Goal: Task Accomplishment & Management: Use online tool/utility

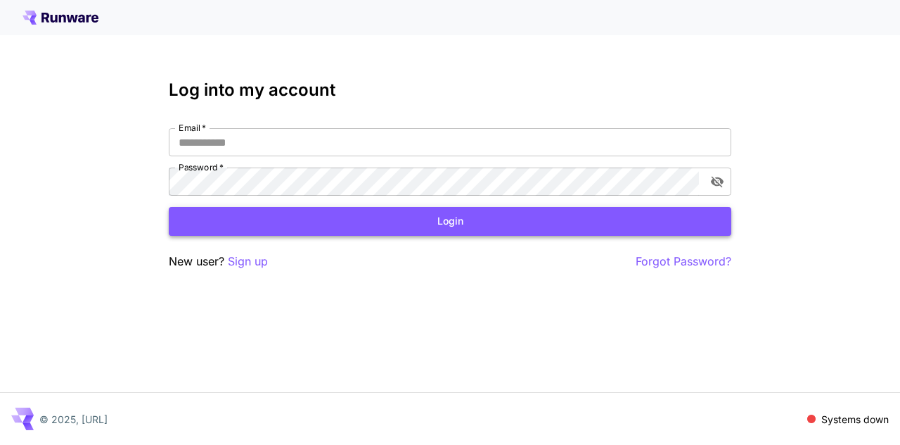
type input "**********"
click at [463, 217] on button "Login" at bounding box center [450, 221] width 563 height 29
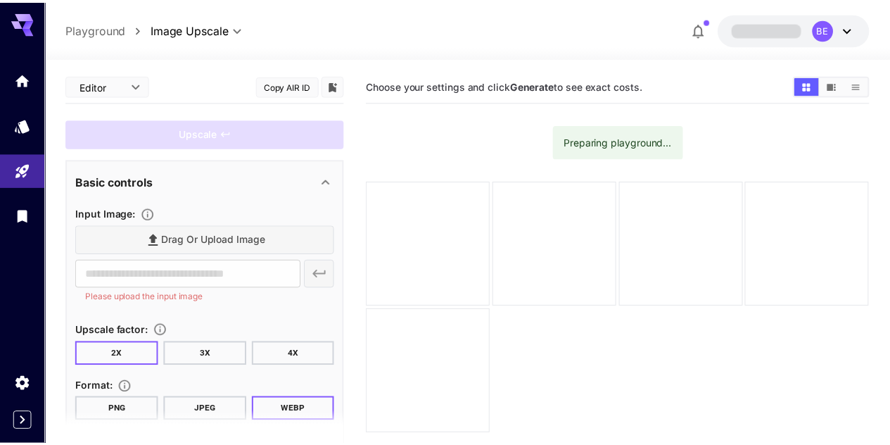
scroll to position [111, 0]
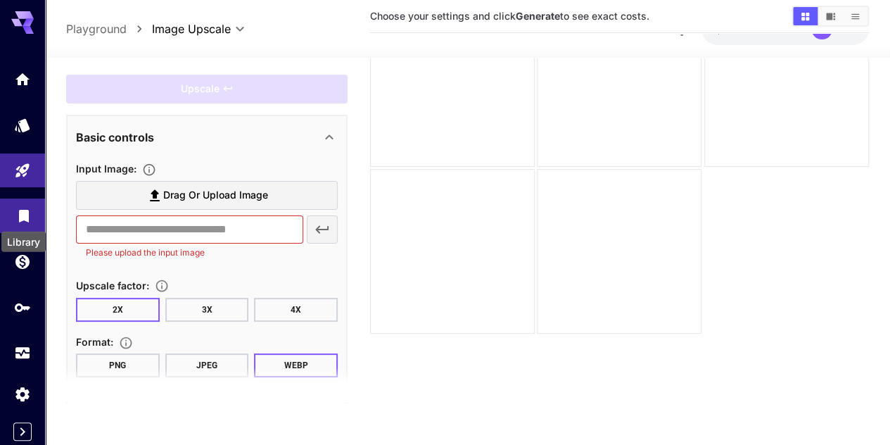
click at [18, 212] on icon "Library" at bounding box center [23, 211] width 17 height 17
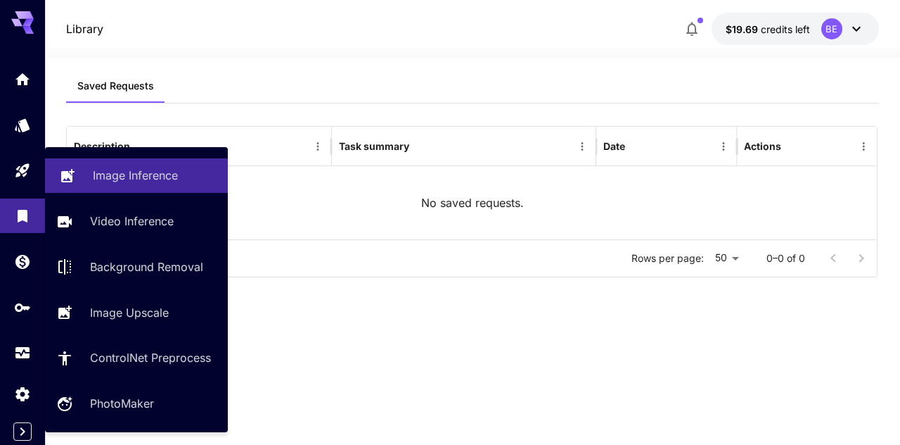
click at [142, 176] on p "Image Inference" at bounding box center [135, 175] width 85 height 17
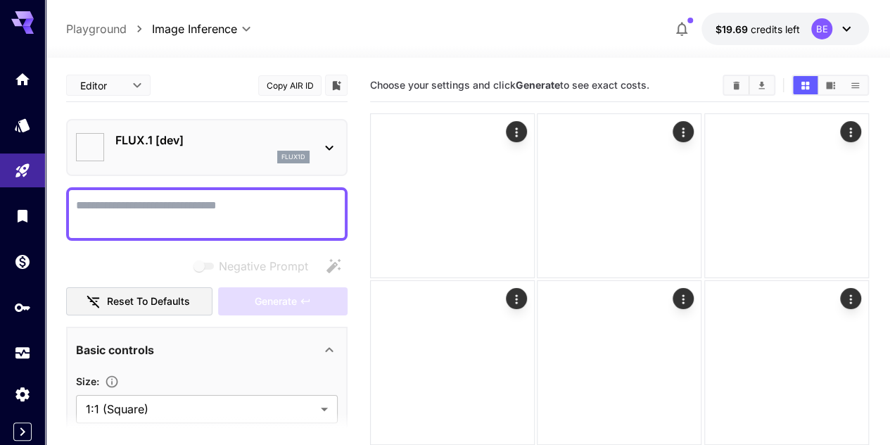
type input "**********"
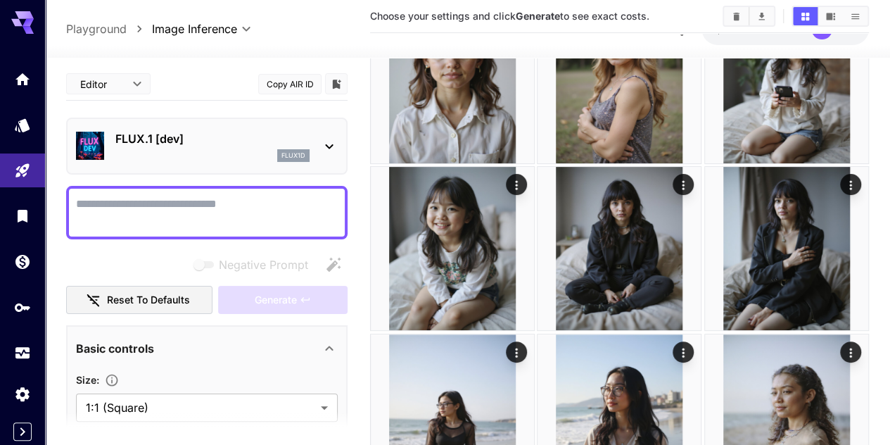
scroll to position [141, 0]
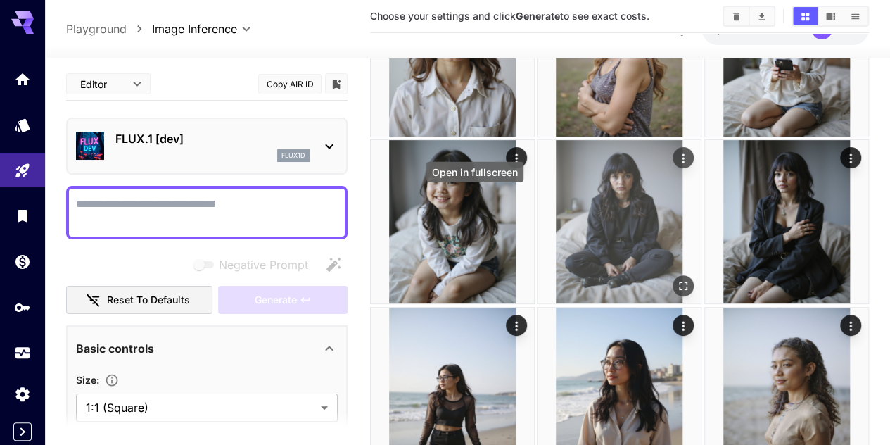
click at [677, 279] on icon "Open in fullscreen" at bounding box center [684, 286] width 14 height 14
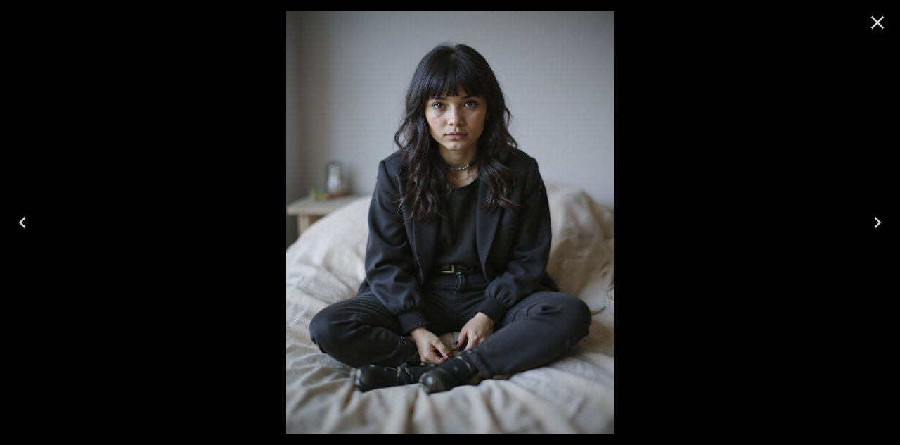
click at [885, 214] on icon "Next" at bounding box center [878, 222] width 23 height 23
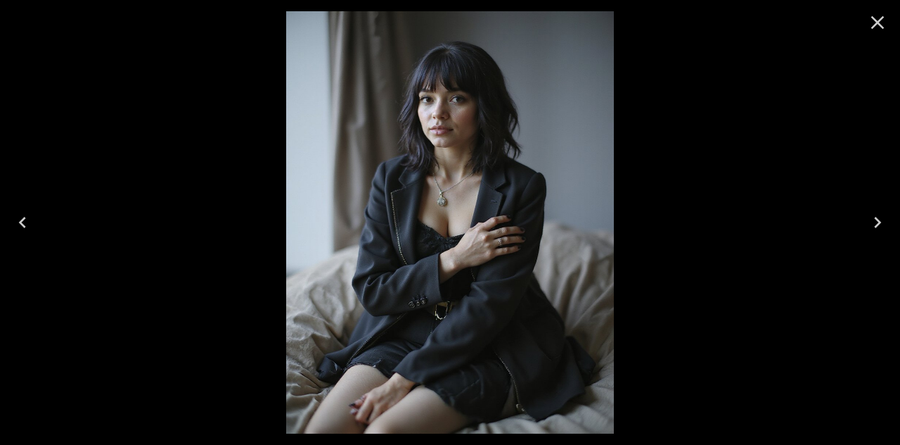
click at [883, 22] on icon "Close" at bounding box center [878, 22] width 23 height 23
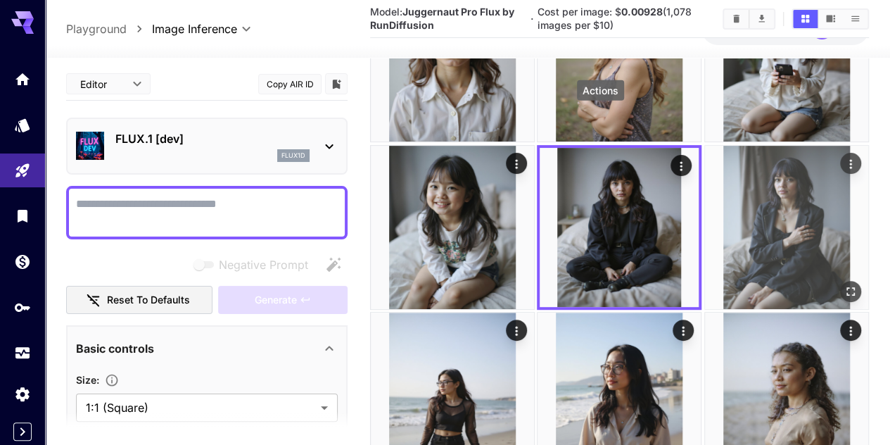
click at [844, 156] on icon "Actions" at bounding box center [851, 163] width 14 height 14
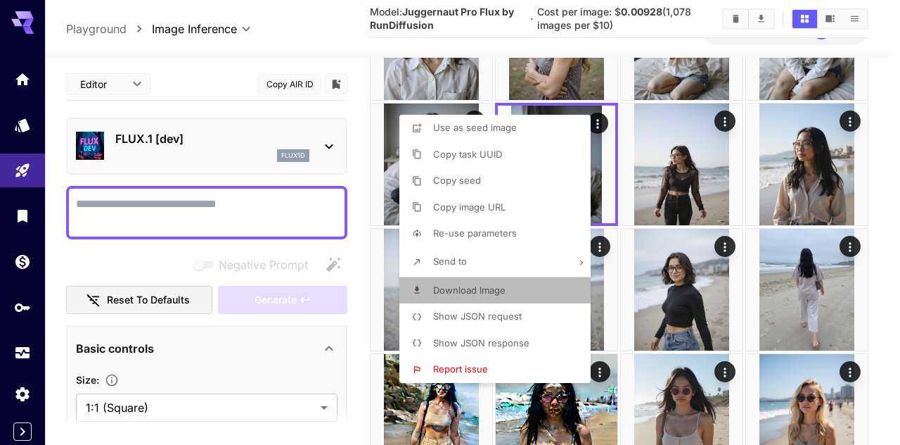
click at [481, 289] on span "Download Image" at bounding box center [469, 289] width 72 height 11
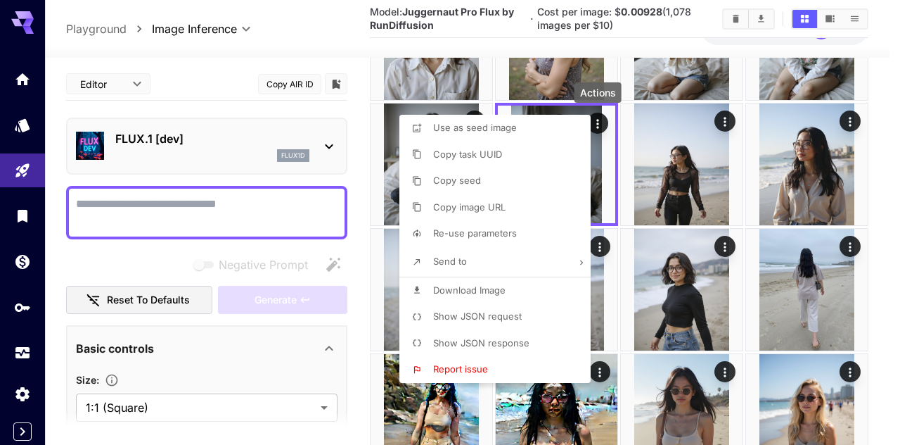
click at [877, 213] on div at bounding box center [450, 222] width 900 height 445
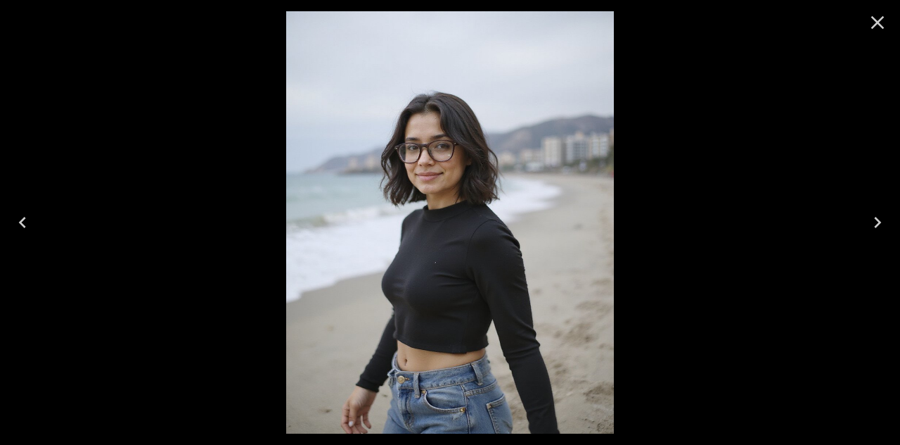
click at [881, 22] on icon "Close" at bounding box center [878, 22] width 23 height 23
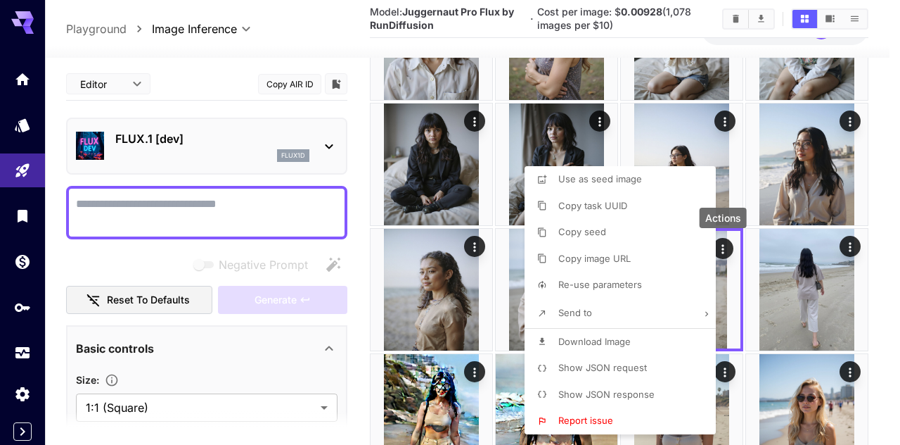
click at [602, 347] on p "Download Image" at bounding box center [595, 342] width 72 height 14
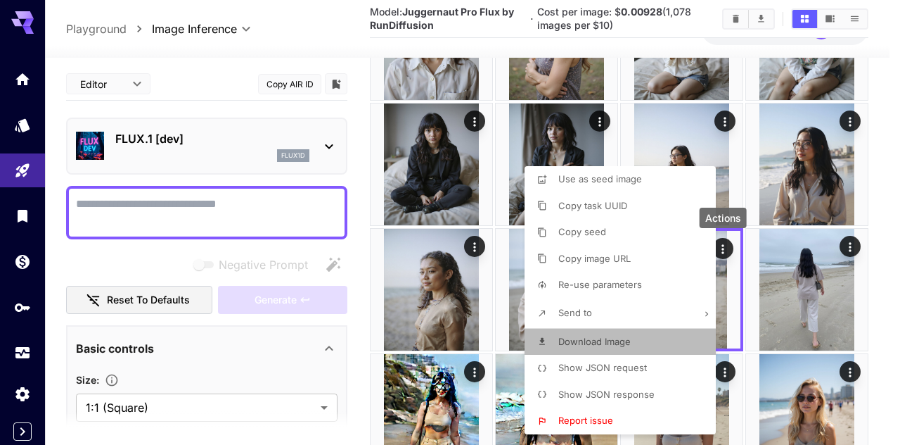
click at [603, 344] on span "Download Image" at bounding box center [595, 341] width 72 height 11
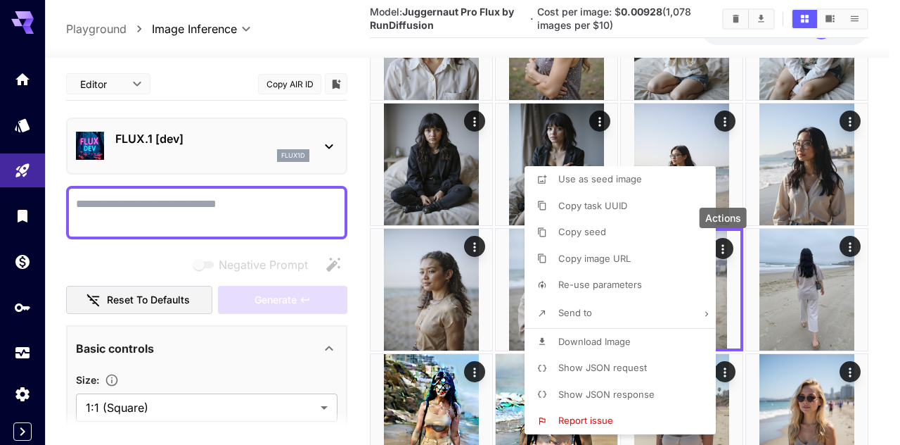
click at [882, 253] on div at bounding box center [450, 222] width 900 height 445
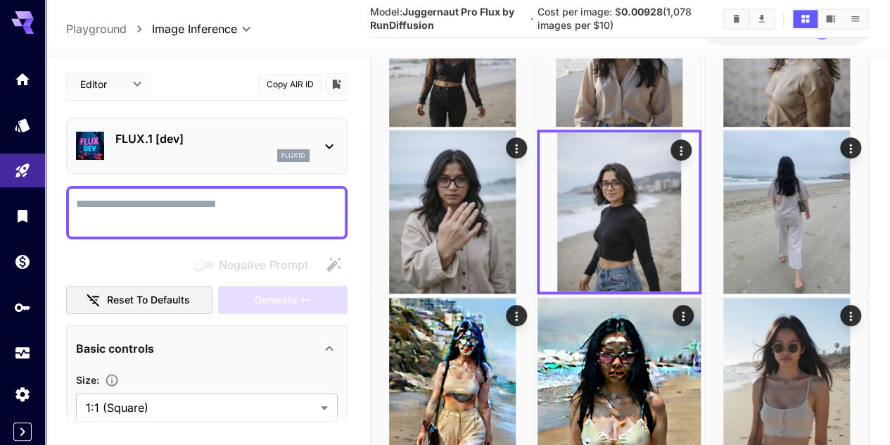
scroll to position [492, 0]
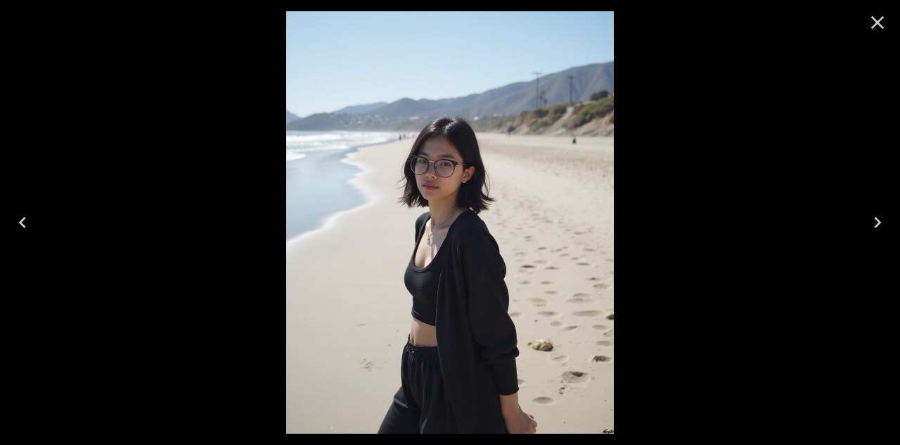
click at [882, 22] on icon "Close" at bounding box center [878, 22] width 23 height 23
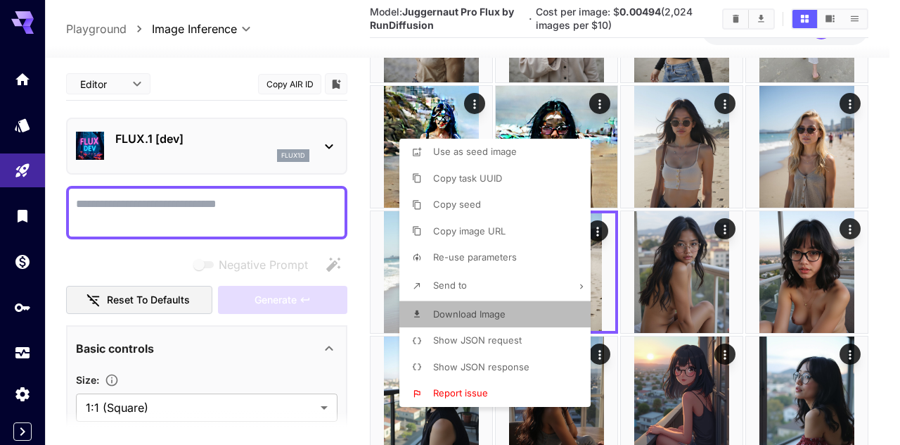
click at [472, 311] on span "Download Image" at bounding box center [469, 313] width 72 height 11
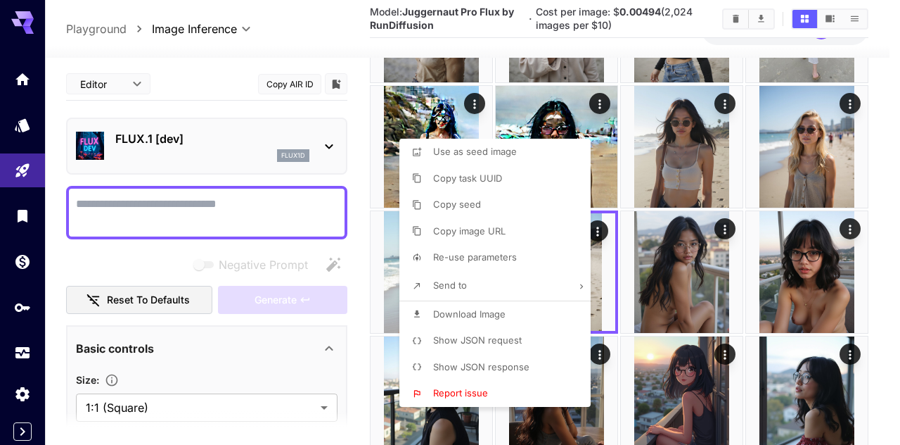
click at [702, 224] on div at bounding box center [450, 222] width 900 height 445
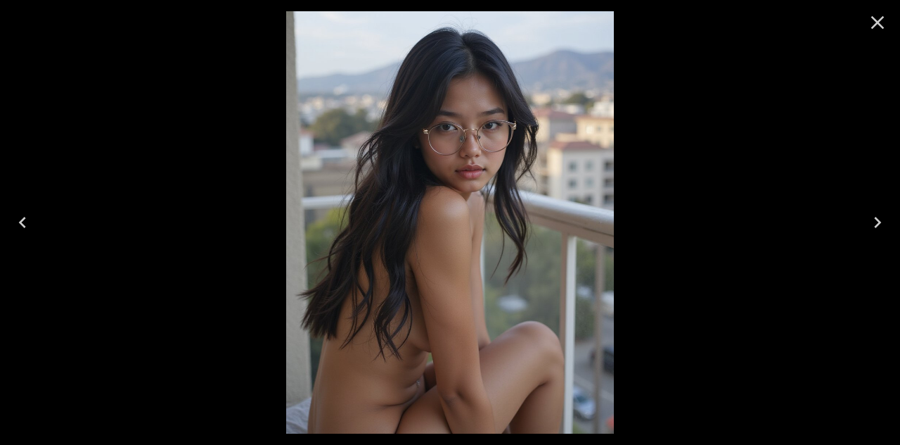
click at [881, 23] on icon "Close" at bounding box center [878, 22] width 23 height 23
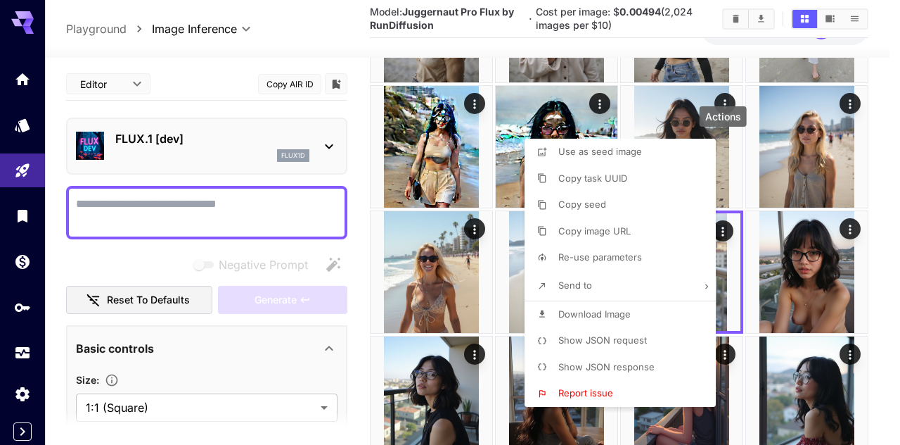
click at [611, 316] on span "Download Image" at bounding box center [595, 313] width 72 height 11
click at [460, 296] on div at bounding box center [450, 222] width 900 height 445
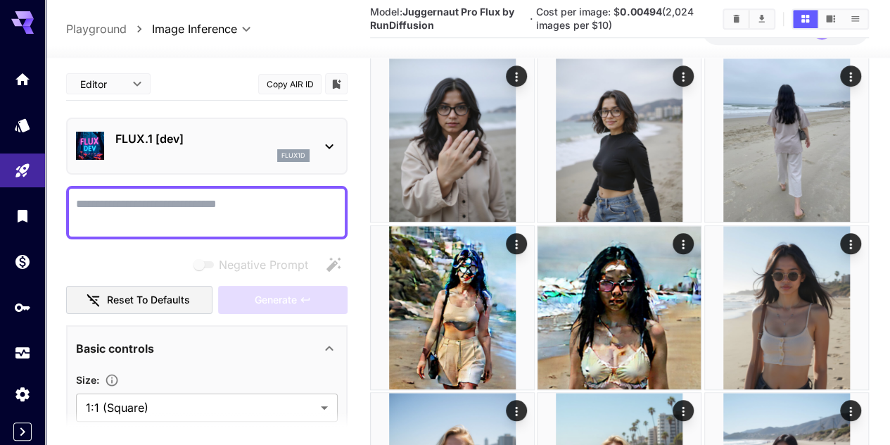
scroll to position [563, 0]
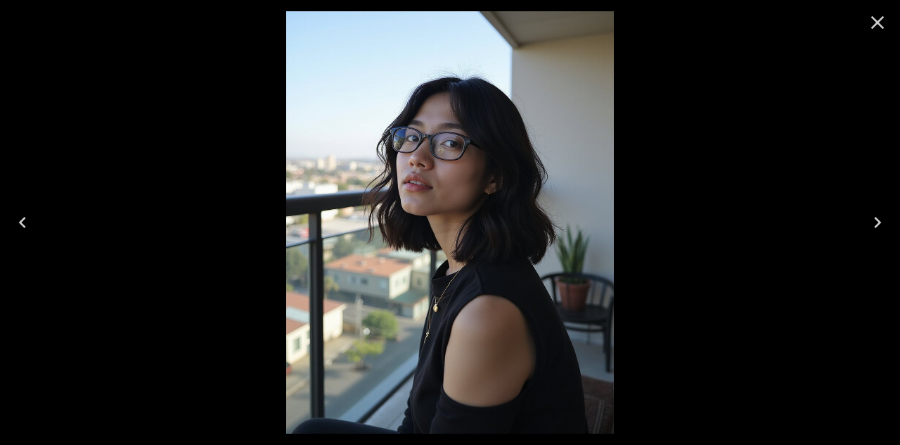
click at [884, 26] on icon "Close" at bounding box center [878, 22] width 23 height 23
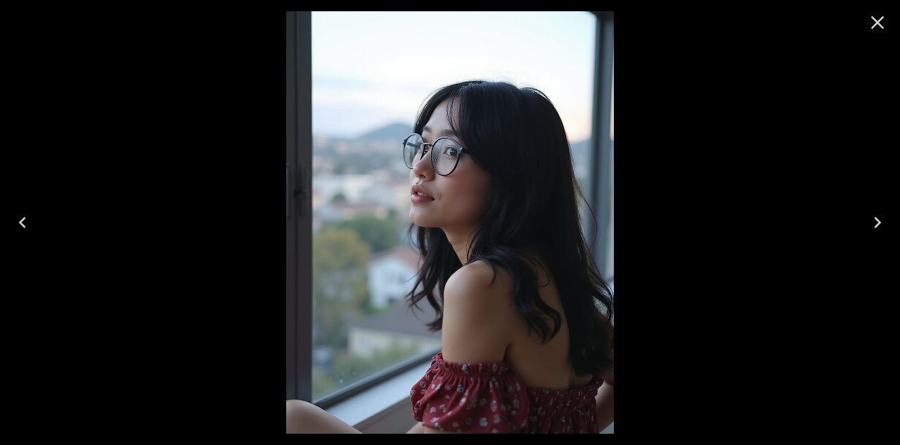
click at [879, 24] on icon "Close" at bounding box center [878, 22] width 13 height 13
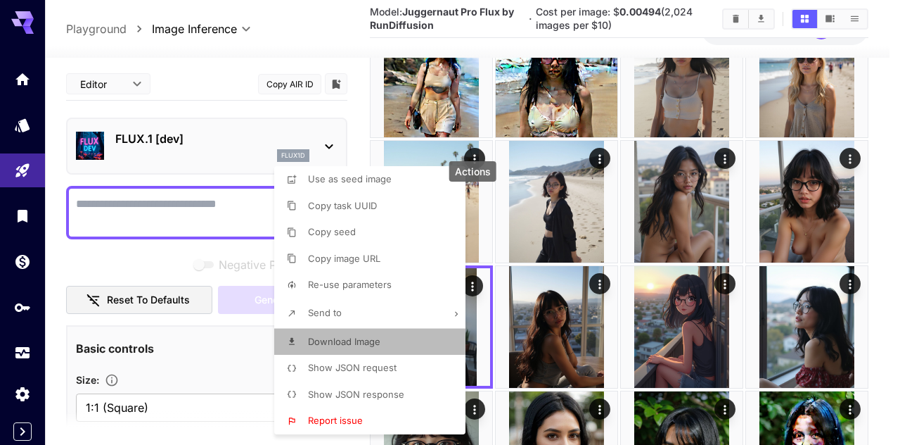
click at [377, 345] on span "Download Image" at bounding box center [344, 341] width 72 height 11
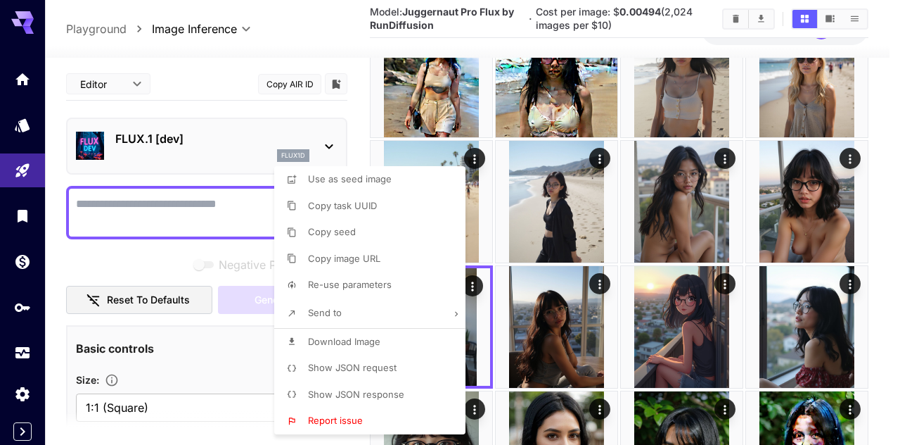
click at [554, 262] on div at bounding box center [450, 222] width 900 height 445
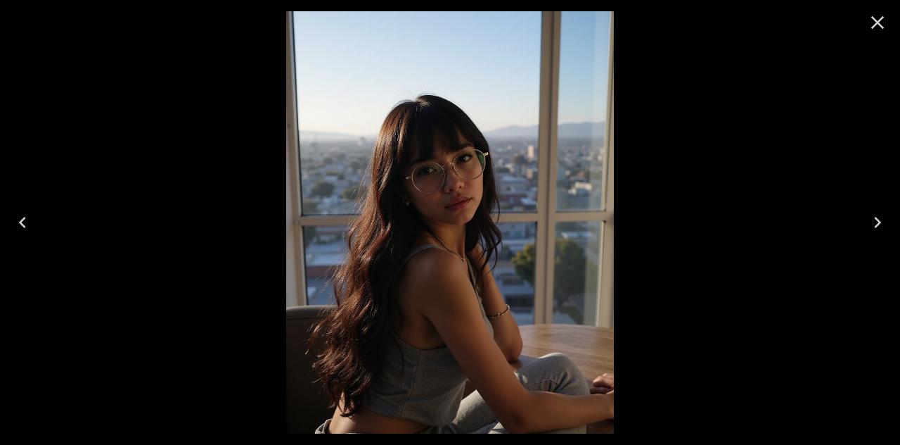
drag, startPoint x: 881, startPoint y: 23, endPoint x: 683, endPoint y: 158, distance: 239.4
click at [881, 23] on icon "Close" at bounding box center [878, 22] width 23 height 23
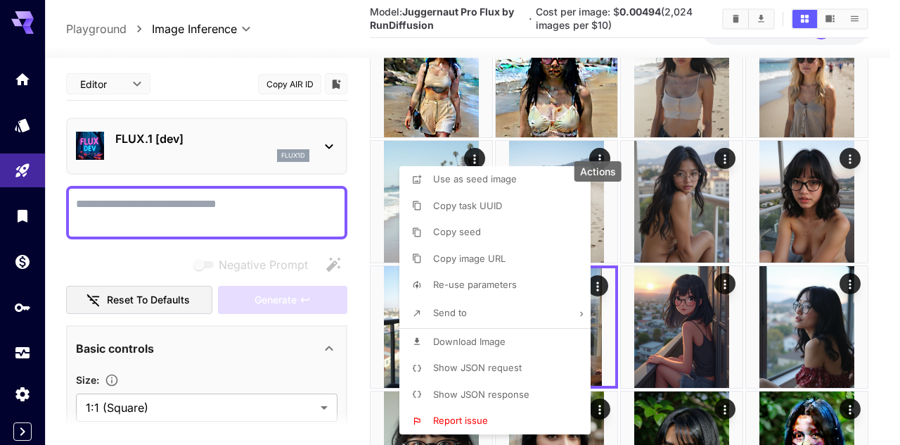
click at [456, 338] on span "Download Image" at bounding box center [469, 341] width 72 height 11
click at [812, 238] on div at bounding box center [450, 222] width 900 height 445
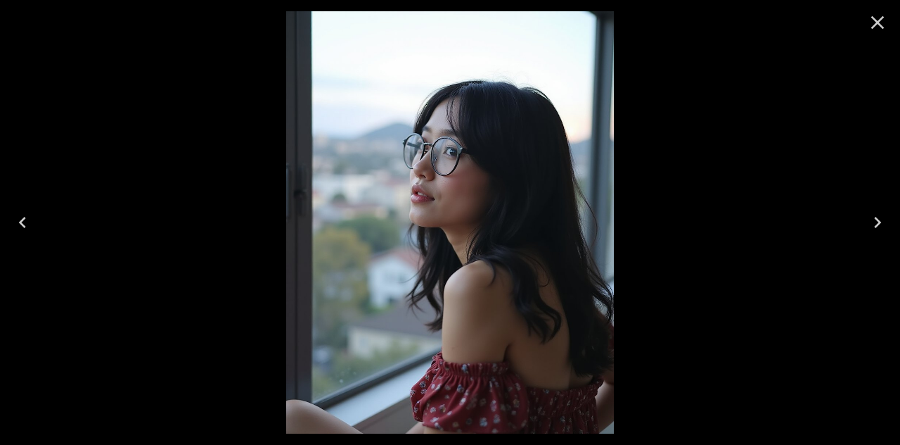
click at [874, 20] on icon "Close" at bounding box center [878, 22] width 23 height 23
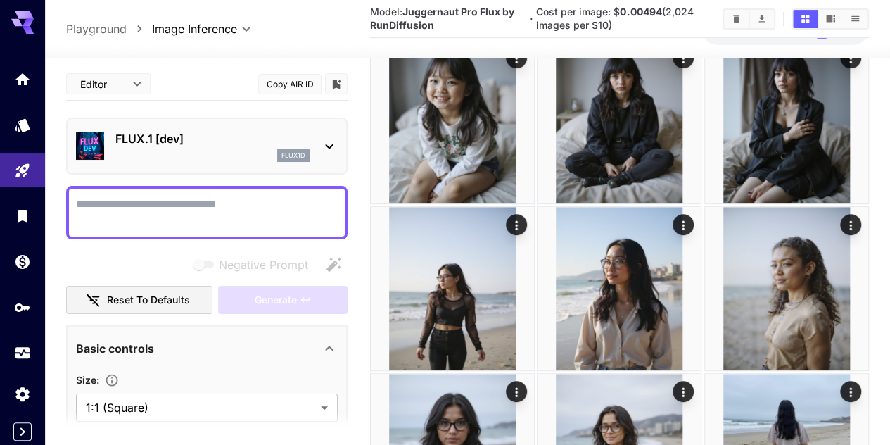
scroll to position [0, 0]
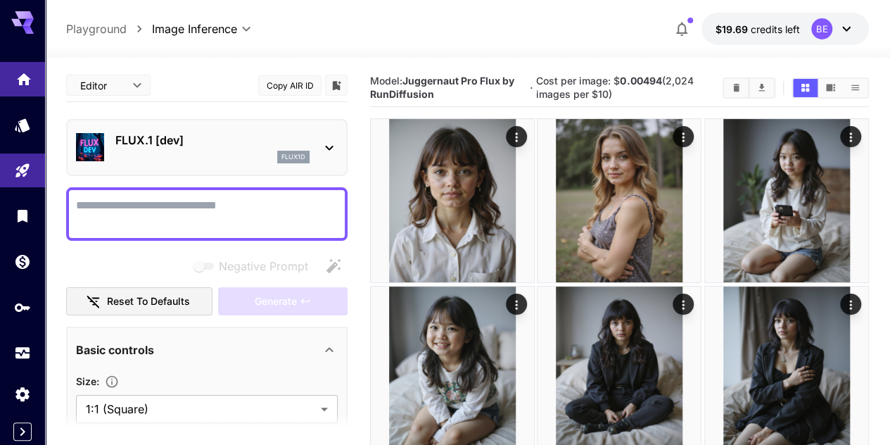
click at [17, 91] on link at bounding box center [22, 79] width 45 height 34
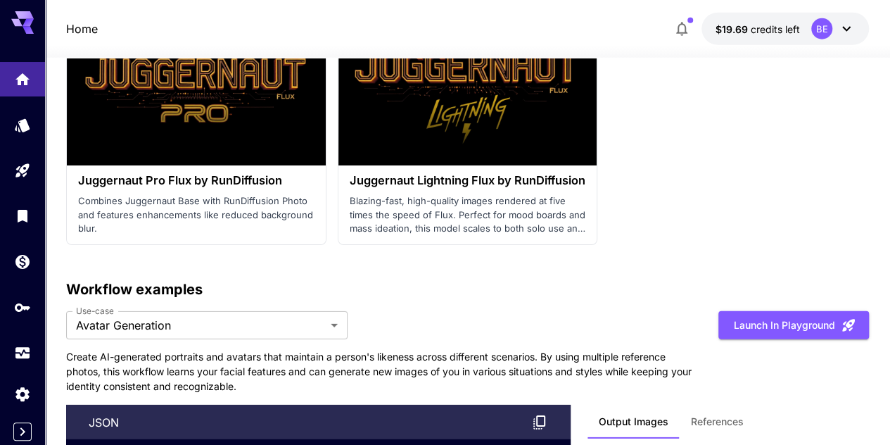
scroll to position [4643, 0]
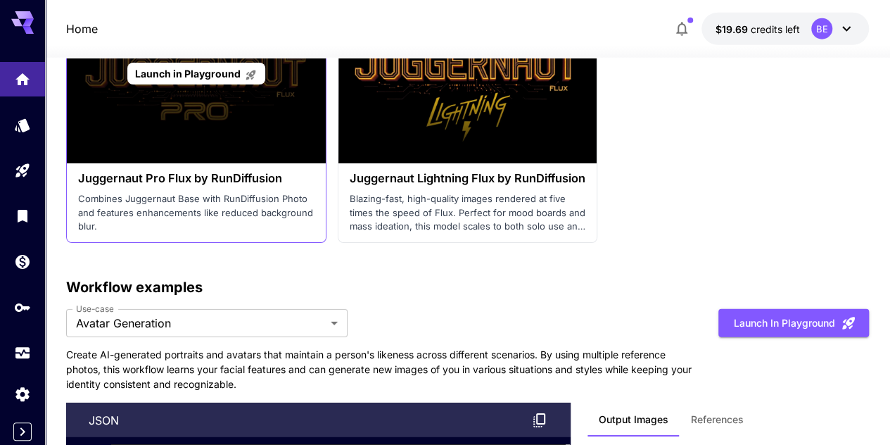
click at [186, 79] on span "Launch in Playground" at bounding box center [188, 74] width 106 height 12
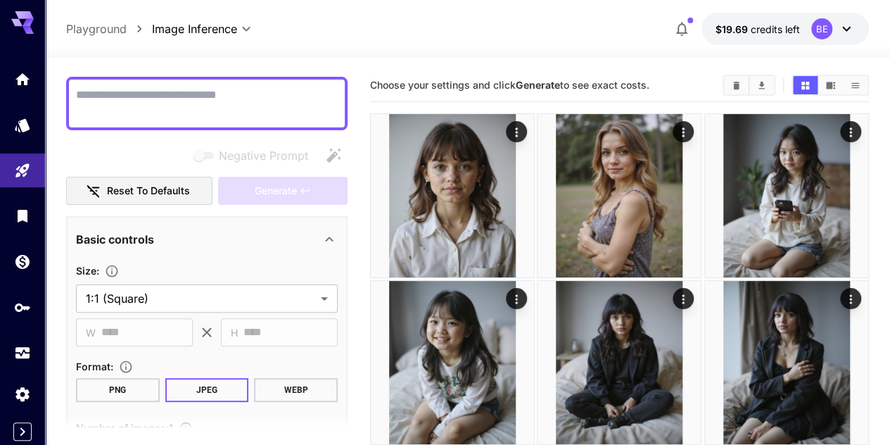
scroll to position [141, 0]
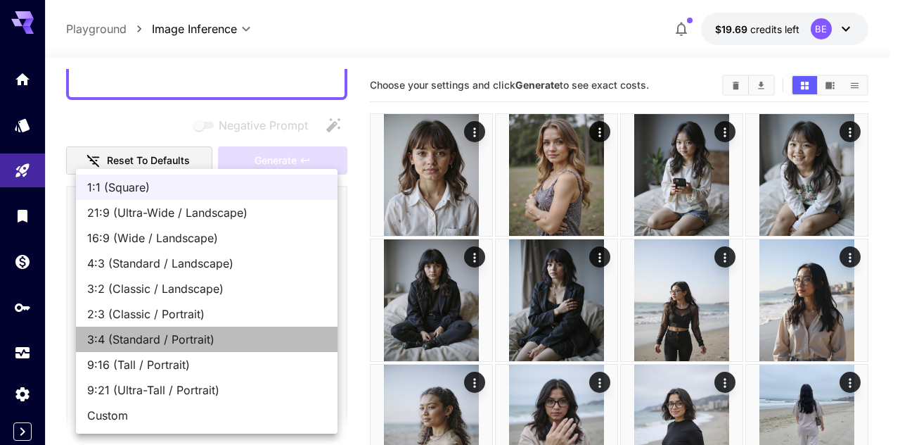
click at [172, 333] on span "3:4 (Standard / Portrait)" at bounding box center [206, 339] width 239 height 17
type input "**********"
type input "***"
type input "****"
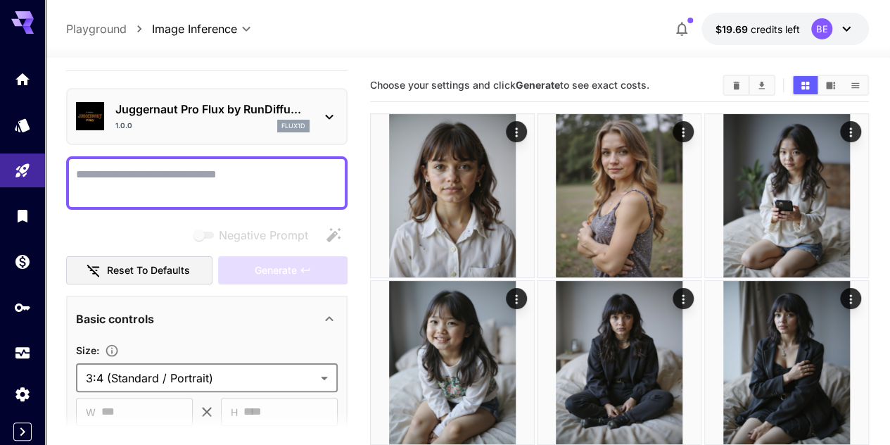
scroll to position [0, 0]
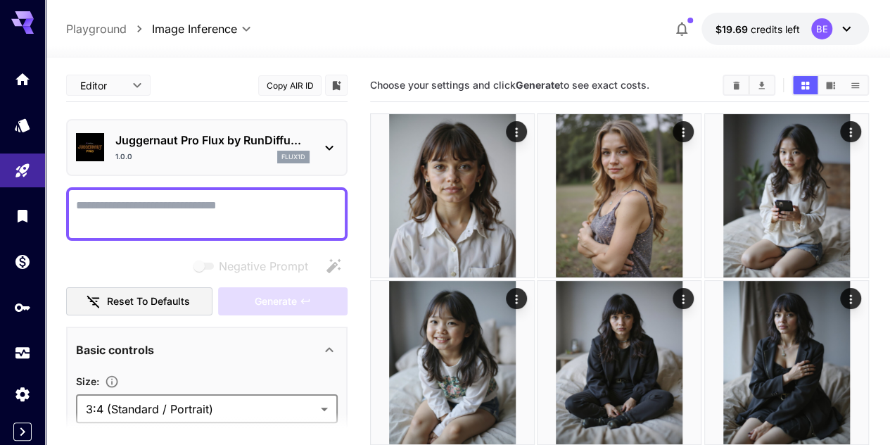
click at [145, 219] on textarea "Negative Prompt" at bounding box center [207, 214] width 262 height 34
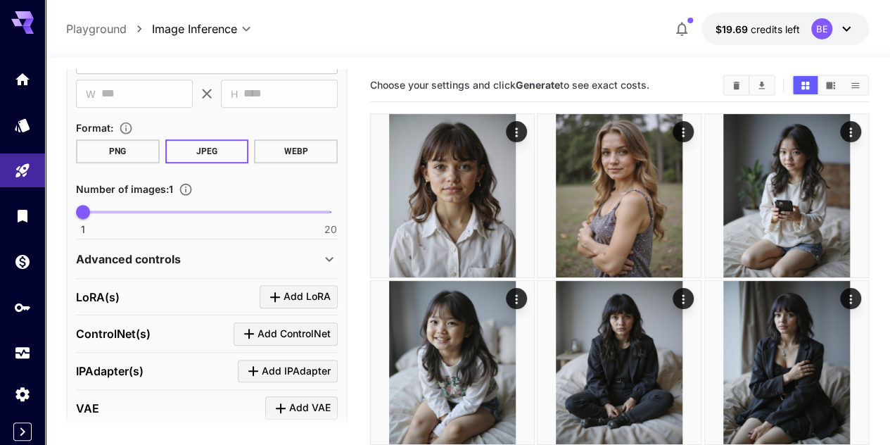
scroll to position [352, 0]
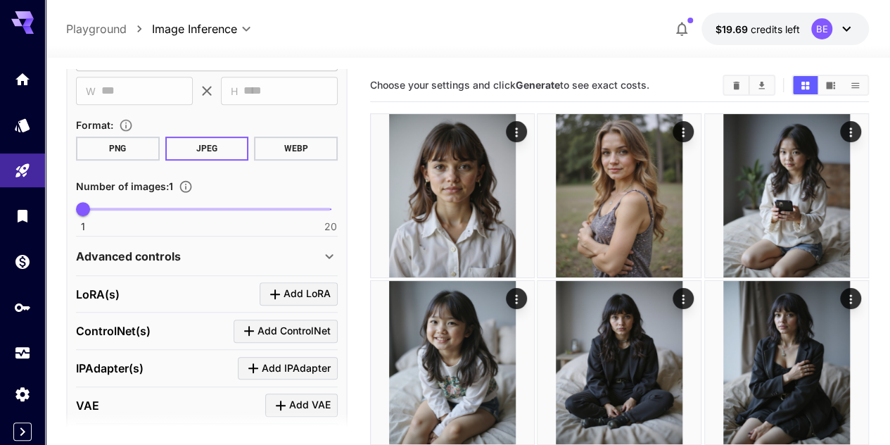
type textarea "**********"
click at [335, 255] on icon at bounding box center [329, 256] width 17 height 17
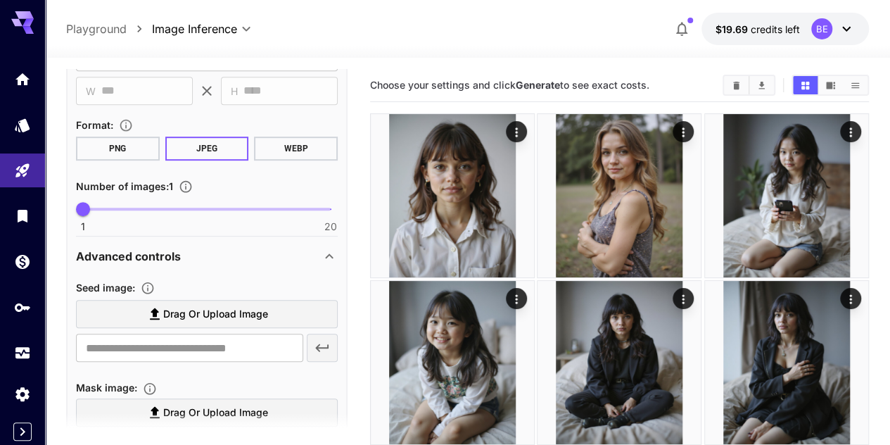
scroll to position [0, 0]
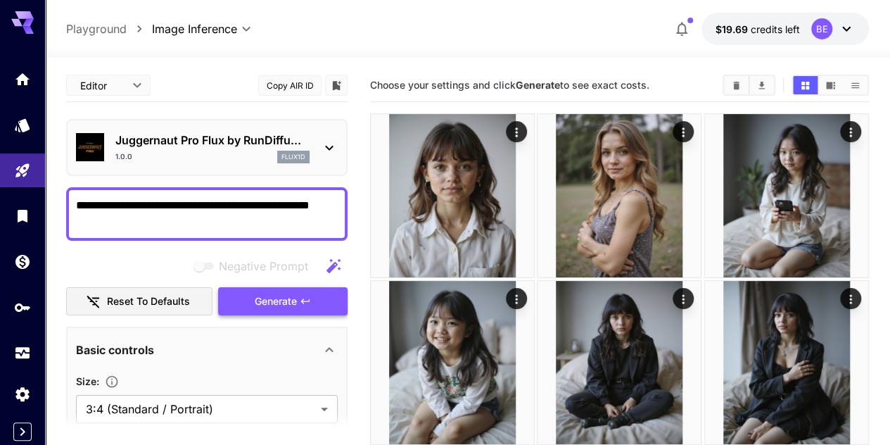
click at [299, 302] on button "Generate" at bounding box center [282, 301] width 129 height 29
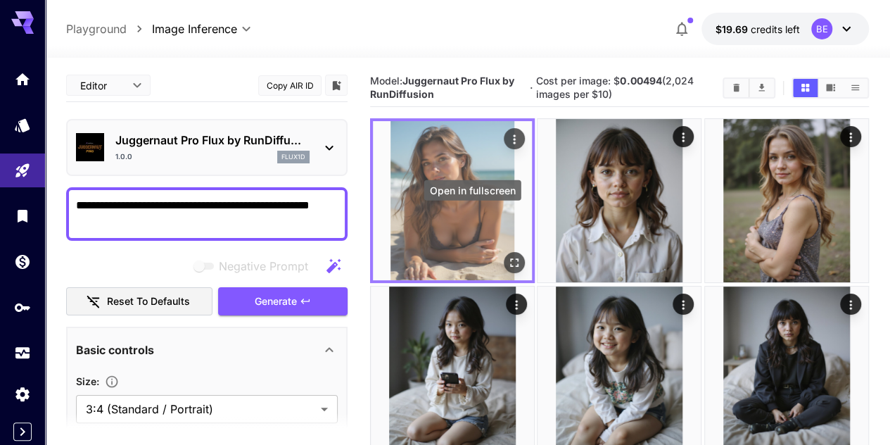
click at [507, 256] on icon "Open in fullscreen" at bounding box center [514, 263] width 14 height 14
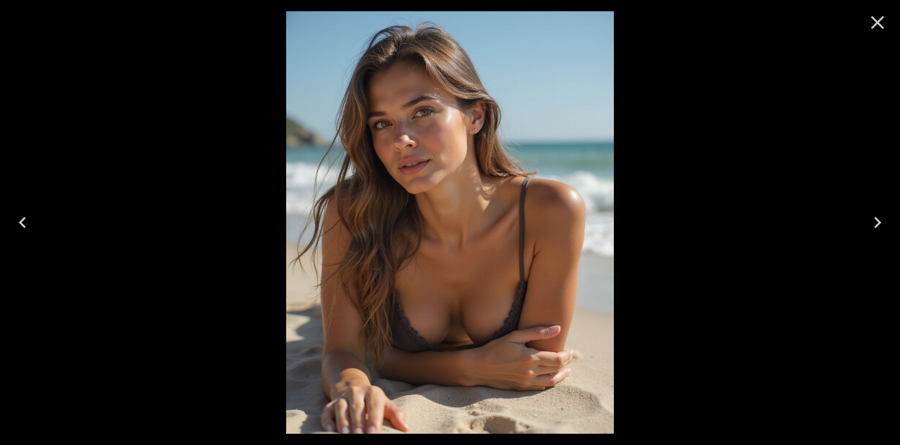
click at [874, 25] on icon "Close" at bounding box center [878, 22] width 13 height 13
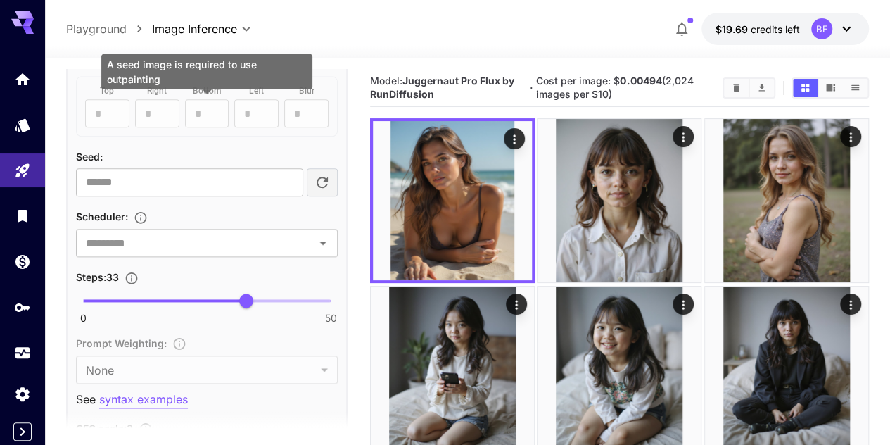
scroll to position [844, 0]
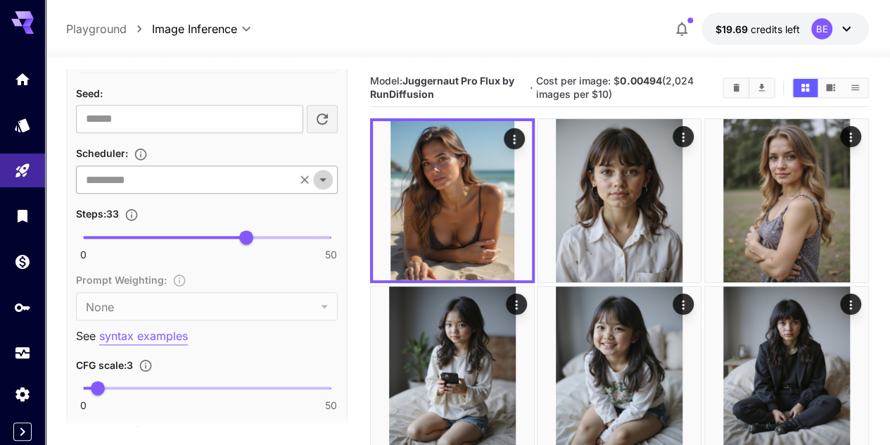
click at [329, 177] on icon "Open" at bounding box center [322, 179] width 17 height 17
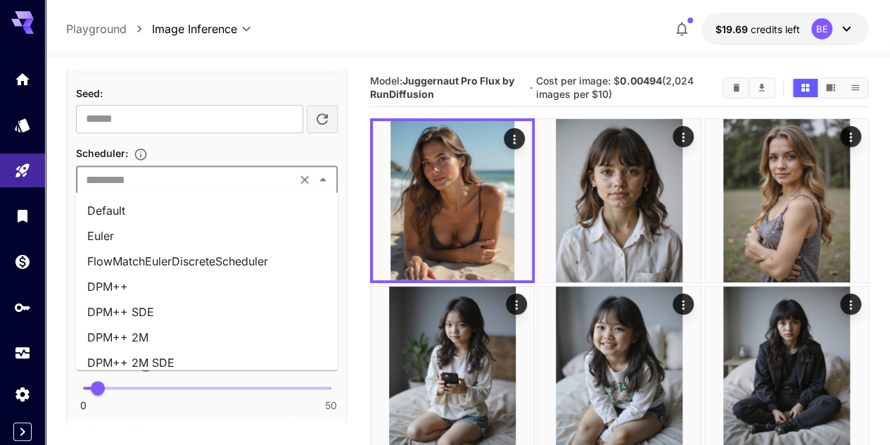
click at [172, 210] on li "Default" at bounding box center [207, 210] width 262 height 25
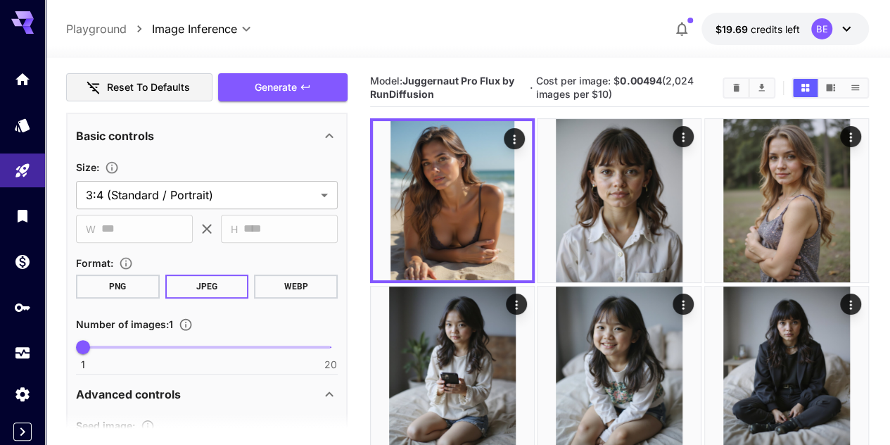
scroll to position [141, 0]
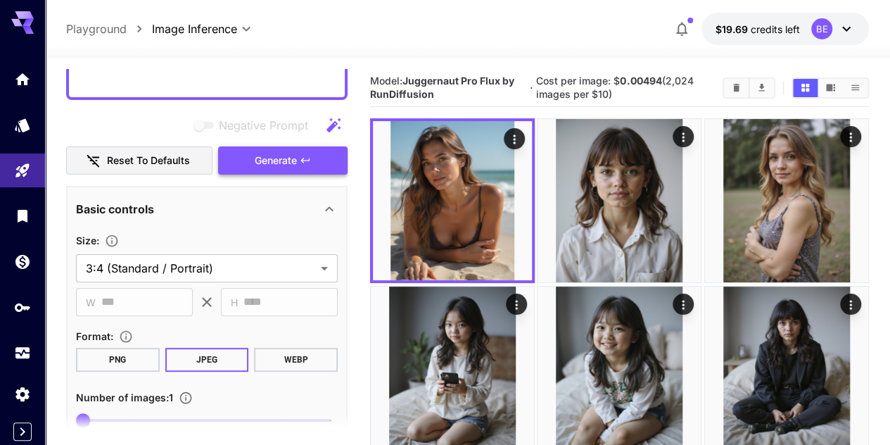
click at [290, 160] on span "Generate" at bounding box center [276, 161] width 42 height 18
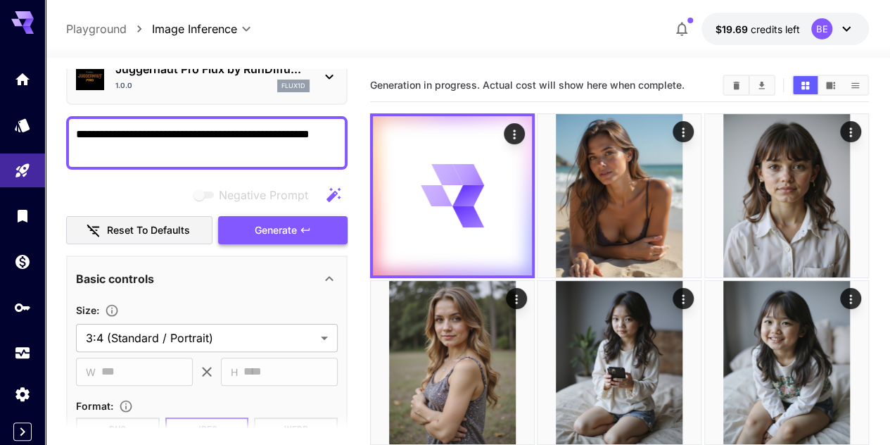
scroll to position [70, 0]
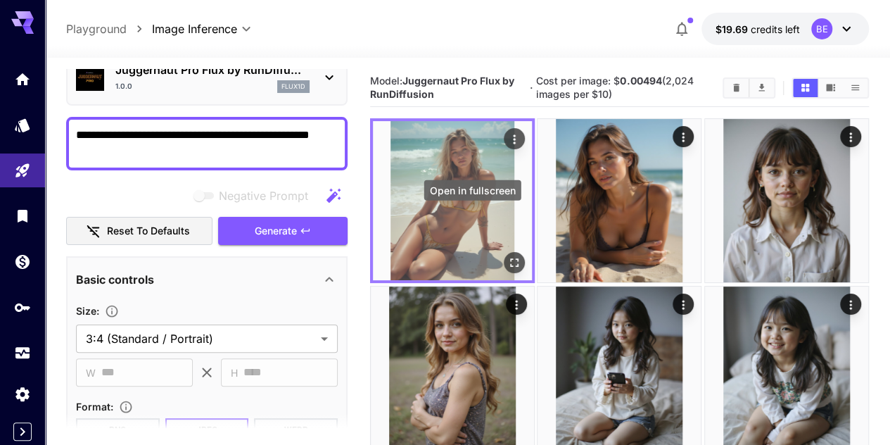
click at [510, 259] on icon "Open in fullscreen" at bounding box center [514, 263] width 8 height 8
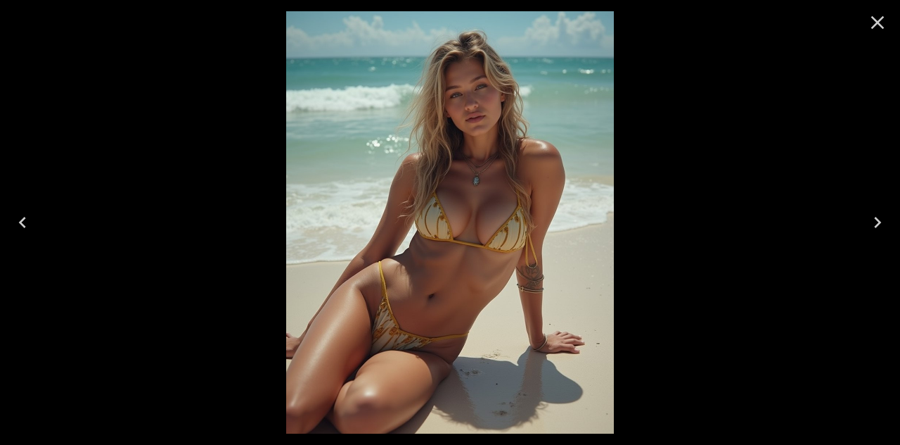
click at [884, 22] on icon "Close" at bounding box center [878, 22] width 23 height 23
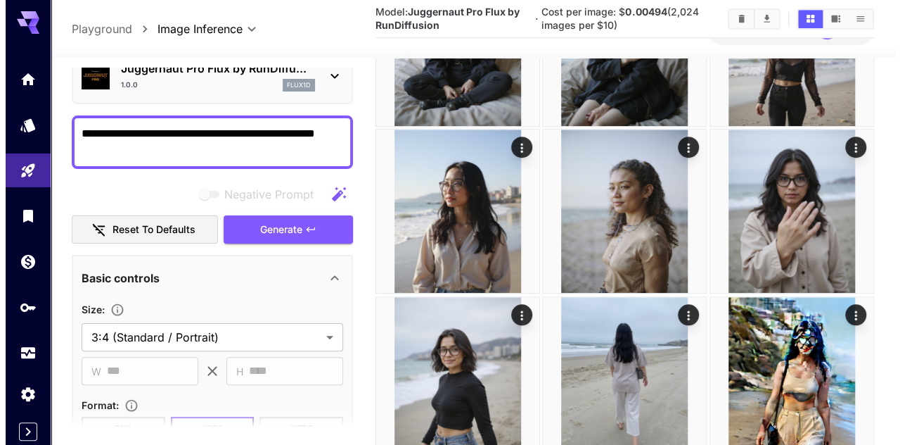
scroll to position [492, 0]
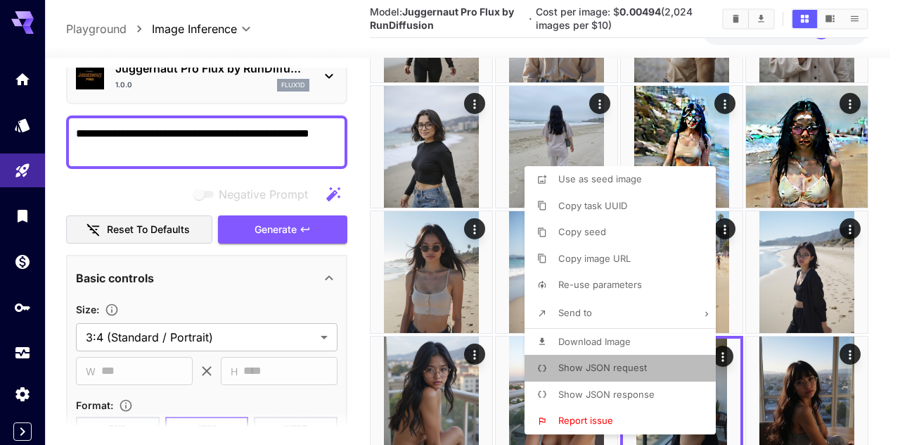
click at [622, 364] on span "Show JSON request" at bounding box center [603, 367] width 89 height 11
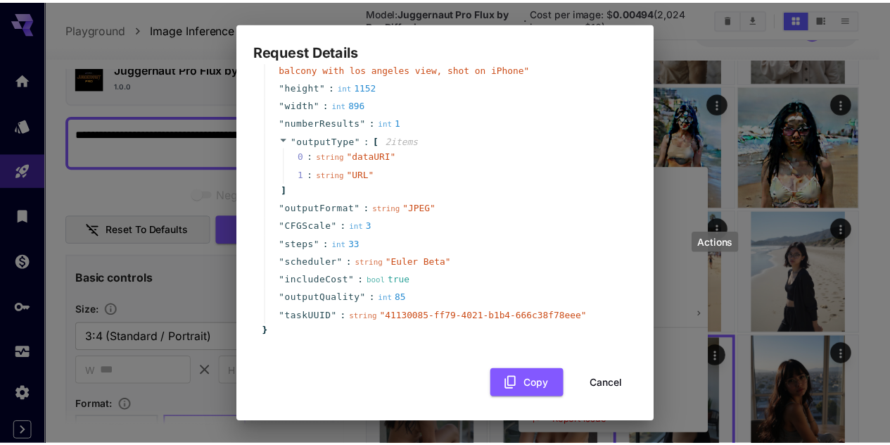
scroll to position [106, 0]
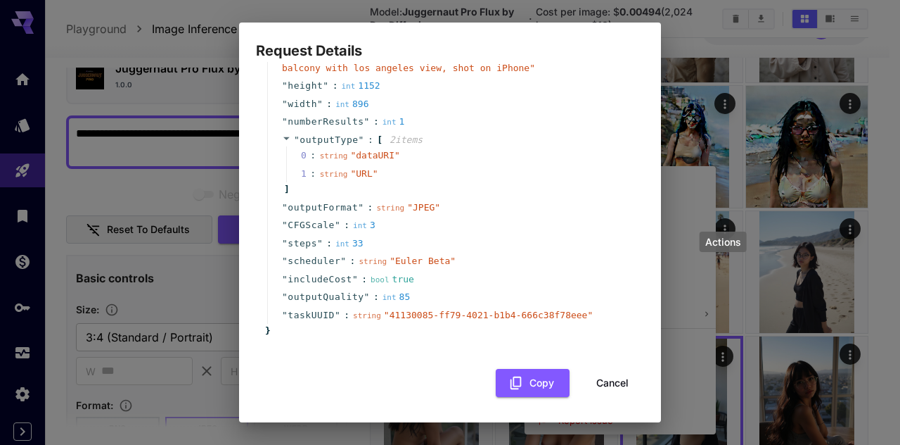
click at [618, 384] on button "Cancel" at bounding box center [612, 383] width 63 height 29
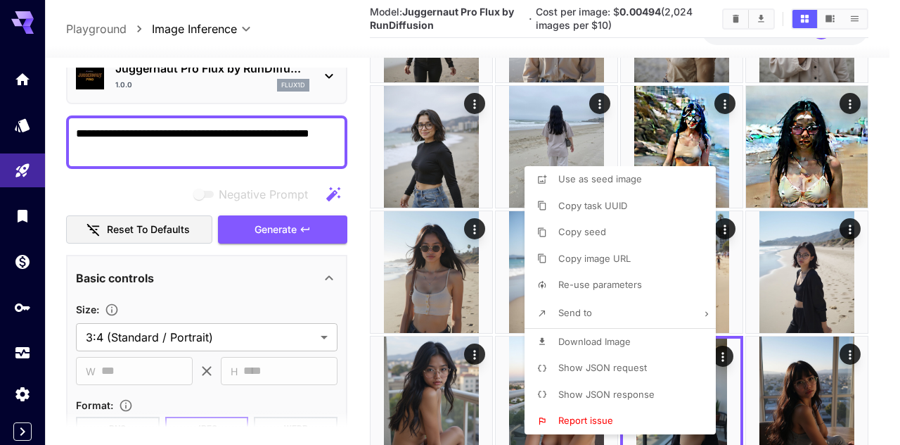
click at [352, 302] on div at bounding box center [450, 222] width 900 height 445
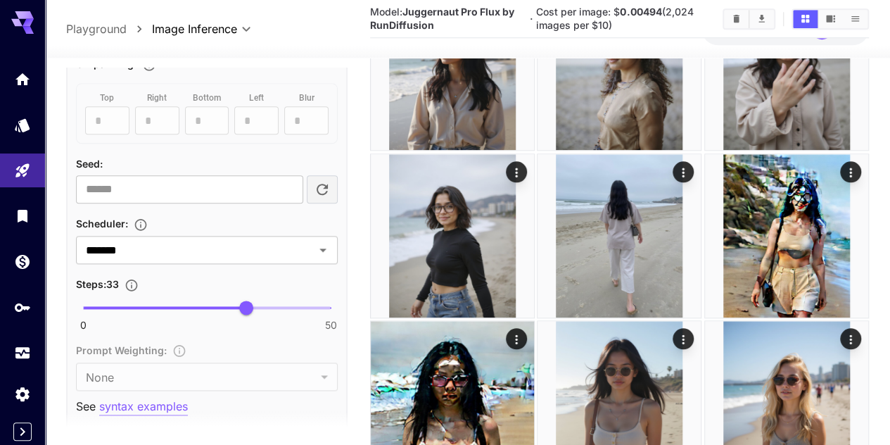
scroll to position [774, 0]
click at [324, 248] on icon "Open" at bounding box center [322, 249] width 7 height 4
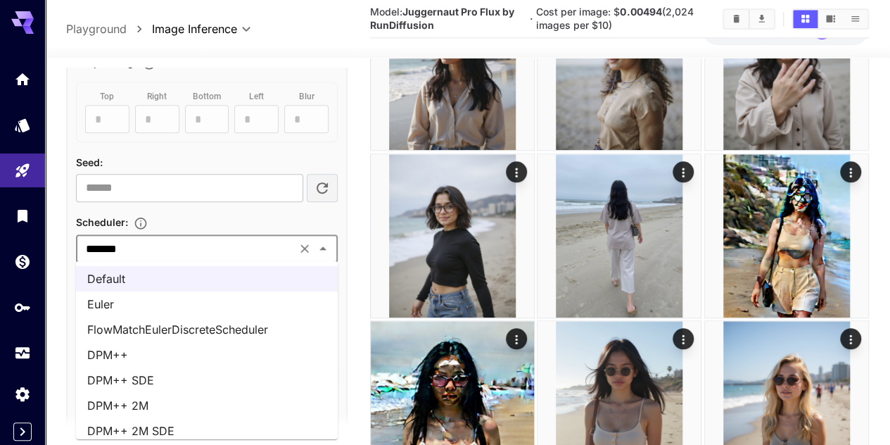
scroll to position [0, 0]
click at [158, 305] on li "Euler" at bounding box center [207, 304] width 262 height 25
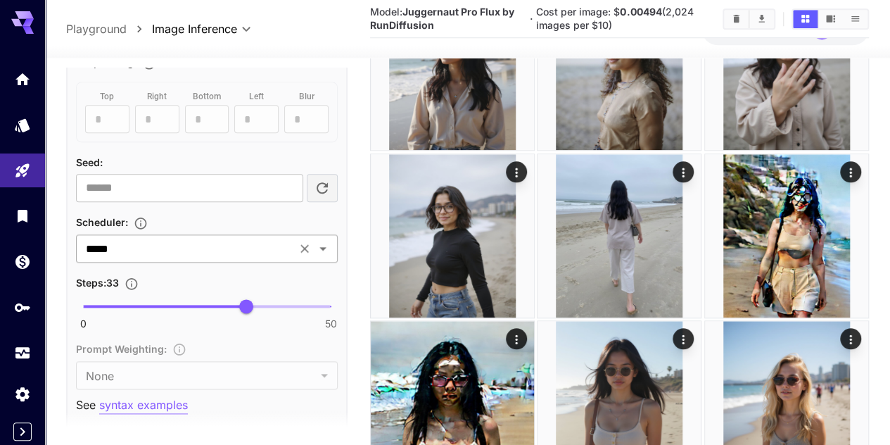
click at [170, 246] on input "*****" at bounding box center [186, 248] width 212 height 20
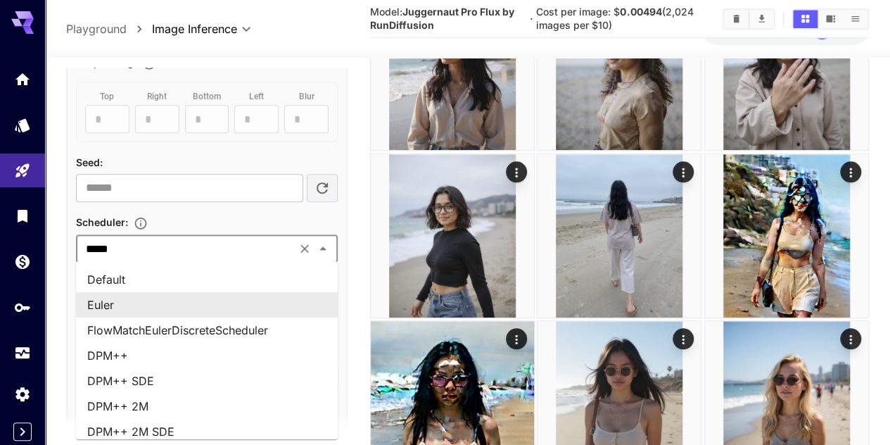
click at [170, 246] on input "*****" at bounding box center [186, 248] width 212 height 20
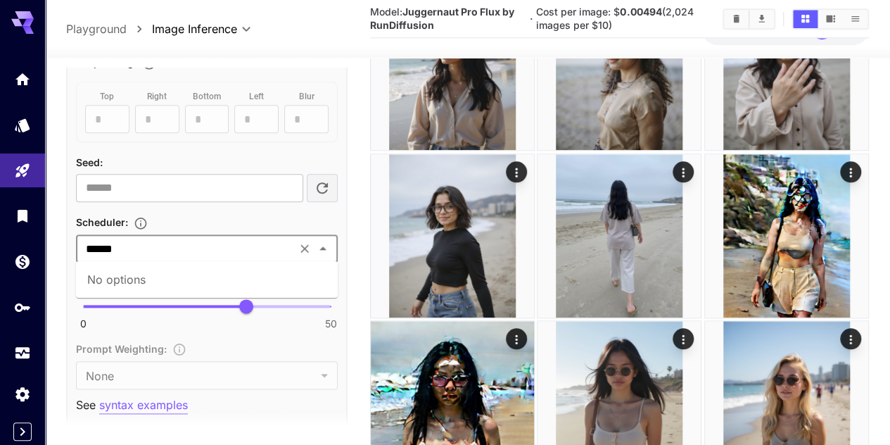
type input "*****"
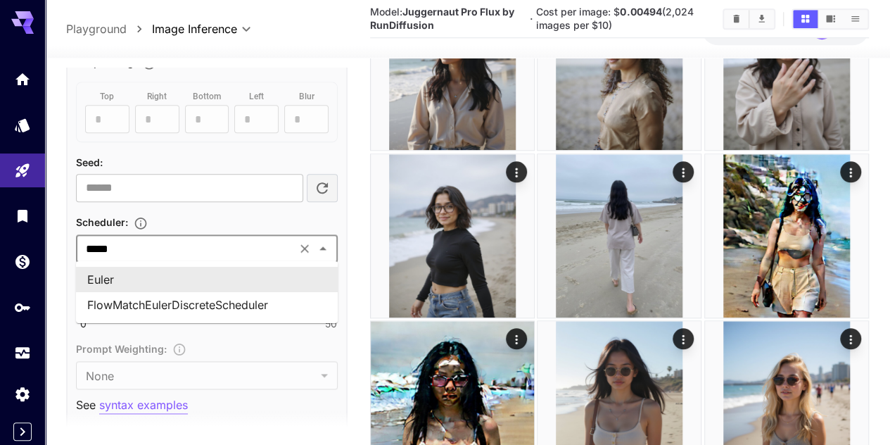
click at [284, 278] on li "Euler" at bounding box center [207, 279] width 262 height 25
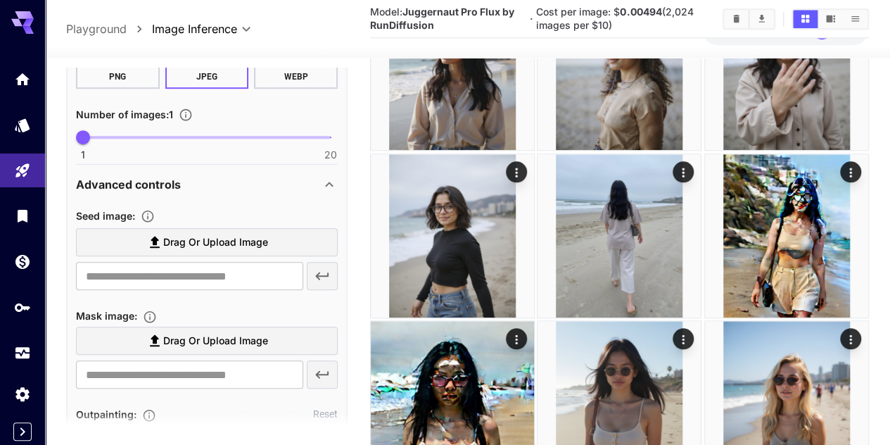
scroll to position [70, 0]
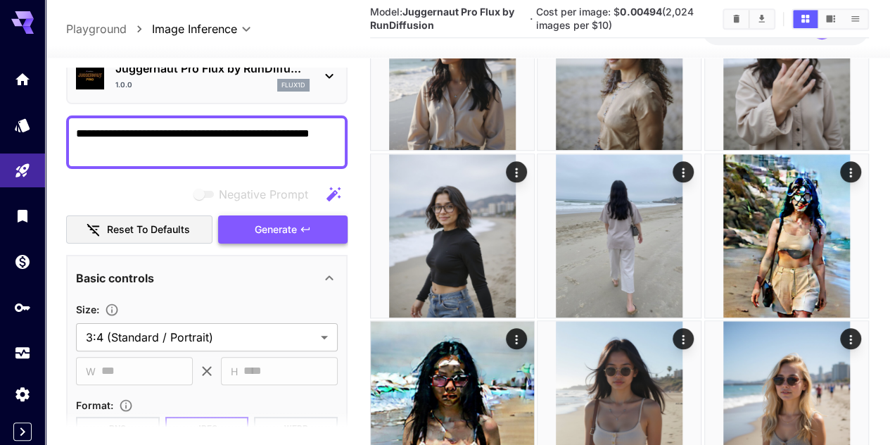
click at [279, 239] on button "Generate" at bounding box center [282, 229] width 129 height 29
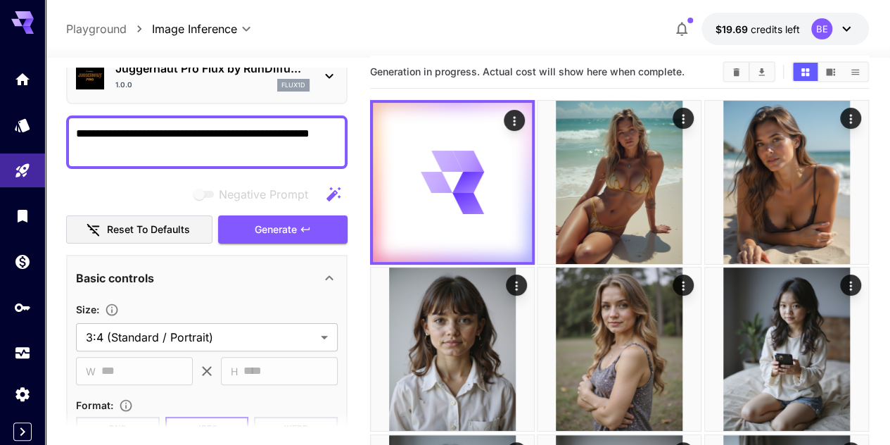
scroll to position [0, 0]
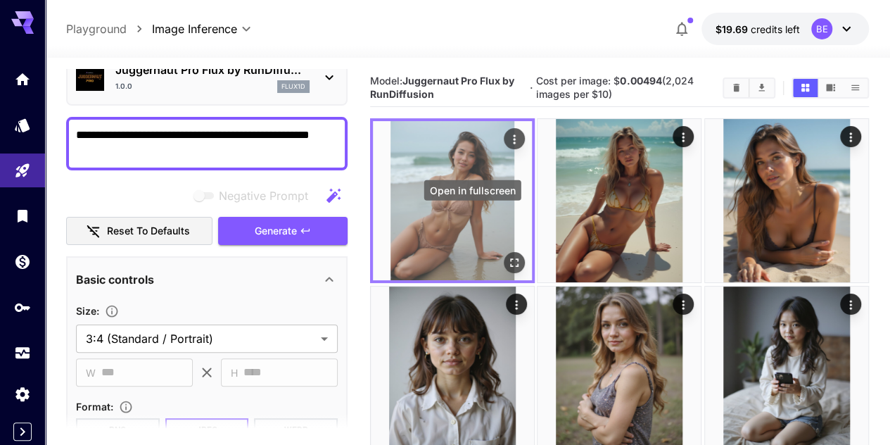
click at [507, 256] on icon "Open in fullscreen" at bounding box center [514, 263] width 14 height 14
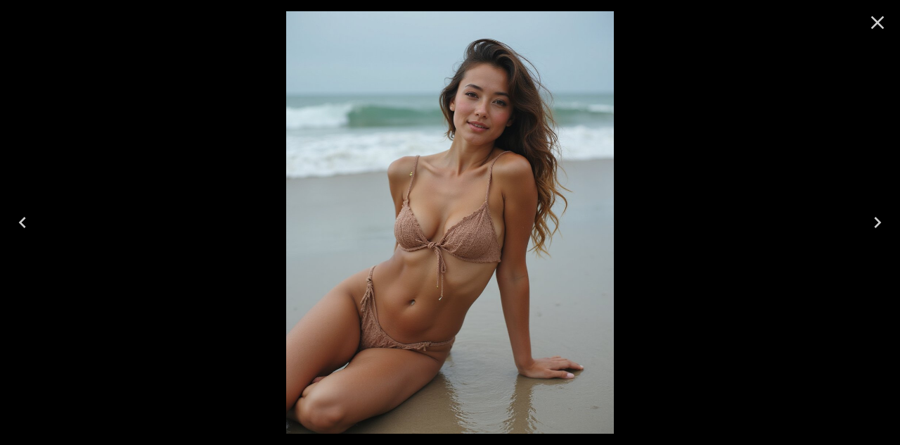
click at [874, 23] on icon "Close" at bounding box center [878, 22] width 23 height 23
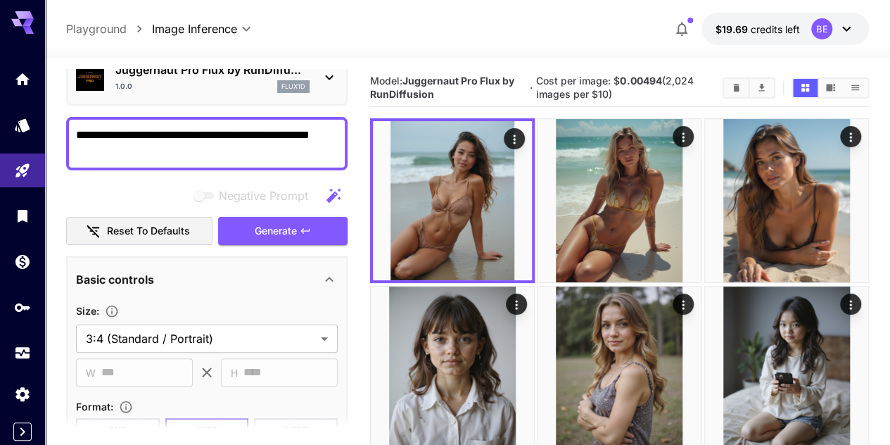
click at [224, 153] on textarea "**********" at bounding box center [207, 144] width 262 height 34
click at [208, 143] on textarea "**********" at bounding box center [207, 144] width 262 height 34
type textarea "**********"
click at [293, 232] on span "Generate" at bounding box center [276, 231] width 42 height 18
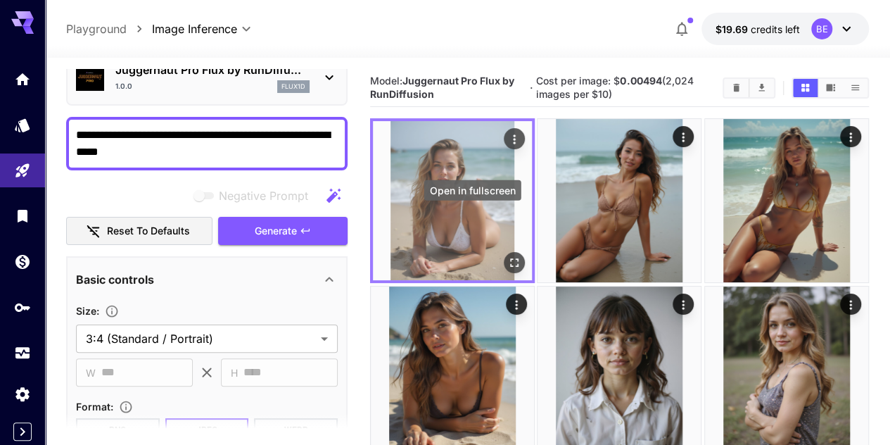
click at [507, 256] on icon "Open in fullscreen" at bounding box center [514, 263] width 14 height 14
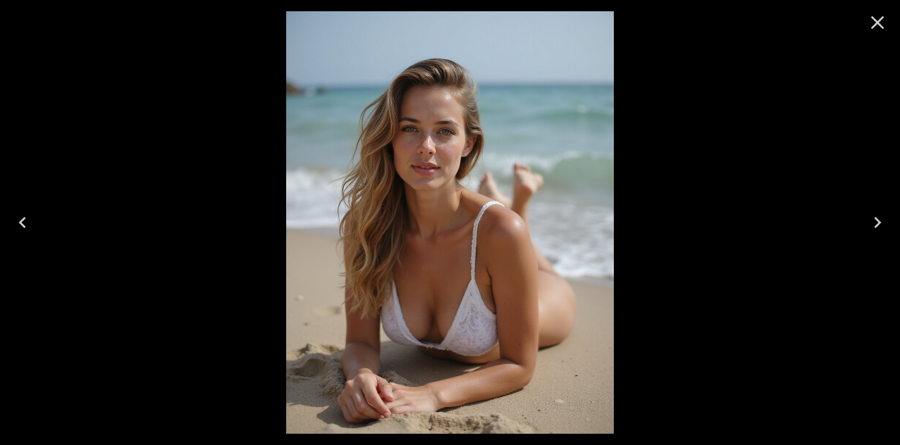
click at [882, 23] on icon "Close" at bounding box center [878, 22] width 23 height 23
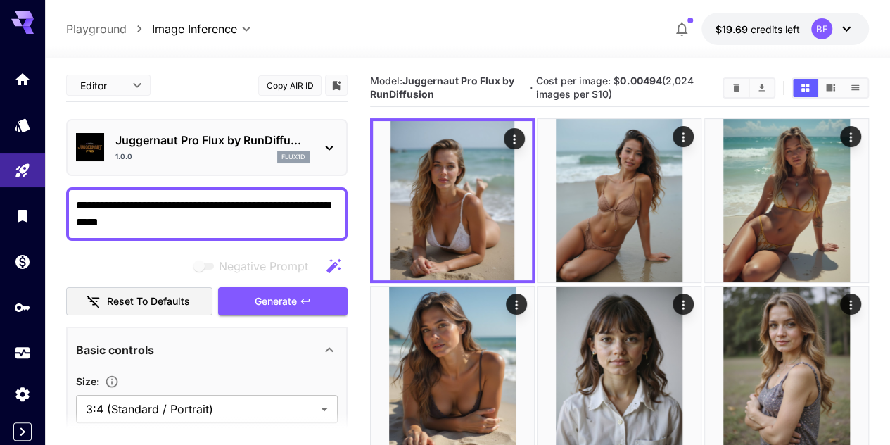
click at [338, 142] on icon at bounding box center [329, 147] width 17 height 17
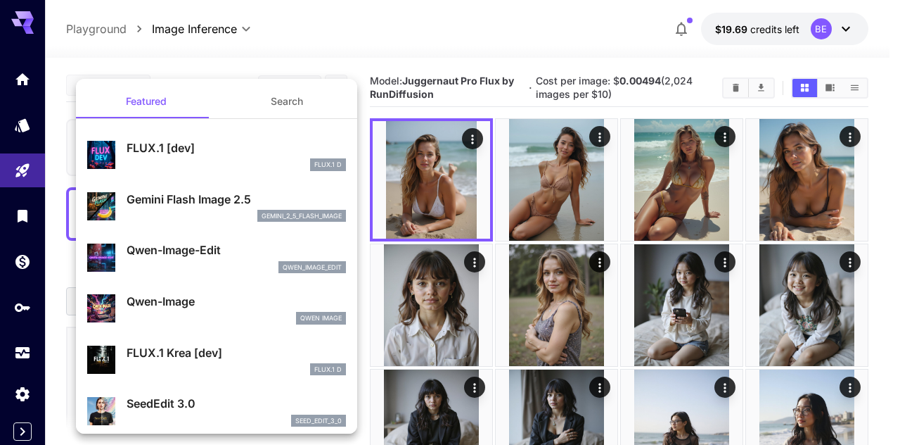
click at [361, 165] on div at bounding box center [450, 222] width 900 height 445
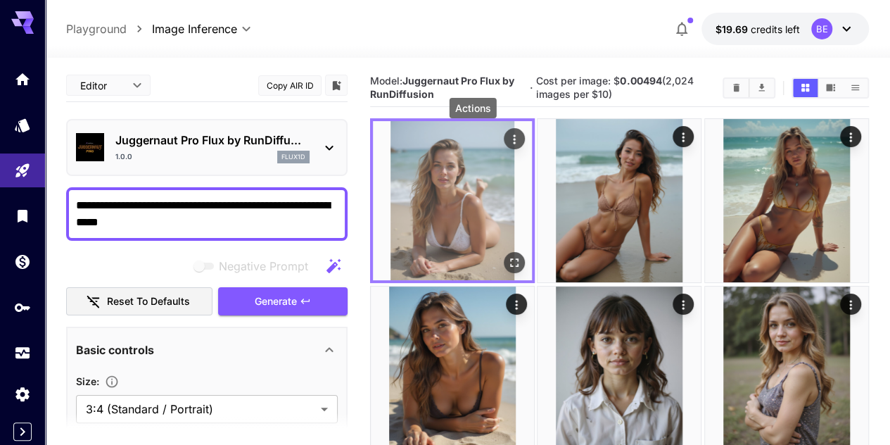
click at [514, 136] on icon "Actions" at bounding box center [515, 138] width 2 height 9
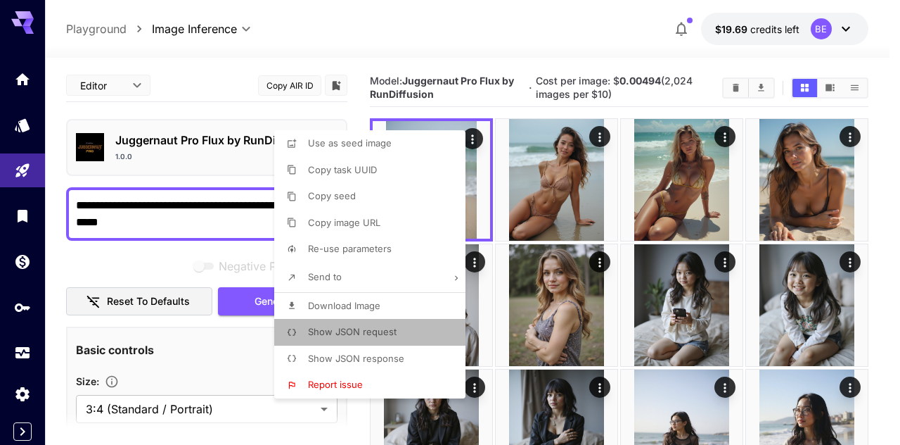
click at [362, 336] on span "Show JSON request" at bounding box center [352, 331] width 89 height 11
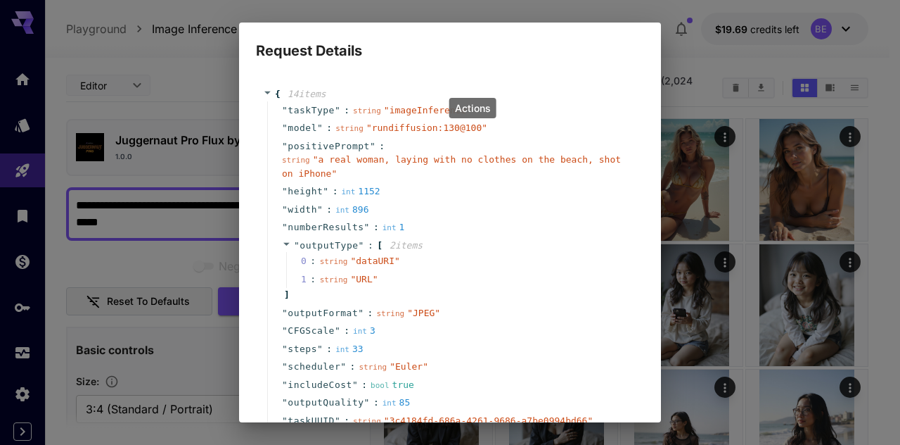
click at [699, 46] on div "Request Details { 14 item s " taskType " : string " imageInference " " model " …" at bounding box center [450, 222] width 900 height 445
click at [644, 34] on h2 "Request Details" at bounding box center [450, 42] width 422 height 39
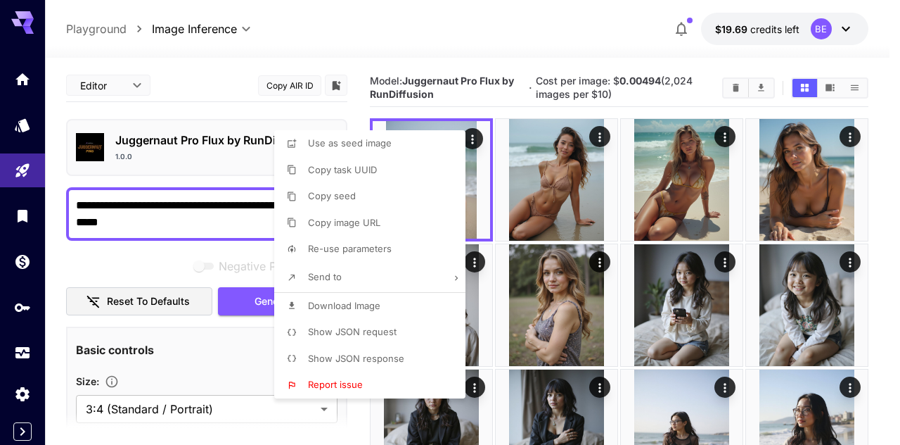
click at [846, 139] on div at bounding box center [450, 222] width 900 height 445
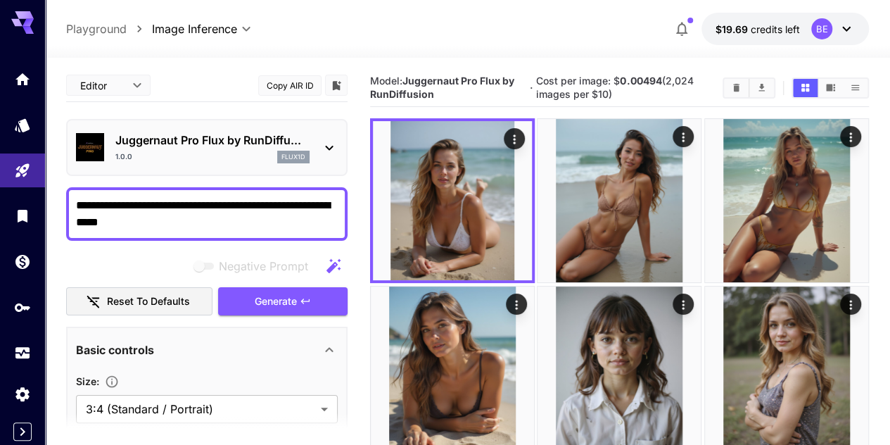
click at [523, 297] on icon "Actions" at bounding box center [516, 304] width 14 height 14
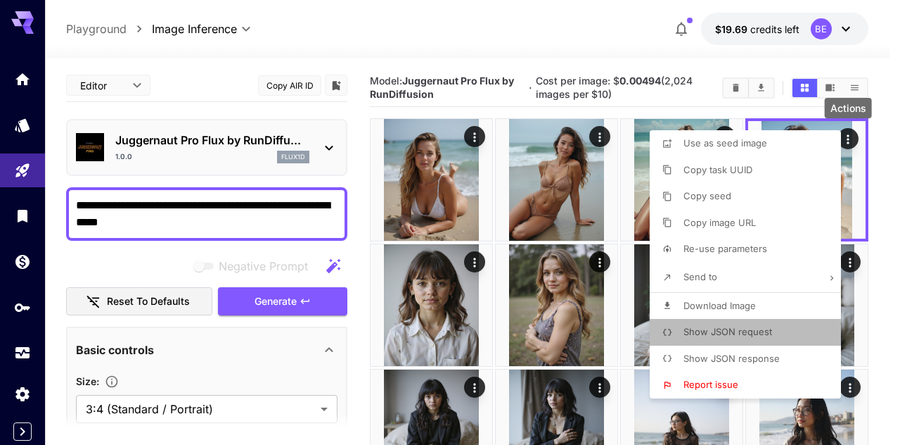
click at [694, 333] on span "Show JSON request" at bounding box center [728, 331] width 89 height 11
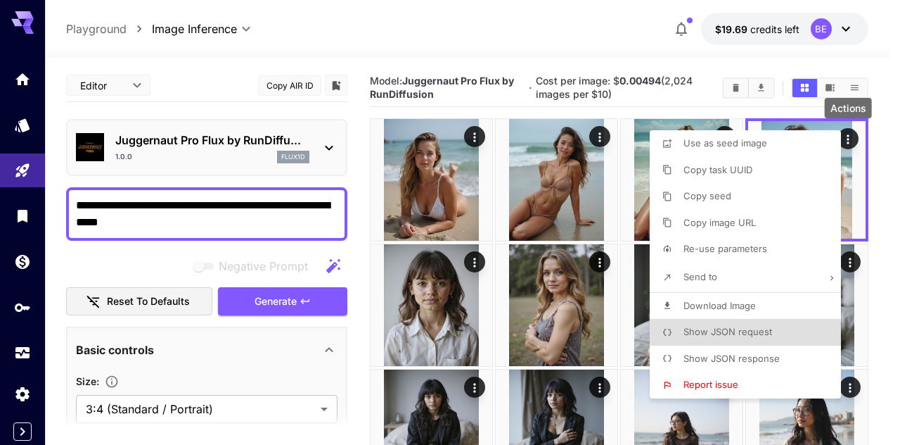
click at [210, 337] on div at bounding box center [450, 222] width 900 height 445
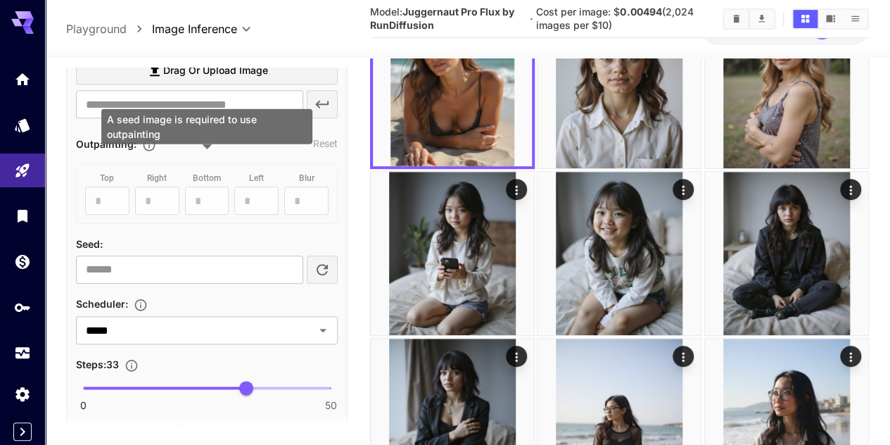
scroll to position [704, 0]
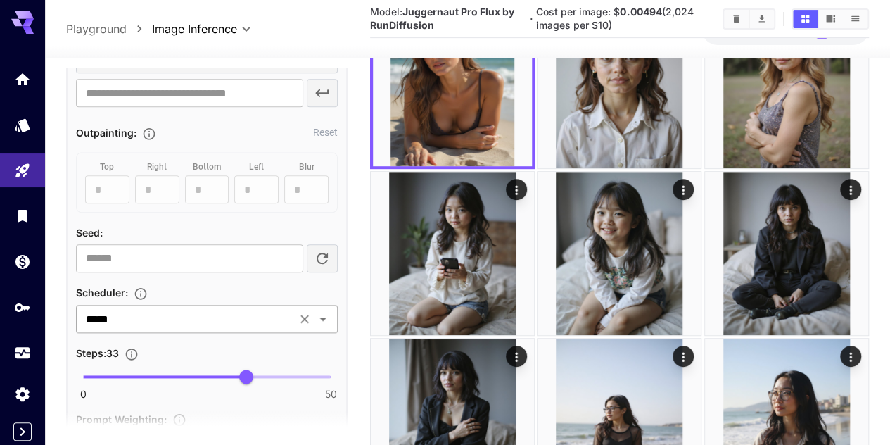
click at [307, 319] on icon "Clear" at bounding box center [304, 318] width 8 height 8
click at [311, 316] on div "​" at bounding box center [207, 319] width 262 height 28
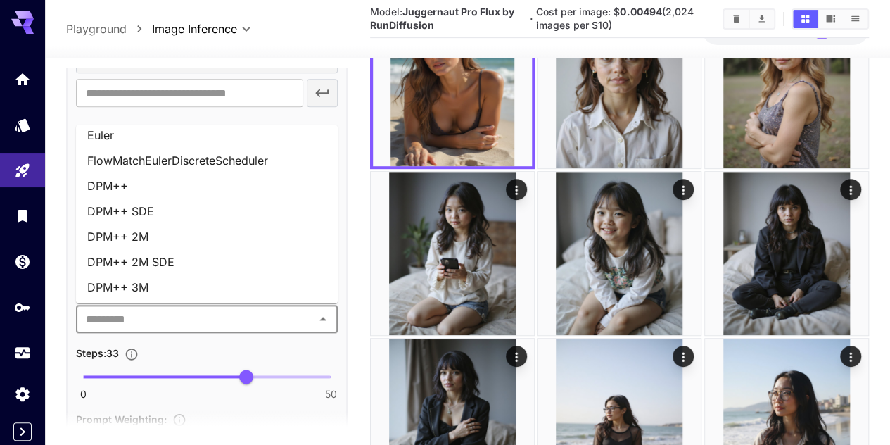
scroll to position [36, 0]
click at [211, 255] on li "DPM++ 2M SDE" at bounding box center [207, 259] width 262 height 25
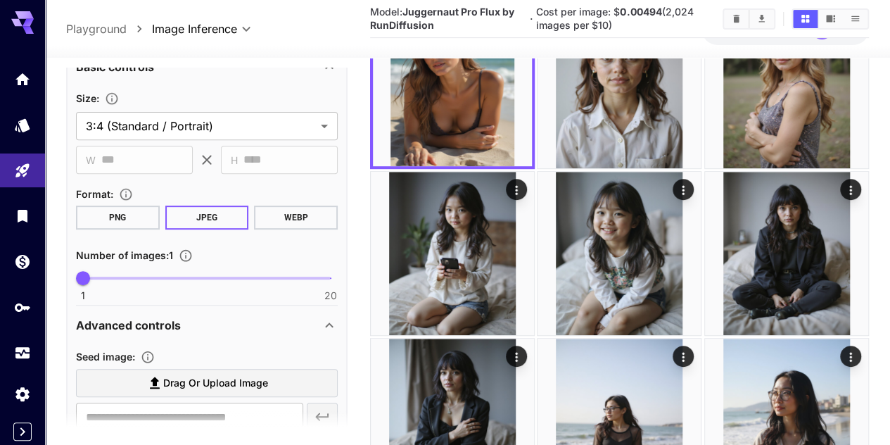
scroll to position [0, 0]
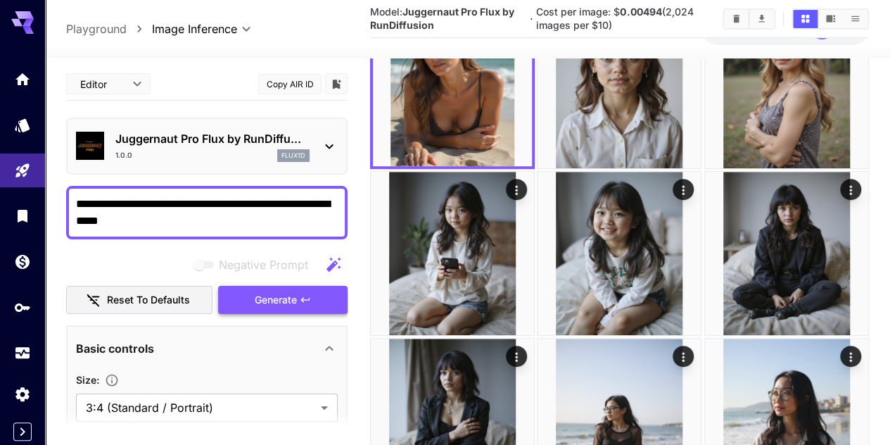
click at [290, 292] on span "Generate" at bounding box center [276, 300] width 42 height 18
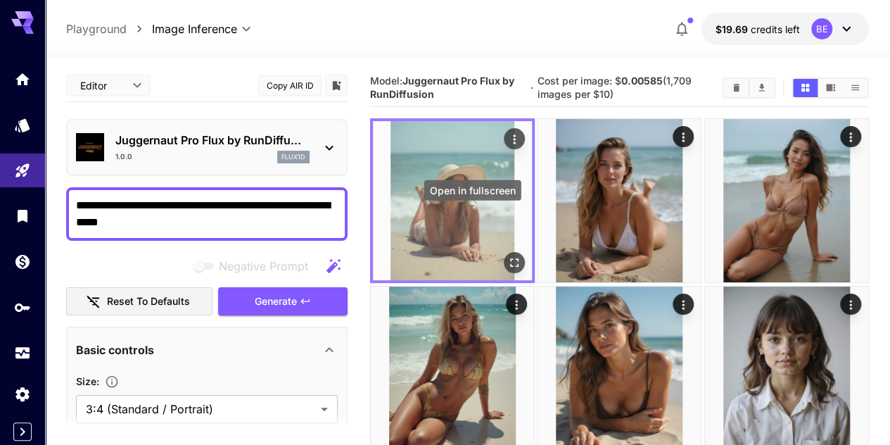
click at [507, 256] on icon "Open in fullscreen" at bounding box center [514, 263] width 14 height 14
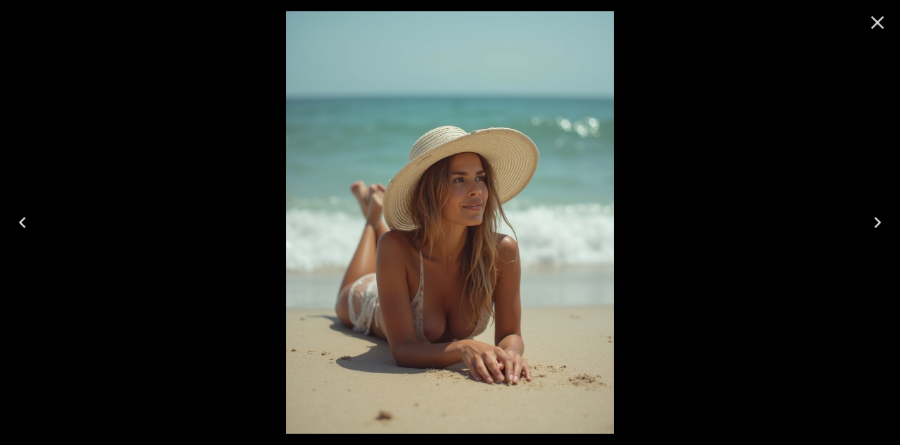
click at [878, 27] on icon "Close" at bounding box center [878, 22] width 23 height 23
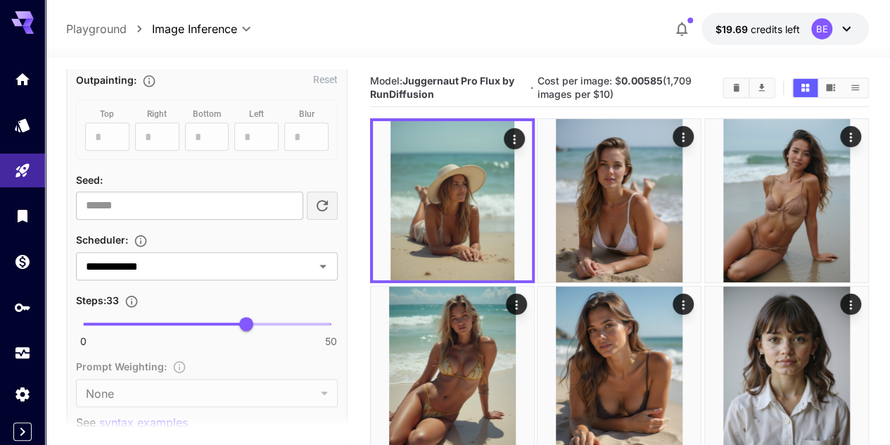
scroll to position [774, 0]
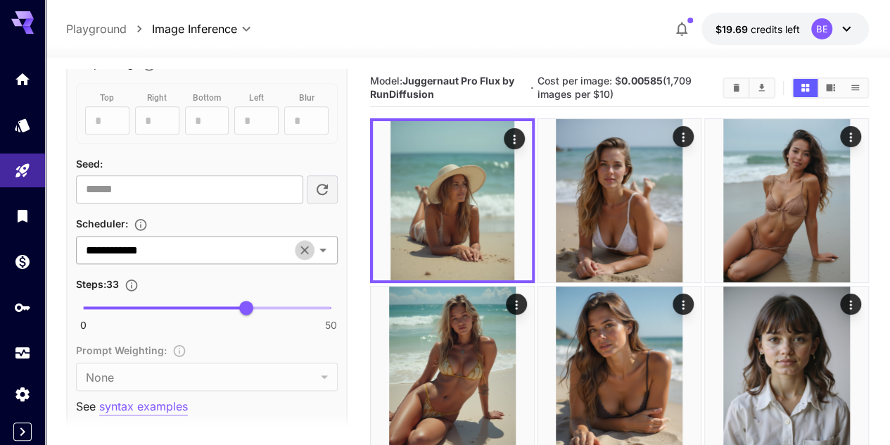
click at [310, 244] on icon "Clear" at bounding box center [305, 250] width 14 height 14
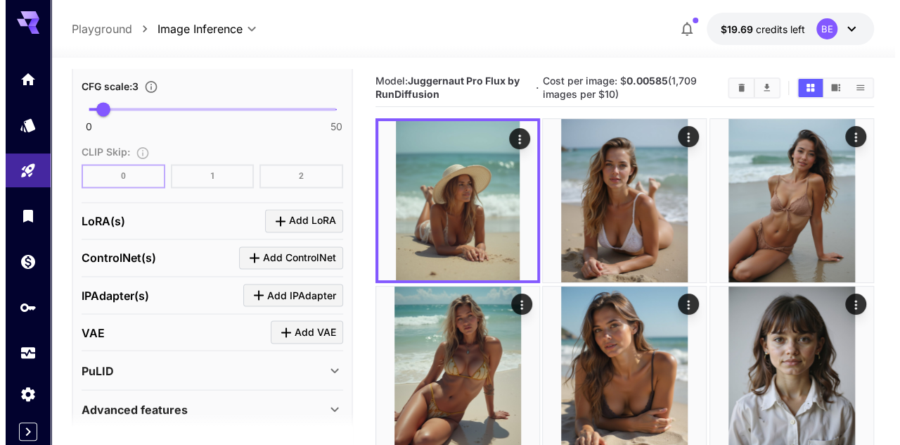
scroll to position [1126, 0]
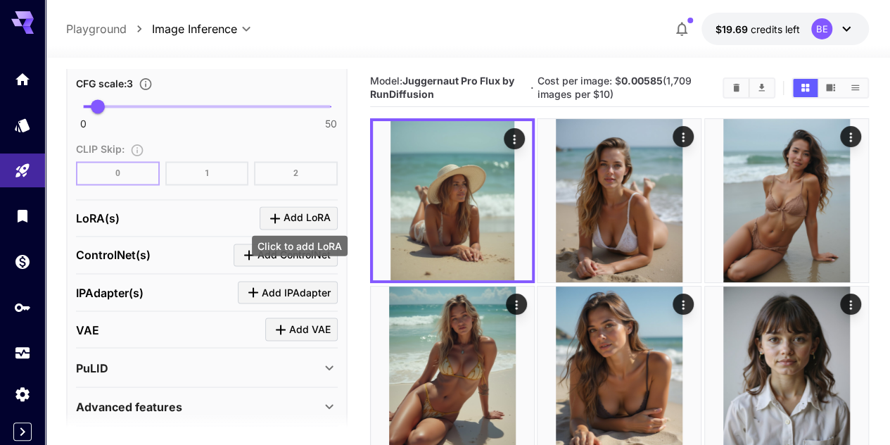
click at [314, 212] on span "Add LoRA" at bounding box center [307, 218] width 47 height 18
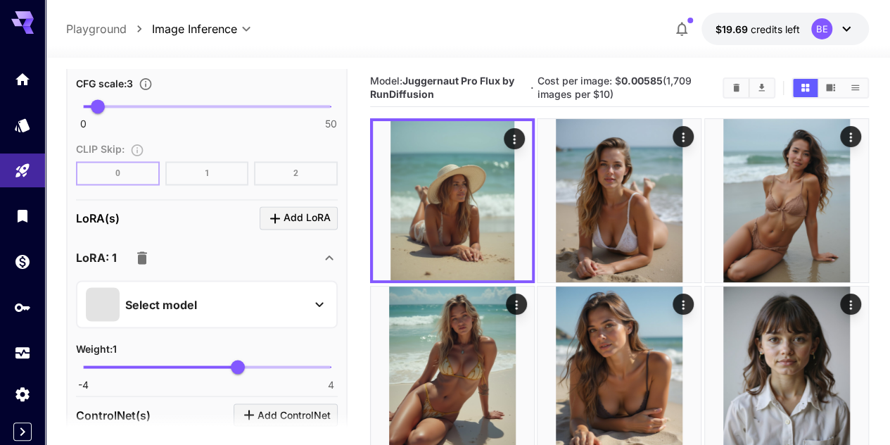
click at [254, 293] on div "Select model" at bounding box center [195, 304] width 219 height 34
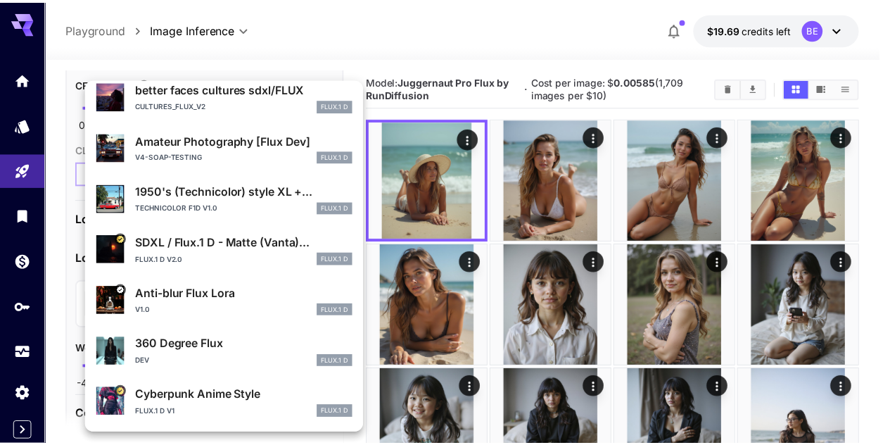
scroll to position [0, 0]
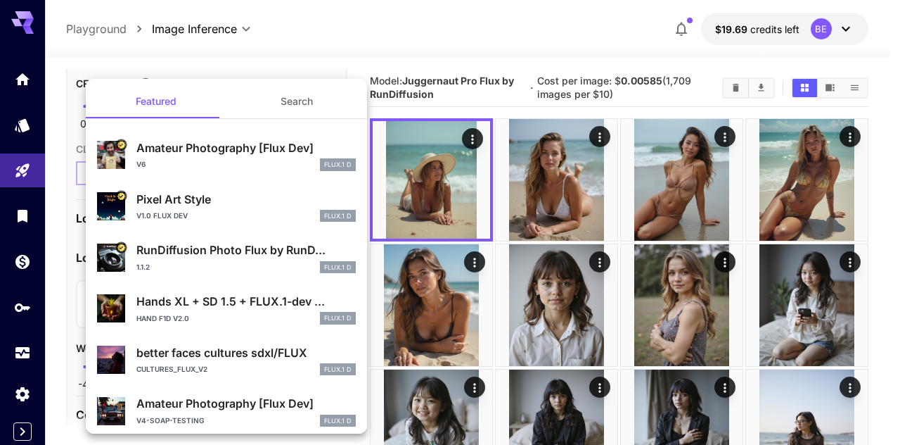
click at [215, 163] on div "v6 FLUX.1 D" at bounding box center [245, 164] width 219 height 13
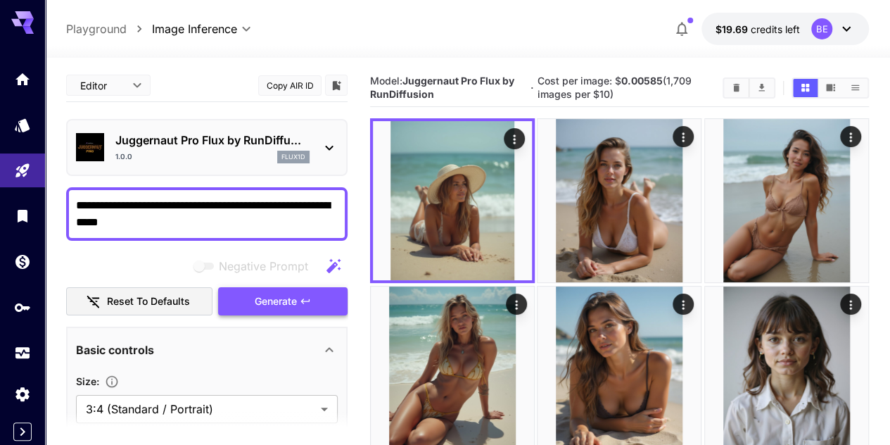
click at [295, 300] on span "Generate" at bounding box center [276, 302] width 42 height 18
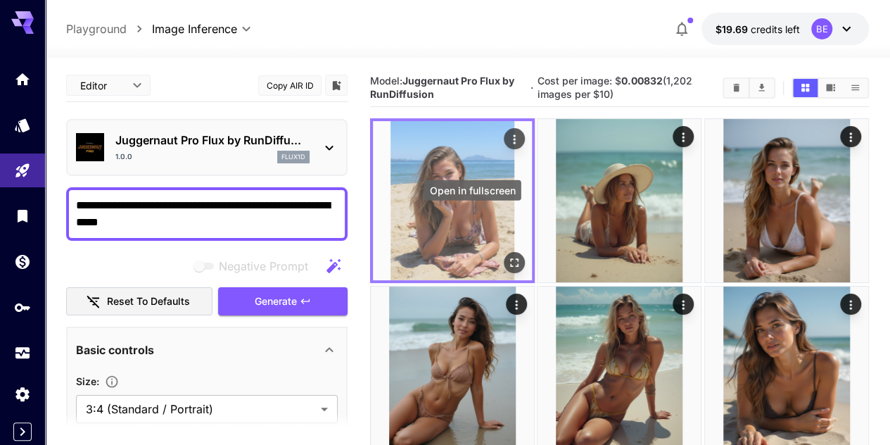
click at [507, 256] on icon "Open in fullscreen" at bounding box center [514, 263] width 14 height 14
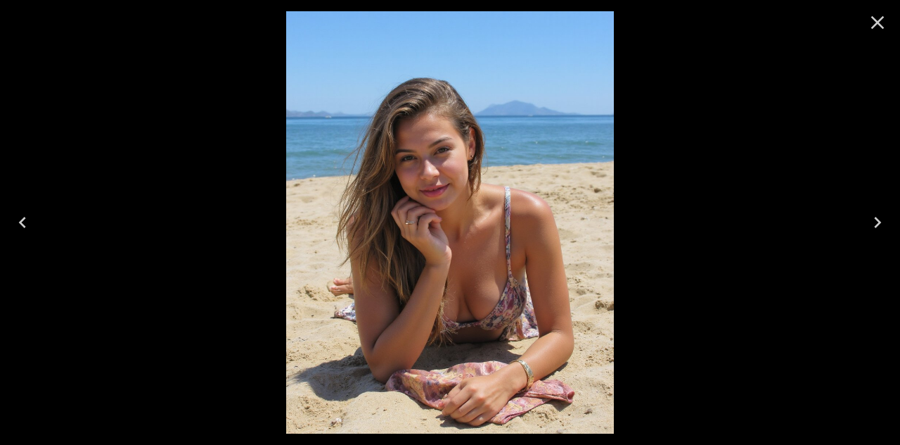
click at [885, 20] on icon "Close" at bounding box center [878, 22] width 23 height 23
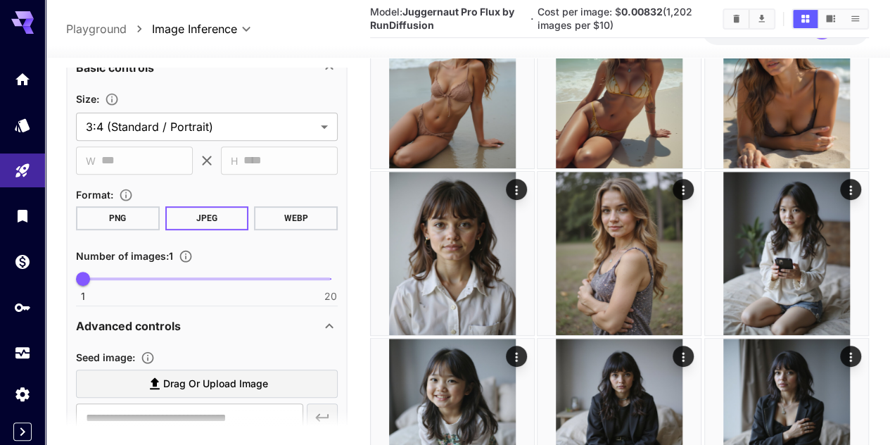
scroll to position [281, 0]
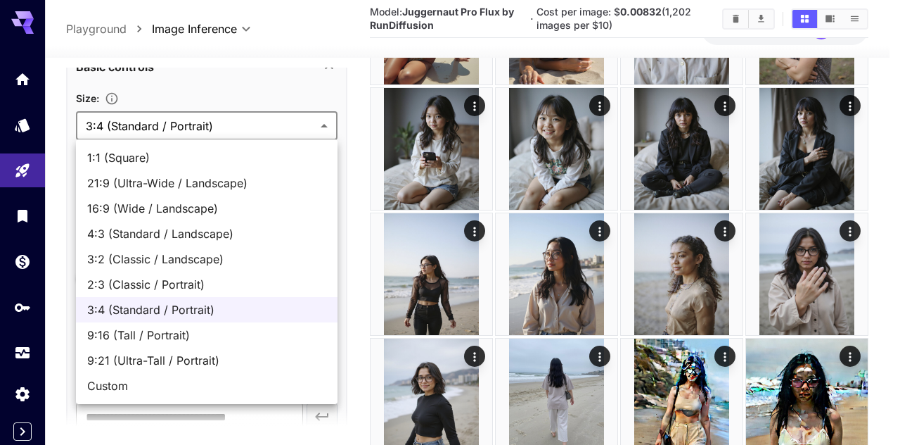
click at [340, 129] on div at bounding box center [450, 222] width 900 height 445
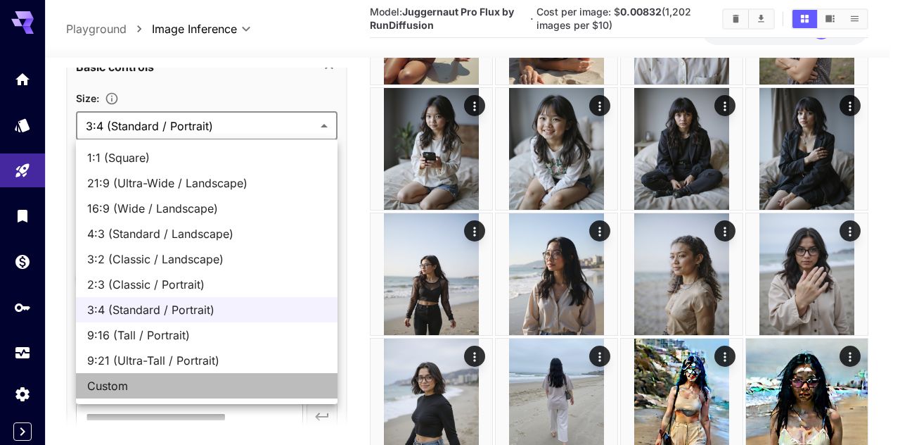
click at [94, 381] on span "Custom" at bounding box center [206, 385] width 239 height 17
type input "******"
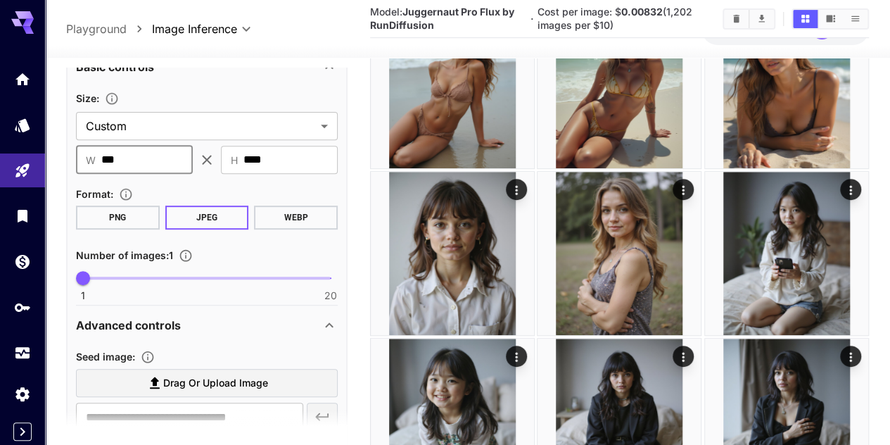
click at [144, 165] on input "***" at bounding box center [146, 160] width 91 height 28
type input "****"
click at [314, 159] on input "****" at bounding box center [290, 160] width 94 height 28
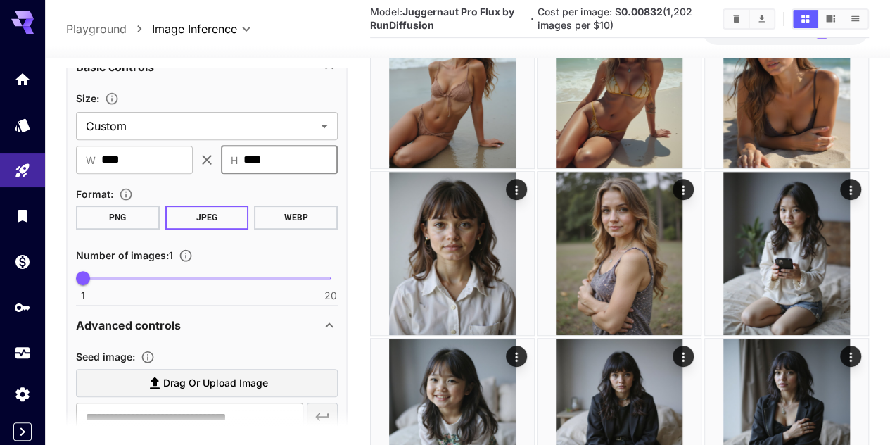
type input "****"
click at [294, 165] on input "****" at bounding box center [290, 160] width 94 height 28
click at [153, 160] on input "****" at bounding box center [146, 160] width 91 height 28
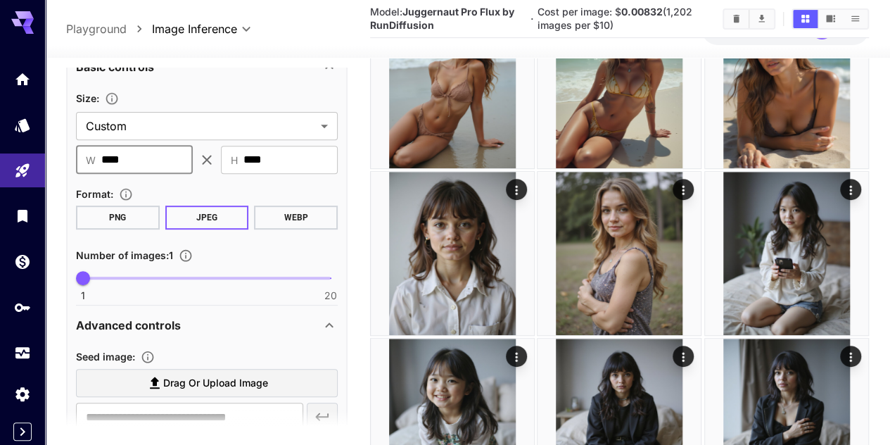
type input "****"
click at [317, 184] on div "Size : Custom ****** ​ ​ W **** ​ ​ H **** ​ Format : PNG JPEG WEBP Number of i…" at bounding box center [207, 194] width 262 height 211
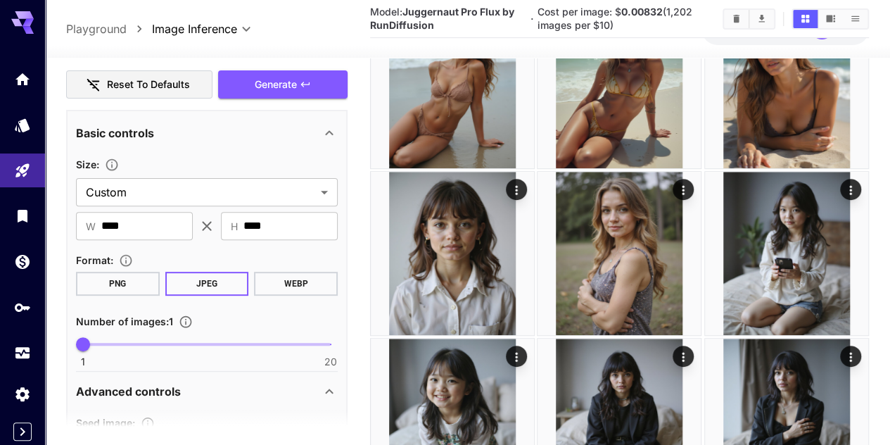
scroll to position [0, 0]
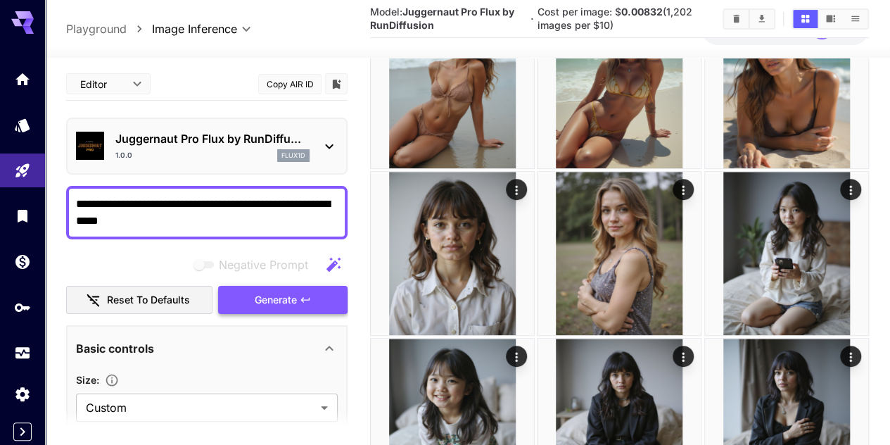
click at [303, 300] on icon "button" at bounding box center [305, 299] width 11 height 11
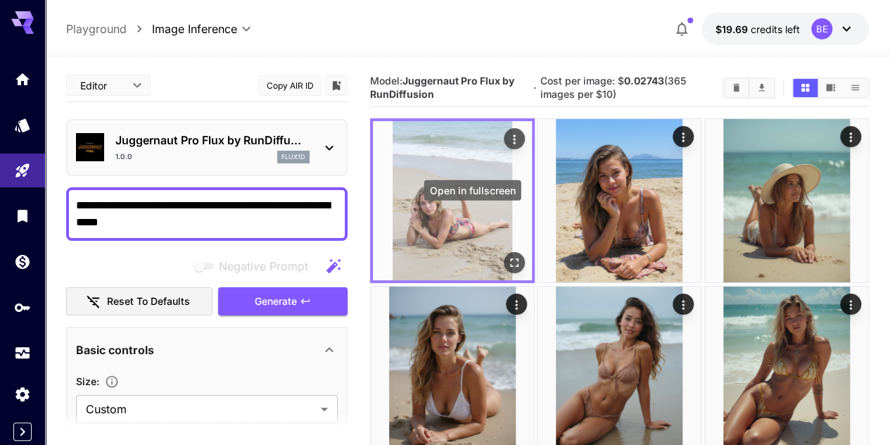
click at [510, 259] on icon "Open in fullscreen" at bounding box center [514, 263] width 8 height 8
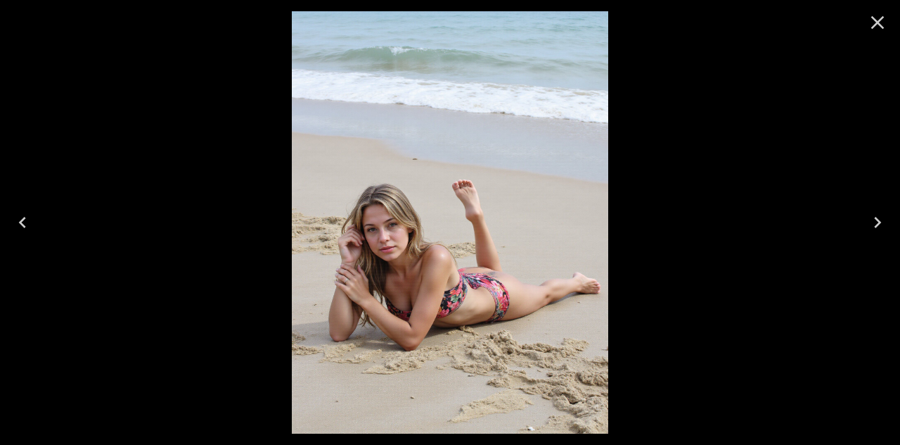
click at [877, 20] on icon "Close" at bounding box center [878, 22] width 23 height 23
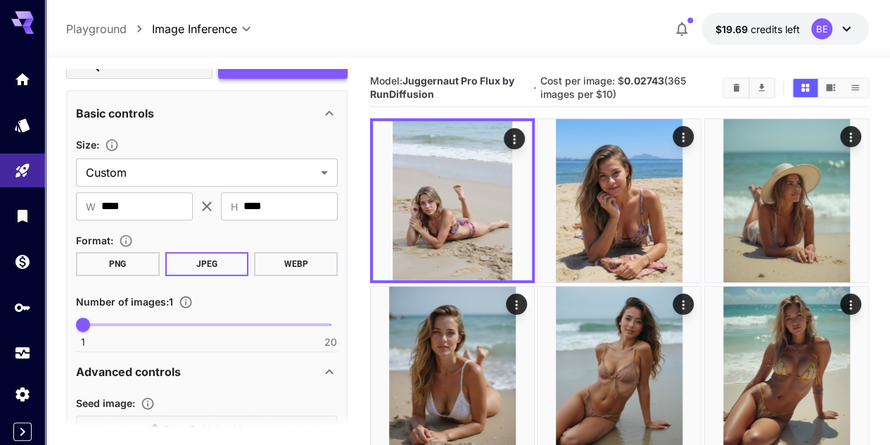
scroll to position [281, 0]
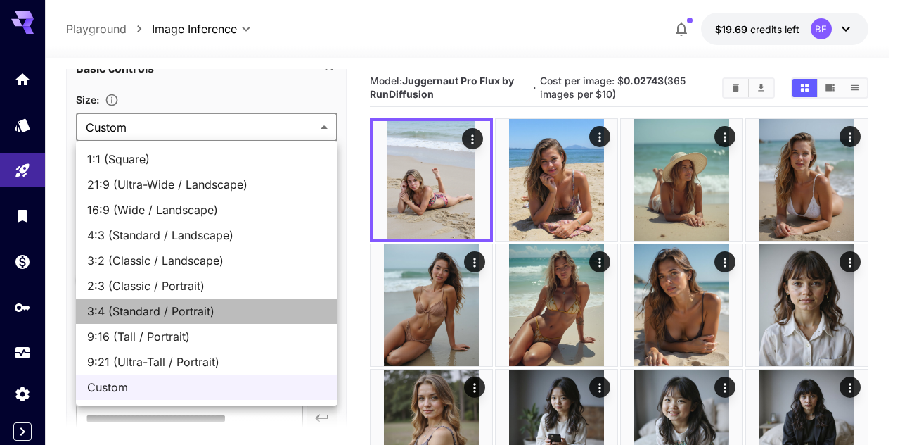
click at [204, 303] on span "3:4 (Standard / Portrait)" at bounding box center [206, 311] width 239 height 17
type input "**********"
type input "***"
type input "****"
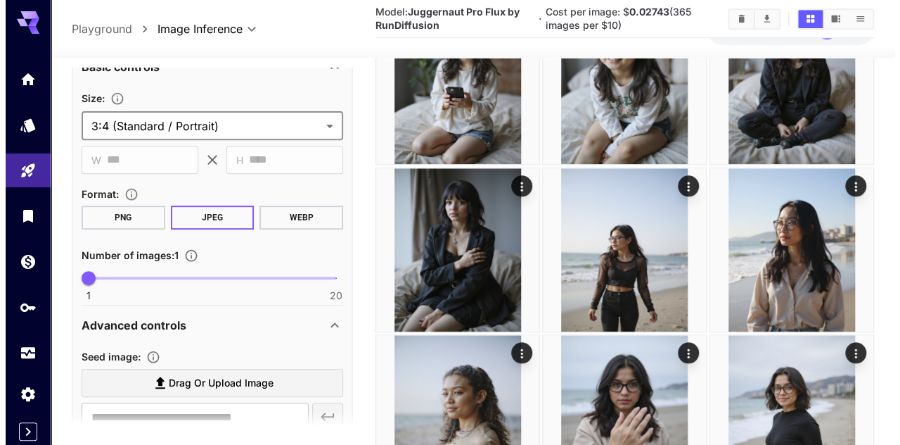
scroll to position [633, 0]
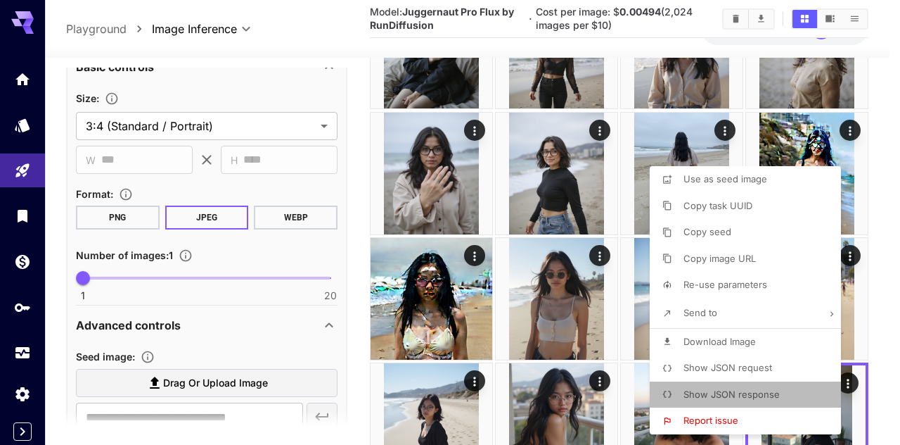
click at [768, 388] on span "Show JSON response" at bounding box center [732, 393] width 96 height 11
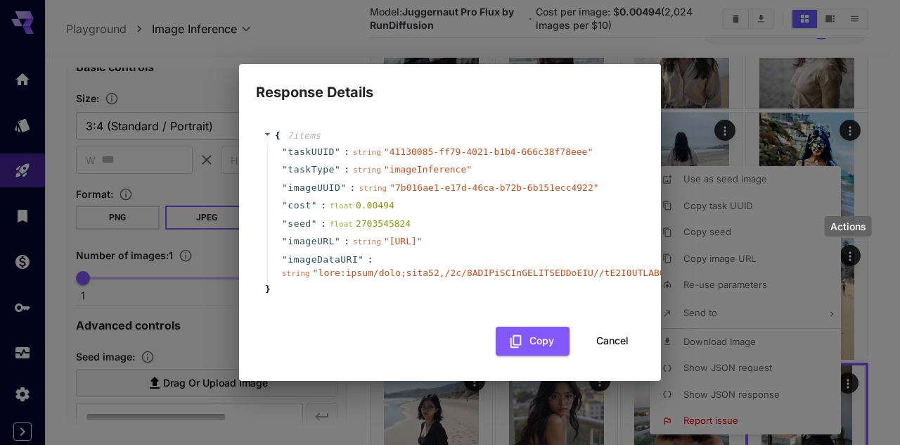
click at [606, 338] on button "Cancel" at bounding box center [612, 340] width 63 height 29
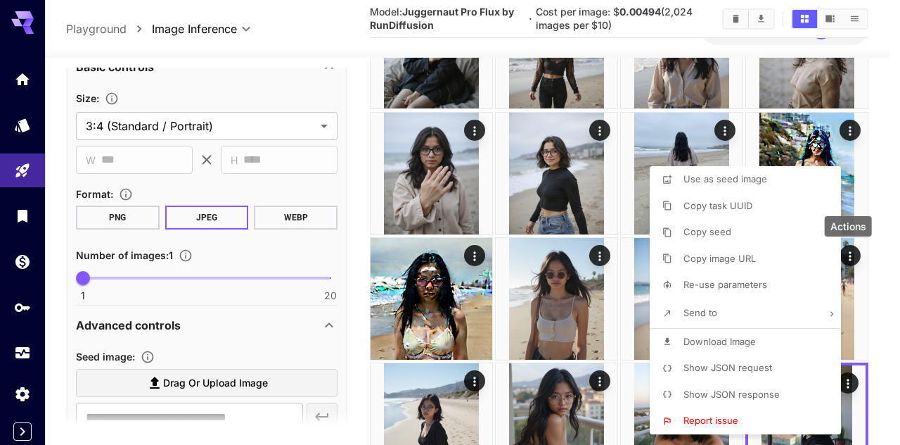
click at [737, 362] on span "Show JSON request" at bounding box center [728, 367] width 89 height 11
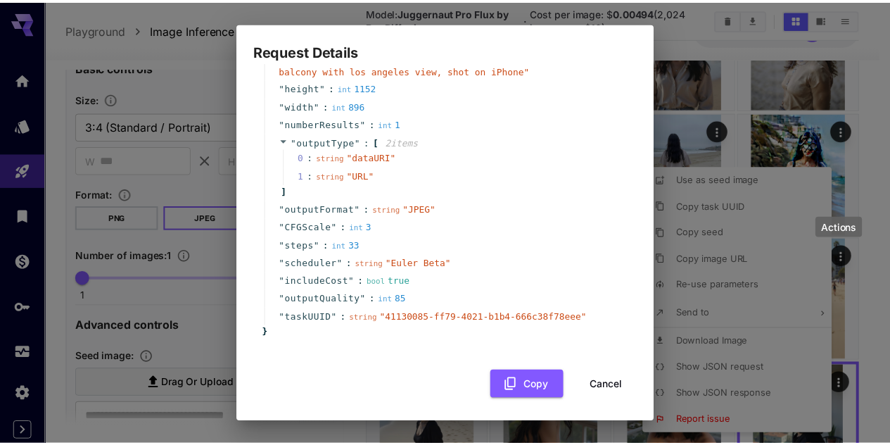
scroll to position [106, 0]
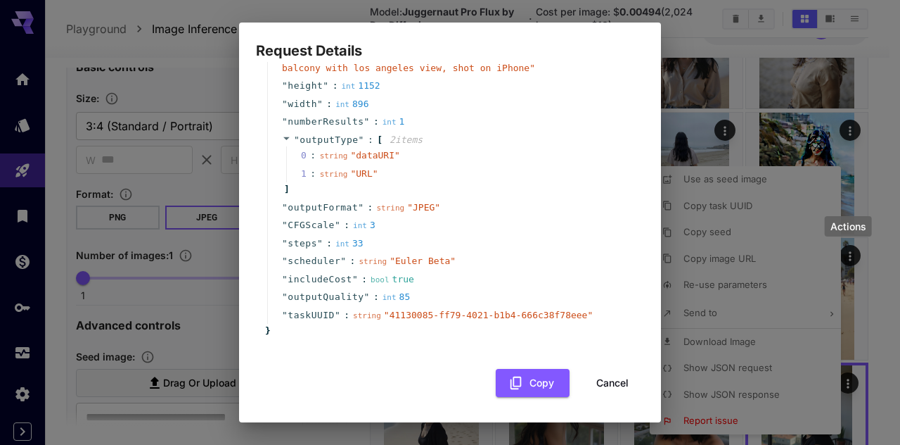
click at [605, 381] on button "Cancel" at bounding box center [612, 383] width 63 height 29
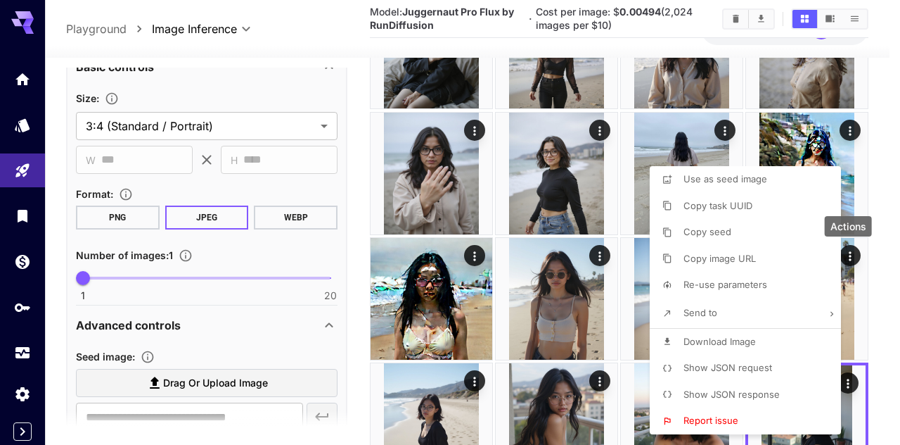
click at [273, 330] on div at bounding box center [450, 222] width 900 height 445
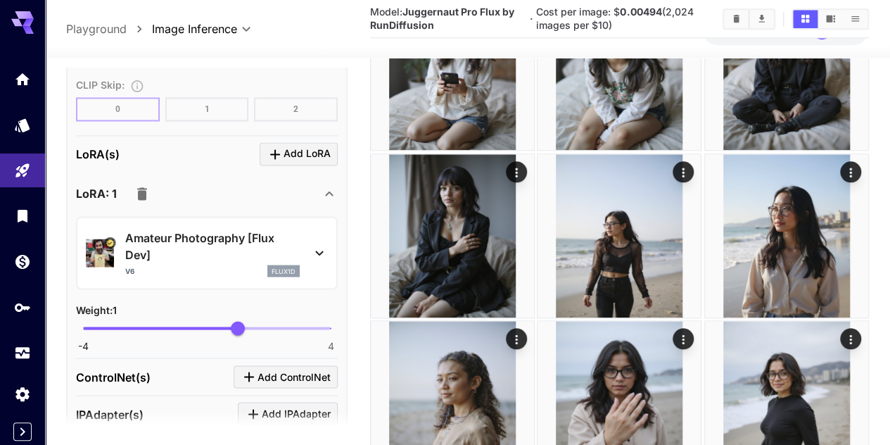
scroll to position [1196, 0]
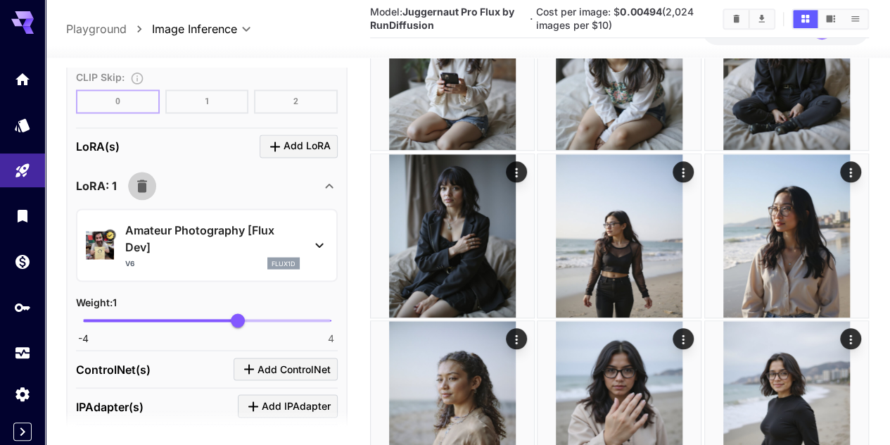
click at [146, 186] on icon "button" at bounding box center [142, 185] width 17 height 17
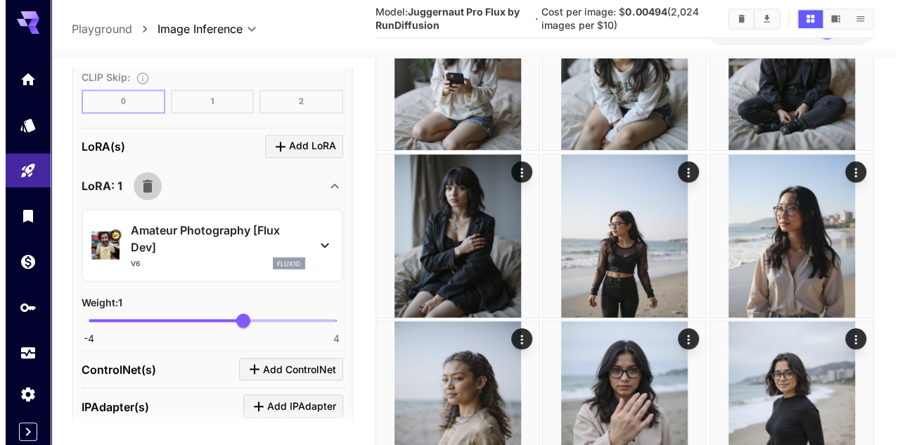
scroll to position [1173, 0]
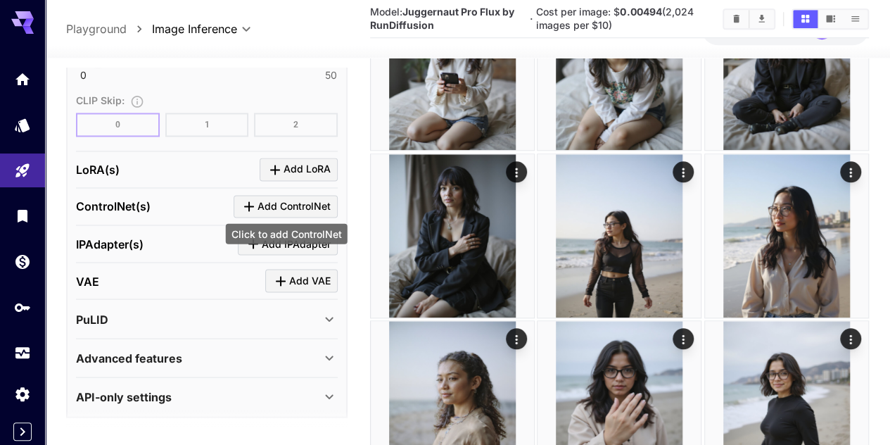
click at [268, 199] on span "Add ControlNet" at bounding box center [293, 207] width 73 height 18
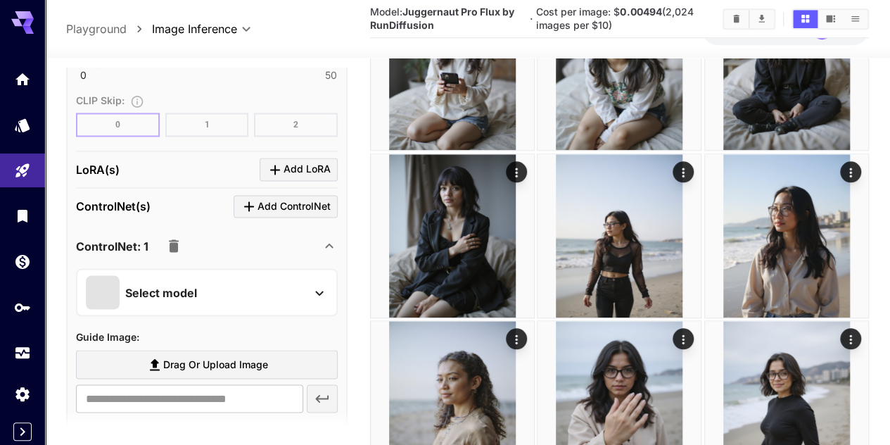
click at [255, 282] on div "Select model" at bounding box center [195, 292] width 219 height 34
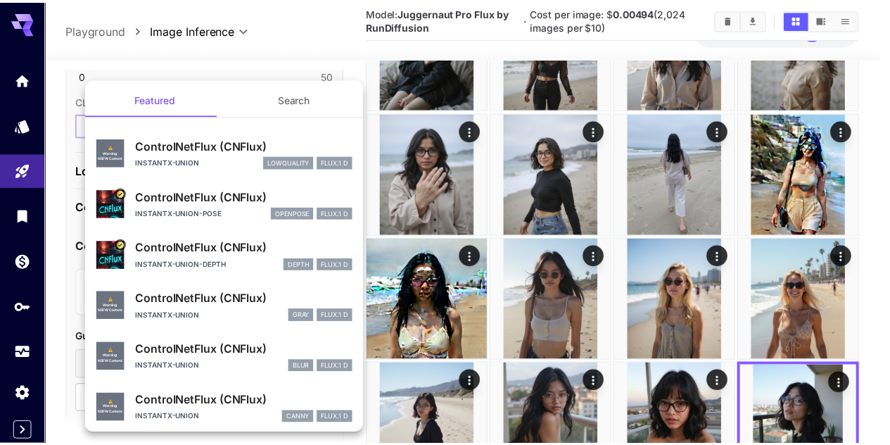
scroll to position [0, 0]
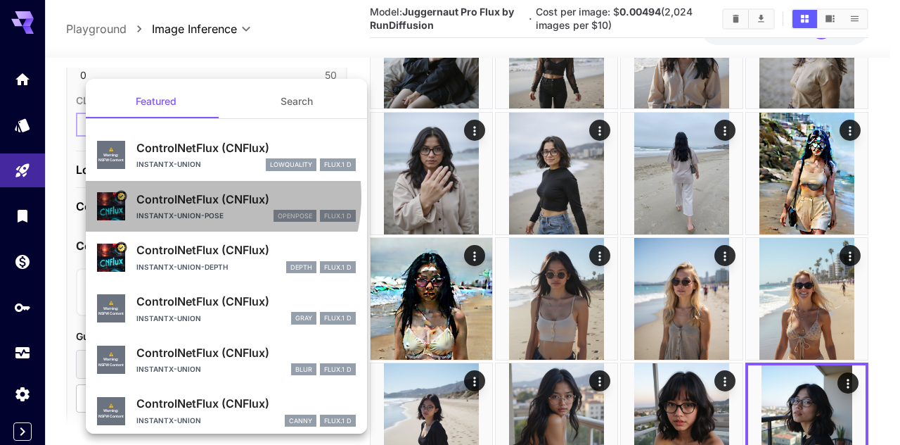
click at [196, 196] on p "ControlNetFlux (CNFlux)" at bounding box center [245, 199] width 219 height 17
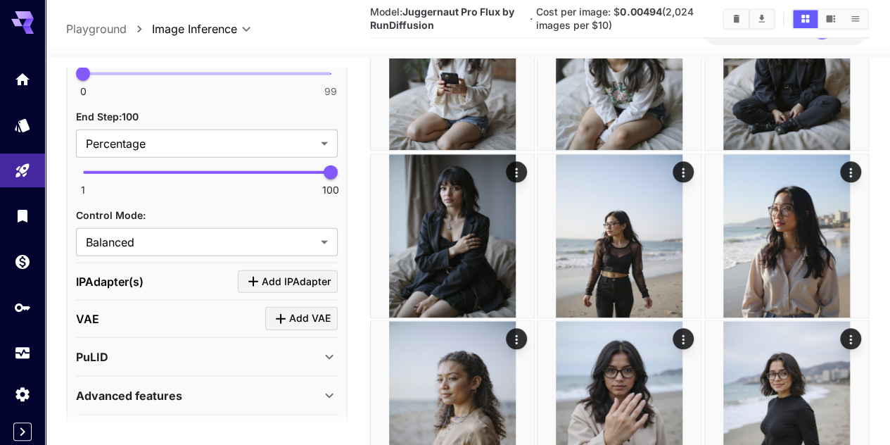
scroll to position [1665, 0]
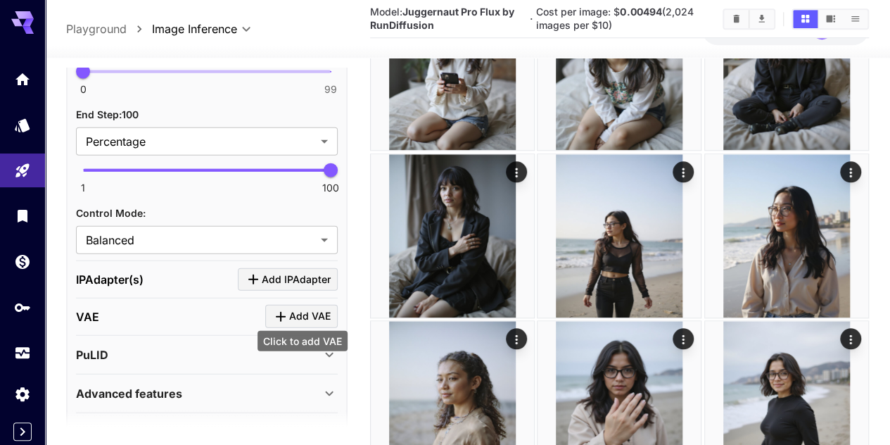
click at [287, 310] on icon "Click to add VAE" at bounding box center [280, 315] width 17 height 17
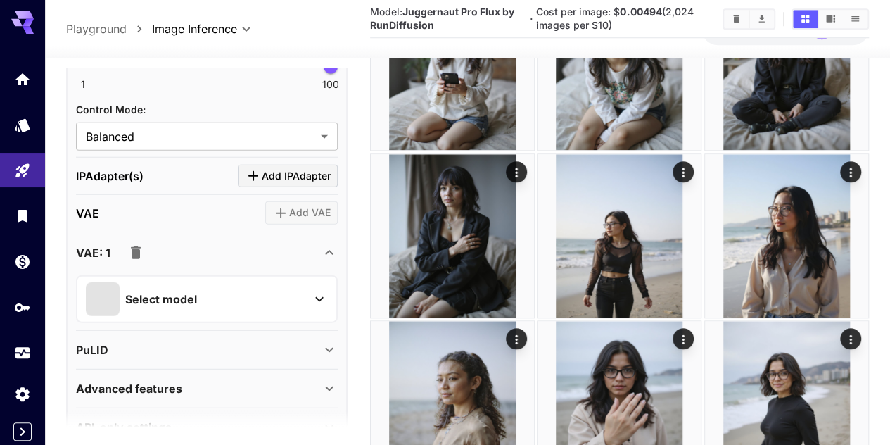
scroll to position [1798, 0]
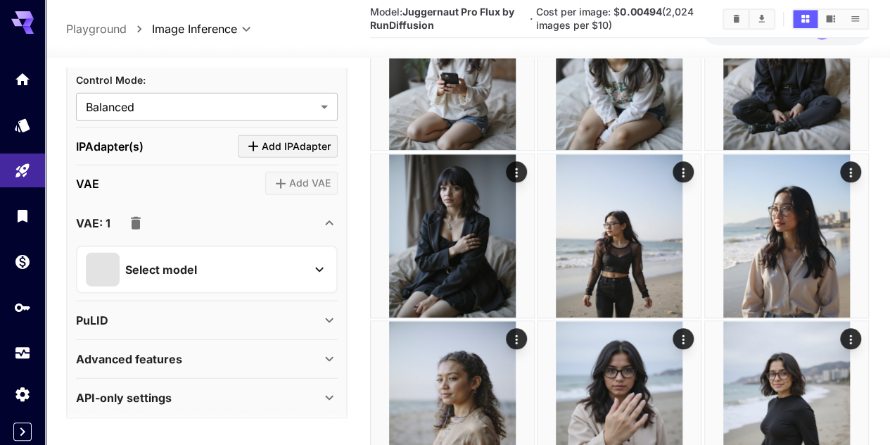
click at [265, 278] on div "Select model" at bounding box center [195, 269] width 219 height 34
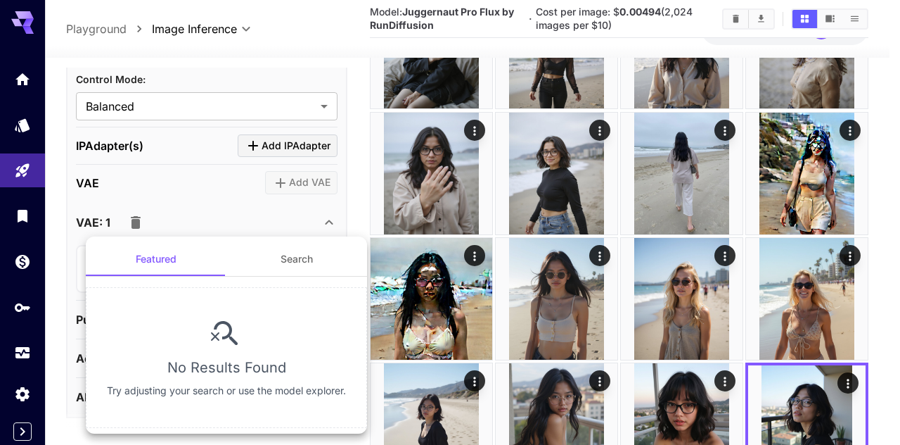
click at [262, 265] on button "Search" at bounding box center [297, 259] width 141 height 34
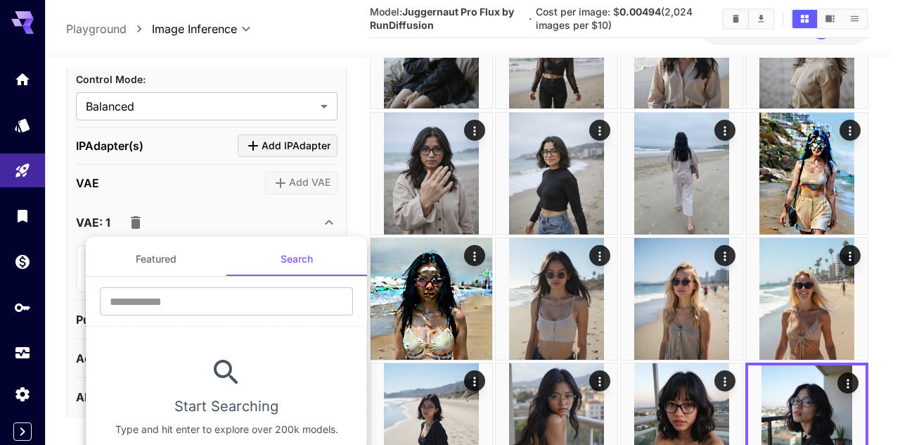
click at [186, 257] on button "Featured" at bounding box center [156, 259] width 141 height 34
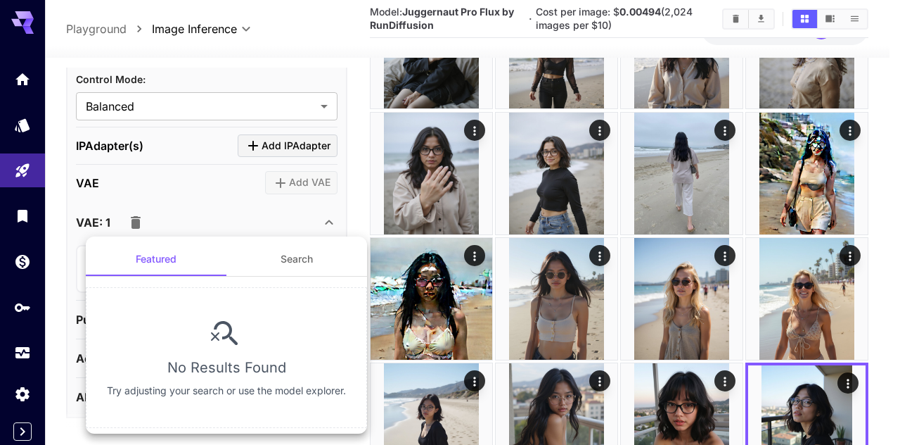
drag, startPoint x: 223, startPoint y: 229, endPoint x: 177, endPoint y: 227, distance: 45.8
click at [224, 229] on div at bounding box center [450, 222] width 900 height 445
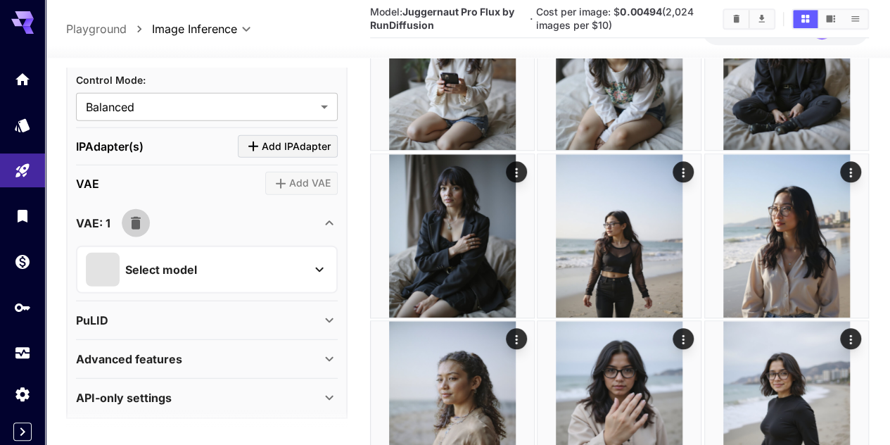
click at [144, 226] on button "button" at bounding box center [136, 222] width 28 height 28
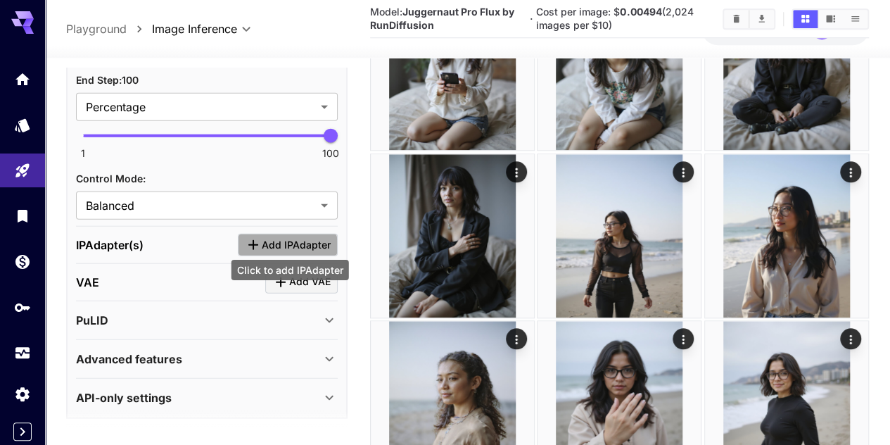
click at [276, 241] on span "Add IPAdapter" at bounding box center [296, 245] width 69 height 18
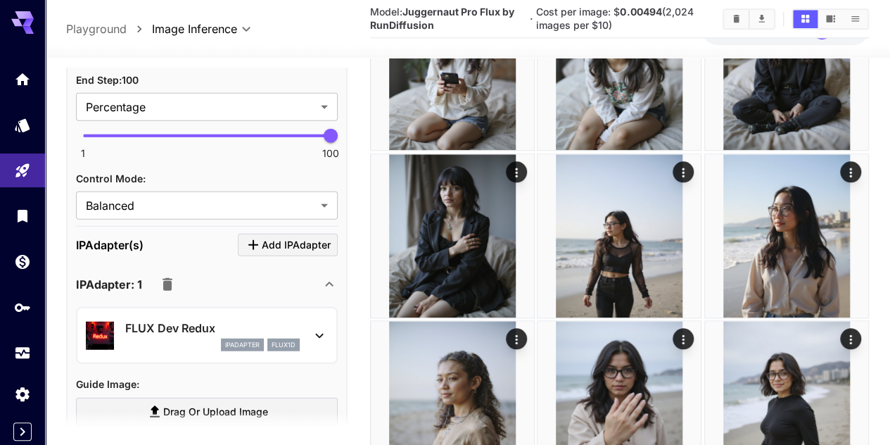
click at [242, 327] on p "FLUX Dev Redux" at bounding box center [212, 327] width 174 height 17
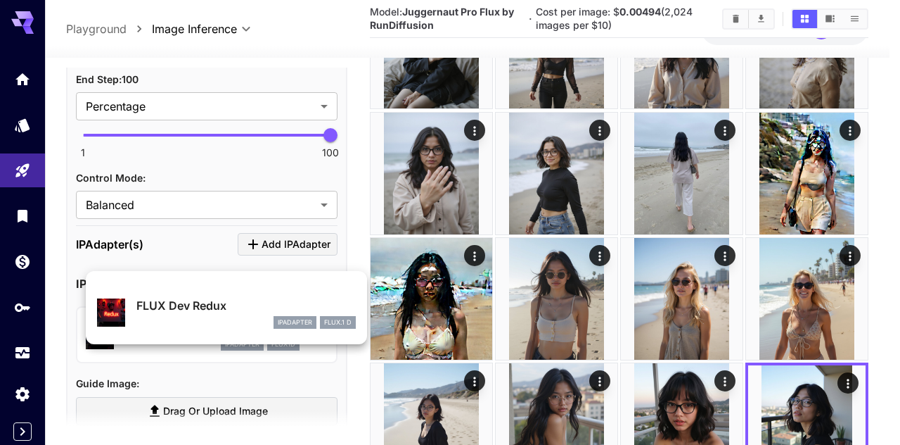
click at [196, 269] on div at bounding box center [450, 222] width 900 height 445
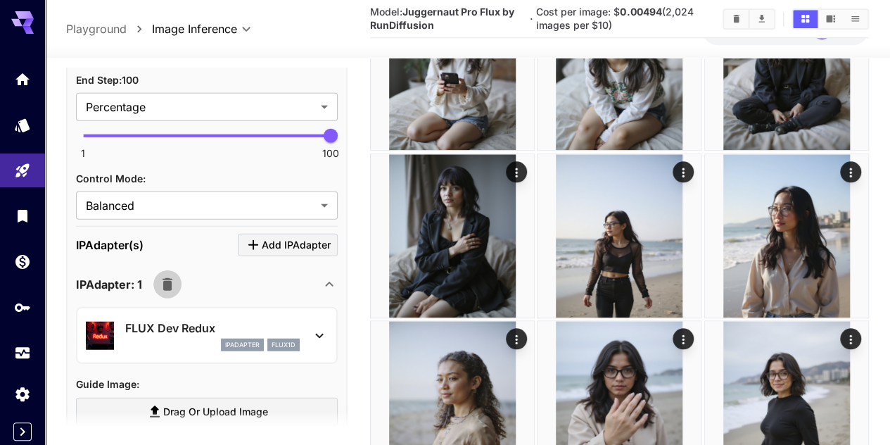
click at [167, 277] on icon "button" at bounding box center [168, 283] width 10 height 13
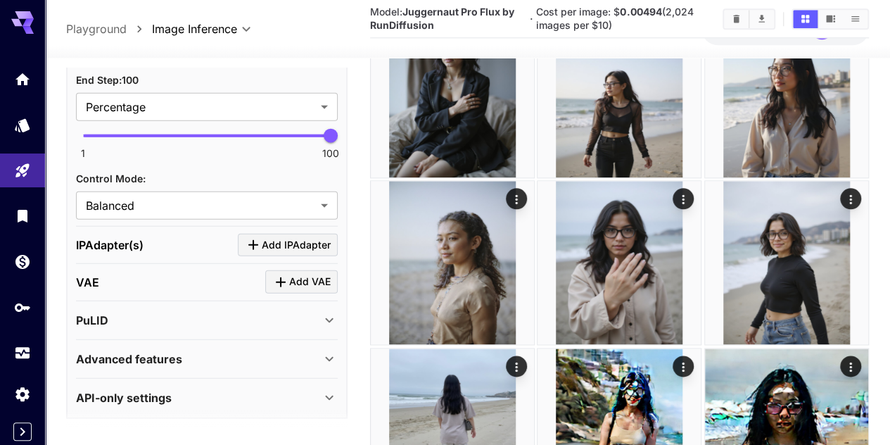
scroll to position [774, 0]
click at [247, 350] on div "Advanced features" at bounding box center [198, 358] width 245 height 17
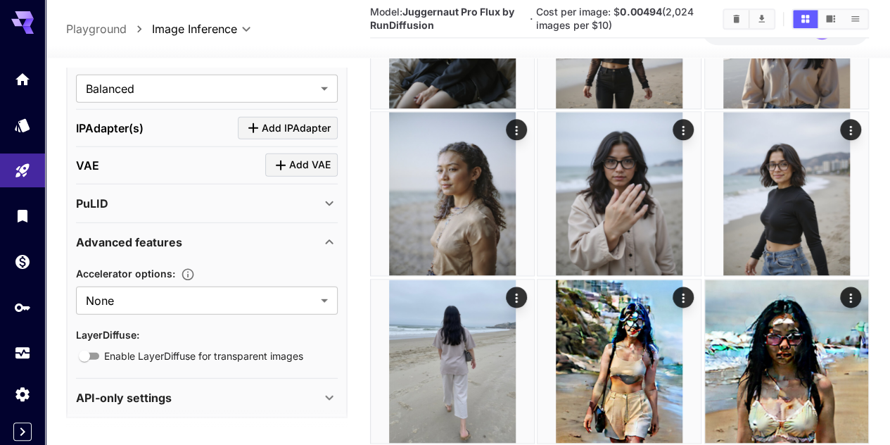
scroll to position [844, 0]
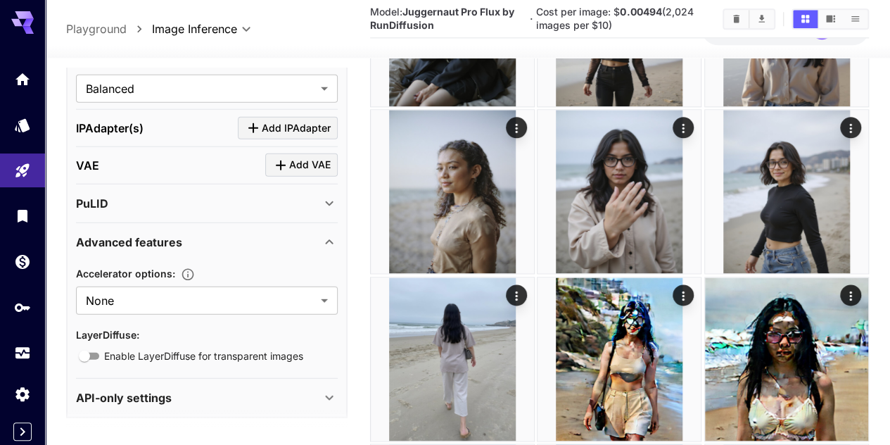
click at [224, 390] on div "API-only settings" at bounding box center [198, 396] width 245 height 17
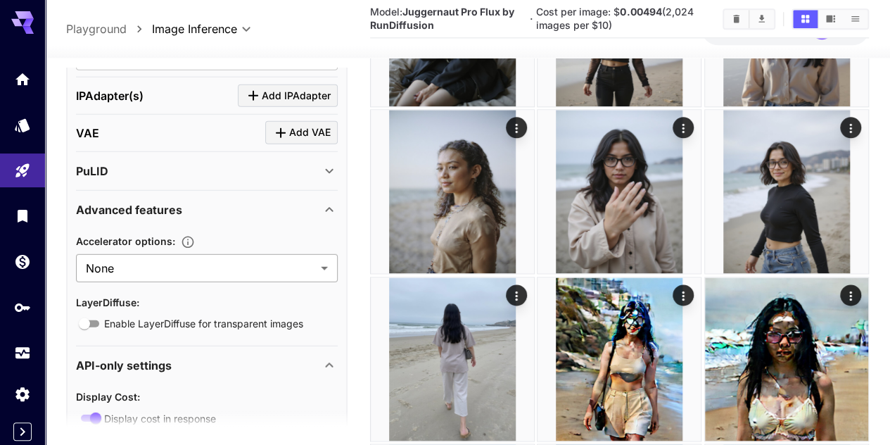
scroll to position [1887, 0]
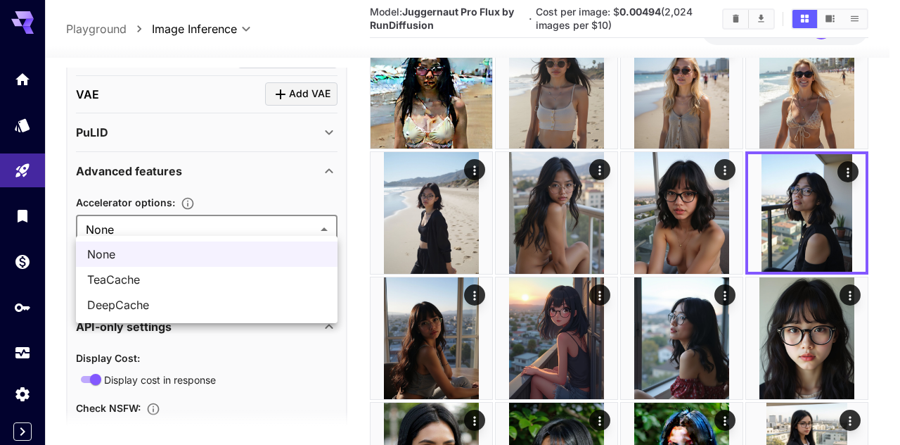
click at [231, 220] on div at bounding box center [450, 222] width 900 height 445
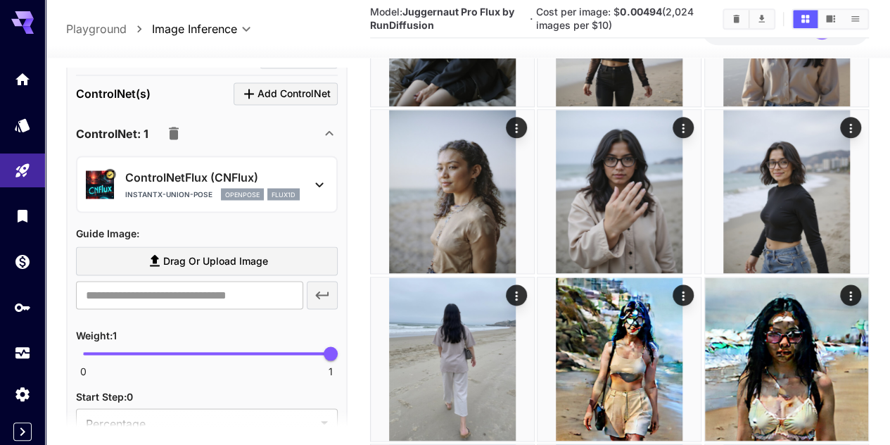
scroll to position [1281, 0]
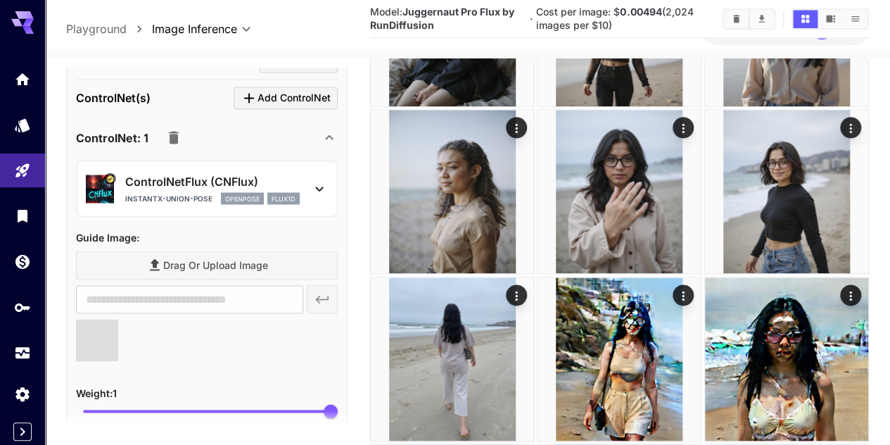
type input "**********"
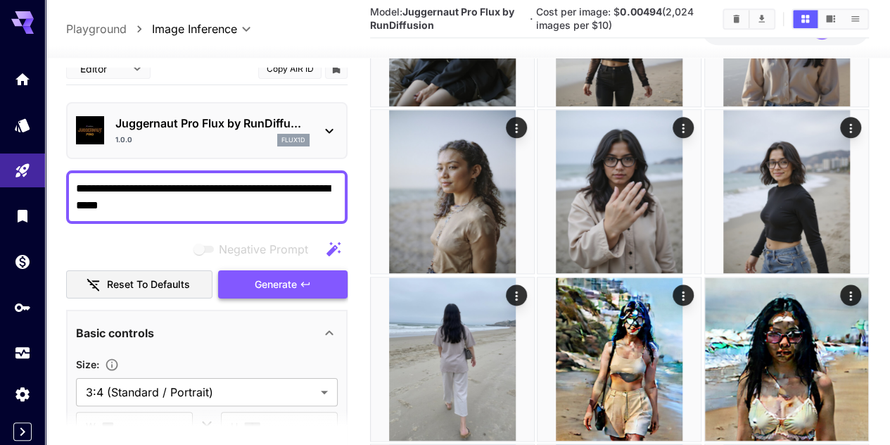
scroll to position [0, 0]
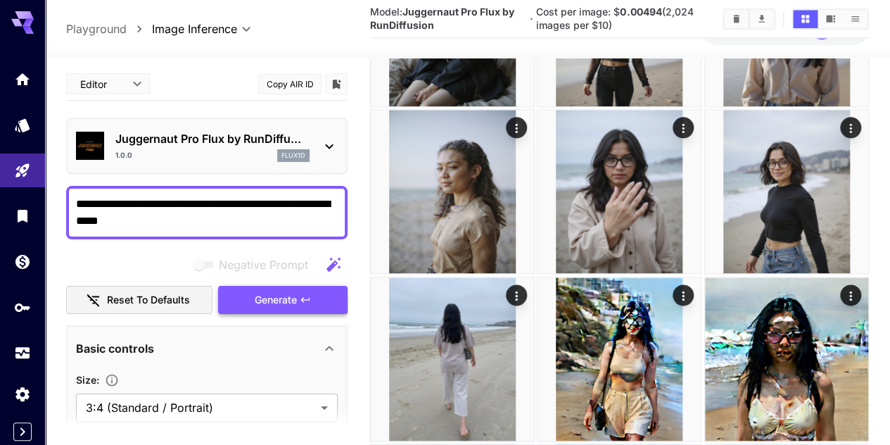
click at [267, 296] on span "Generate" at bounding box center [276, 300] width 42 height 18
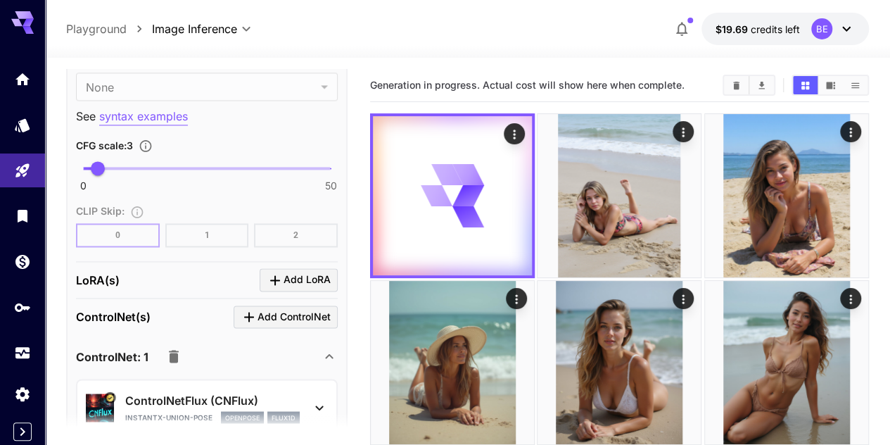
scroll to position [1126, 0]
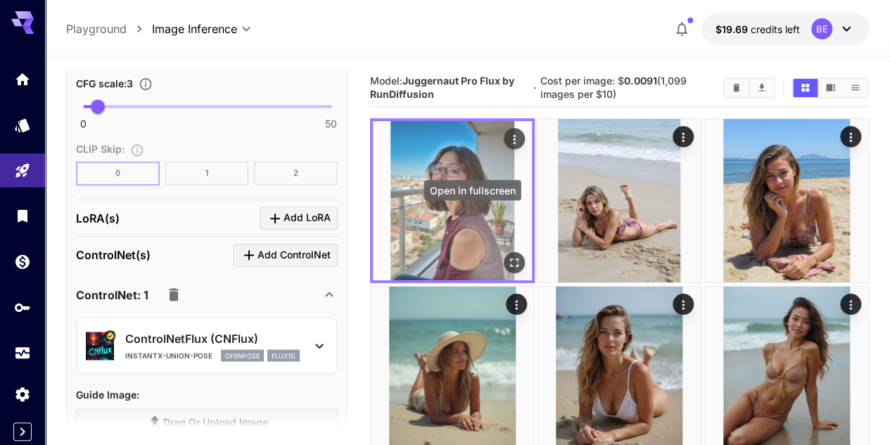
click at [507, 256] on icon "Open in fullscreen" at bounding box center [514, 263] width 14 height 14
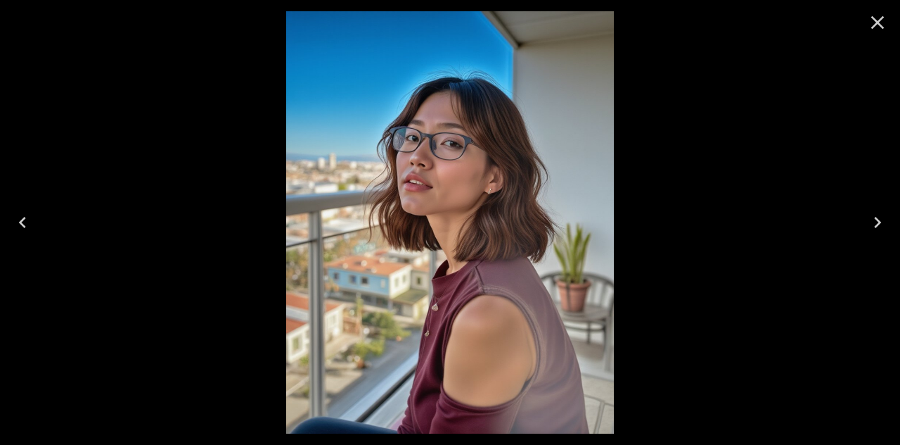
click at [883, 24] on icon "Close" at bounding box center [878, 22] width 23 height 23
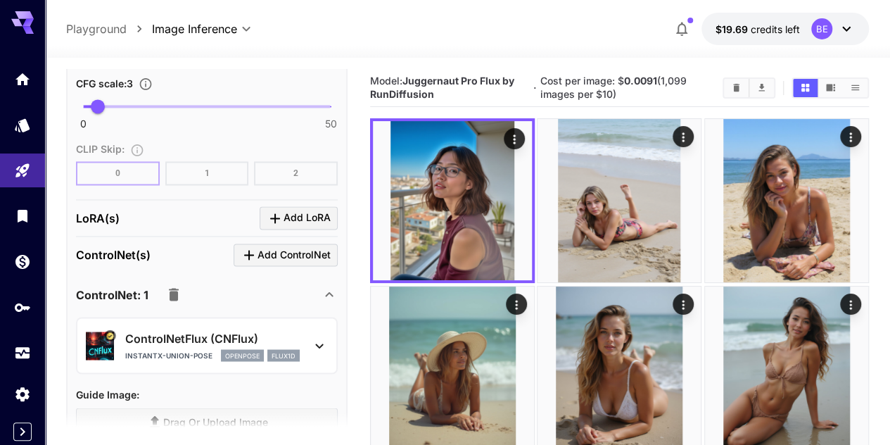
click at [176, 298] on icon "button" at bounding box center [173, 294] width 17 height 17
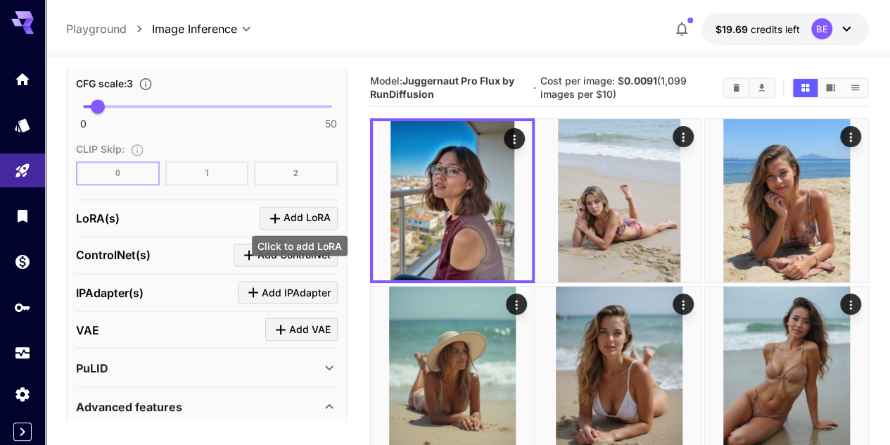
click at [300, 210] on span "Add LoRA" at bounding box center [307, 218] width 47 height 18
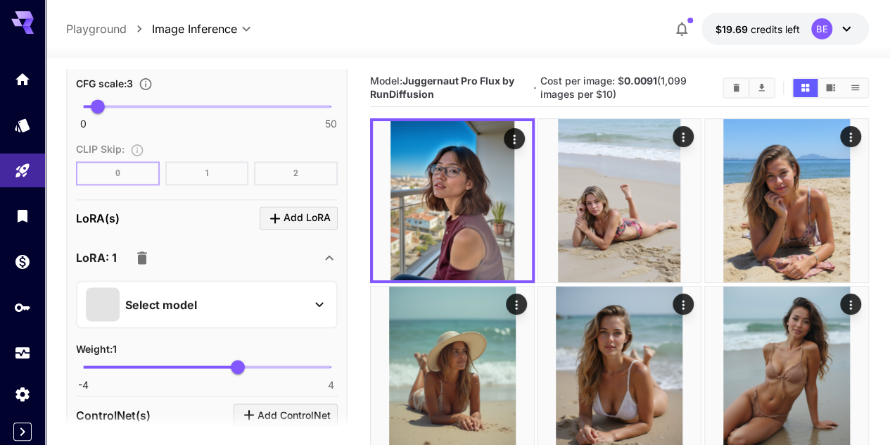
click at [214, 310] on div "Select model" at bounding box center [195, 304] width 219 height 34
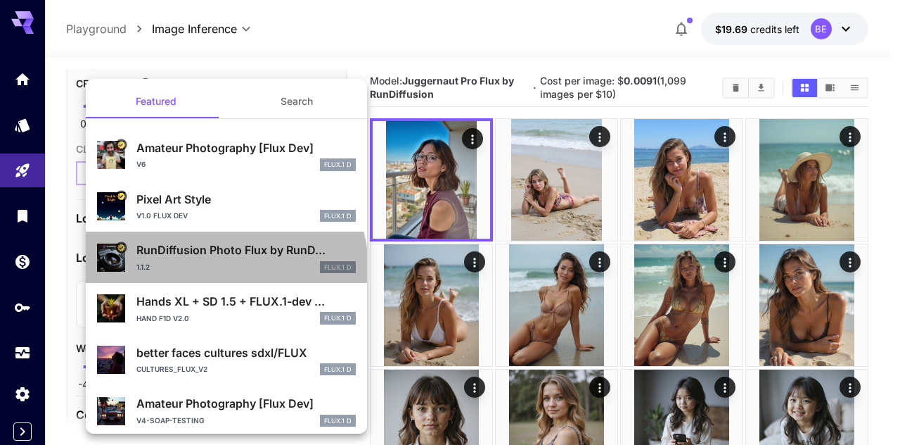
click at [224, 268] on div "1.1.2 FLUX.1 D" at bounding box center [245, 267] width 219 height 13
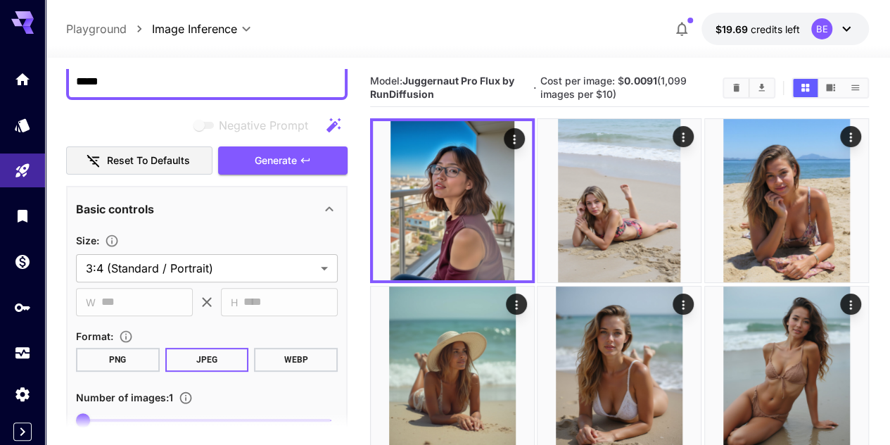
scroll to position [0, 0]
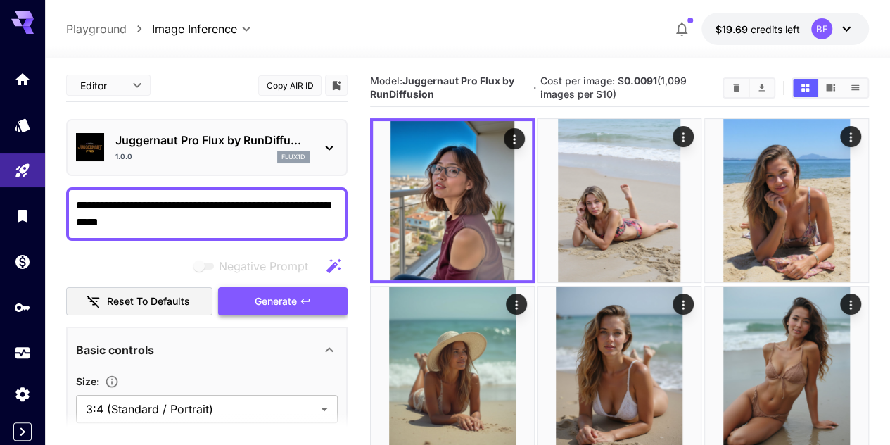
click at [300, 296] on icon "button" at bounding box center [305, 300] width 11 height 11
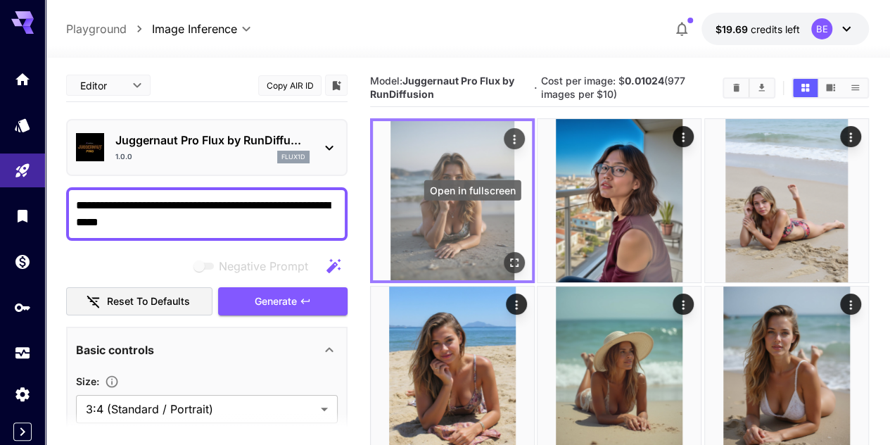
click at [507, 256] on icon "Open in fullscreen" at bounding box center [514, 263] width 14 height 14
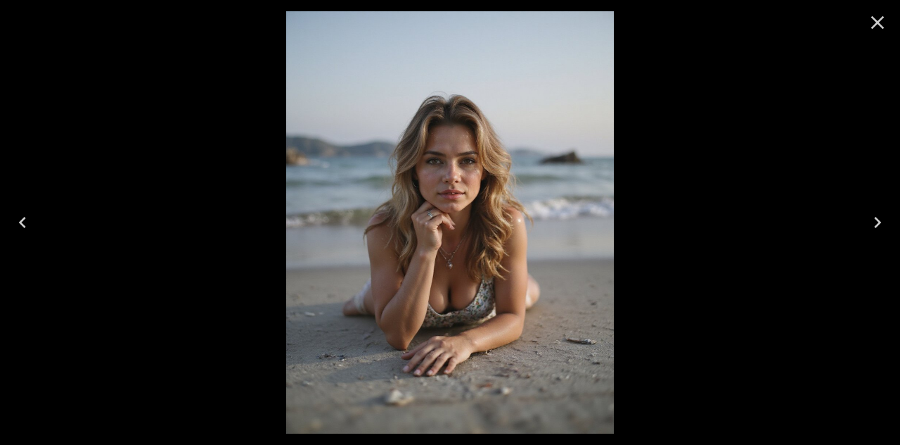
click at [878, 32] on icon "Close" at bounding box center [878, 22] width 23 height 23
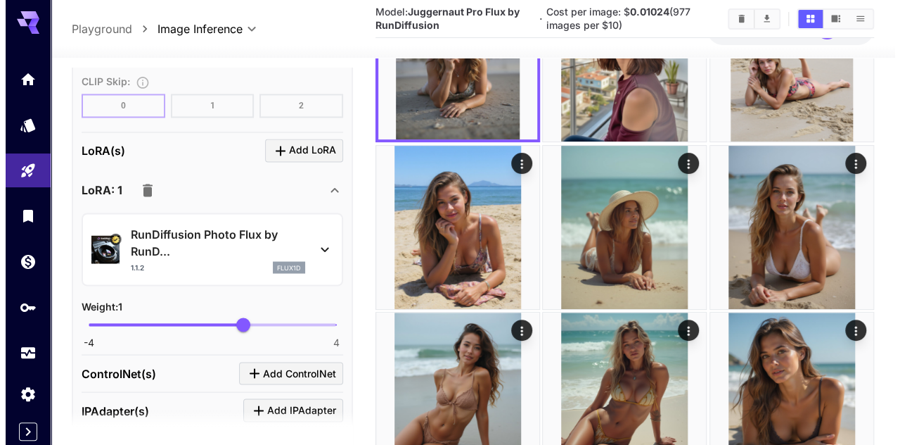
scroll to position [1196, 0]
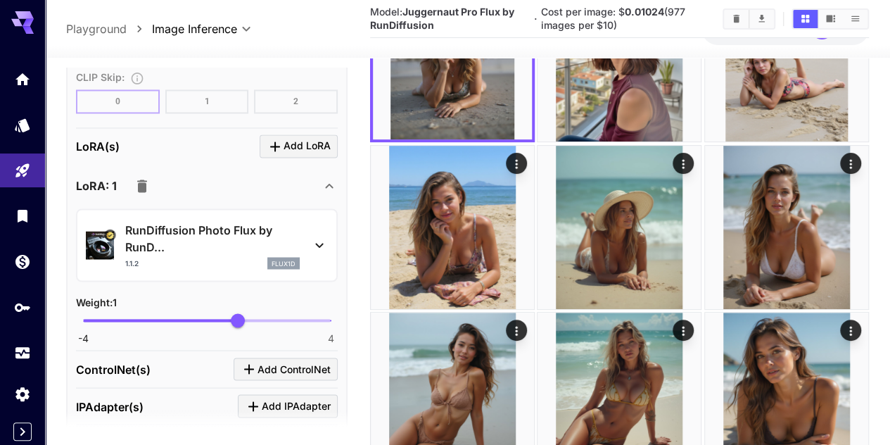
click at [146, 184] on icon "button" at bounding box center [142, 185] width 10 height 13
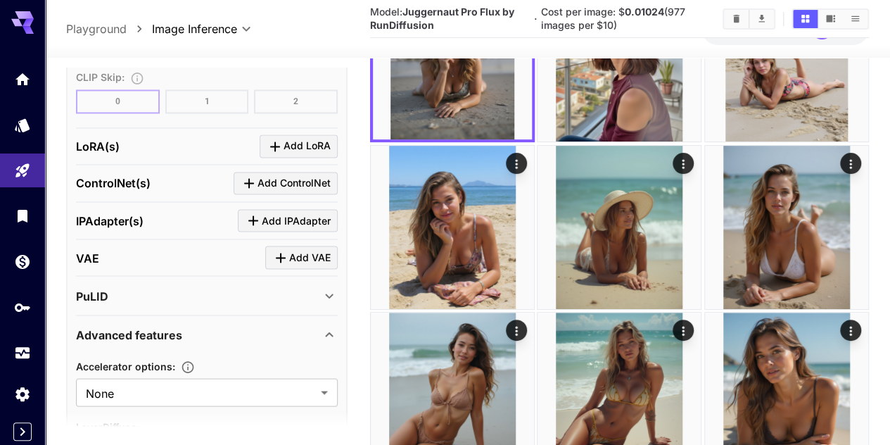
click at [291, 137] on span "Add LoRA" at bounding box center [307, 146] width 47 height 18
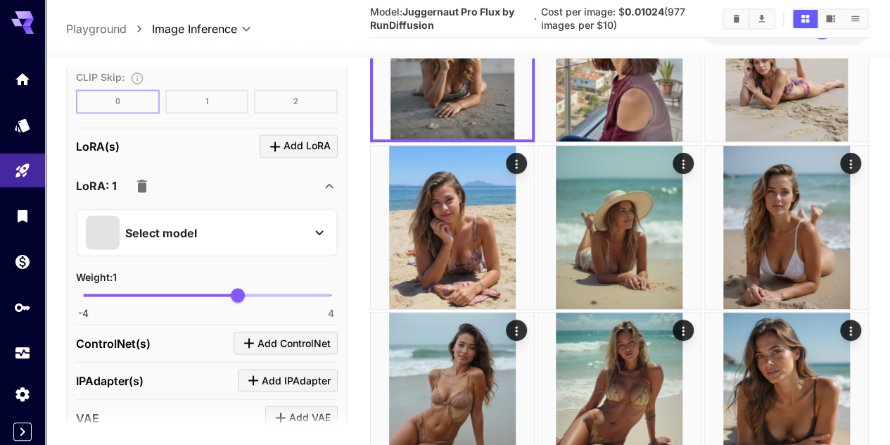
click at [176, 228] on p "Select model" at bounding box center [161, 232] width 72 height 17
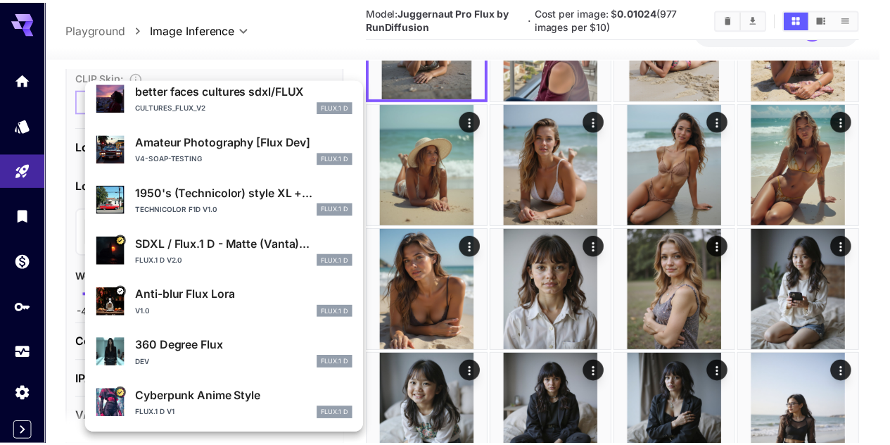
scroll to position [265, 0]
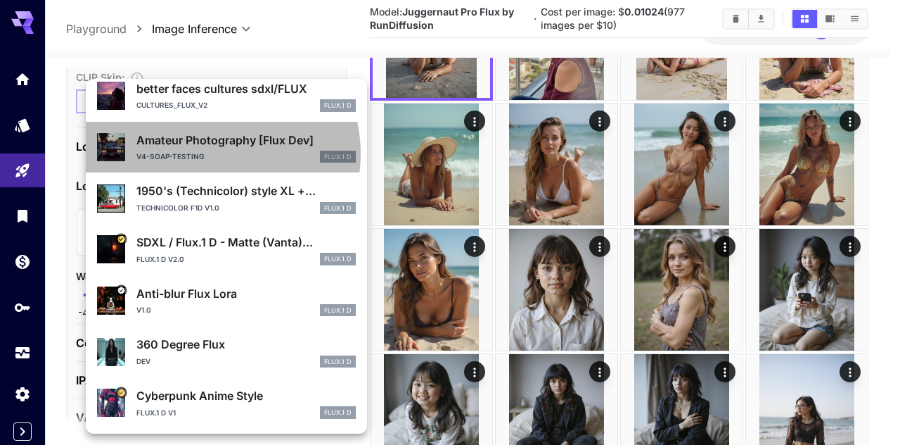
click at [212, 153] on div "v4-soap-testing FLUX.1 D" at bounding box center [245, 157] width 219 height 13
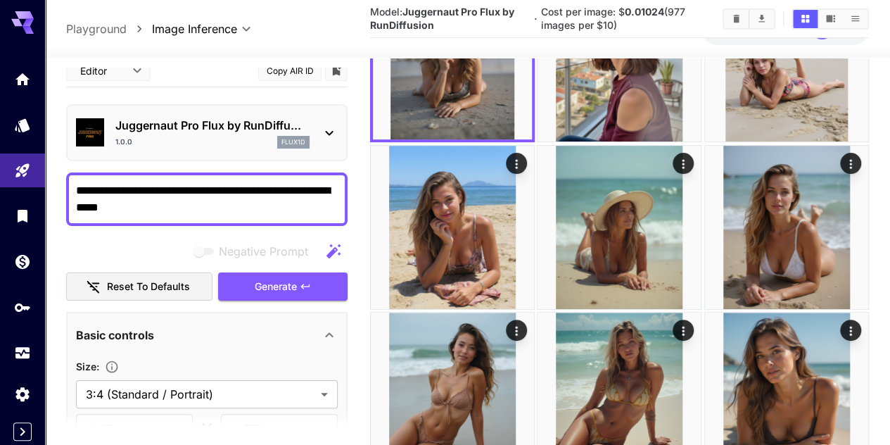
scroll to position [0, 0]
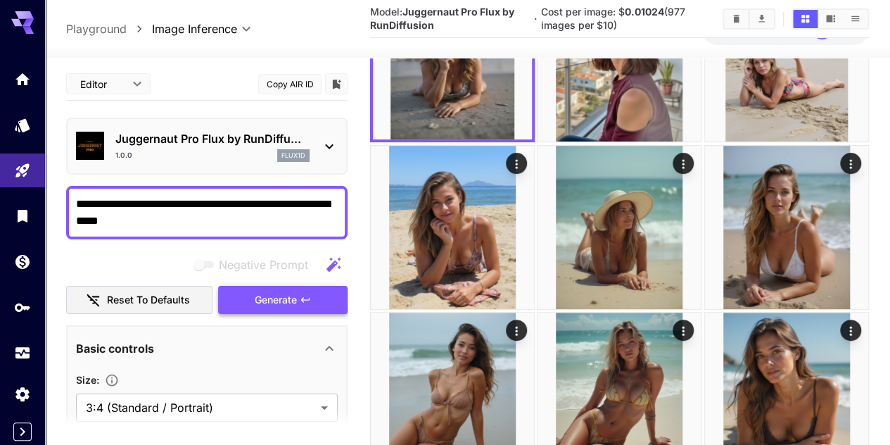
click at [256, 303] on span "Generate" at bounding box center [276, 300] width 42 height 18
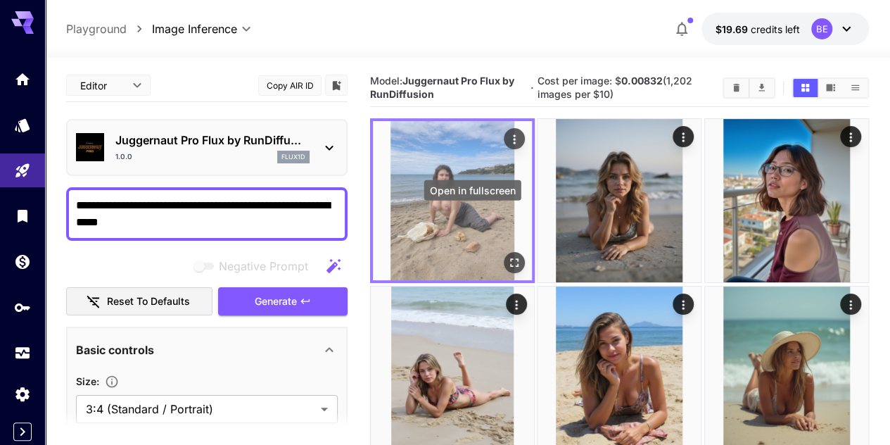
click at [507, 256] on icon "Open in fullscreen" at bounding box center [514, 263] width 14 height 14
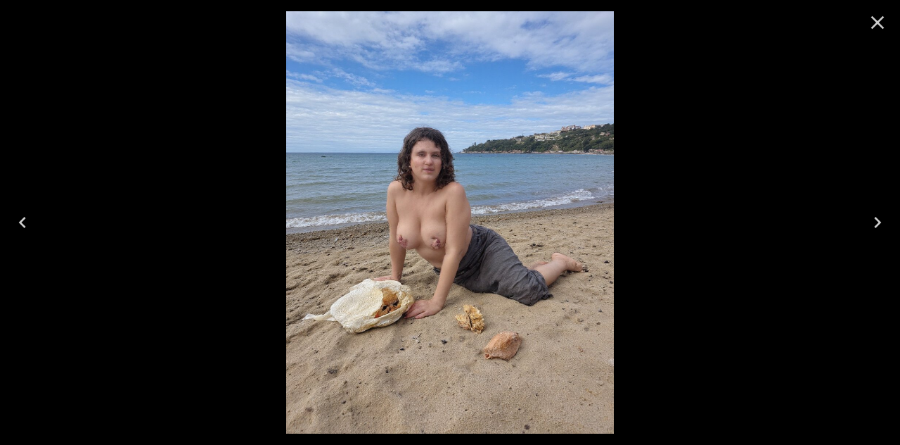
drag, startPoint x: 877, startPoint y: 23, endPoint x: 578, endPoint y: 89, distance: 305.5
click at [877, 23] on icon "Close" at bounding box center [878, 22] width 13 height 13
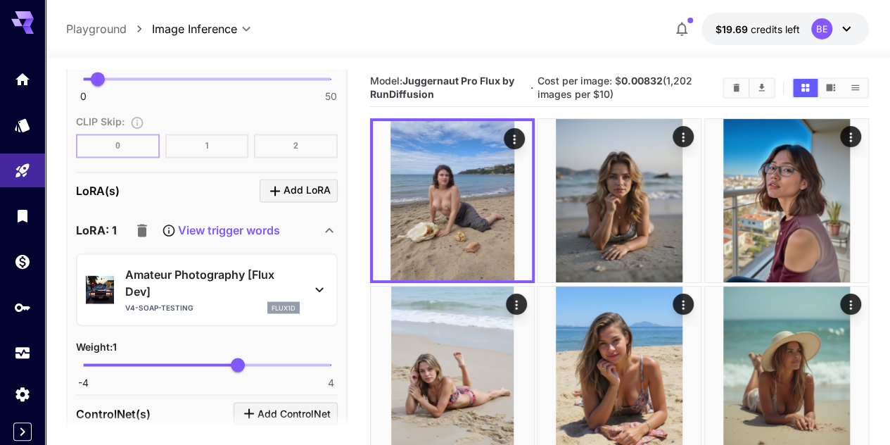
scroll to position [1196, 0]
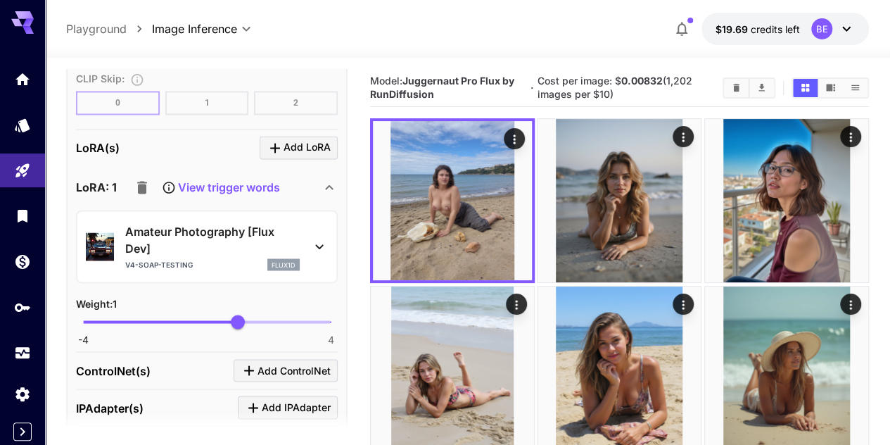
click at [219, 181] on p "View trigger words" at bounding box center [229, 187] width 102 height 17
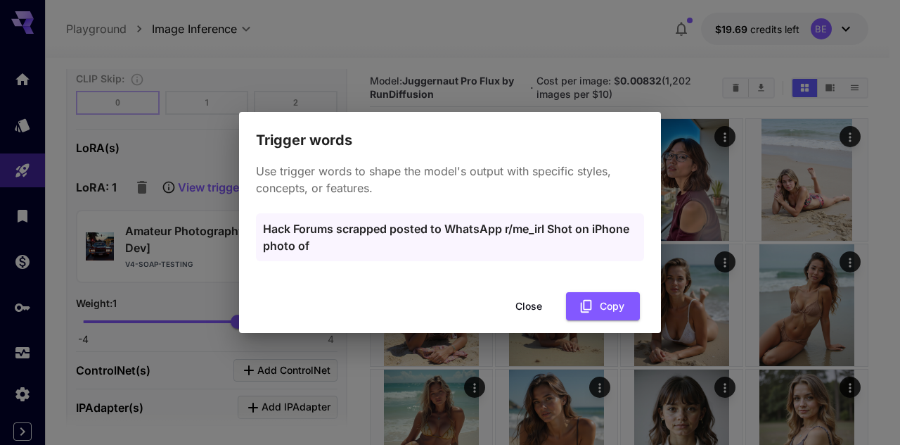
click at [535, 303] on button "Close" at bounding box center [528, 306] width 63 height 29
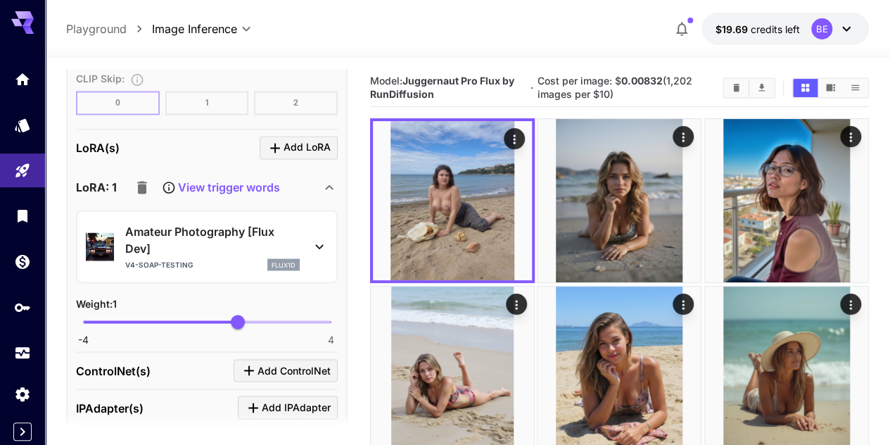
click at [241, 179] on p "View trigger words" at bounding box center [229, 187] width 102 height 17
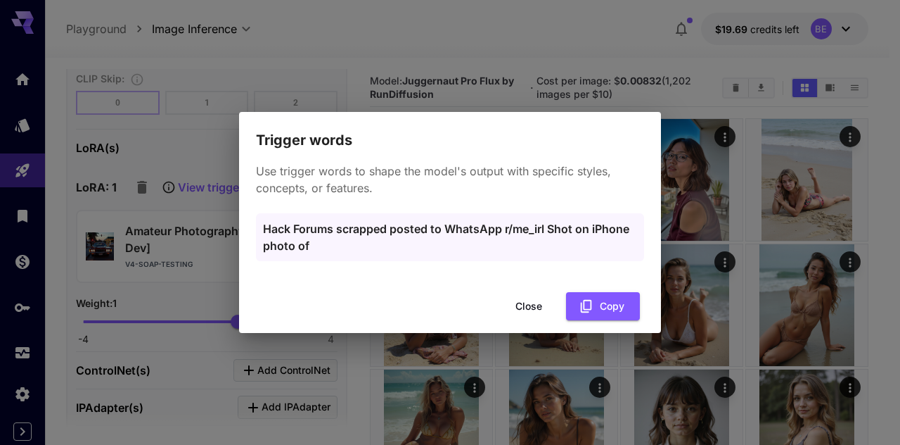
click at [595, 304] on button "Copy" at bounding box center [603, 306] width 74 height 29
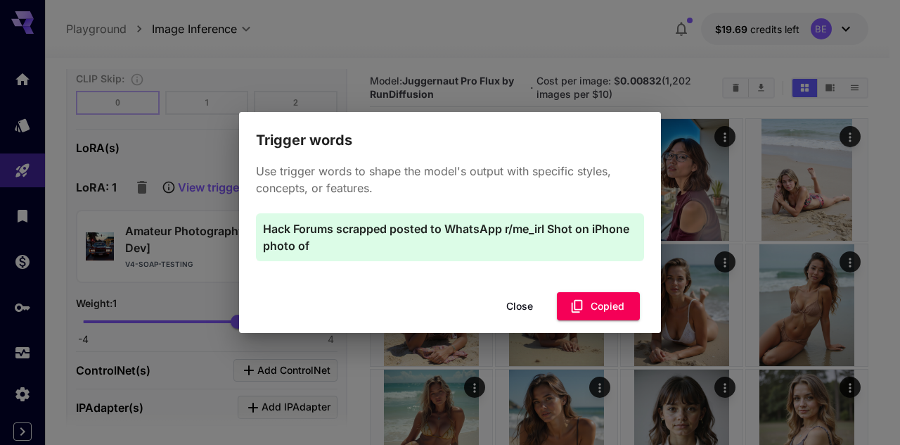
click at [522, 301] on button "Close" at bounding box center [519, 306] width 63 height 29
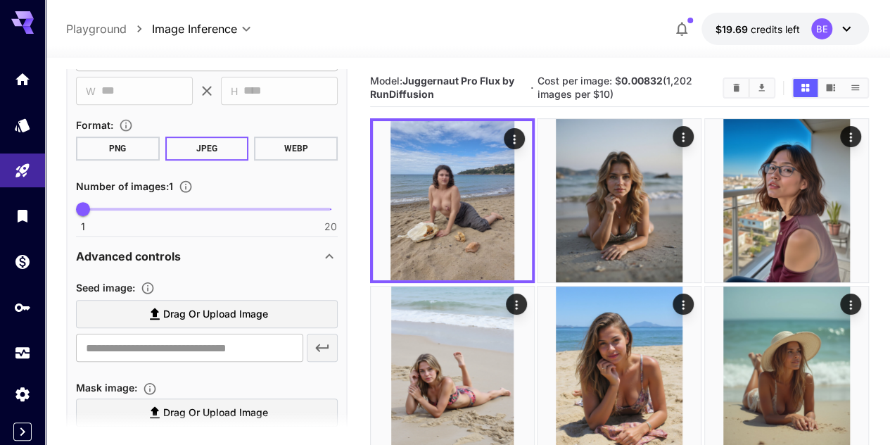
scroll to position [0, 0]
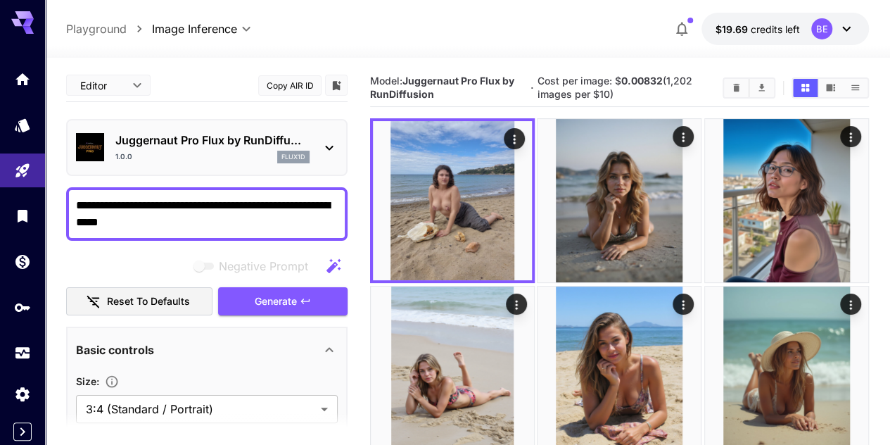
click at [73, 203] on div "**********" at bounding box center [206, 213] width 281 height 53
click at [74, 203] on div "**********" at bounding box center [206, 213] width 281 height 53
click at [75, 203] on div "**********" at bounding box center [206, 213] width 281 height 53
click at [77, 203] on textarea "**********" at bounding box center [207, 214] width 262 height 34
paste textarea "**********"
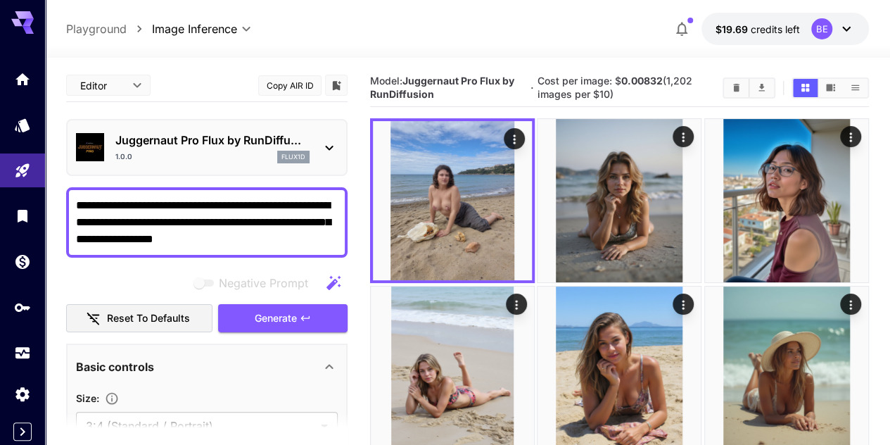
drag, startPoint x: 333, startPoint y: 238, endPoint x: 259, endPoint y: 244, distance: 74.8
click at [259, 244] on textarea "**********" at bounding box center [207, 222] width 262 height 51
type textarea "**********"
click at [301, 323] on button "Generate" at bounding box center [282, 318] width 129 height 29
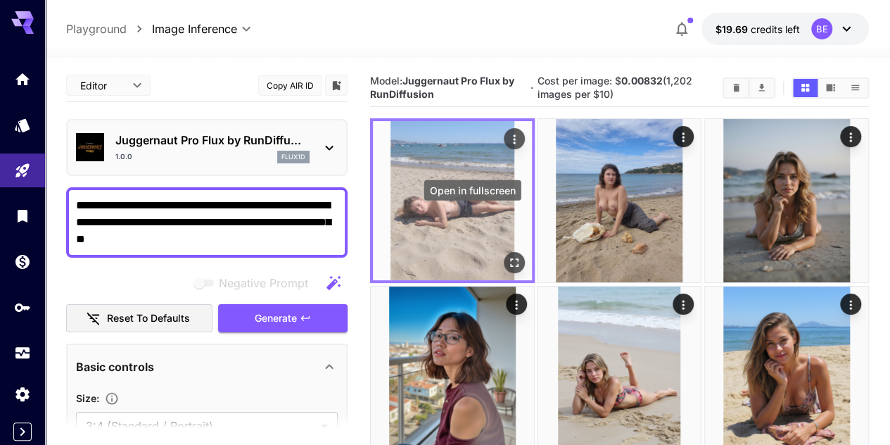
click at [507, 256] on icon "Open in fullscreen" at bounding box center [514, 263] width 14 height 14
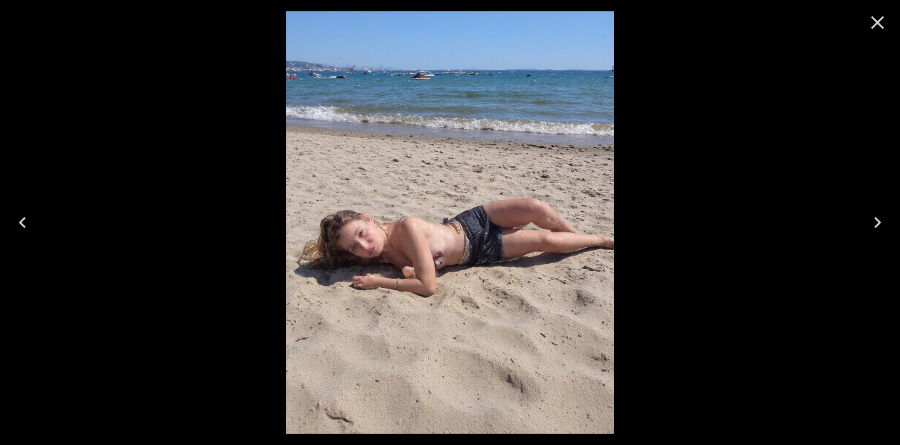
click at [877, 20] on icon "Close" at bounding box center [878, 22] width 23 height 23
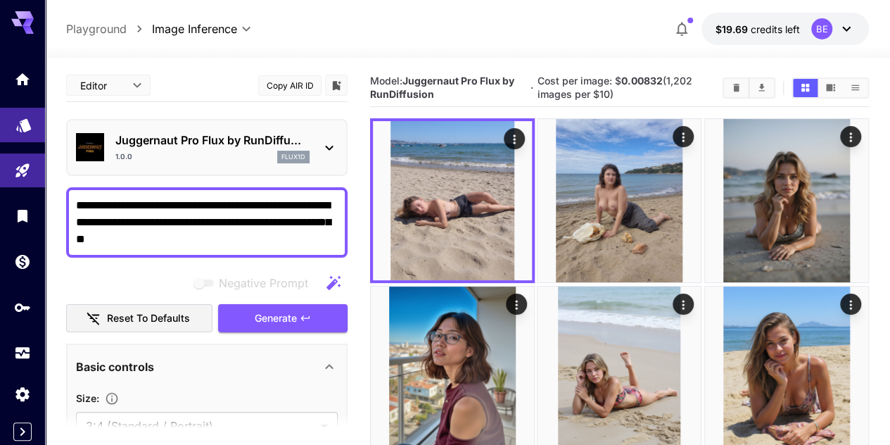
click at [38, 125] on link at bounding box center [22, 125] width 45 height 34
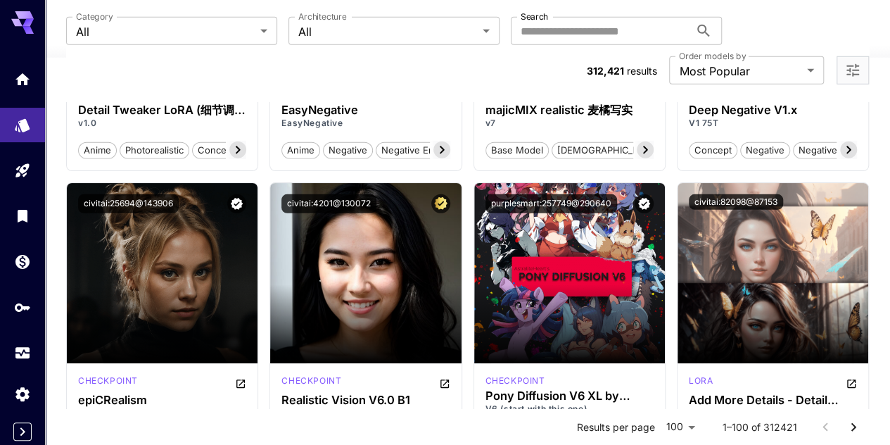
scroll to position [2040, 0]
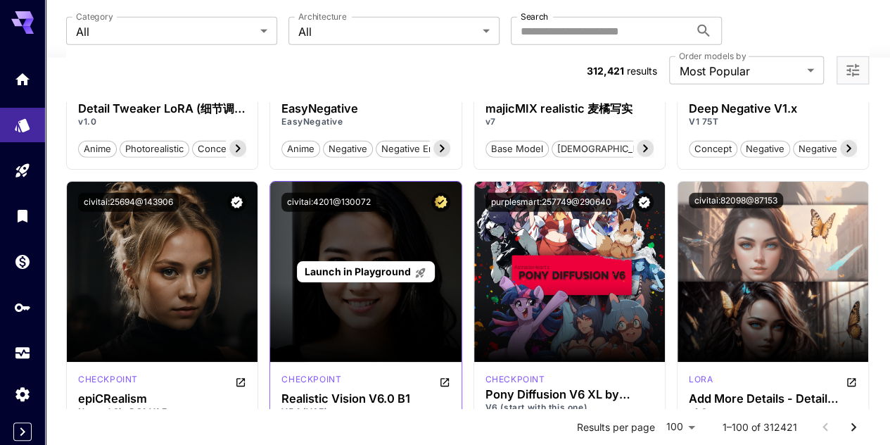
click at [372, 265] on span "Launch in Playground" at bounding box center [358, 271] width 106 height 12
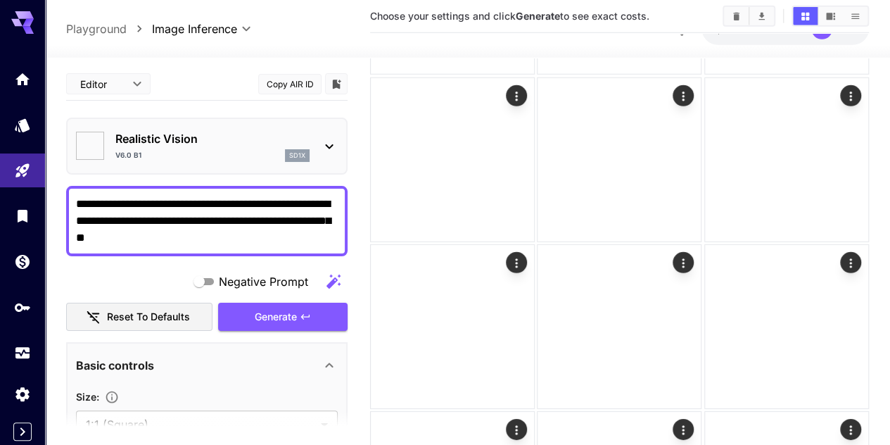
type input "*******"
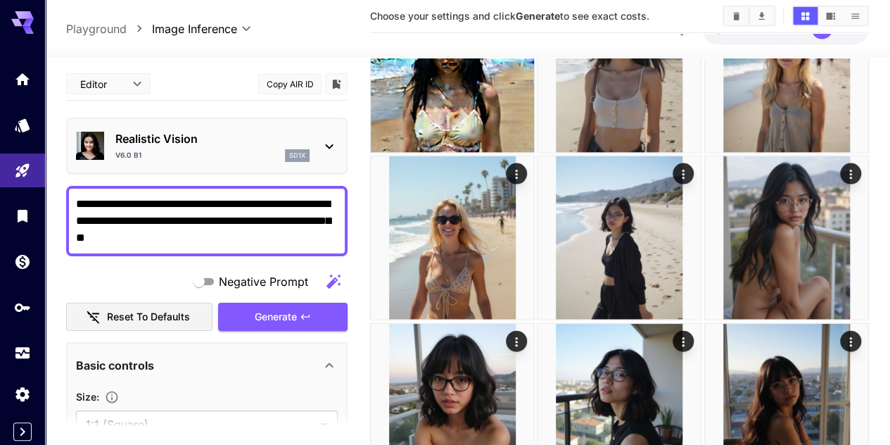
click at [112, 196] on textarea "**********" at bounding box center [207, 221] width 262 height 51
click at [116, 196] on textarea "**********" at bounding box center [207, 221] width 262 height 51
drag, startPoint x: 117, startPoint y: 178, endPoint x: 77, endPoint y: 155, distance: 45.7
click at [77, 196] on textarea "**********" at bounding box center [207, 221] width 262 height 51
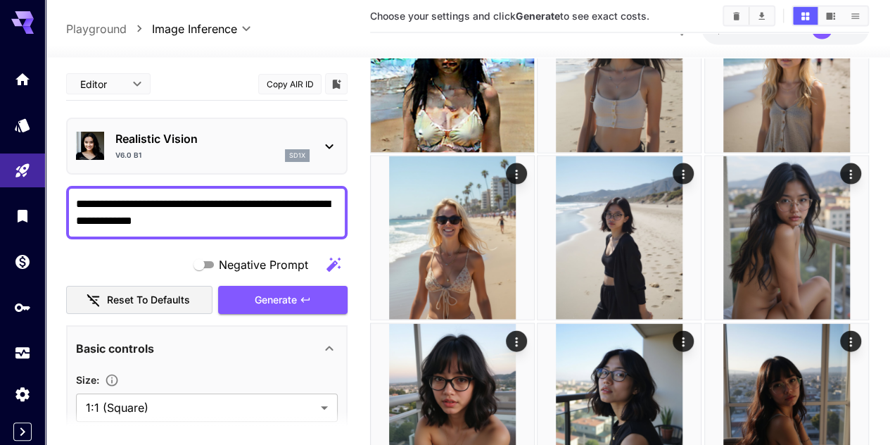
type textarea "**********"
click at [235, 196] on div "**********" at bounding box center [206, 212] width 281 height 53
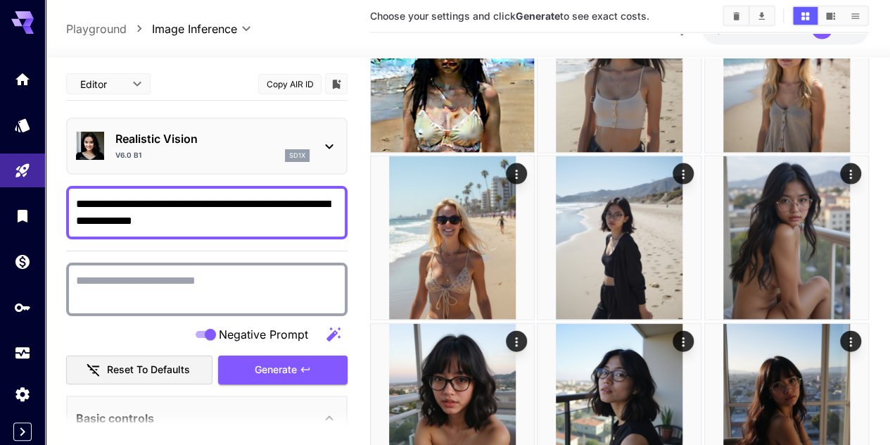
click at [160, 272] on textarea "Negative Prompt" at bounding box center [207, 289] width 262 height 34
paste textarea "**********"
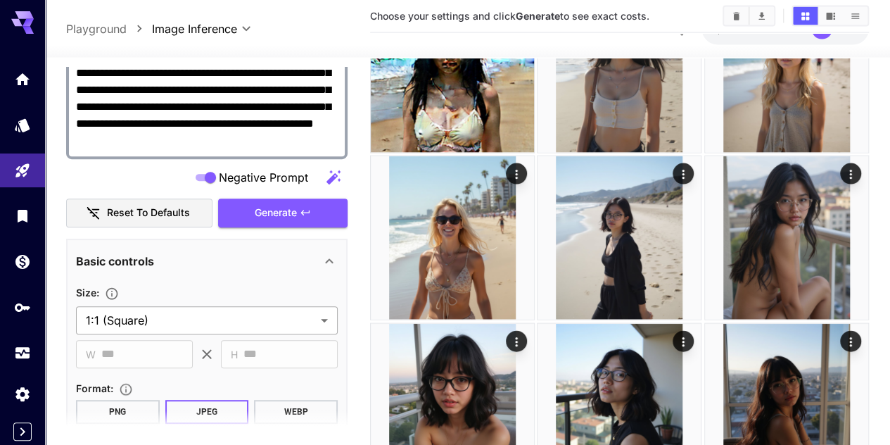
scroll to position [281, 0]
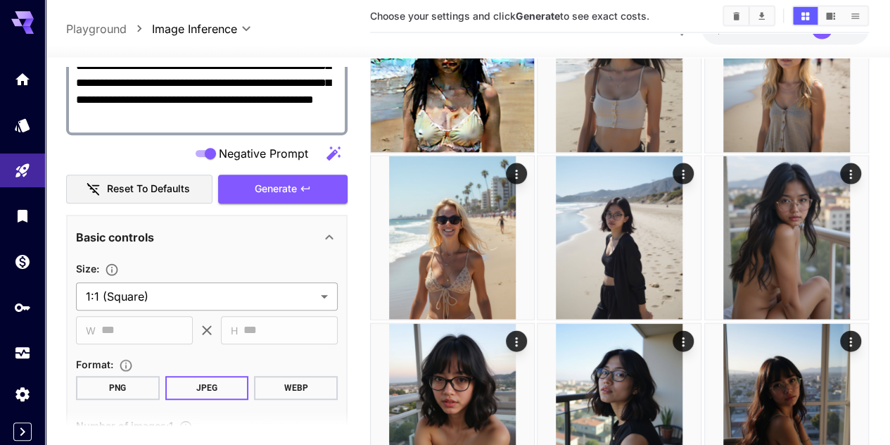
type textarea "**********"
click at [227, 250] on body "**********" at bounding box center [445, 203] width 890 height 3326
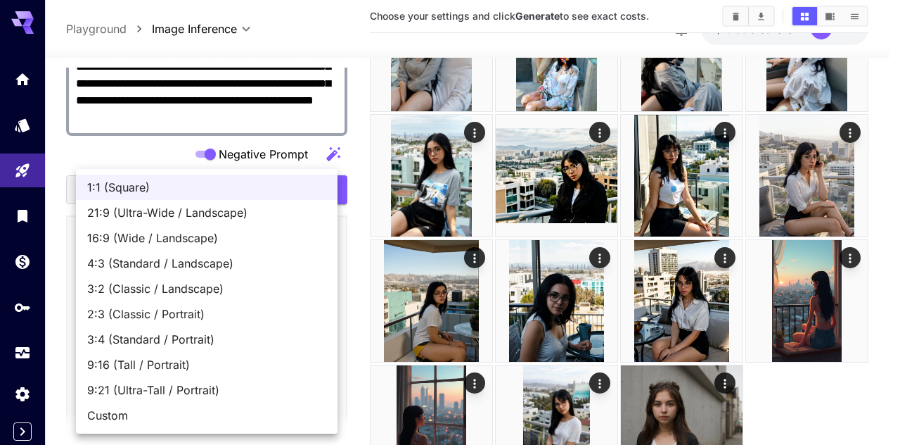
click at [170, 336] on span "3:4 (Standard / Portrait)" at bounding box center [206, 339] width 239 height 17
type input "**********"
type input "***"
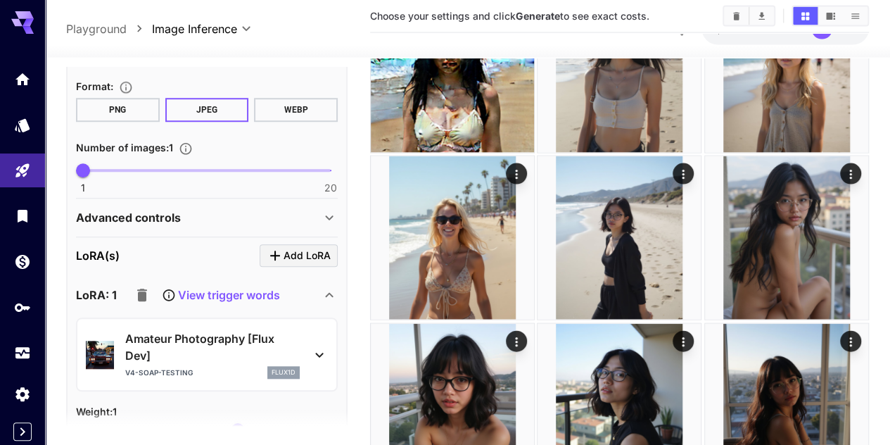
scroll to position [563, 0]
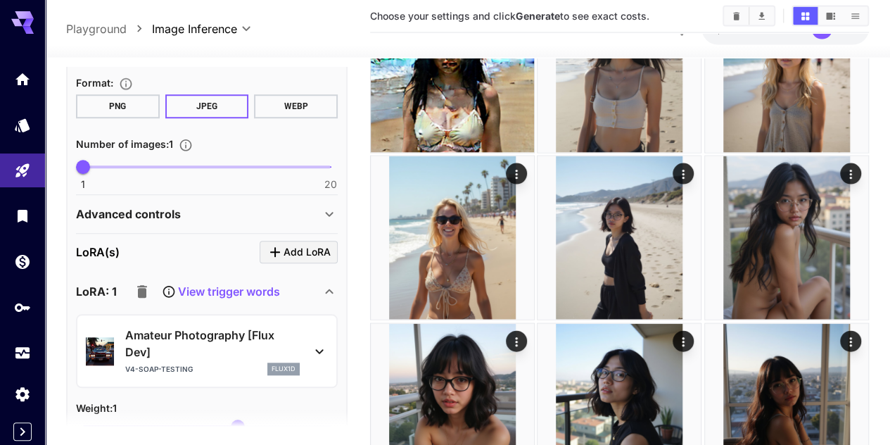
click at [141, 286] on icon "button" at bounding box center [142, 292] width 10 height 13
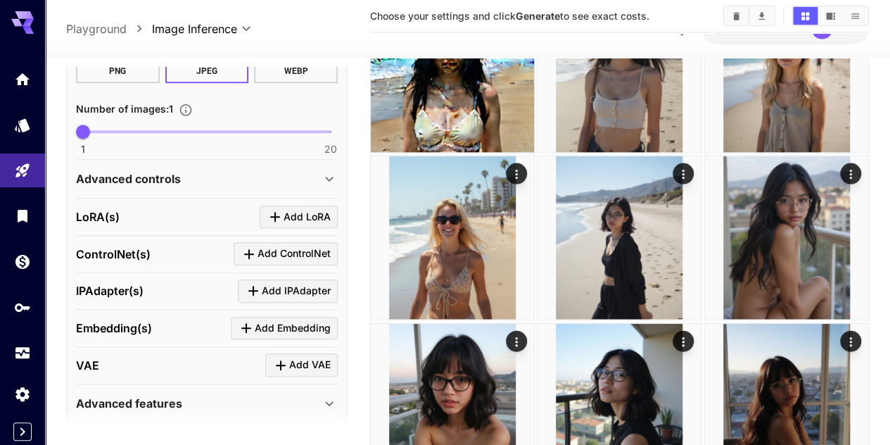
scroll to position [646, 0]
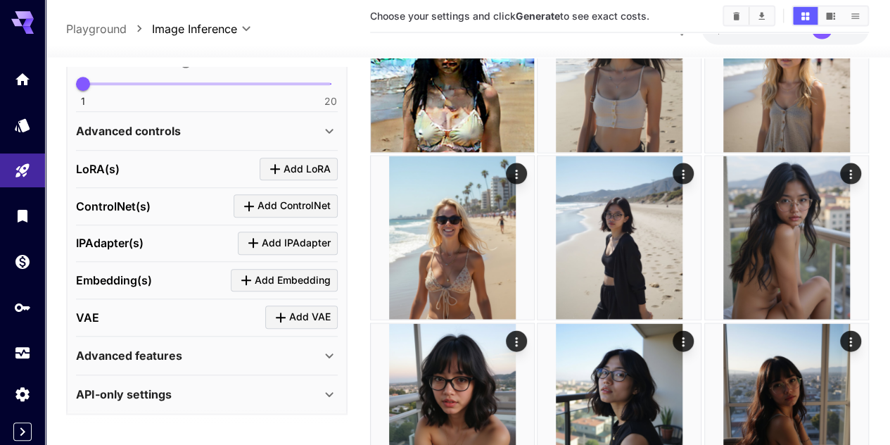
click at [201, 123] on div "Advanced controls" at bounding box center [198, 131] width 245 height 17
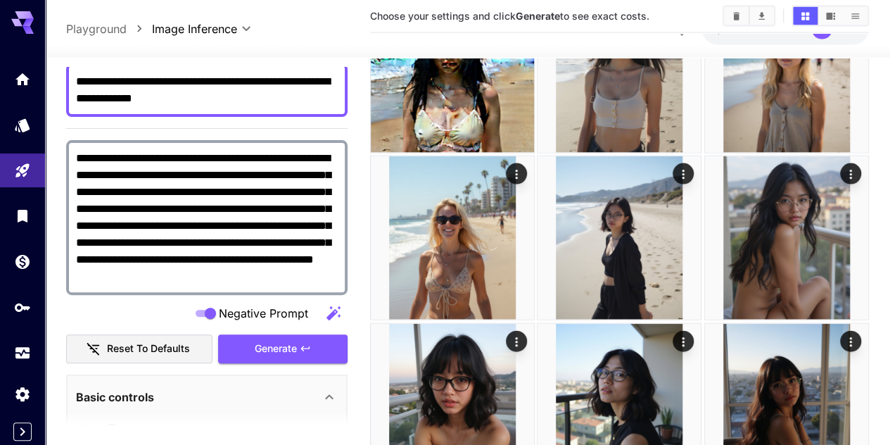
scroll to position [153, 0]
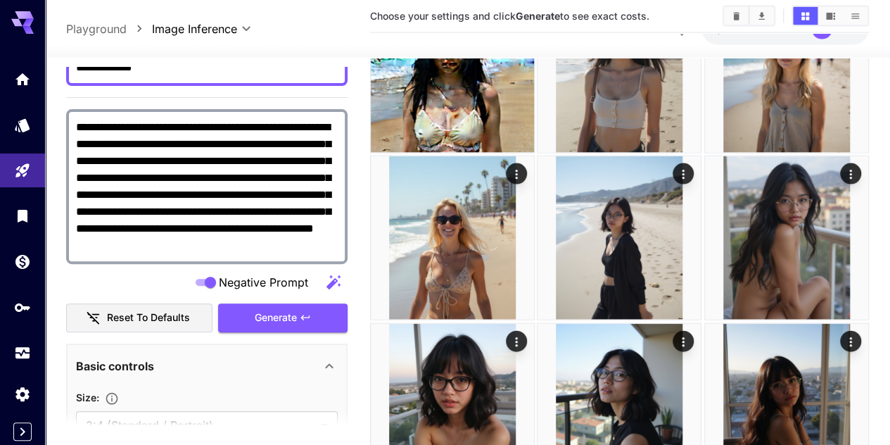
click at [305, 303] on button "Generate" at bounding box center [282, 317] width 129 height 29
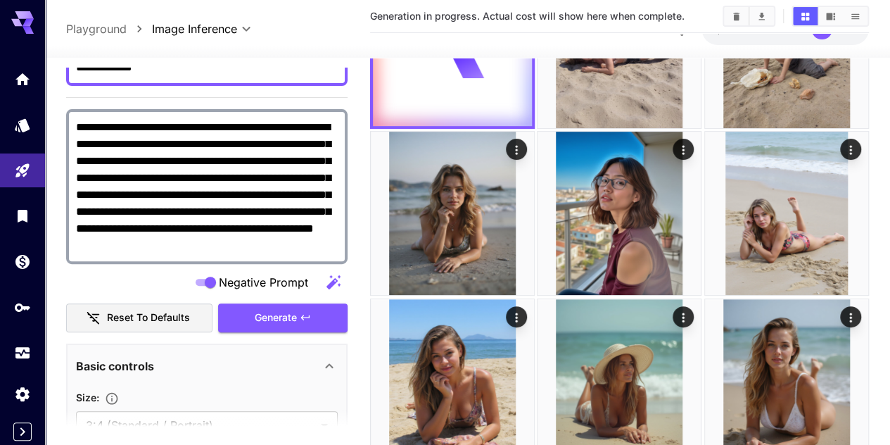
scroll to position [0, 0]
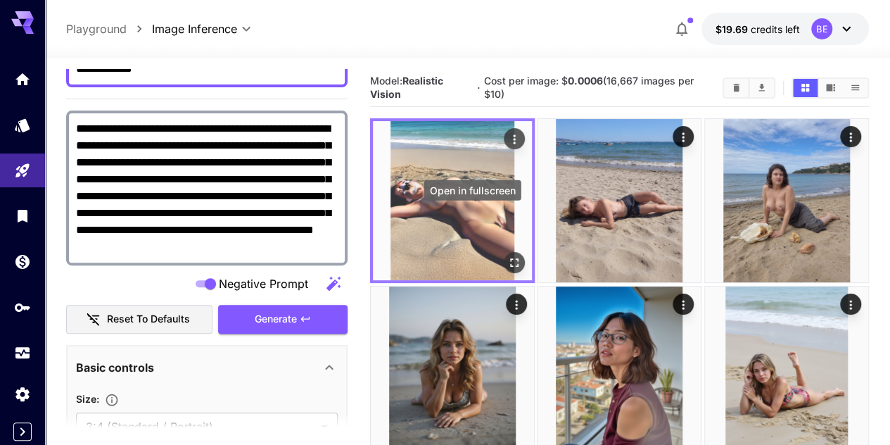
click at [510, 259] on icon "Open in fullscreen" at bounding box center [514, 263] width 8 height 8
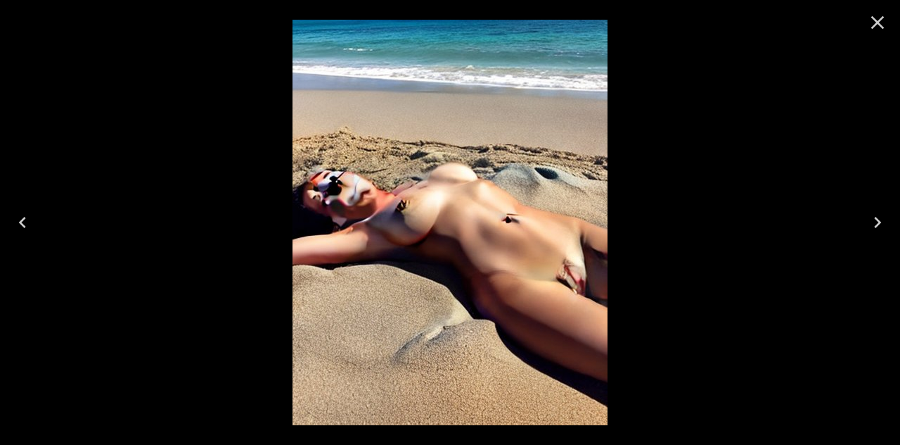
click at [874, 27] on icon "Close" at bounding box center [878, 22] width 13 height 13
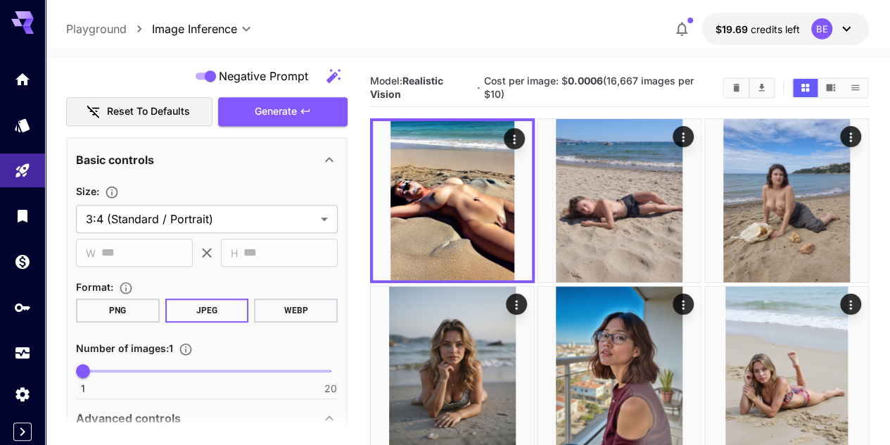
scroll to position [364, 0]
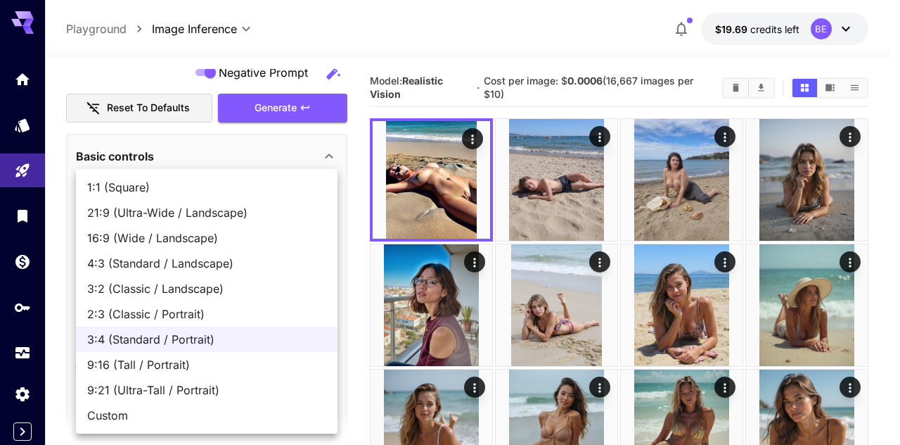
click at [179, 367] on span "9:16 (Tall / Portrait)" at bounding box center [206, 364] width 239 height 17
type input "**********"
type input "***"
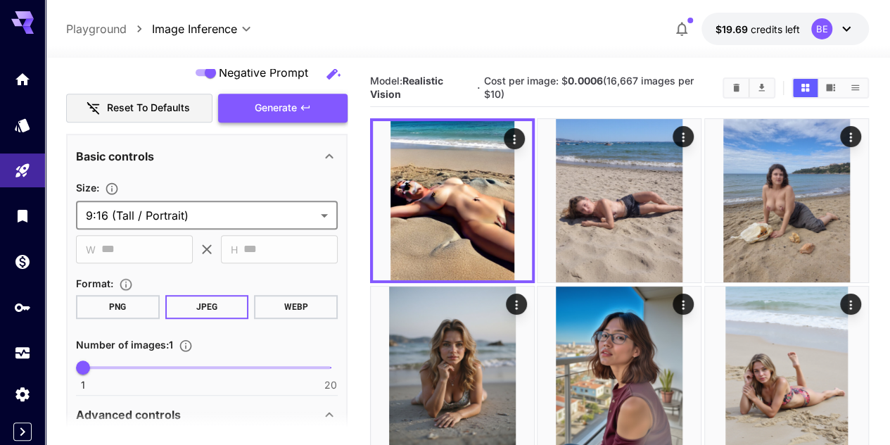
click at [325, 108] on button "Generate" at bounding box center [282, 108] width 129 height 29
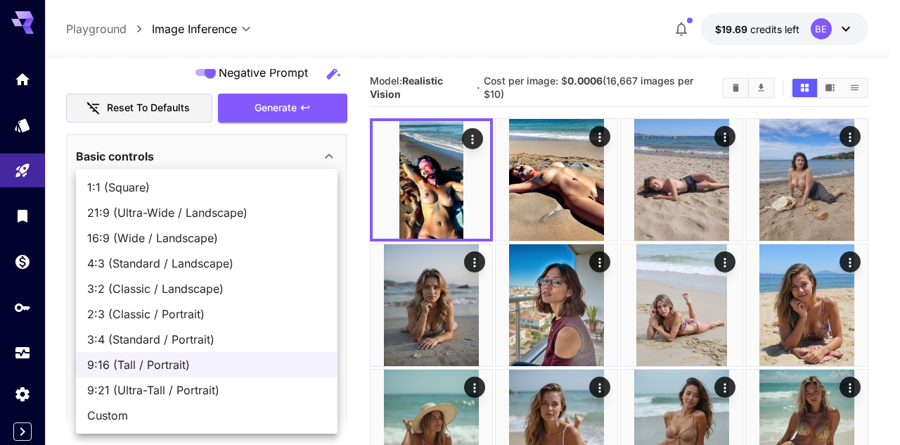
click at [199, 335] on span "3:4 (Standard / Portrait)" at bounding box center [206, 339] width 239 height 17
type input "**********"
type input "***"
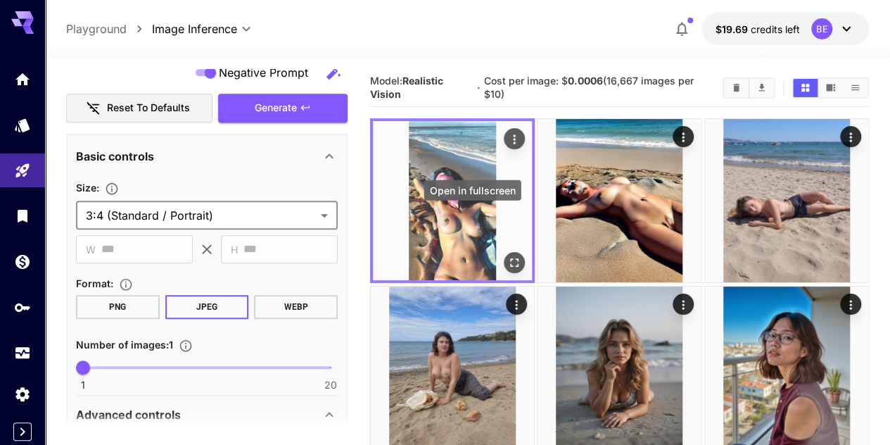
click at [510, 259] on icon "Open in fullscreen" at bounding box center [514, 263] width 8 height 8
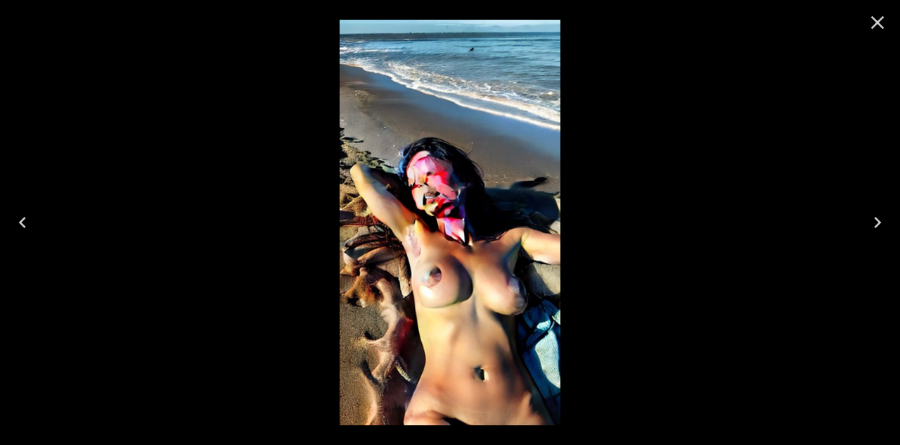
click at [886, 15] on icon "Close" at bounding box center [878, 22] width 23 height 23
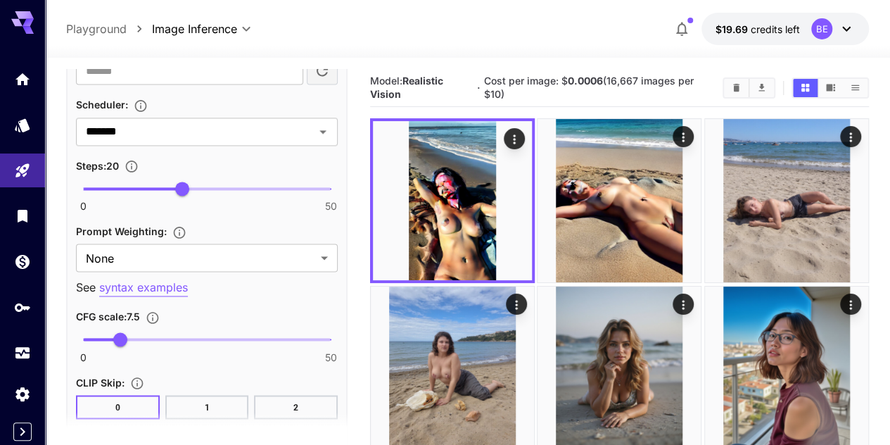
scroll to position [1068, 0]
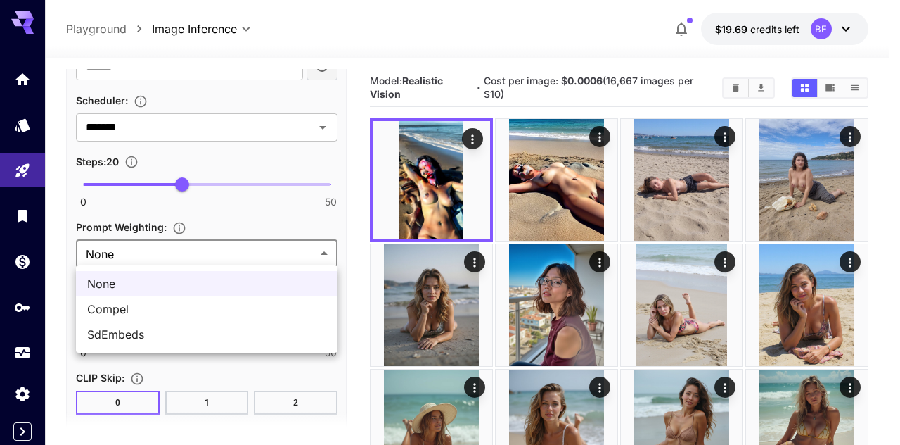
click at [262, 248] on div at bounding box center [450, 222] width 900 height 445
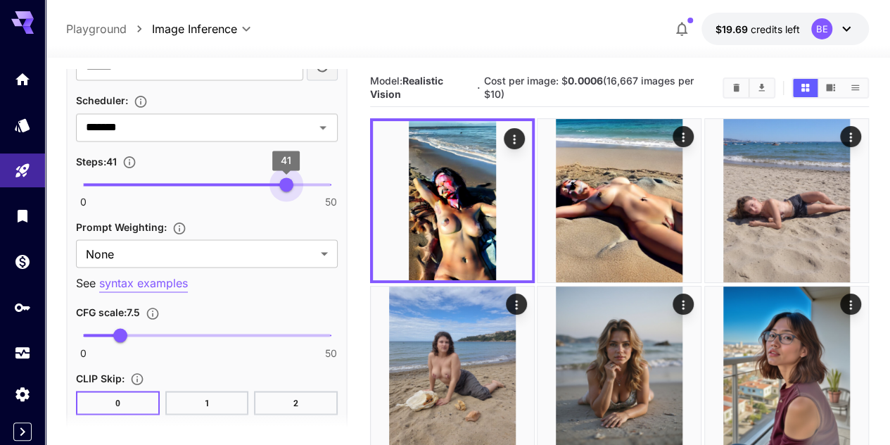
type input "**"
drag, startPoint x: 184, startPoint y: 182, endPoint x: 281, endPoint y: 198, distance: 99.1
click at [281, 198] on div "0 50 40" at bounding box center [207, 190] width 262 height 33
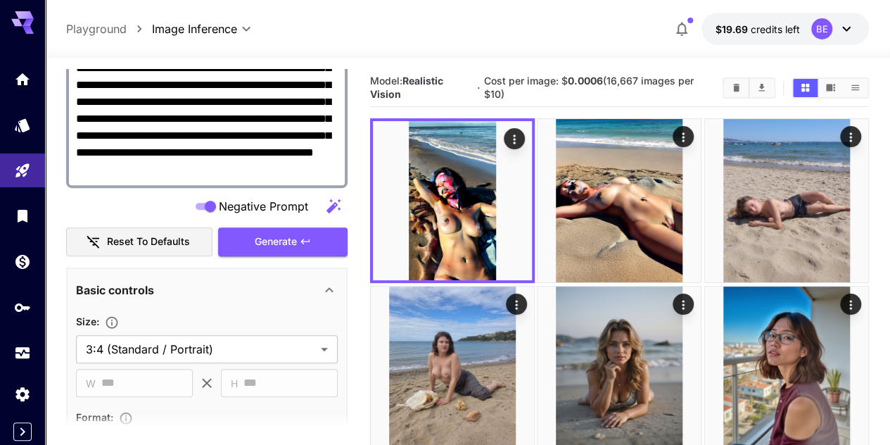
scroll to position [224, 0]
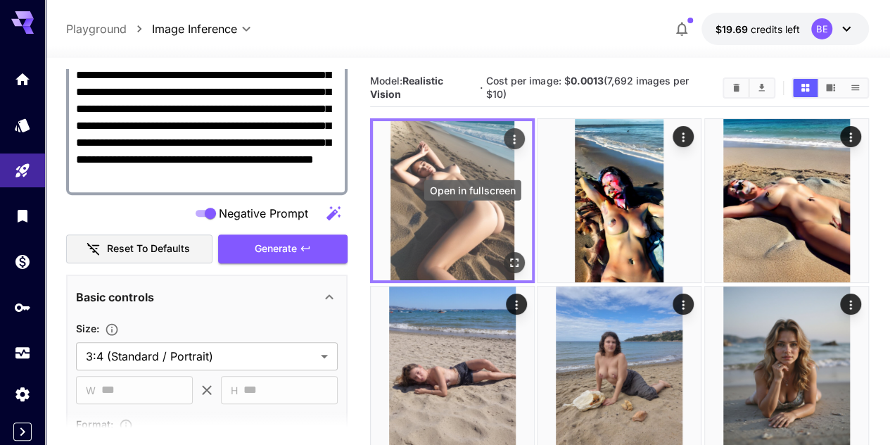
click at [507, 256] on icon "Open in fullscreen" at bounding box center [514, 263] width 14 height 14
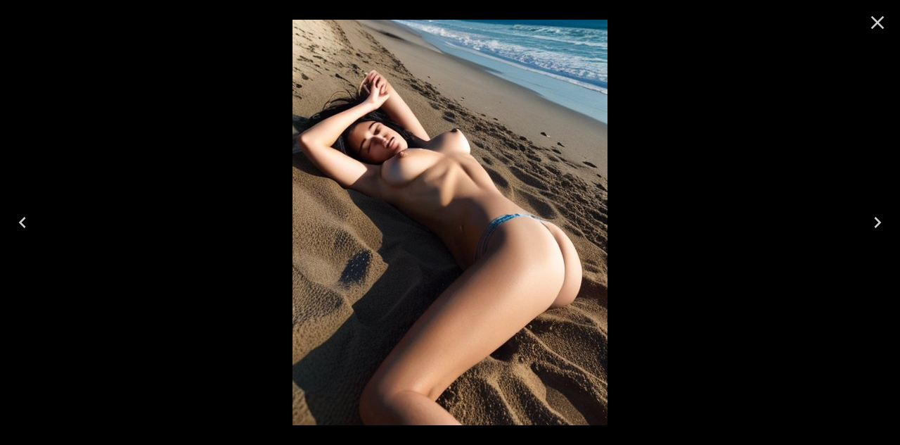
click at [888, 25] on icon "Close" at bounding box center [878, 22] width 23 height 23
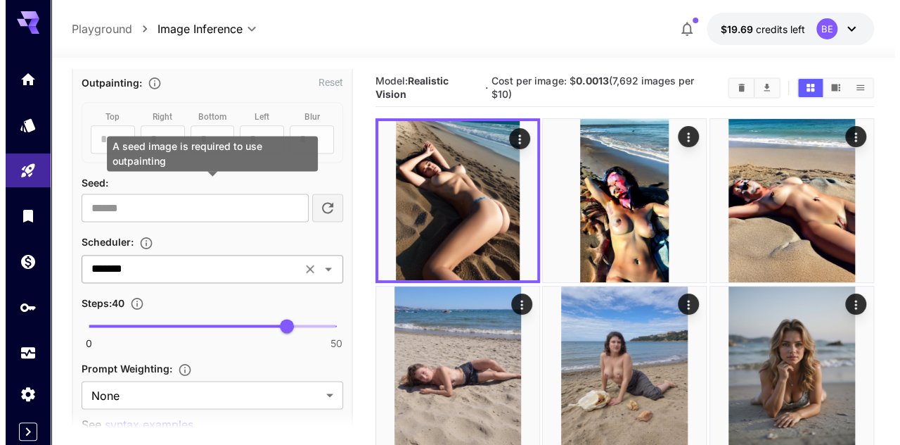
scroll to position [927, 0]
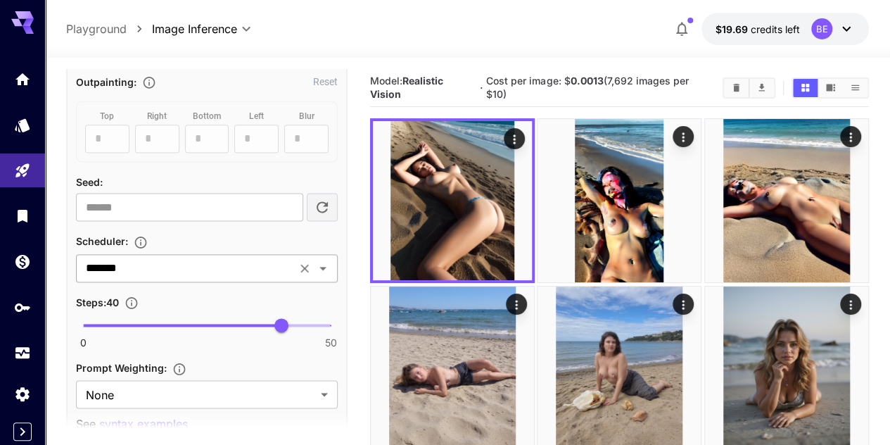
click at [214, 265] on input "*******" at bounding box center [186, 268] width 212 height 20
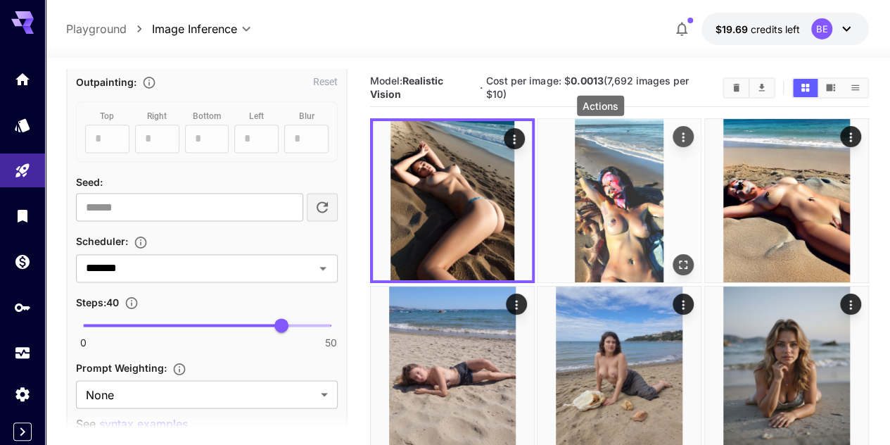
click at [677, 136] on icon "Actions" at bounding box center [684, 137] width 14 height 14
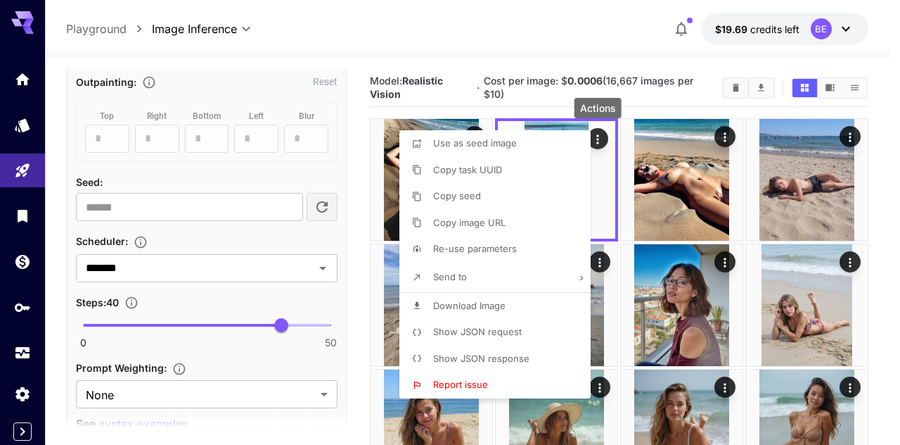
click at [478, 329] on span "Show JSON request" at bounding box center [477, 331] width 89 height 11
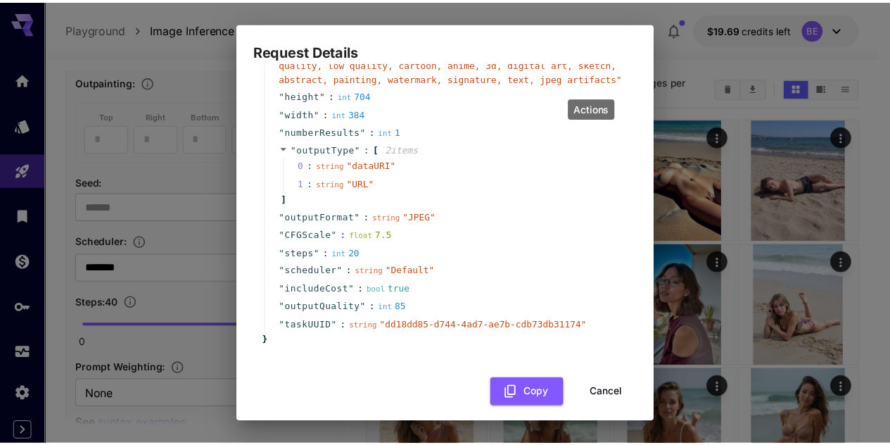
scroll to position [211, 0]
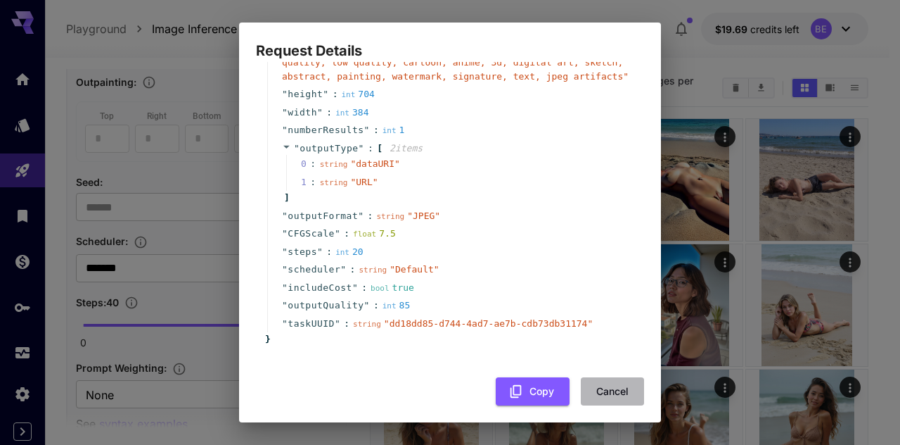
click at [616, 393] on button "Cancel" at bounding box center [612, 391] width 63 height 29
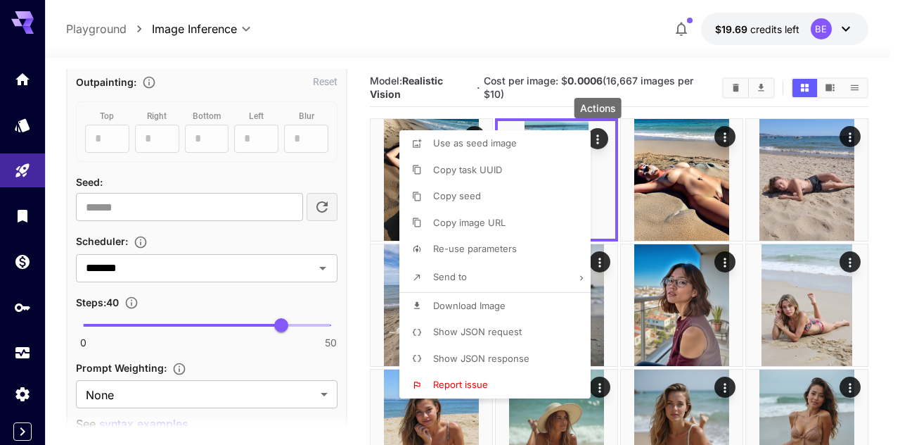
click at [322, 269] on div at bounding box center [450, 222] width 900 height 445
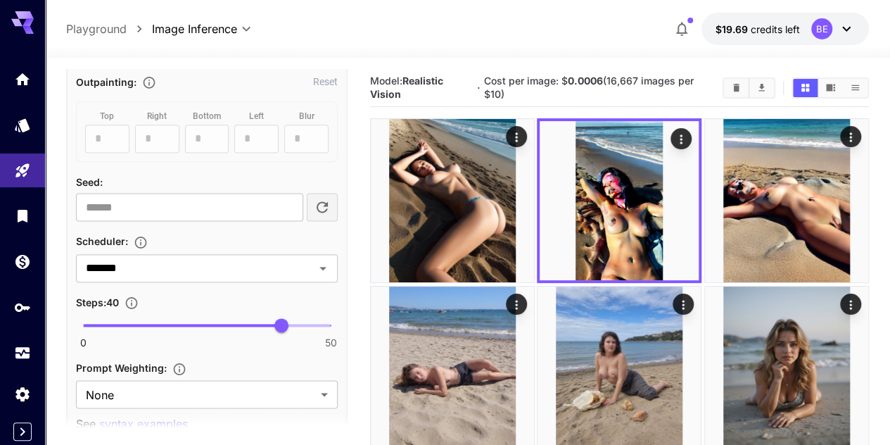
click at [322, 269] on icon "Open" at bounding box center [322, 268] width 17 height 17
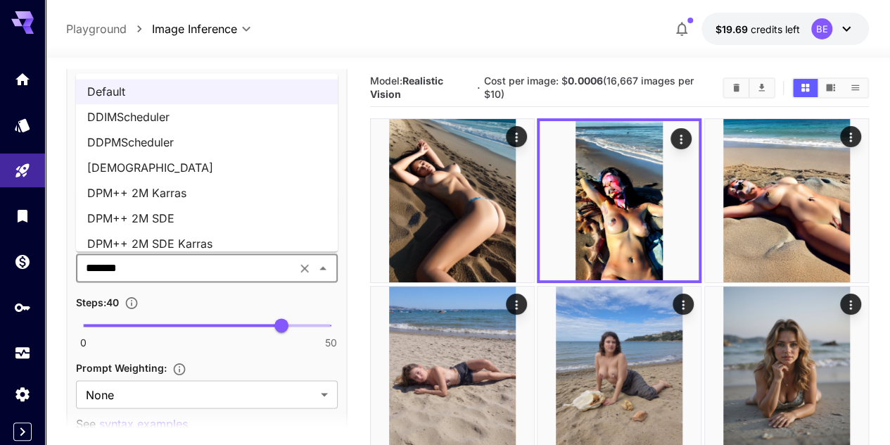
click at [203, 236] on li "DPM++ 2M SDE Karras" at bounding box center [207, 243] width 262 height 25
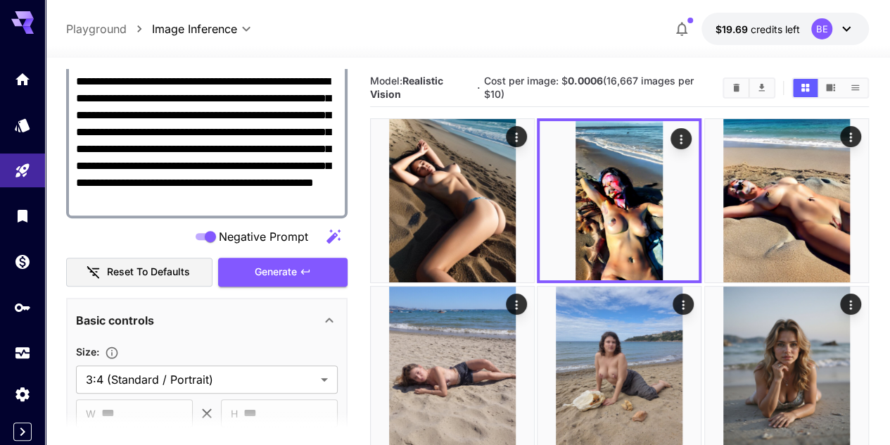
scroll to position [153, 0]
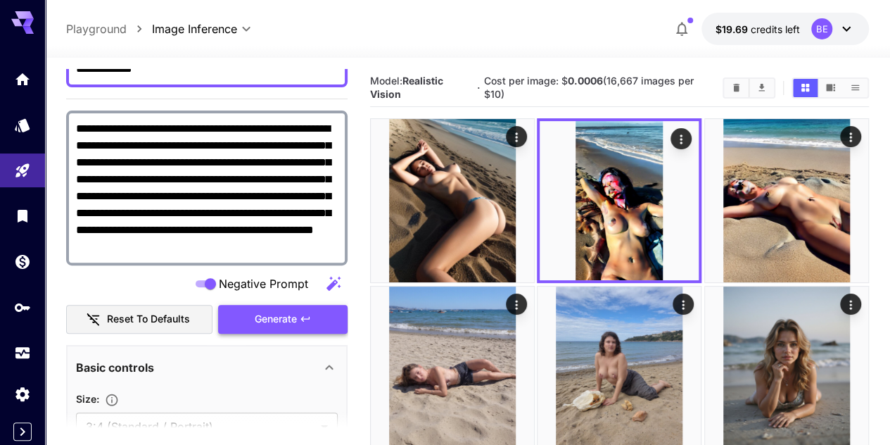
click at [285, 317] on span "Generate" at bounding box center [276, 319] width 42 height 18
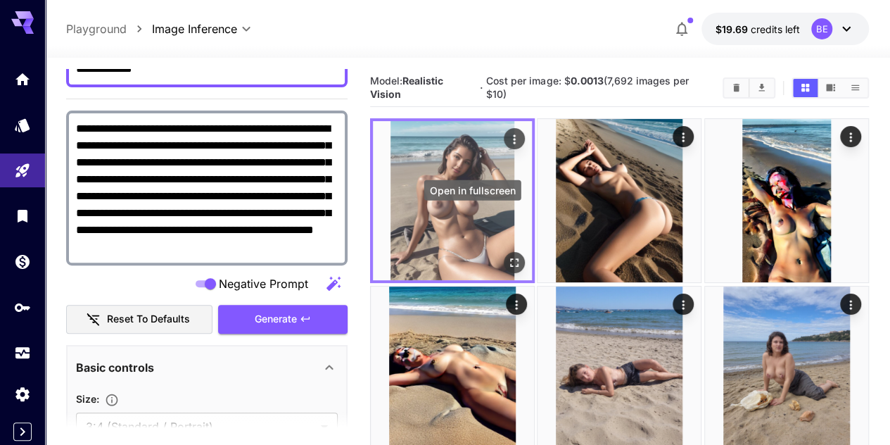
click at [507, 256] on icon "Open in fullscreen" at bounding box center [514, 263] width 14 height 14
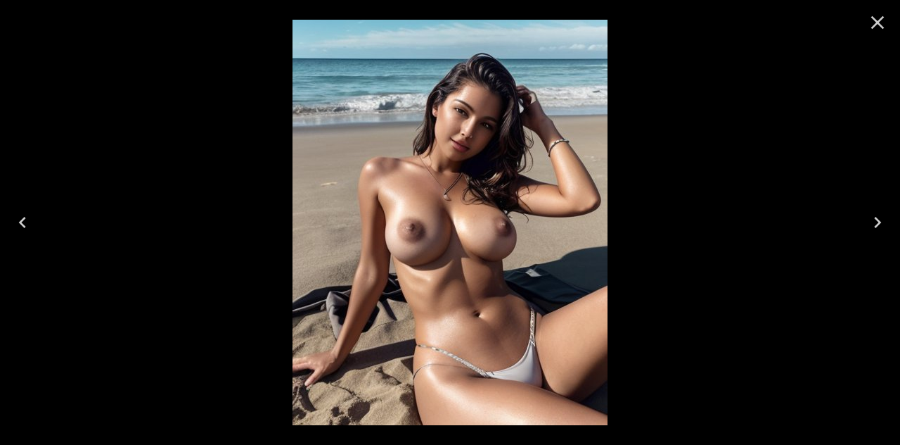
click at [882, 25] on icon "Close" at bounding box center [878, 22] width 23 height 23
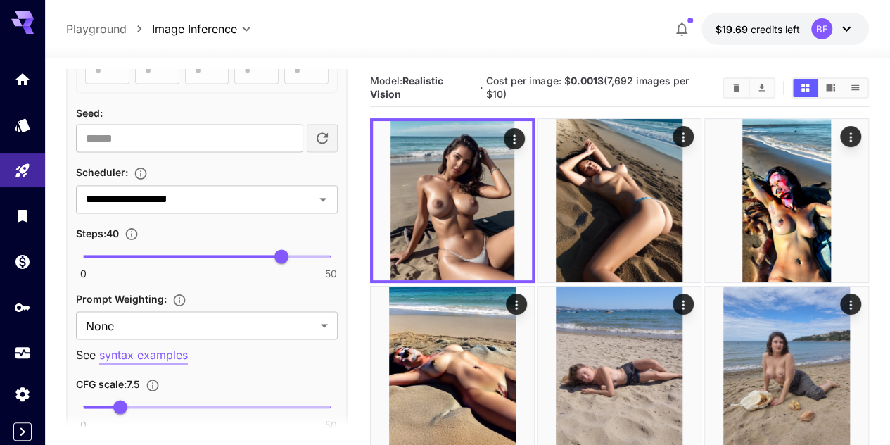
scroll to position [998, 0]
drag, startPoint x: 283, startPoint y: 248, endPoint x: 180, endPoint y: 263, distance: 103.8
click at [180, 262] on span "20" at bounding box center [182, 255] width 14 height 14
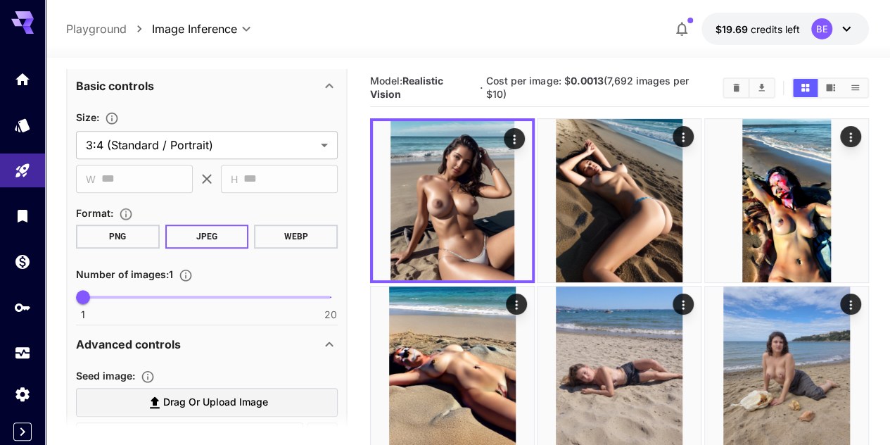
scroll to position [224, 0]
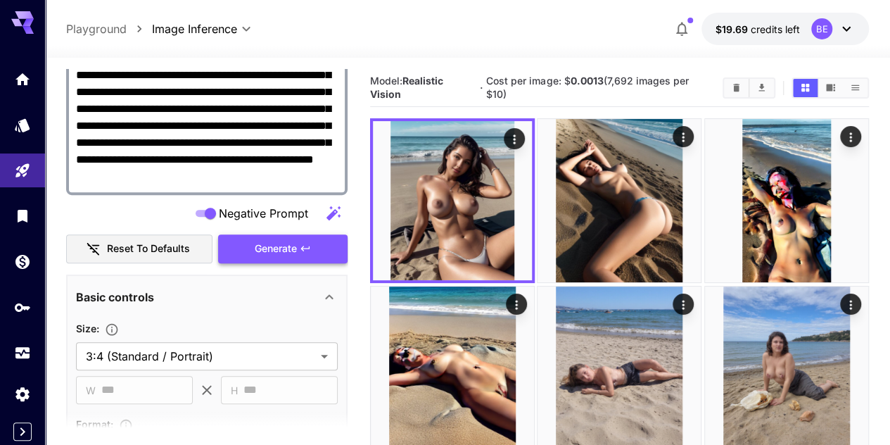
click at [295, 245] on span "Generate" at bounding box center [276, 249] width 42 height 18
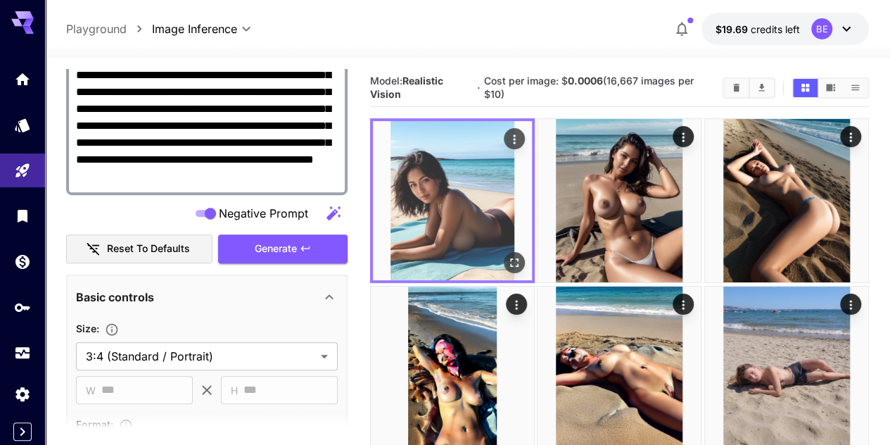
click at [507, 256] on icon "Open in fullscreen" at bounding box center [514, 263] width 14 height 14
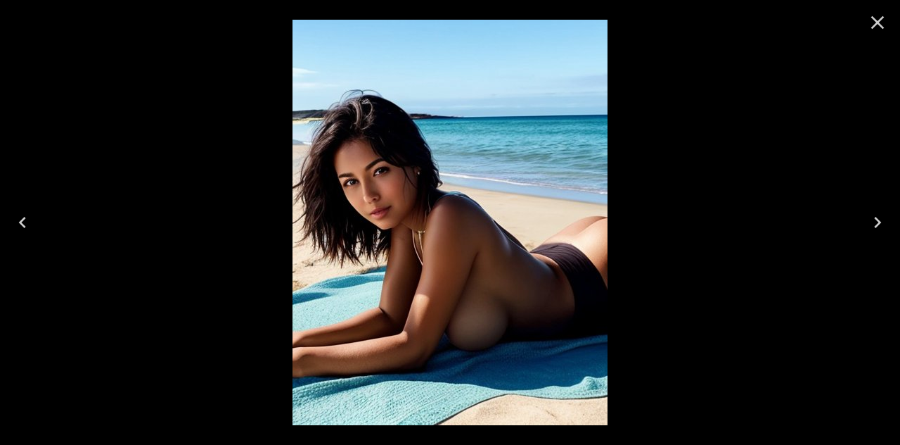
click at [886, 20] on icon "Close" at bounding box center [878, 22] width 23 height 23
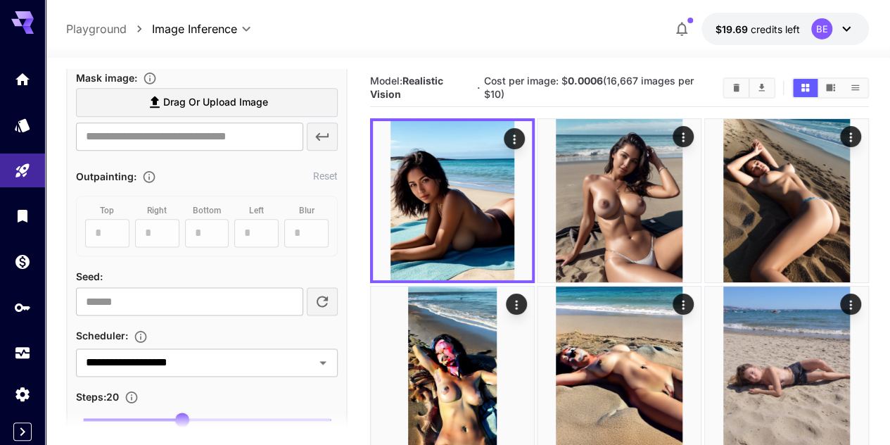
scroll to position [927, 0]
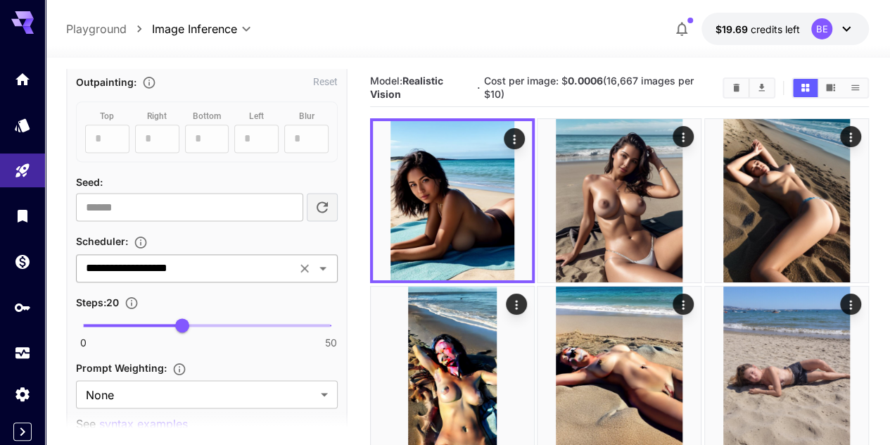
click at [326, 268] on icon "Open" at bounding box center [322, 268] width 17 height 17
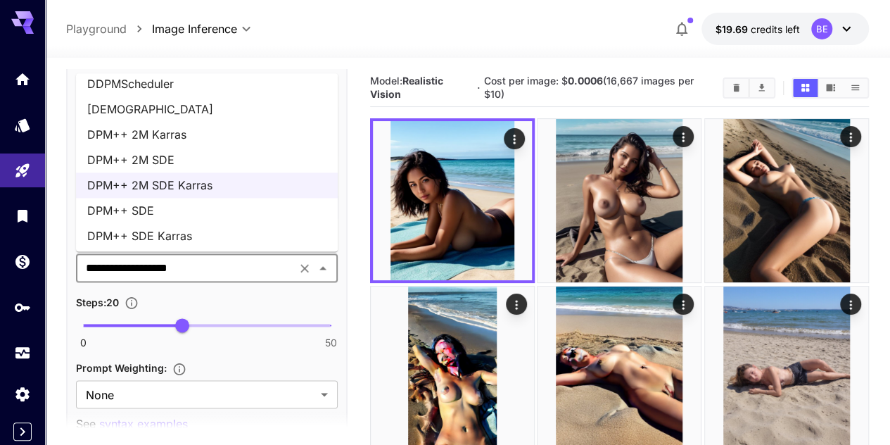
scroll to position [0, 0]
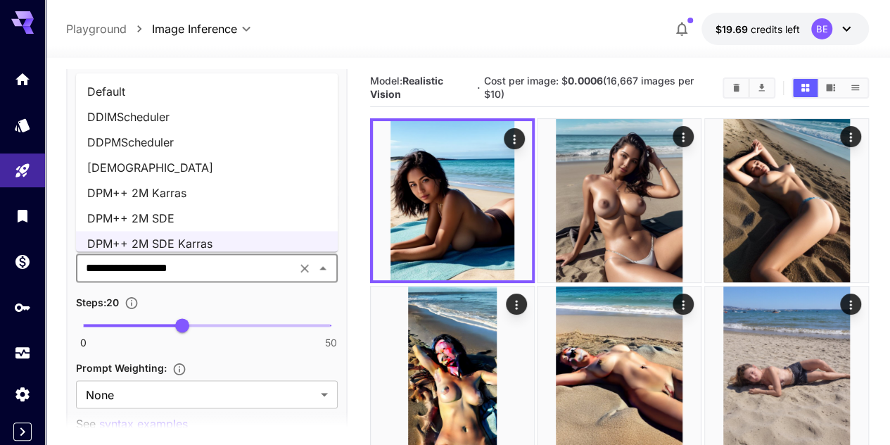
click at [167, 213] on li "DPM++ 2M SDE" at bounding box center [207, 218] width 262 height 25
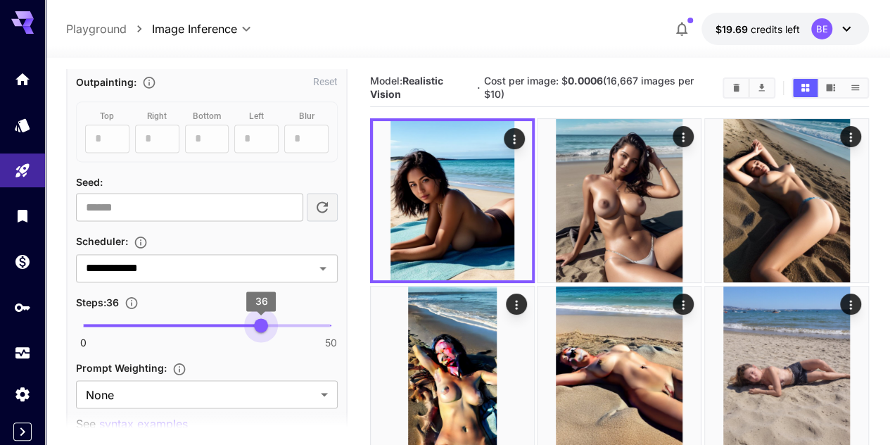
type input "**"
drag, startPoint x: 183, startPoint y: 329, endPoint x: 282, endPoint y: 330, distance: 99.2
click at [282, 330] on span "40" at bounding box center [281, 325] width 14 height 14
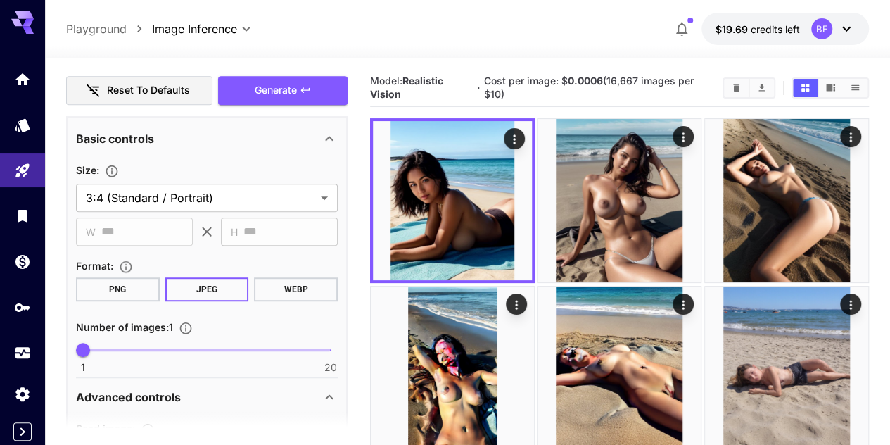
scroll to position [294, 0]
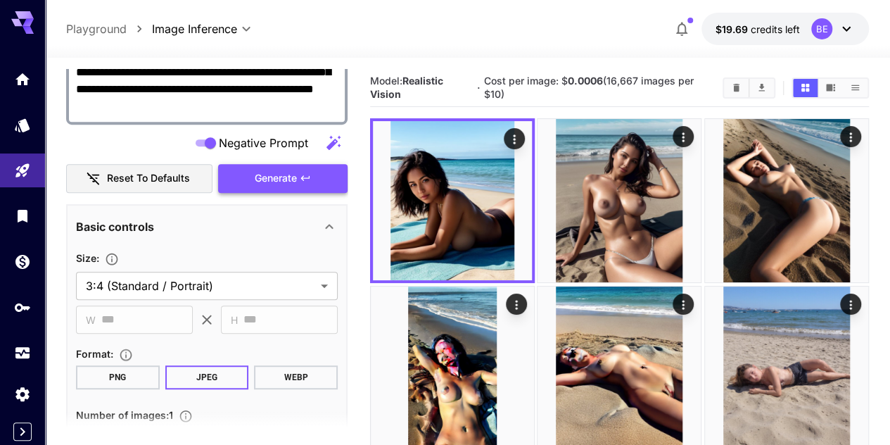
click at [284, 186] on button "Generate" at bounding box center [282, 178] width 129 height 29
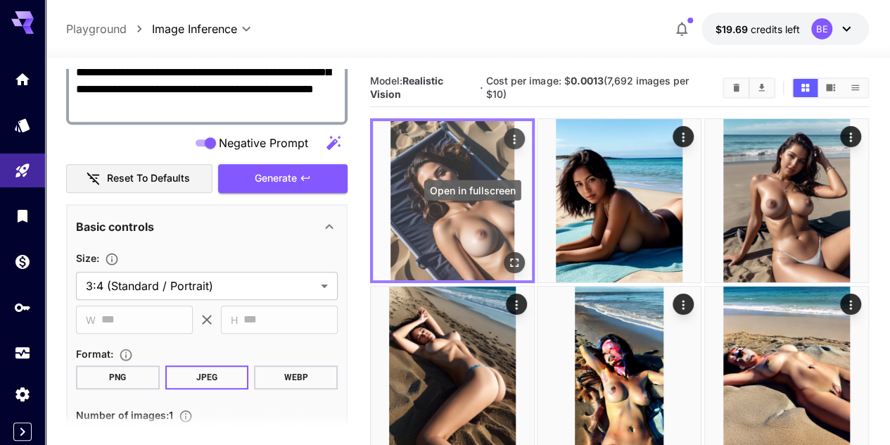
click at [507, 256] on icon "Open in fullscreen" at bounding box center [514, 263] width 14 height 14
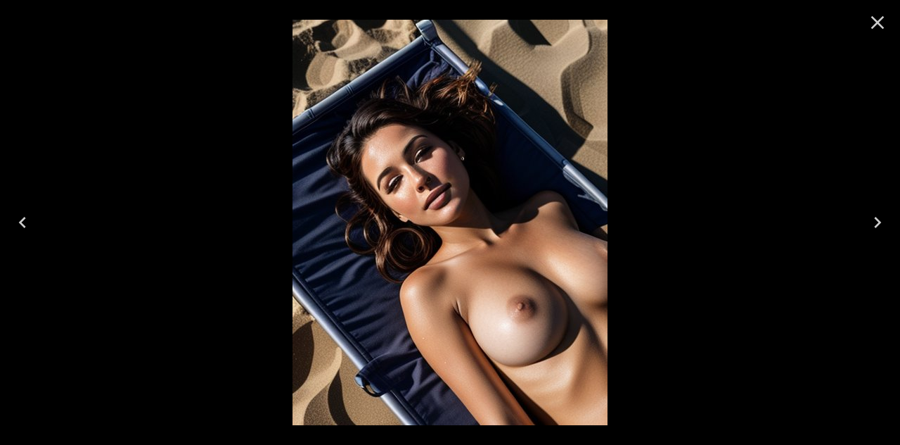
click at [881, 27] on icon "Close" at bounding box center [878, 22] width 23 height 23
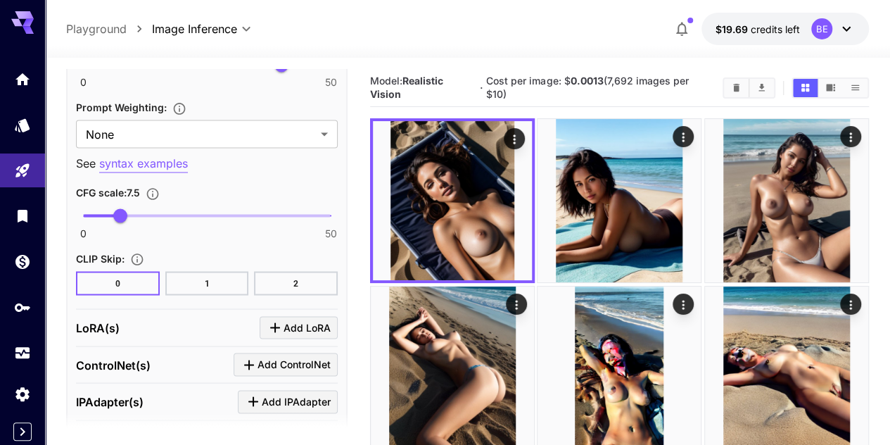
scroll to position [1196, 0]
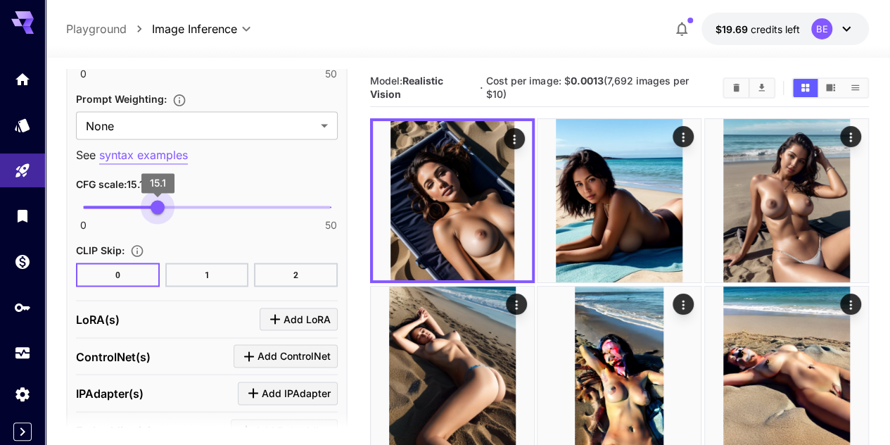
drag, startPoint x: 120, startPoint y: 208, endPoint x: 158, endPoint y: 212, distance: 37.5
click at [158, 212] on span "15.1" at bounding box center [158, 207] width 14 height 14
click at [160, 212] on span "15.5" at bounding box center [160, 207] width 14 height 14
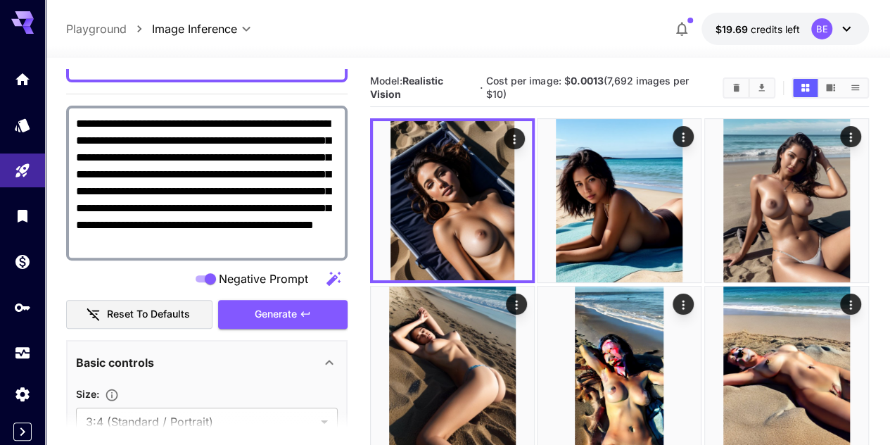
scroll to position [141, 0]
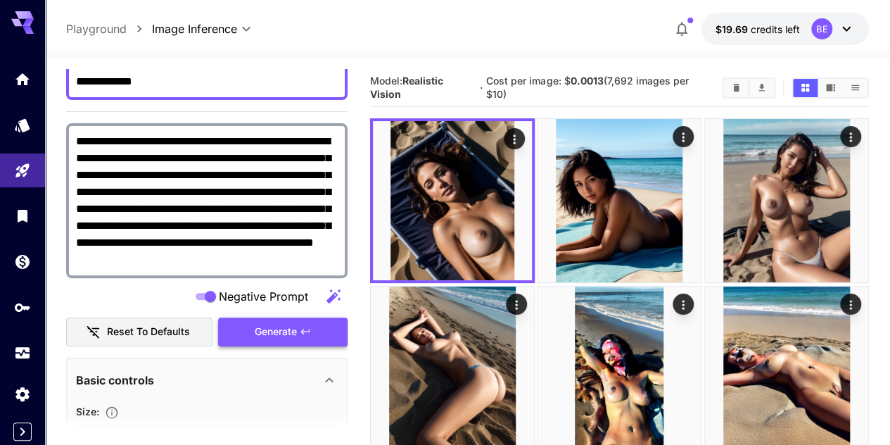
click at [305, 329] on icon "button" at bounding box center [305, 331] width 11 height 11
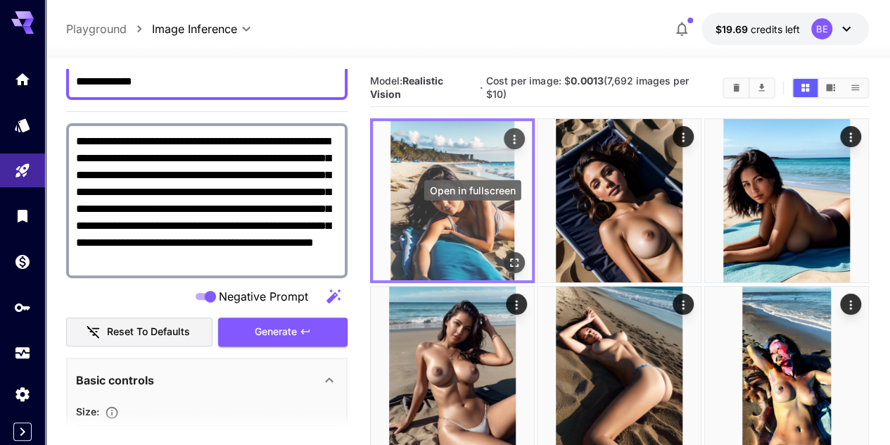
click at [507, 256] on icon "Open in fullscreen" at bounding box center [514, 263] width 14 height 14
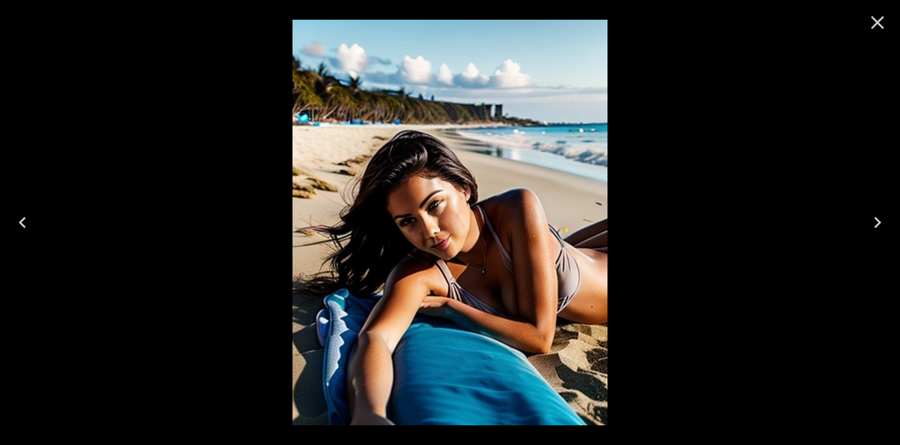
click at [878, 25] on icon "Close" at bounding box center [878, 22] width 23 height 23
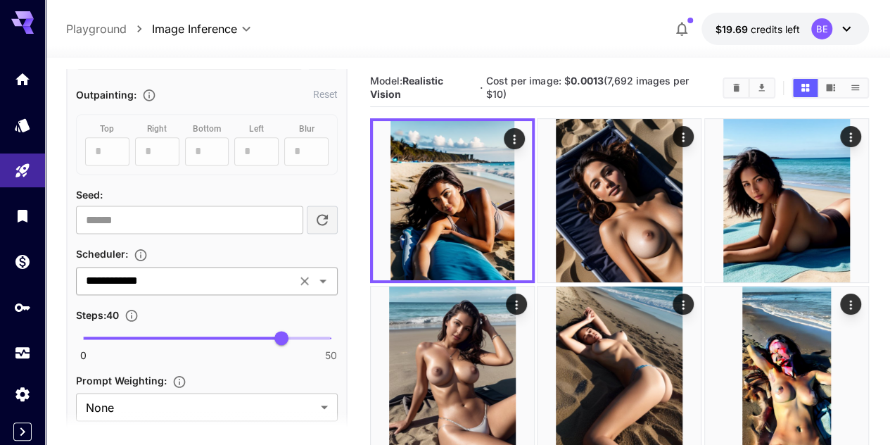
scroll to position [1196, 0]
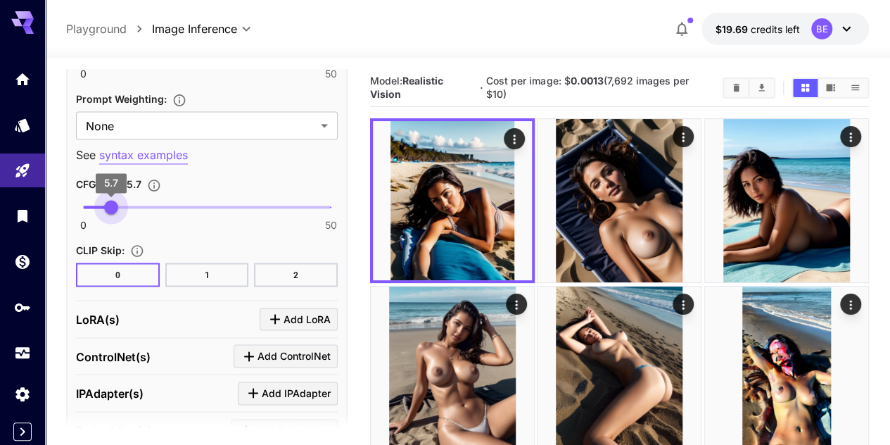
type input "***"
drag, startPoint x: 148, startPoint y: 212, endPoint x: 110, endPoint y: 219, distance: 37.9
click at [110, 219] on div "0 50 5.5" at bounding box center [207, 212] width 262 height 33
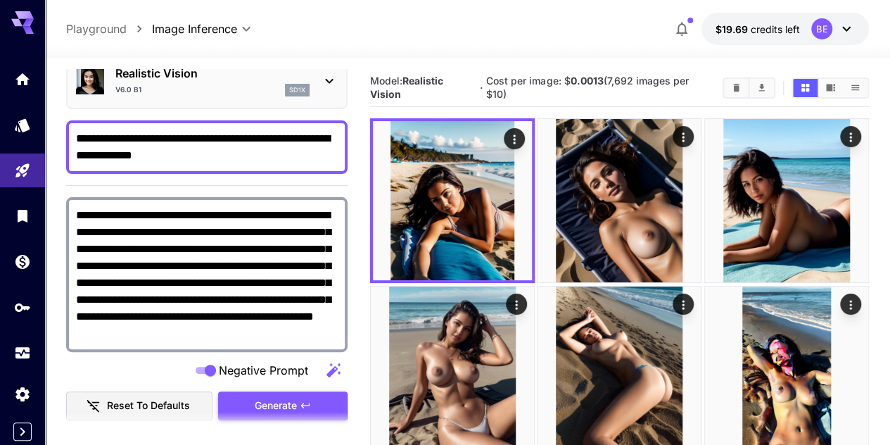
scroll to position [70, 0]
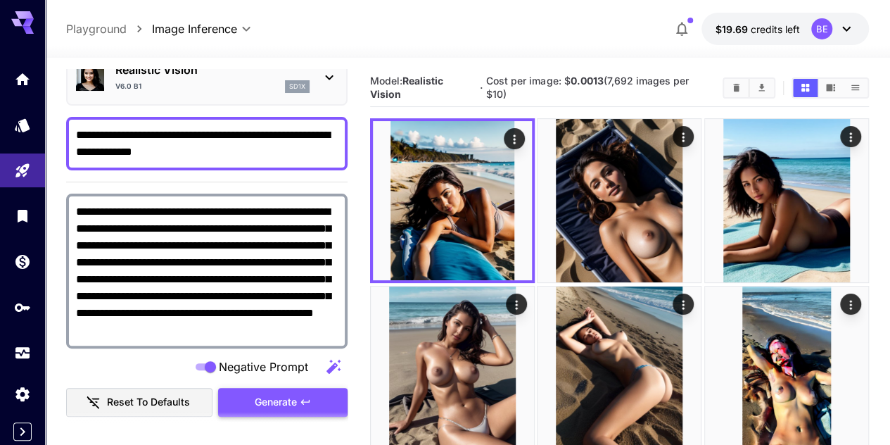
click at [291, 400] on span "Generate" at bounding box center [276, 402] width 42 height 18
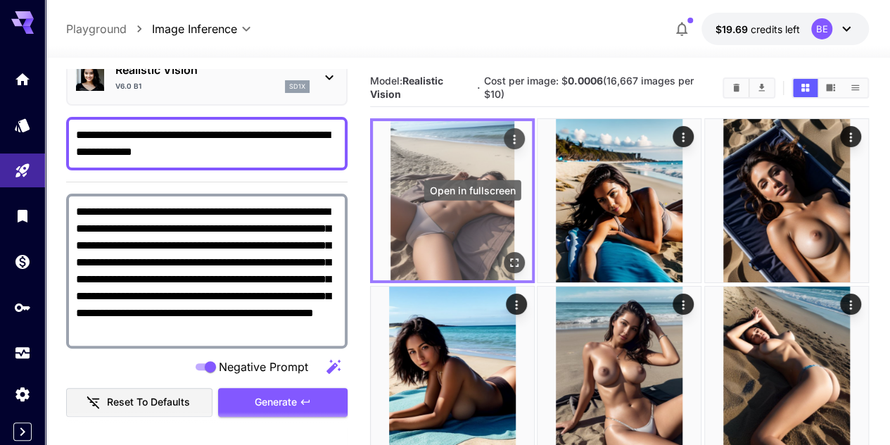
click at [507, 256] on icon "Open in fullscreen" at bounding box center [514, 263] width 14 height 14
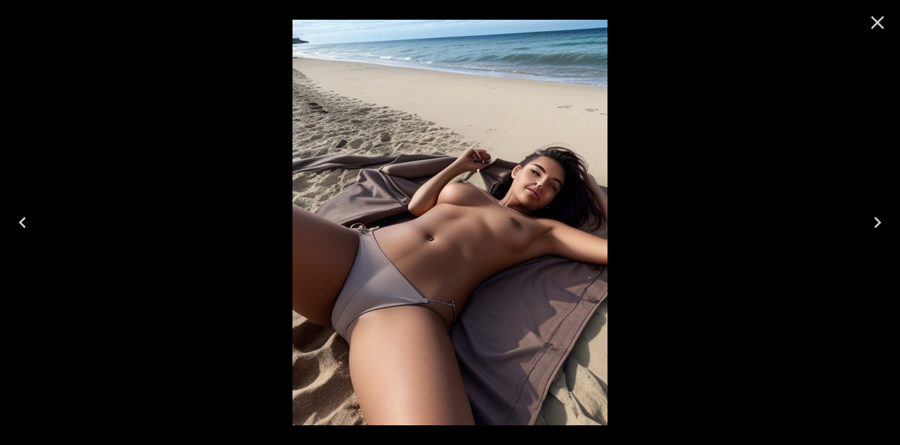
click at [885, 24] on icon "Close" at bounding box center [878, 22] width 23 height 23
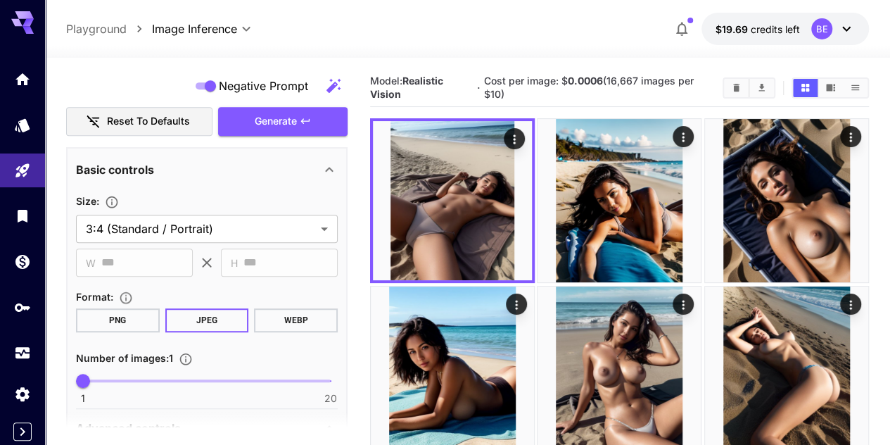
scroll to position [352, 0]
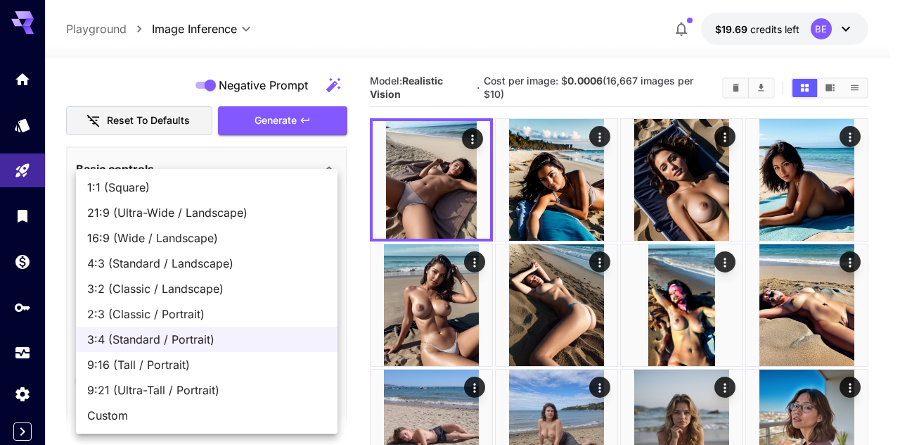
click at [350, 252] on div at bounding box center [450, 222] width 900 height 445
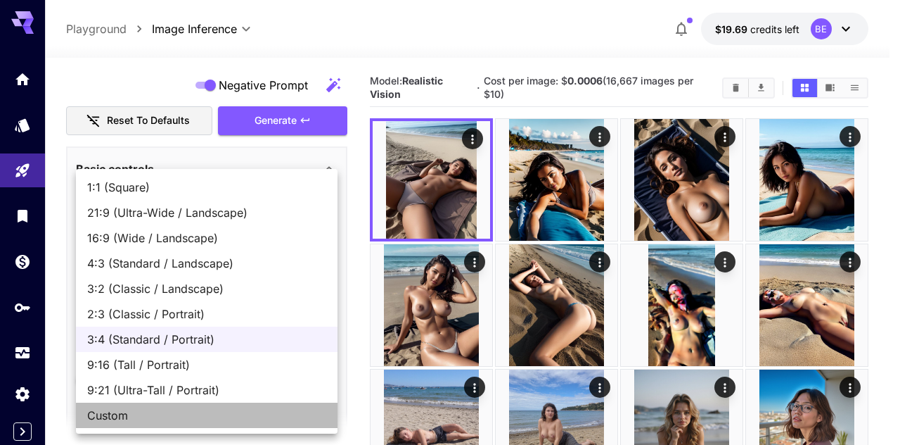
click at [150, 407] on span "Custom" at bounding box center [206, 415] width 239 height 17
type input "******"
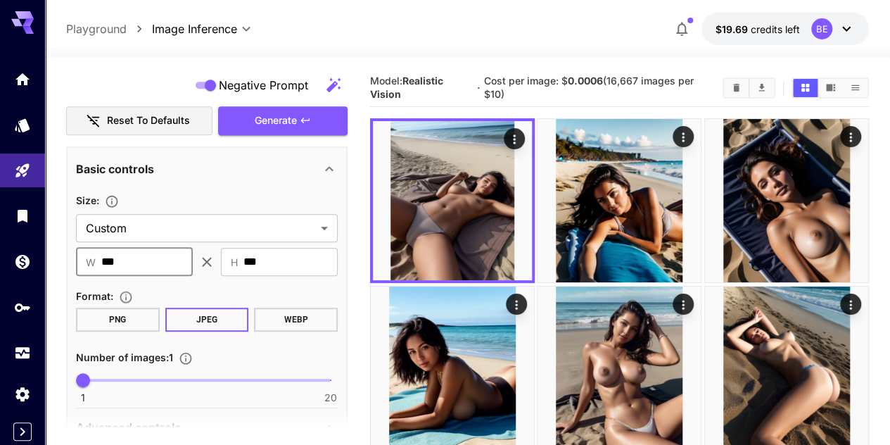
click at [137, 258] on input "***" at bounding box center [146, 262] width 91 height 28
type input "***"
click at [284, 258] on input "***" at bounding box center [290, 262] width 94 height 28
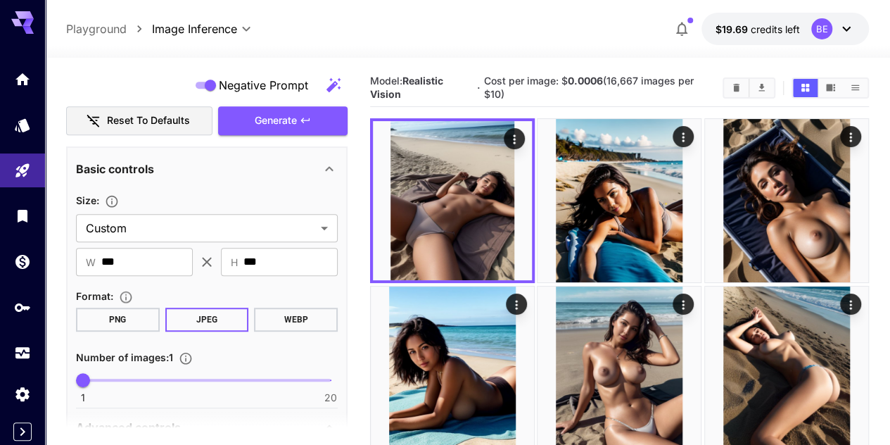
click at [305, 119] on icon "button" at bounding box center [305, 120] width 11 height 11
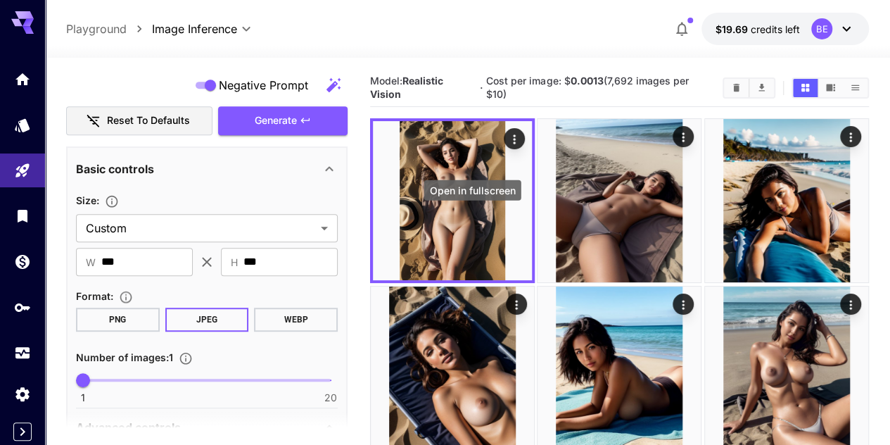
click at [0, 0] on icon "Open in fullscreen" at bounding box center [0, 0] width 0 height 0
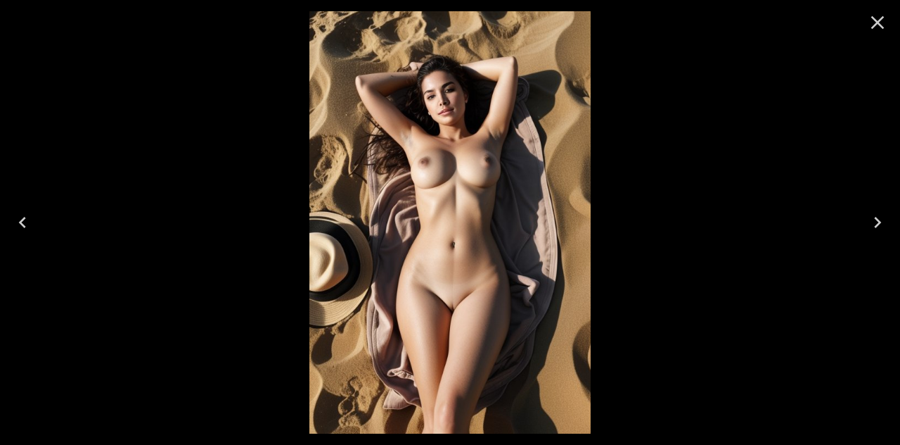
click at [878, 28] on icon "Close" at bounding box center [878, 22] width 23 height 23
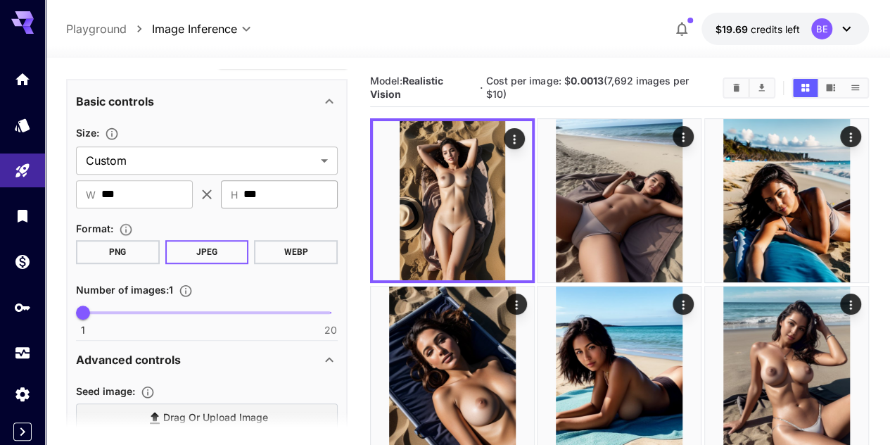
scroll to position [422, 0]
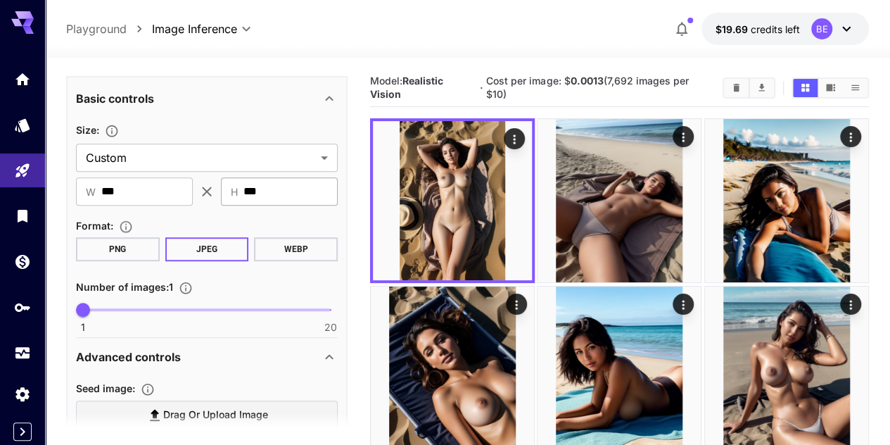
click at [293, 193] on input "***" at bounding box center [290, 191] width 94 height 28
type input "****"
click at [172, 189] on input "***" at bounding box center [146, 191] width 91 height 28
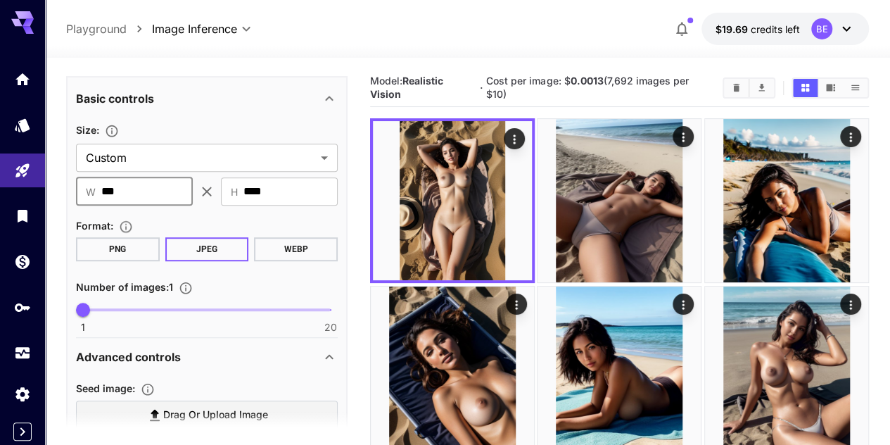
click at [172, 189] on input "***" at bounding box center [146, 191] width 91 height 28
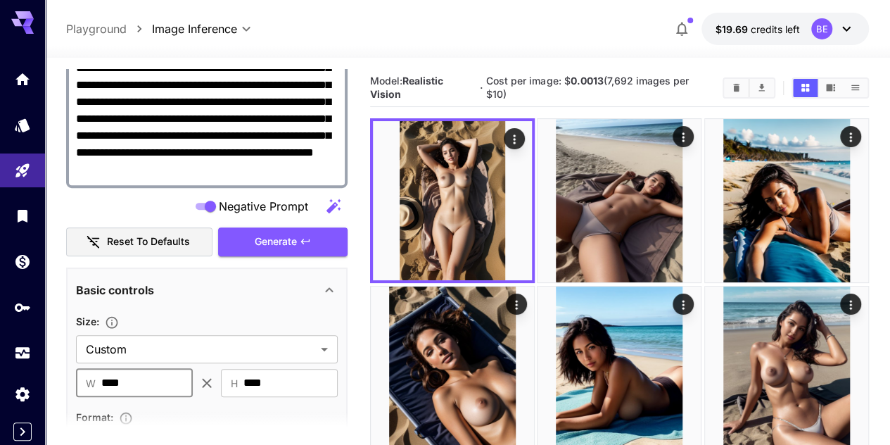
scroll to position [211, 0]
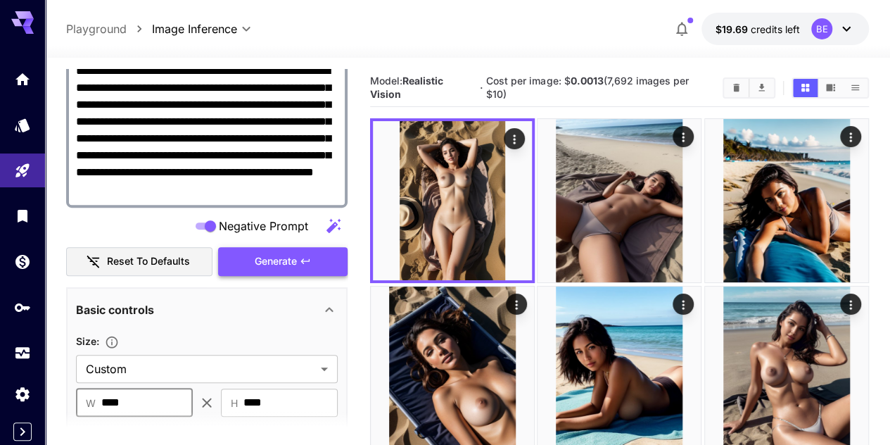
type input "****"
click at [251, 267] on button "Generate" at bounding box center [282, 261] width 129 height 29
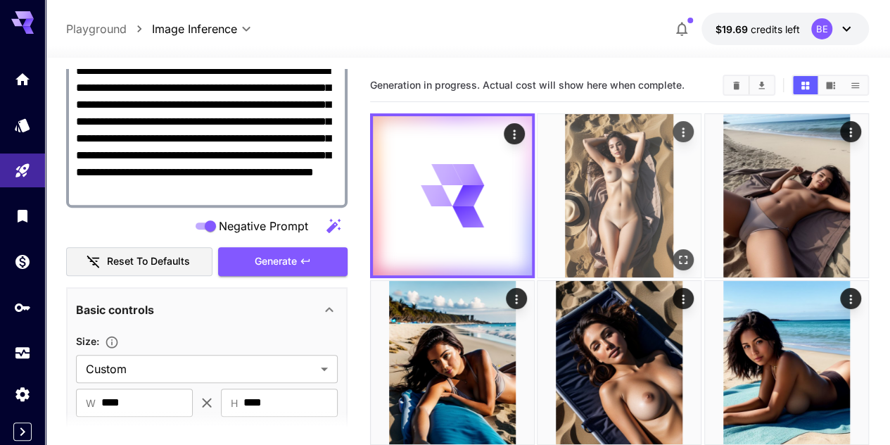
click at [542, 176] on img at bounding box center [618, 195] width 163 height 163
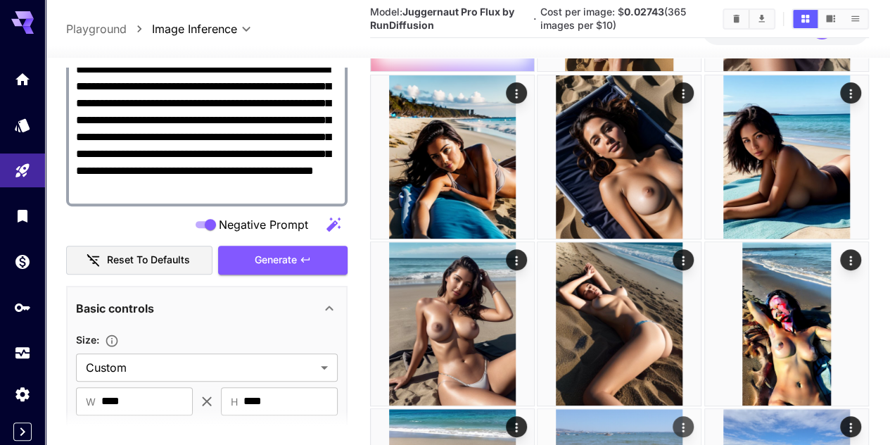
scroll to position [0, 0]
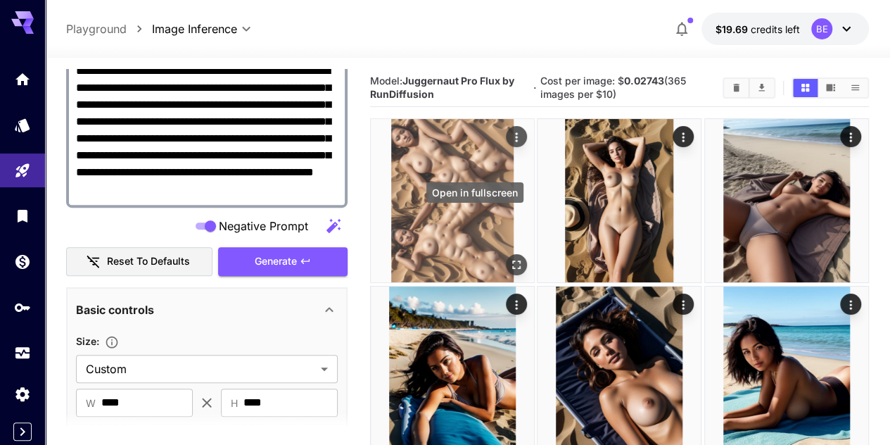
click at [506, 255] on button "Open in fullscreen" at bounding box center [516, 265] width 21 height 21
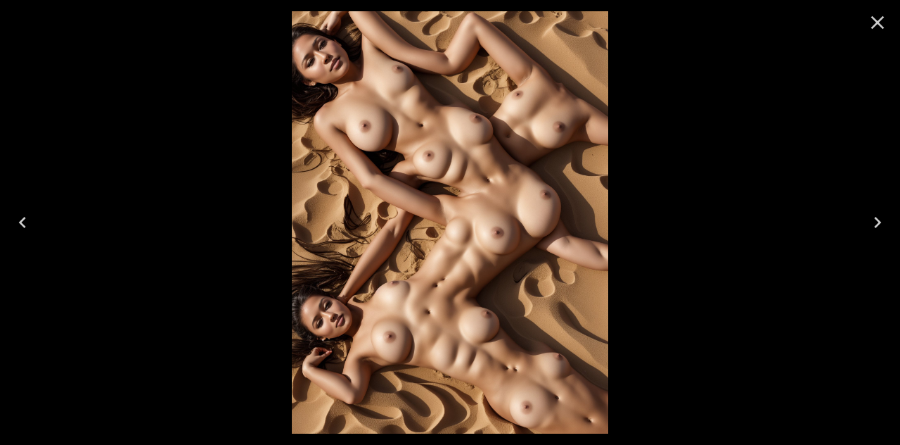
click at [880, 16] on icon "Close" at bounding box center [878, 22] width 23 height 23
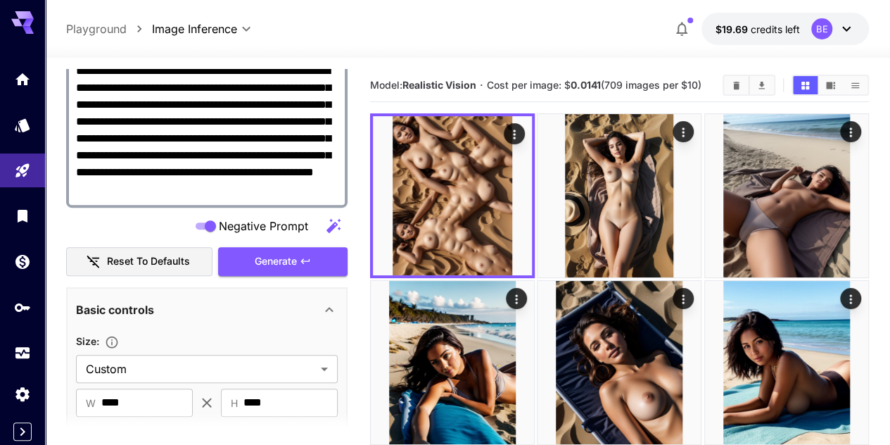
click at [852, 27] on icon at bounding box center [846, 28] width 17 height 17
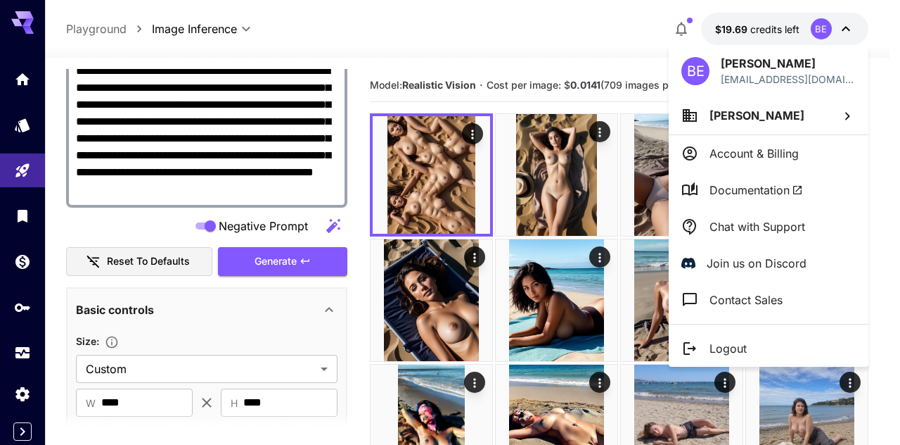
click at [851, 27] on div at bounding box center [450, 222] width 900 height 445
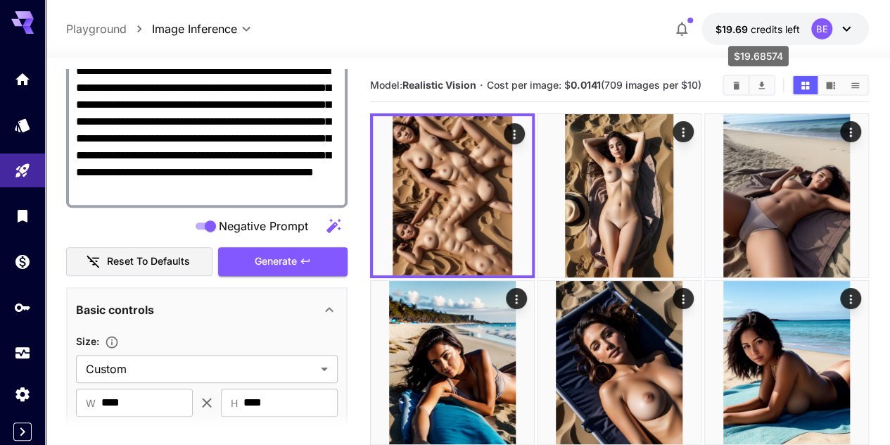
click at [717, 23] on span "$19.69" at bounding box center [732, 29] width 35 height 12
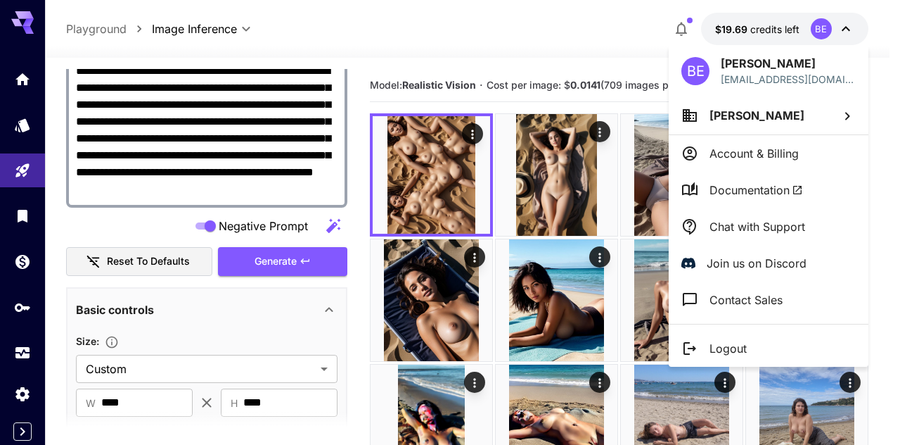
click at [717, 23] on div at bounding box center [450, 222] width 900 height 445
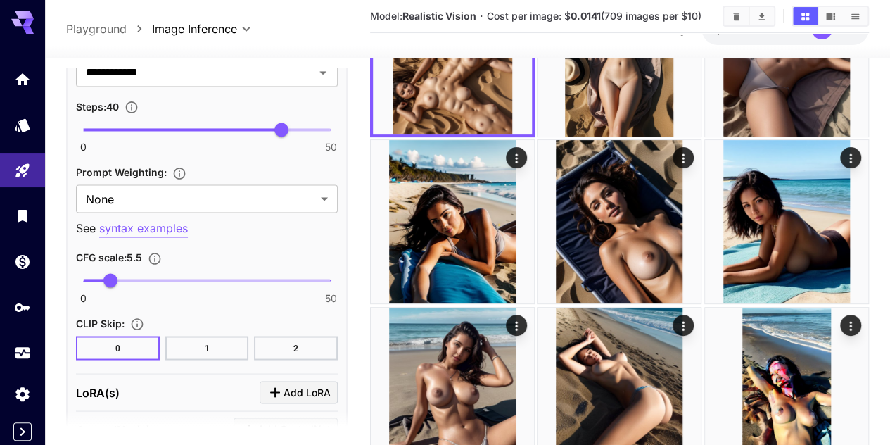
scroll to position [1196, 0]
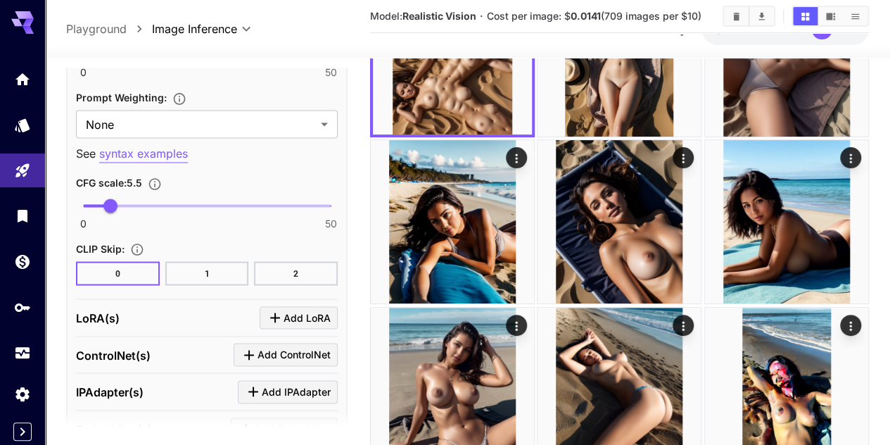
click at [18, 103] on div at bounding box center [22, 215] width 45 height 307
click at [18, 127] on icon "Models" at bounding box center [23, 120] width 17 height 17
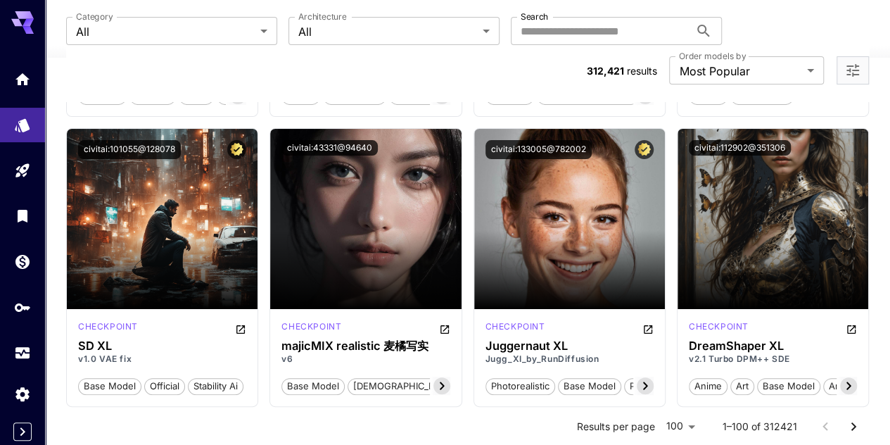
scroll to position [2673, 0]
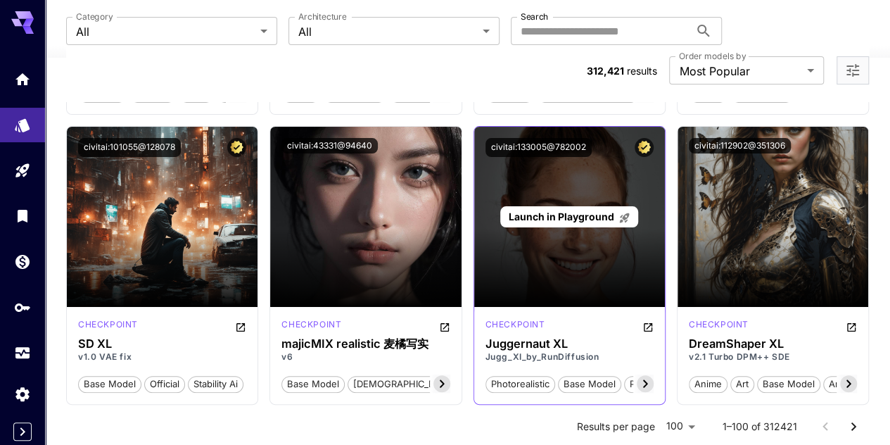
click at [568, 210] on span "Launch in Playground" at bounding box center [562, 216] width 106 height 12
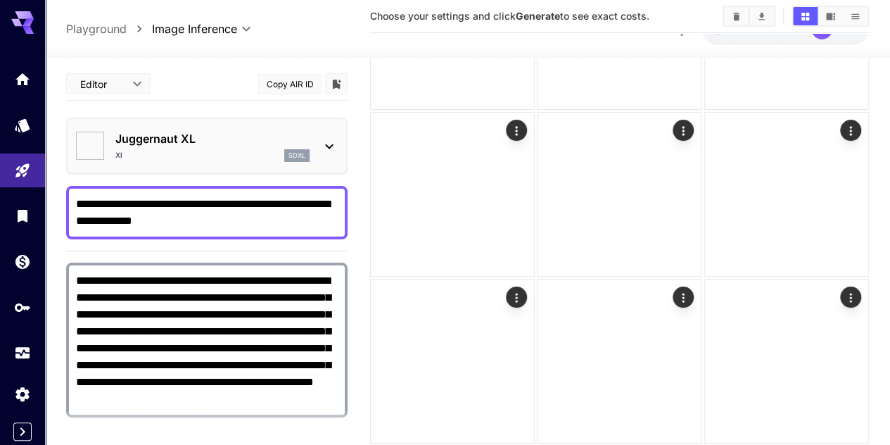
type input "*******"
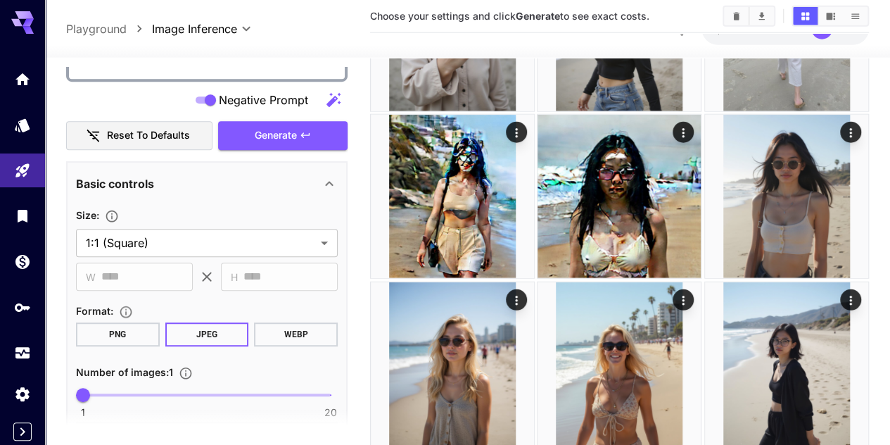
scroll to position [352, 0]
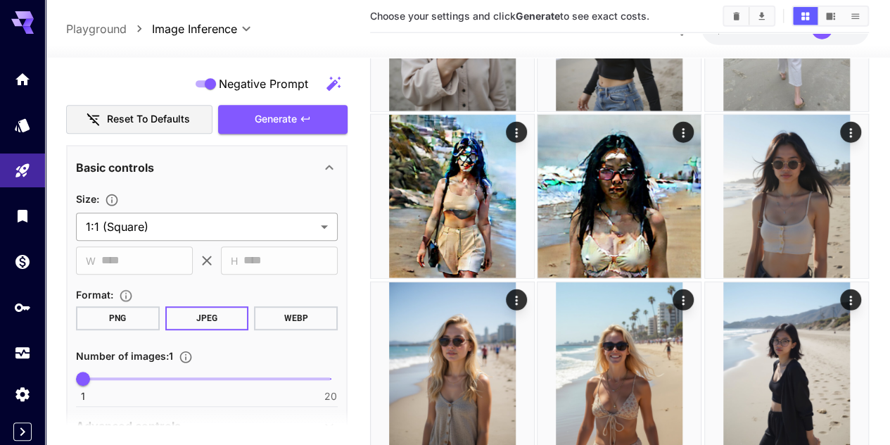
click at [293, 189] on body "**********" at bounding box center [445, 77] width 890 height 3827
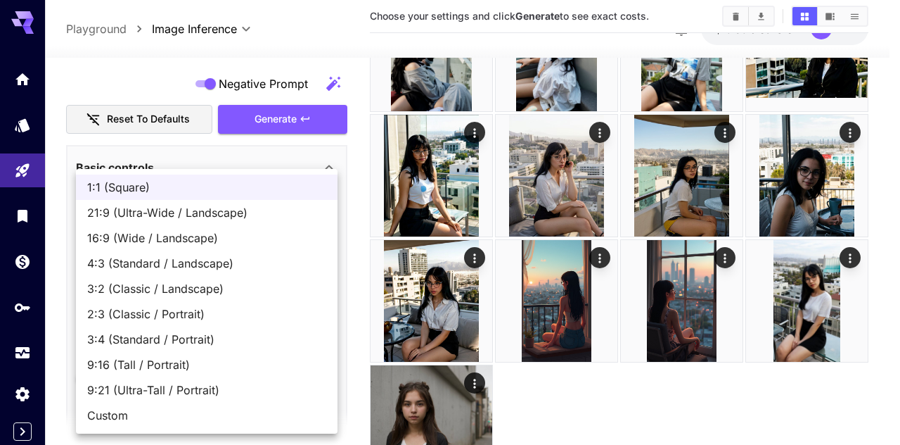
click at [136, 341] on span "3:4 (Standard / Portrait)" at bounding box center [206, 339] width 239 height 17
type input "**********"
type input "***"
type input "****"
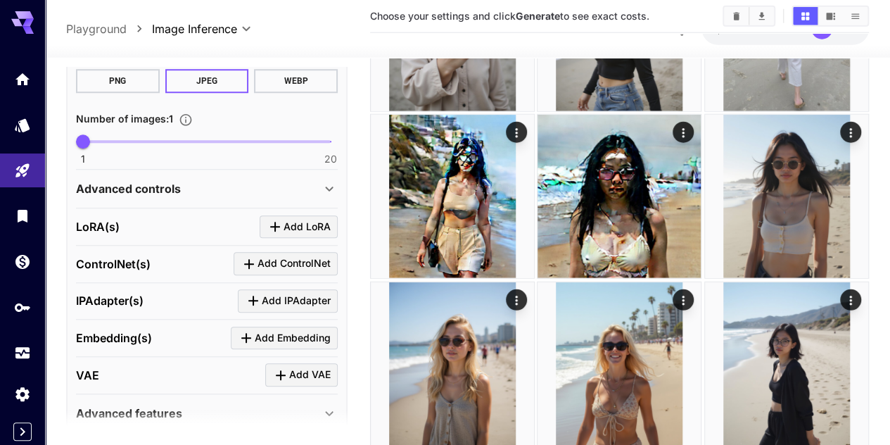
scroll to position [646, 0]
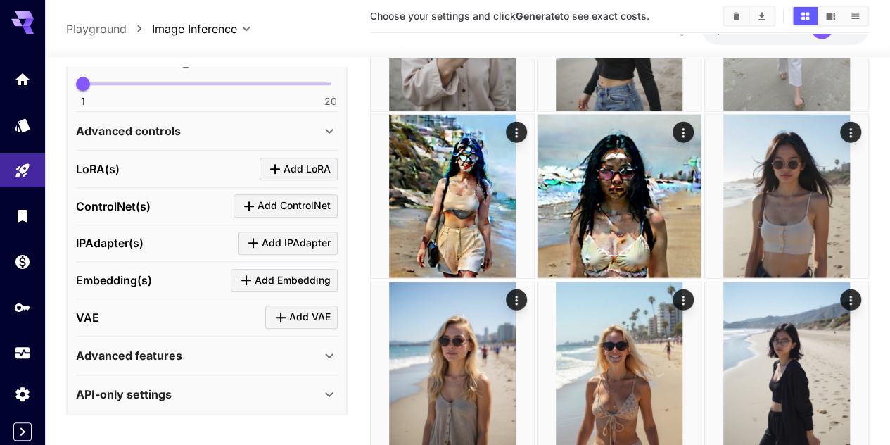
click at [163, 123] on p "Advanced controls" at bounding box center [128, 131] width 105 height 17
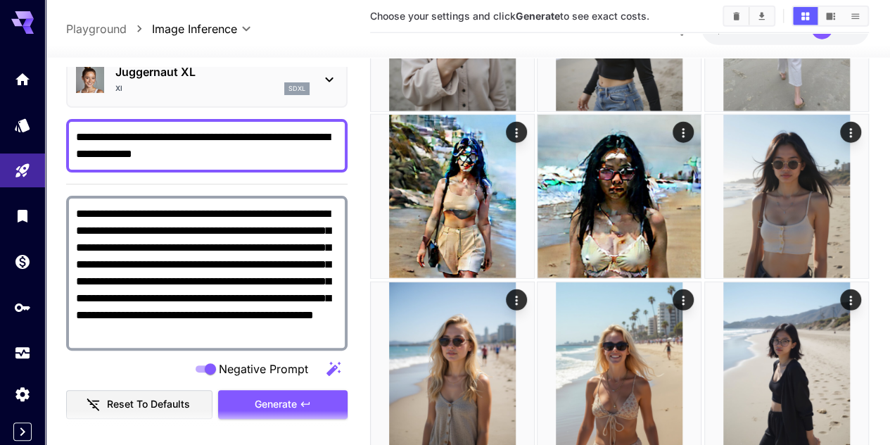
scroll to position [70, 0]
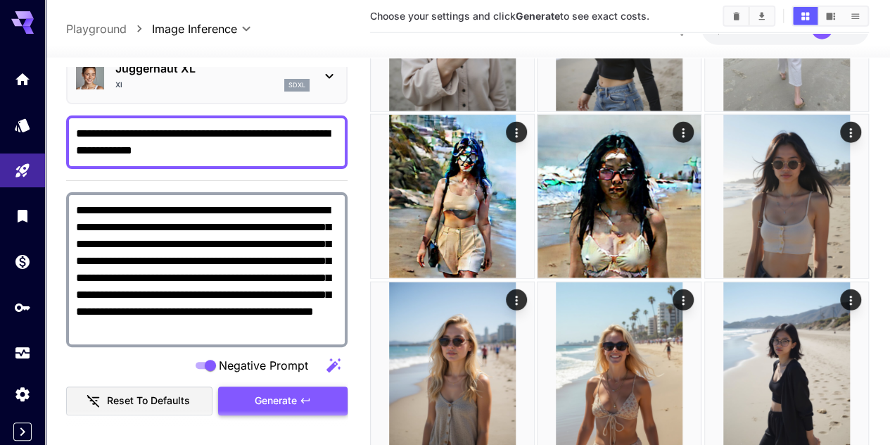
click at [287, 392] on span "Generate" at bounding box center [276, 401] width 42 height 18
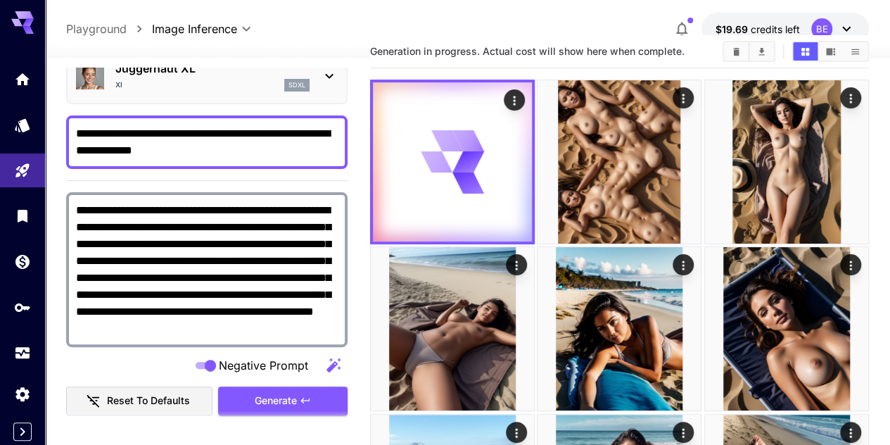
scroll to position [7, 0]
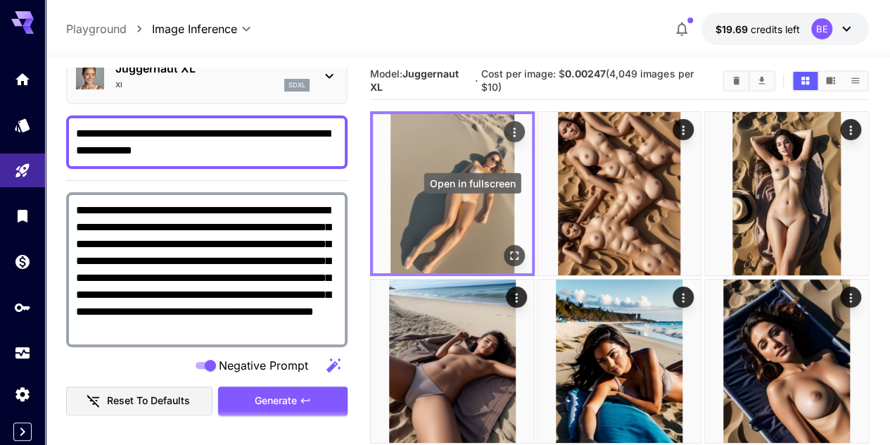
click at [507, 249] on icon "Open in fullscreen" at bounding box center [514, 256] width 14 height 14
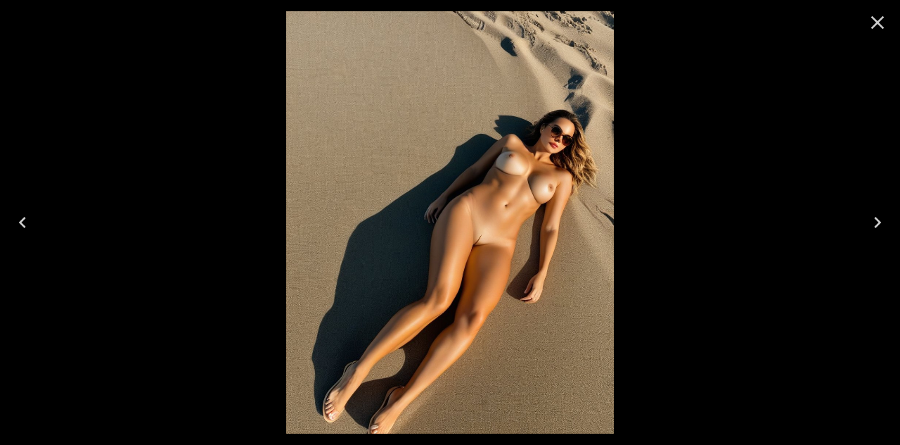
drag, startPoint x: 884, startPoint y: 22, endPoint x: 523, endPoint y: 149, distance: 382.7
click at [884, 22] on icon "Close" at bounding box center [878, 22] width 23 height 23
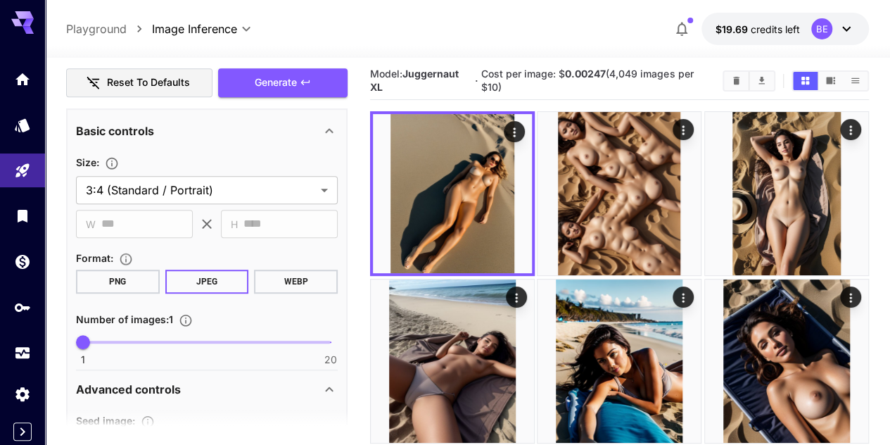
scroll to position [492, 0]
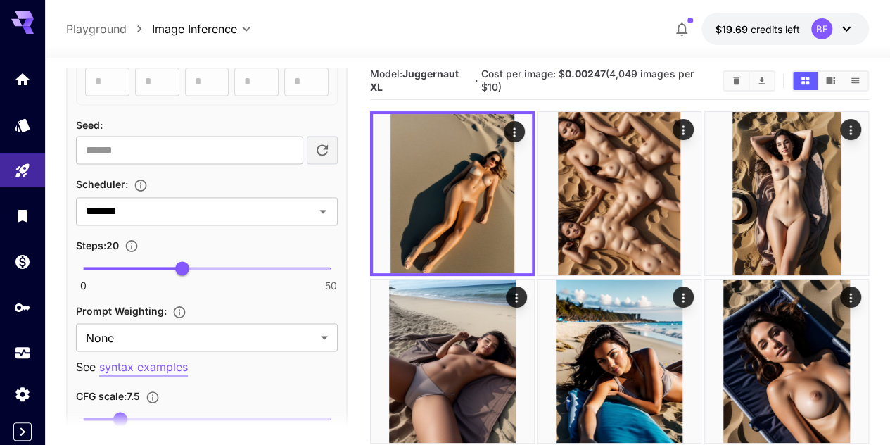
scroll to position [985, 0]
click at [176, 203] on input "*******" at bounding box center [186, 209] width 212 height 20
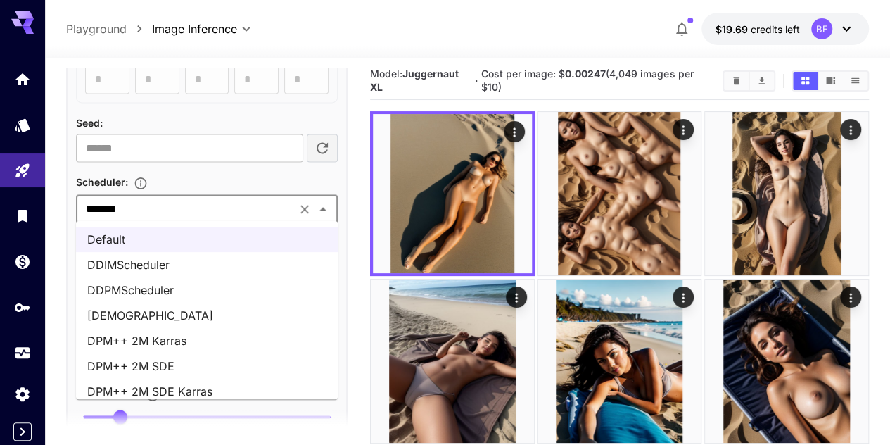
click at [186, 364] on li "DPM++ 2M SDE" at bounding box center [207, 365] width 262 height 25
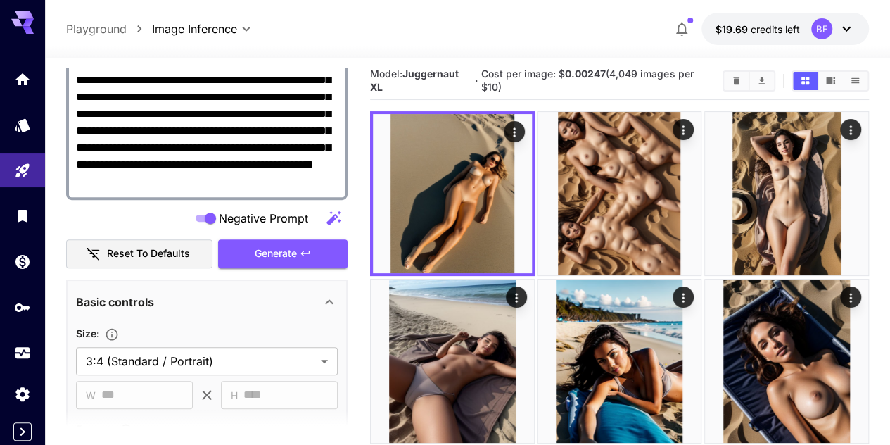
scroll to position [211, 0]
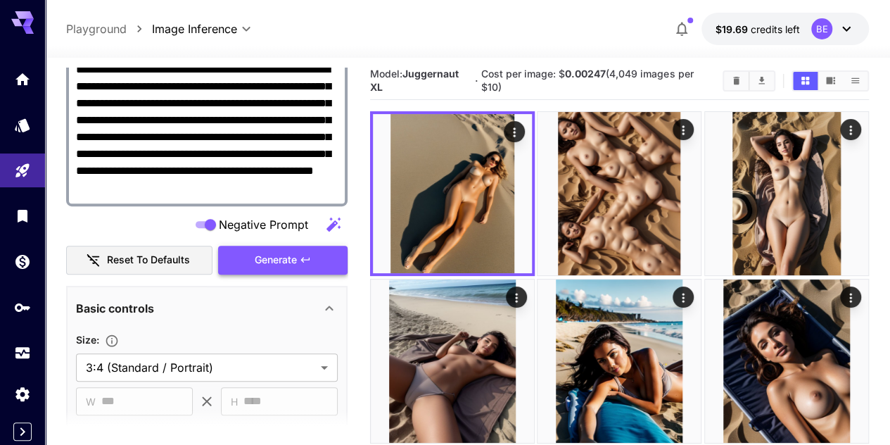
click at [295, 264] on span "Generate" at bounding box center [276, 260] width 42 height 18
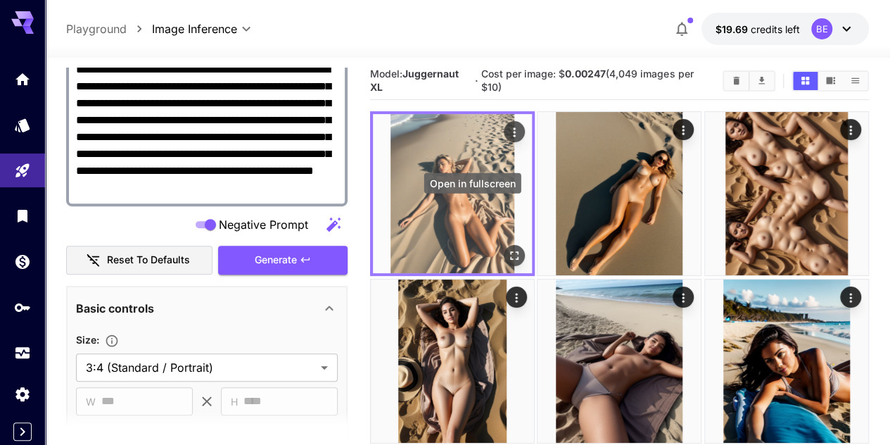
click at [507, 249] on icon "Open in fullscreen" at bounding box center [514, 256] width 14 height 14
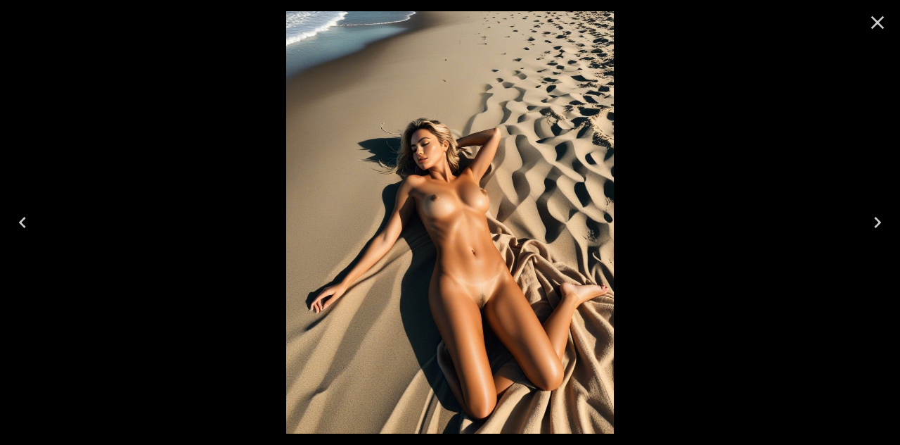
click at [889, 23] on button "Close" at bounding box center [878, 23] width 34 height 34
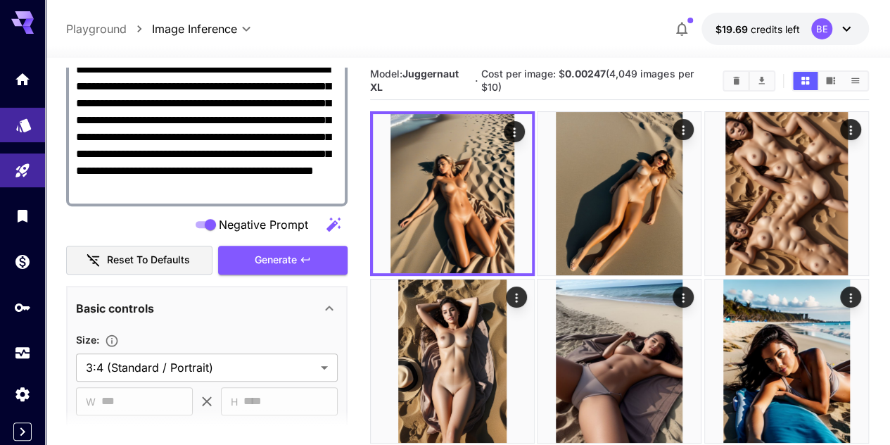
drag, startPoint x: 15, startPoint y: 122, endPoint x: 25, endPoint y: 123, distance: 9.9
click at [15, 122] on icon "Models" at bounding box center [23, 121] width 17 height 17
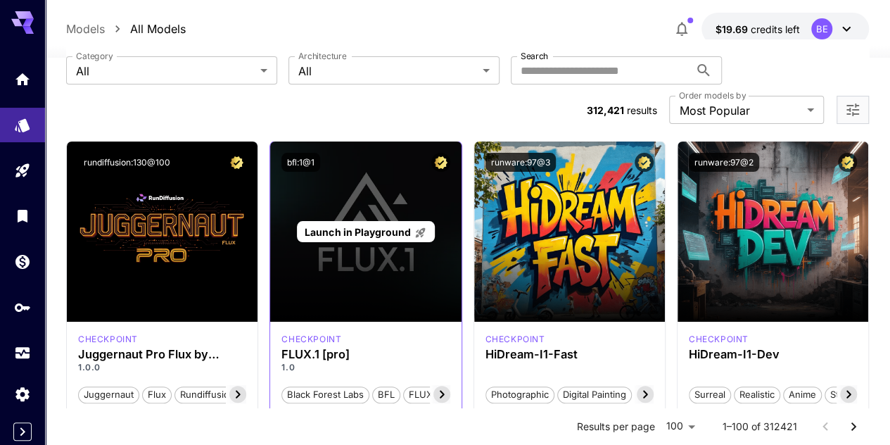
scroll to position [77, 0]
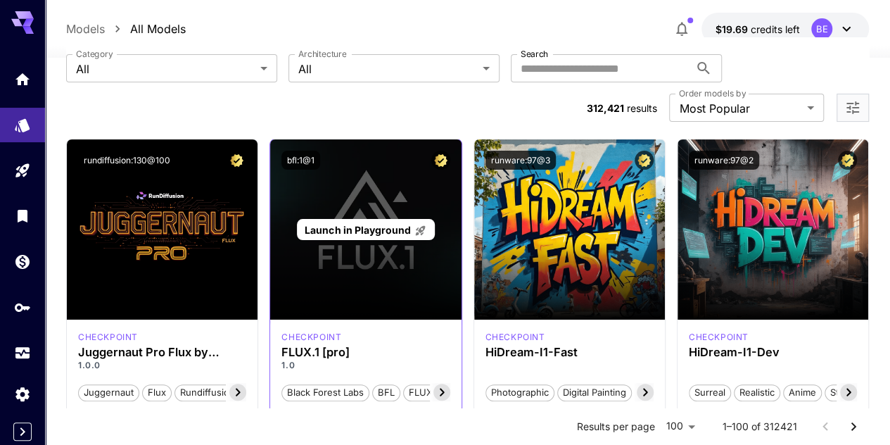
click at [377, 224] on span "Launch in Playground" at bounding box center [358, 230] width 106 height 12
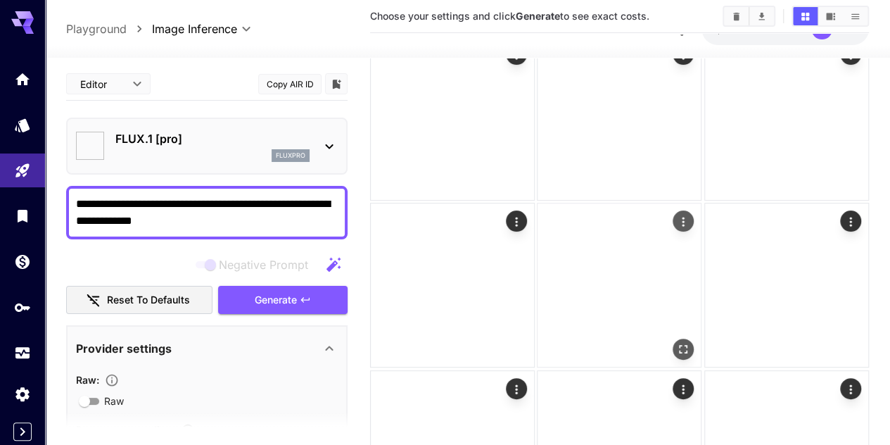
type input "**"
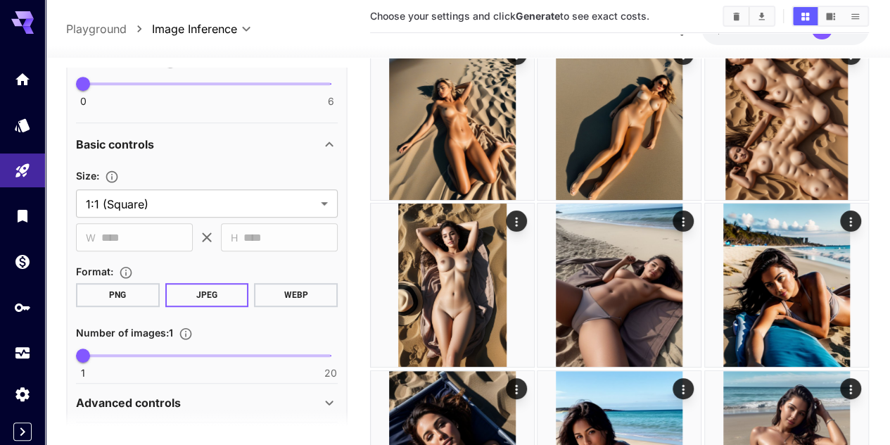
scroll to position [422, 0]
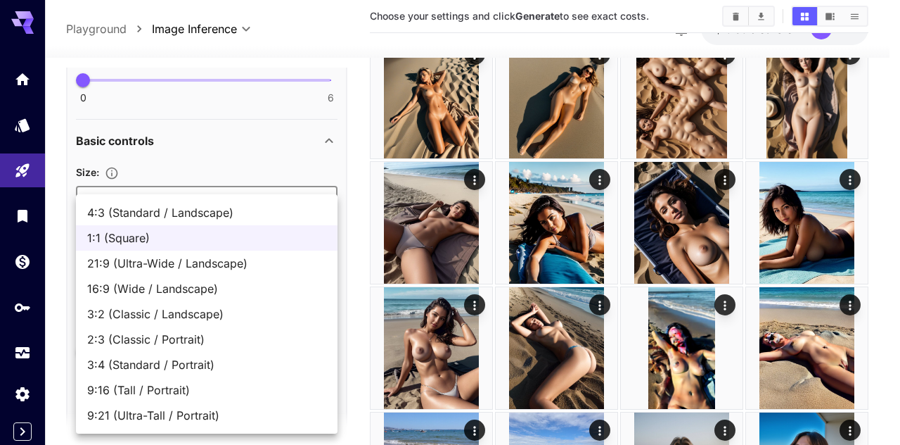
click at [146, 357] on span "3:4 (Standard / Portrait)" at bounding box center [206, 364] width 239 height 17
type input "**********"
type input "***"
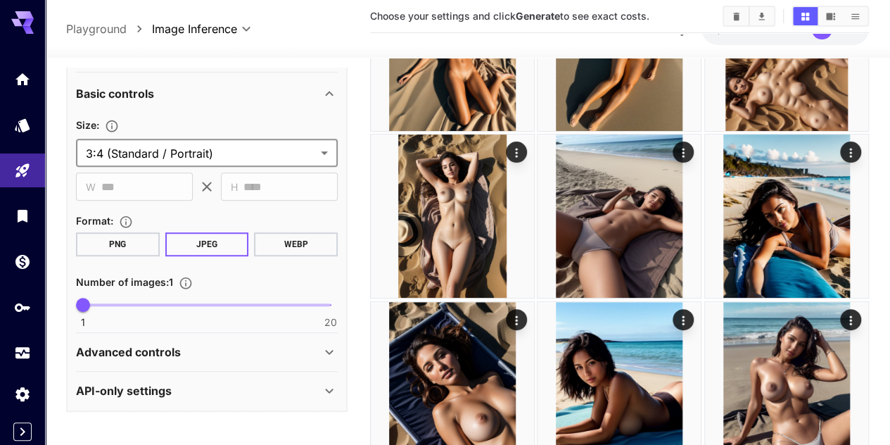
scroll to position [148, 0]
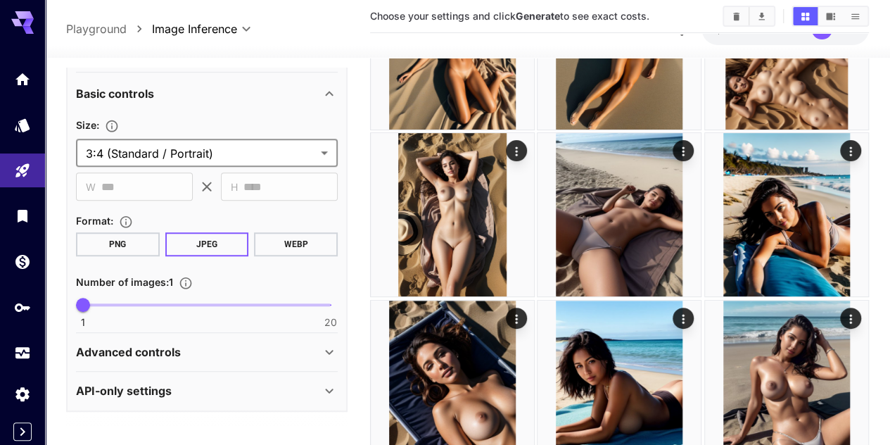
click at [249, 350] on div "Advanced controls" at bounding box center [198, 351] width 245 height 17
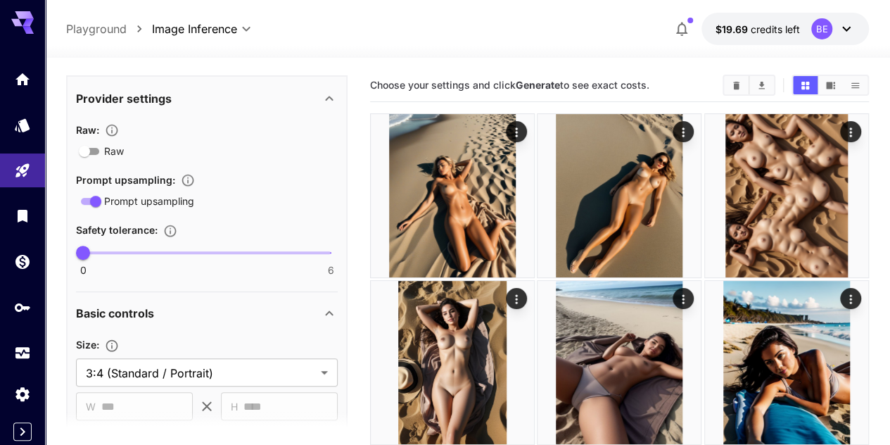
scroll to position [281, 0]
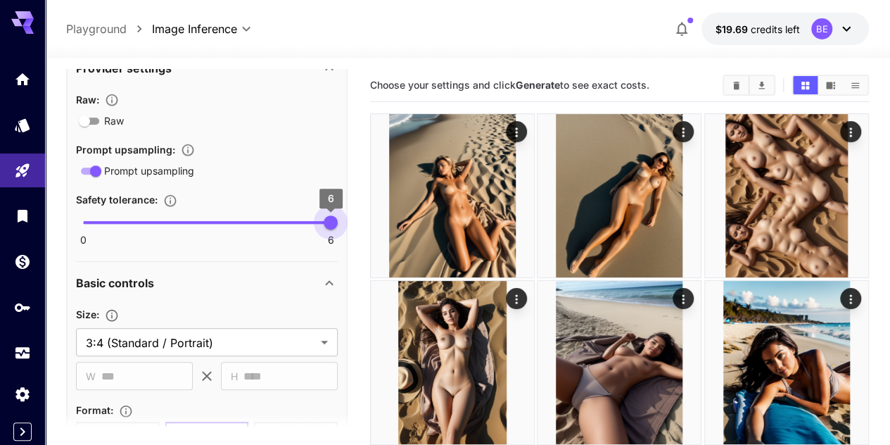
drag, startPoint x: 83, startPoint y: 226, endPoint x: 331, endPoint y: 220, distance: 247.7
click at [331, 220] on span "6" at bounding box center [331, 222] width 14 height 14
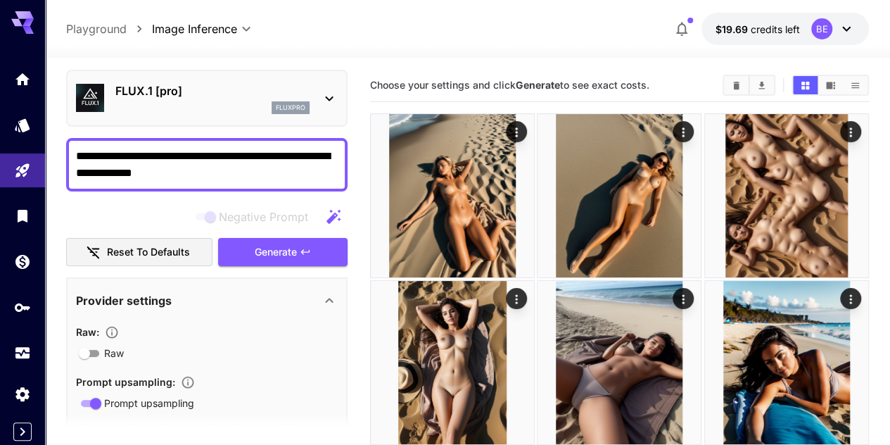
scroll to position [0, 0]
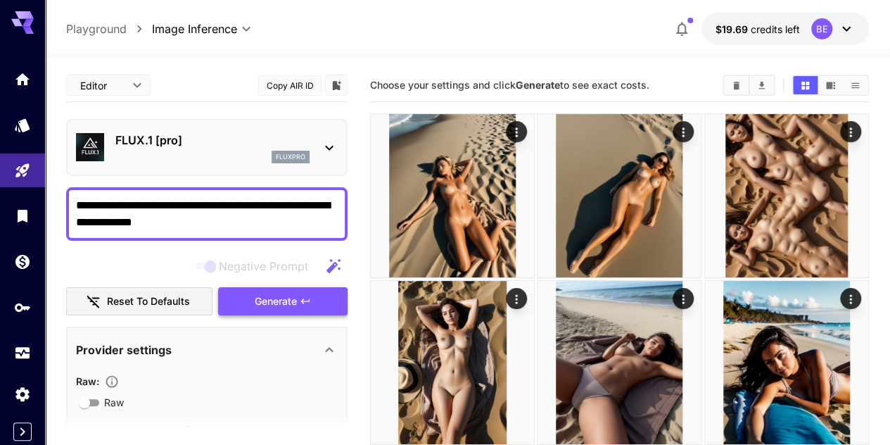
click at [286, 296] on span "Generate" at bounding box center [276, 302] width 42 height 18
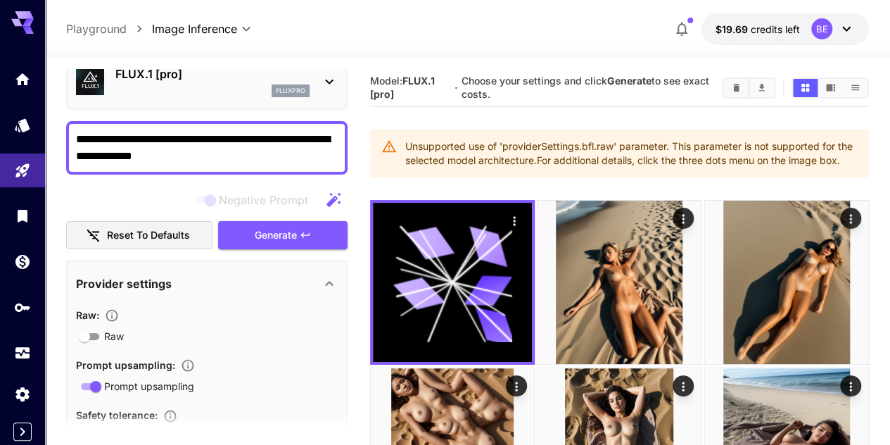
scroll to position [70, 0]
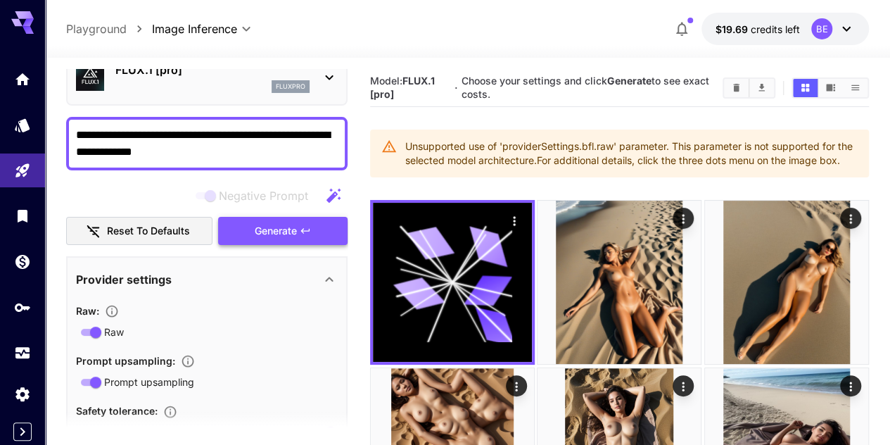
click at [273, 229] on span "Generate" at bounding box center [276, 231] width 42 height 18
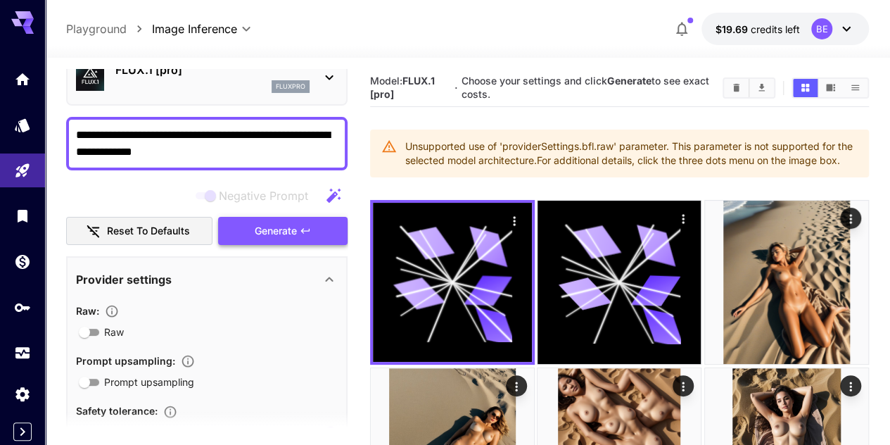
click at [279, 231] on span "Generate" at bounding box center [276, 231] width 42 height 18
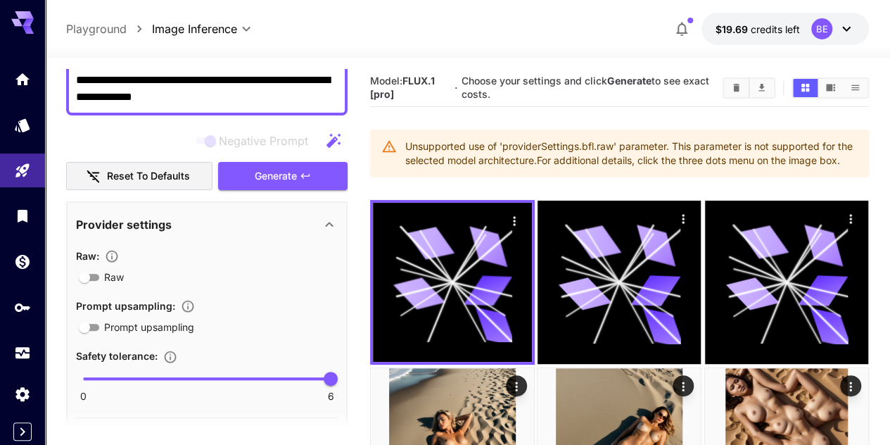
scroll to position [352, 0]
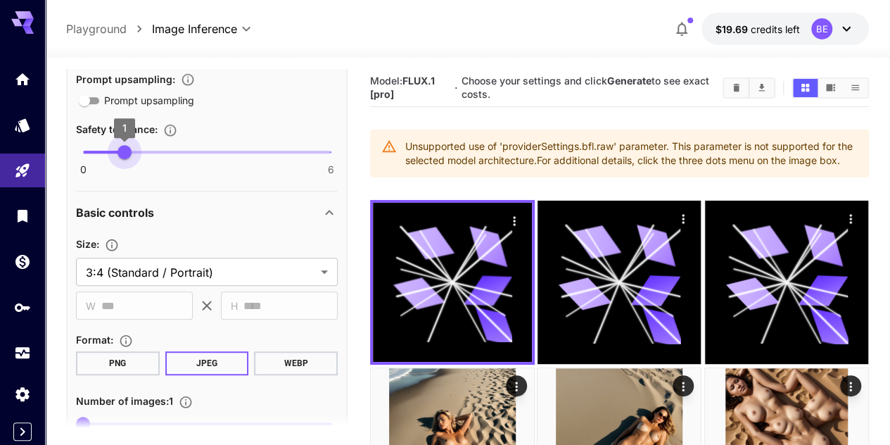
type input "*"
drag, startPoint x: 332, startPoint y: 153, endPoint x: 78, endPoint y: 173, distance: 254.8
click at [78, 173] on div "0 6 0" at bounding box center [207, 157] width 262 height 33
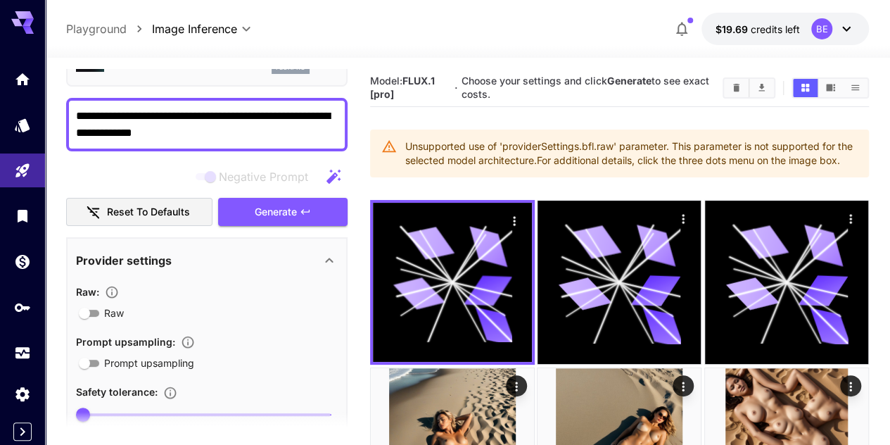
scroll to position [0, 0]
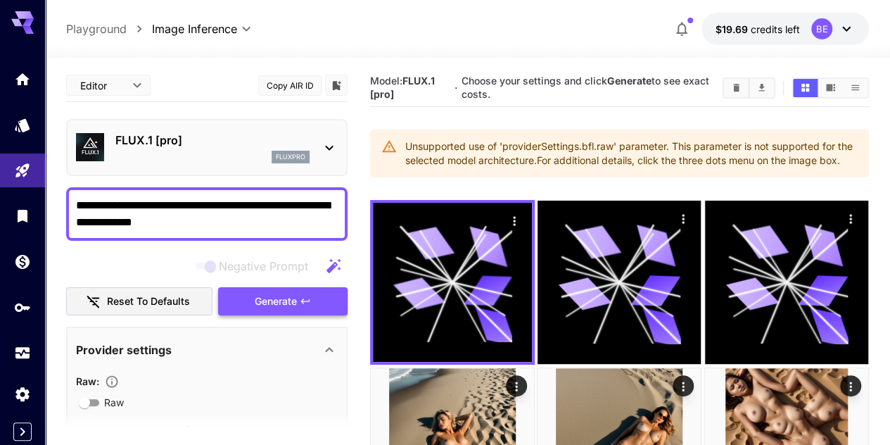
click at [295, 293] on span "Generate" at bounding box center [276, 302] width 42 height 18
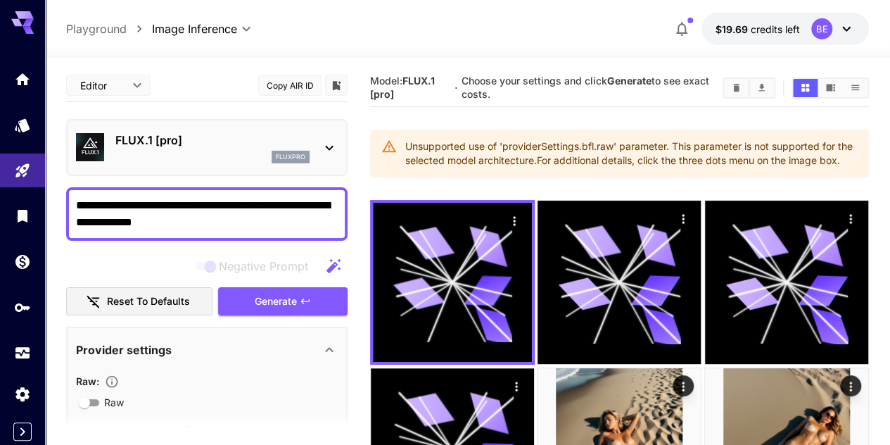
drag, startPoint x: 128, startPoint y: 219, endPoint x: 74, endPoint y: 223, distance: 54.3
click at [74, 223] on div "**********" at bounding box center [206, 213] width 281 height 53
type textarea "**********"
click at [319, 290] on button "Generate" at bounding box center [282, 301] width 129 height 29
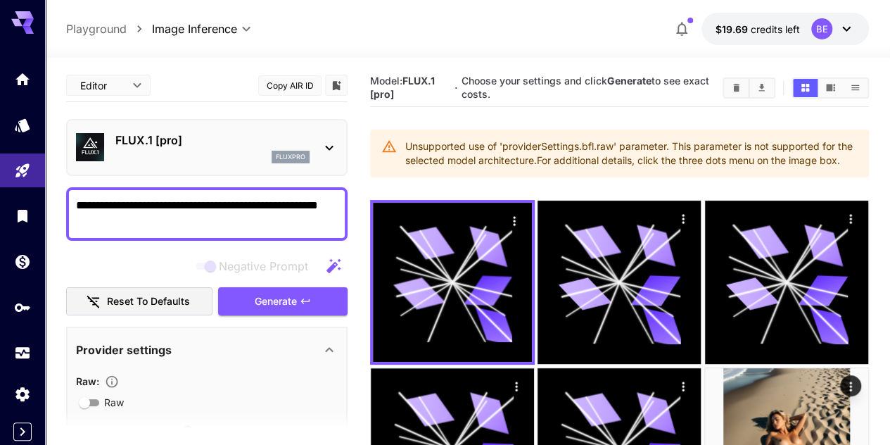
click at [533, 160] on div "Unsupported use of 'providerSettings.bfl.raw' parameter. This parameter is not …" at bounding box center [631, 153] width 452 height 39
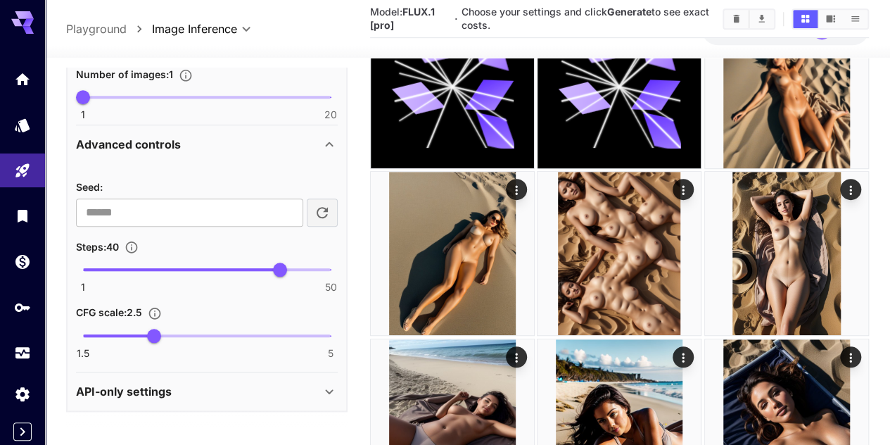
scroll to position [422, 0]
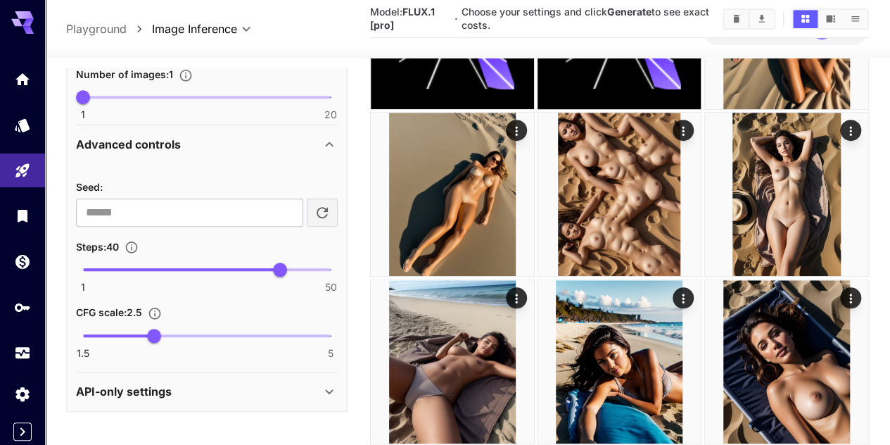
click at [268, 402] on div "API-only settings" at bounding box center [207, 391] width 262 height 34
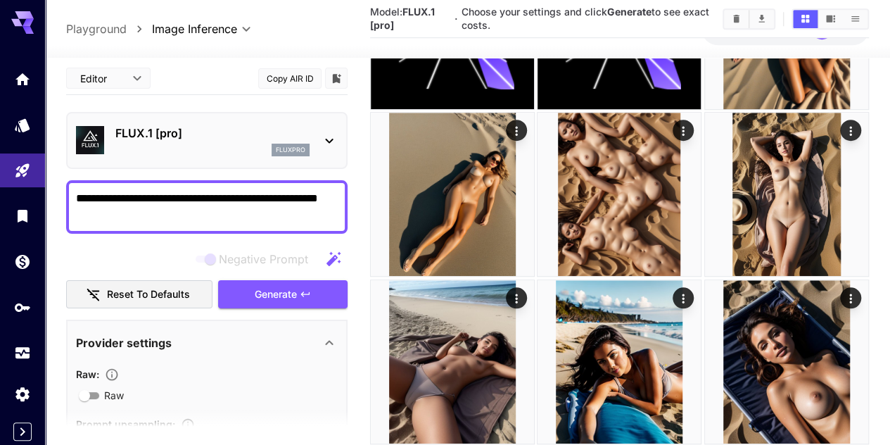
scroll to position [0, 0]
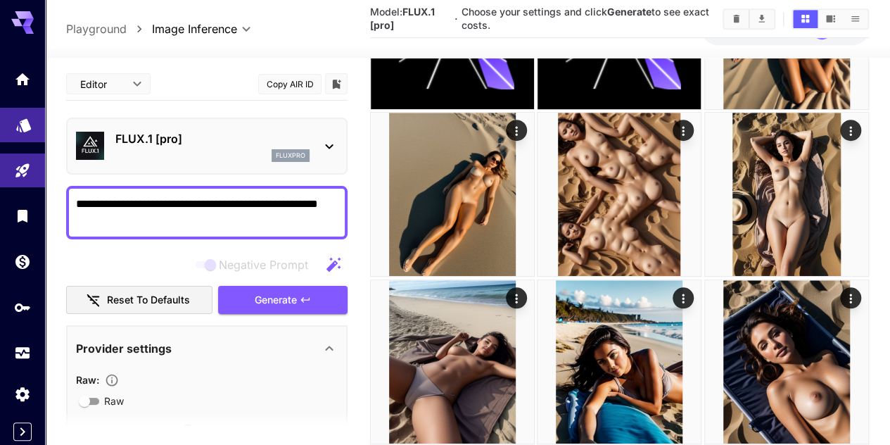
click at [23, 137] on link at bounding box center [22, 125] width 45 height 34
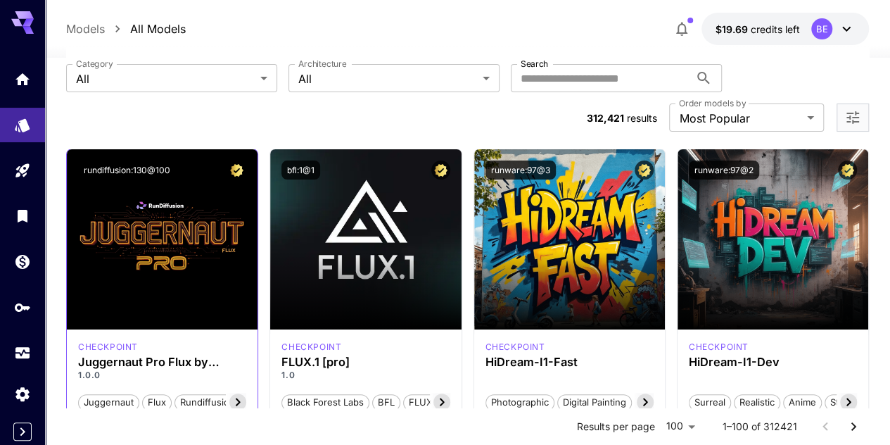
scroll to position [70, 0]
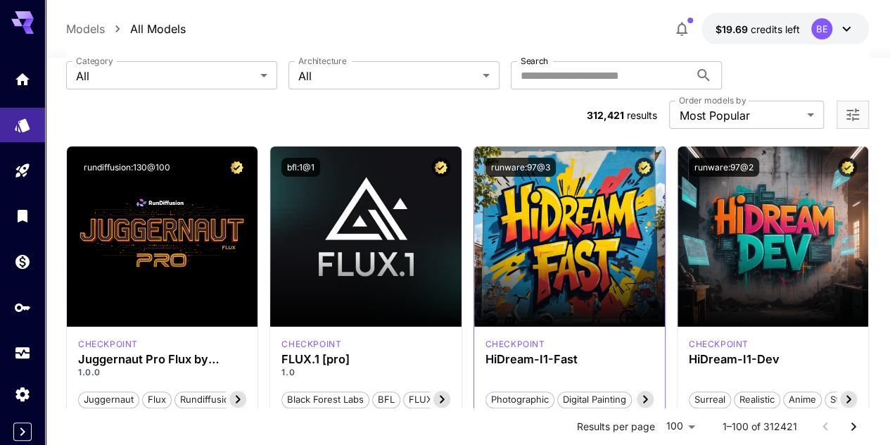
click at [649, 390] on icon at bounding box center [645, 398] width 17 height 17
click at [241, 390] on icon at bounding box center [237, 398] width 17 height 17
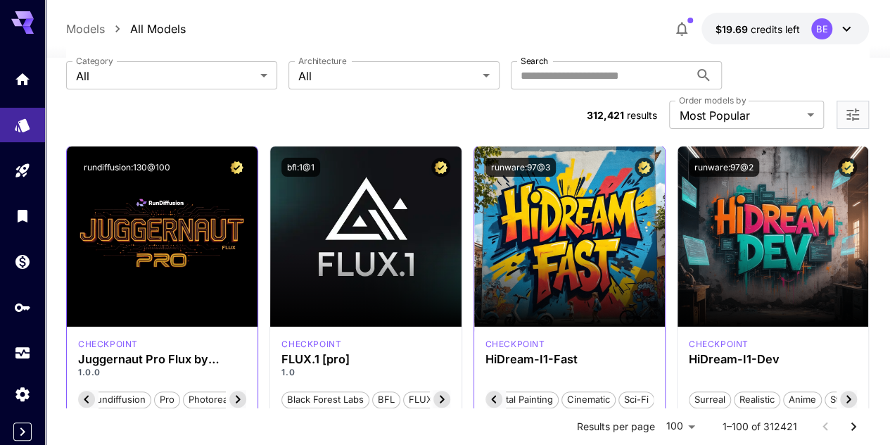
scroll to position [0, 129]
click at [241, 390] on icon at bounding box center [237, 398] width 17 height 17
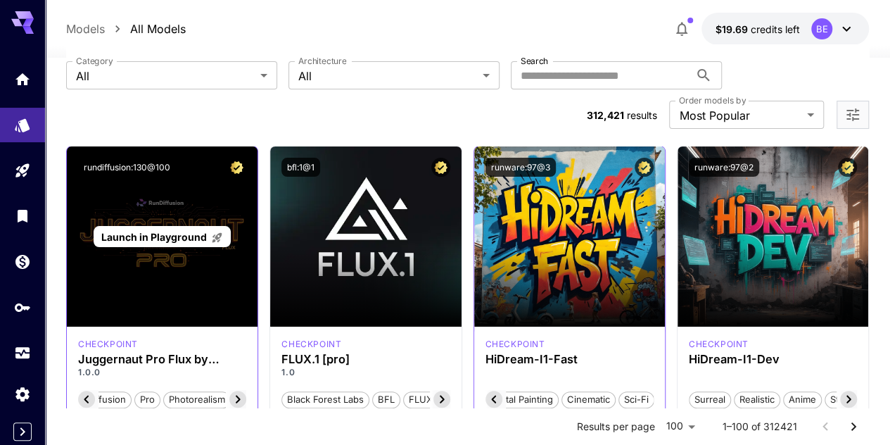
click at [189, 226] on div "Launch in Playground" at bounding box center [162, 237] width 137 height 22
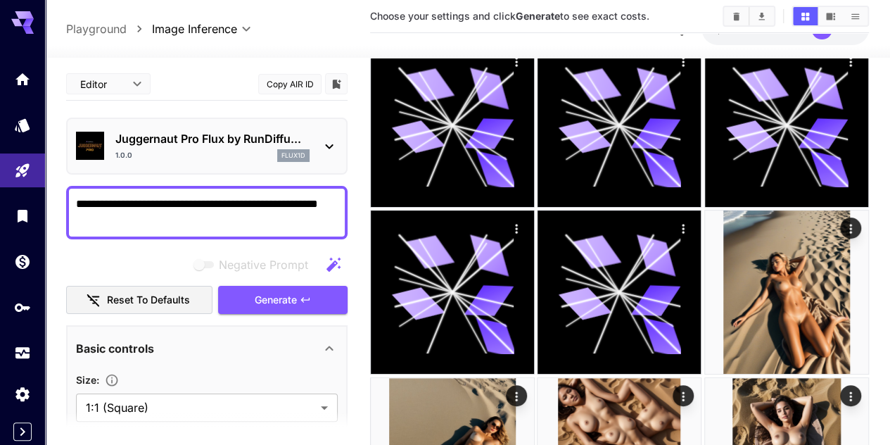
click at [224, 227] on textarea "**********" at bounding box center [207, 213] width 262 height 34
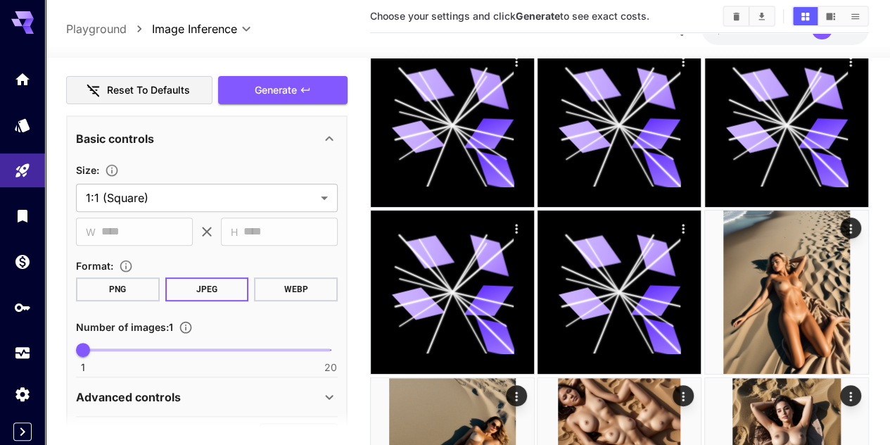
scroll to position [211, 0]
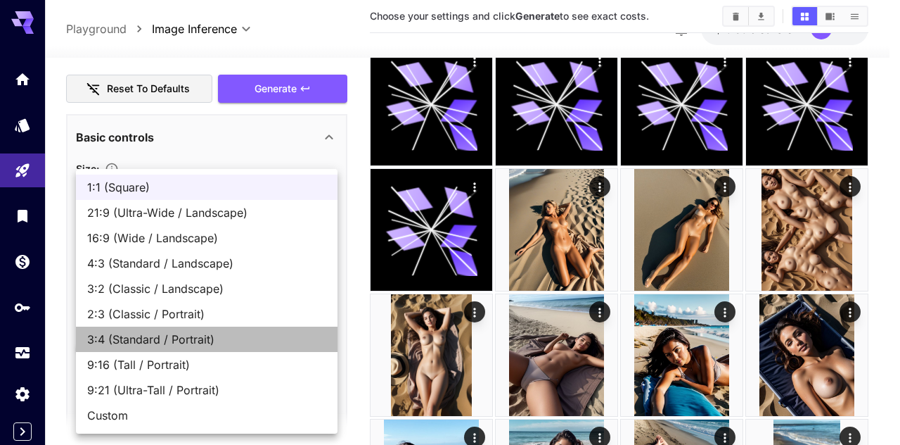
click at [179, 334] on span "3:4 (Standard / Portrait)" at bounding box center [206, 339] width 239 height 17
type input "**********"
type input "***"
type input "****"
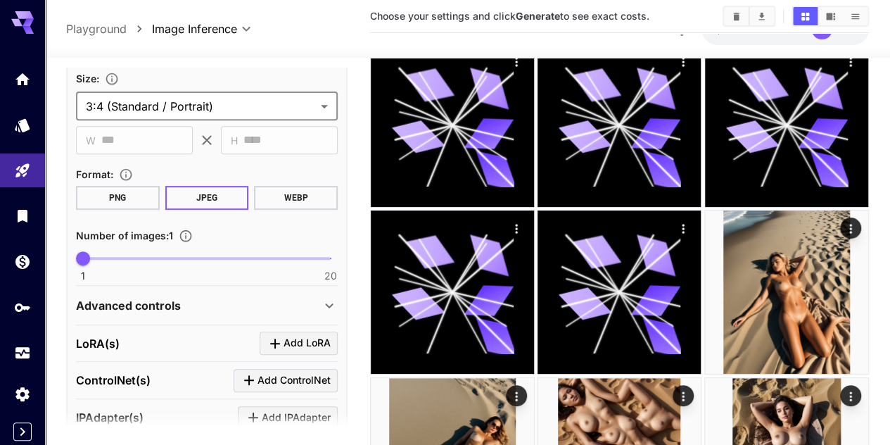
scroll to position [352, 0]
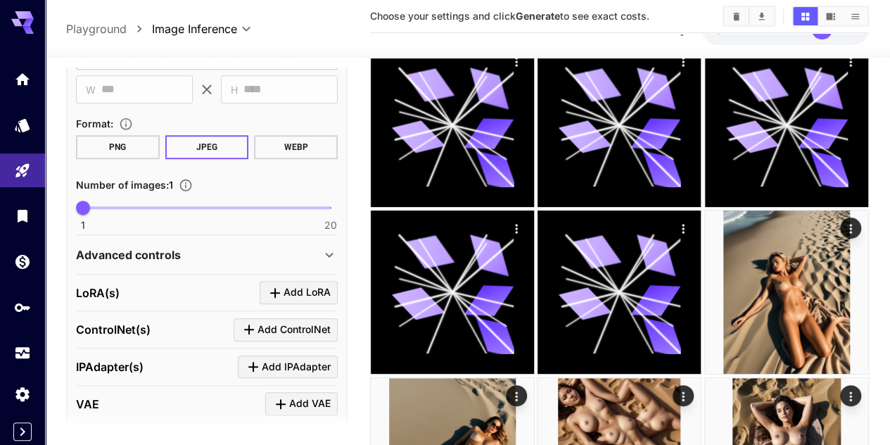
click at [201, 252] on div "Advanced controls" at bounding box center [198, 254] width 245 height 17
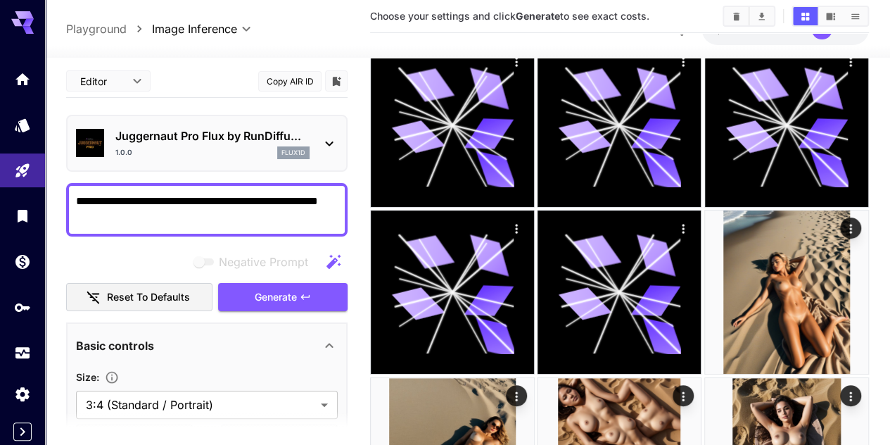
scroll to position [0, 0]
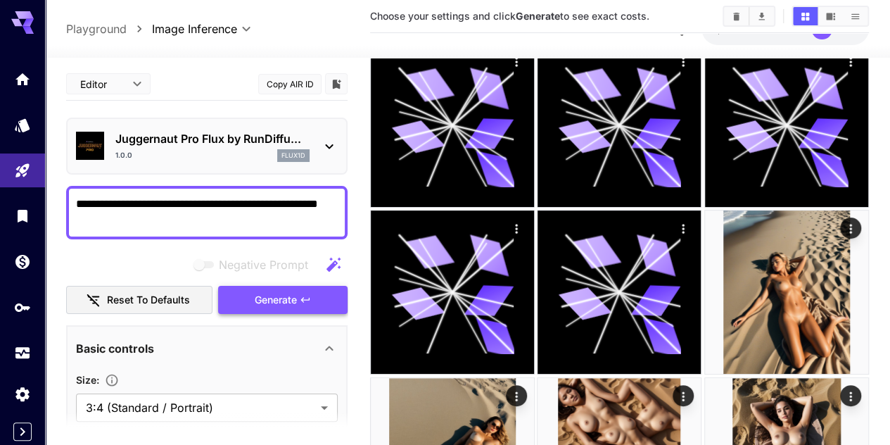
click at [287, 306] on span "Generate" at bounding box center [276, 300] width 42 height 18
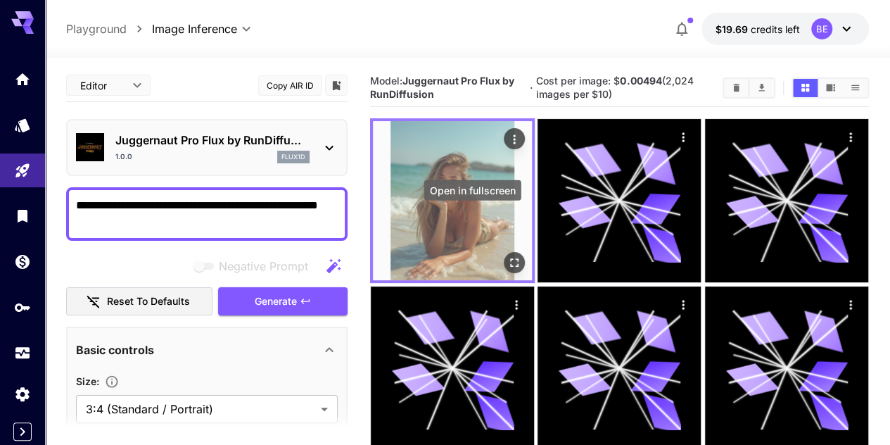
click at [507, 256] on icon "Open in fullscreen" at bounding box center [514, 263] width 14 height 14
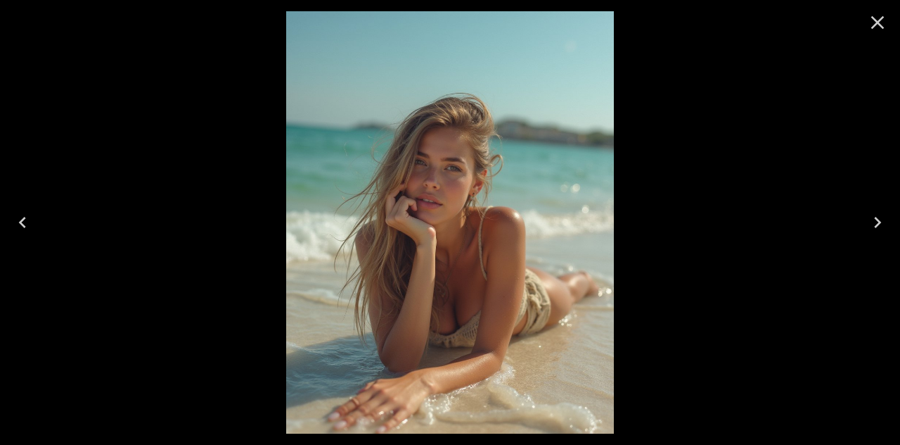
click at [880, 22] on icon "Close" at bounding box center [878, 22] width 23 height 23
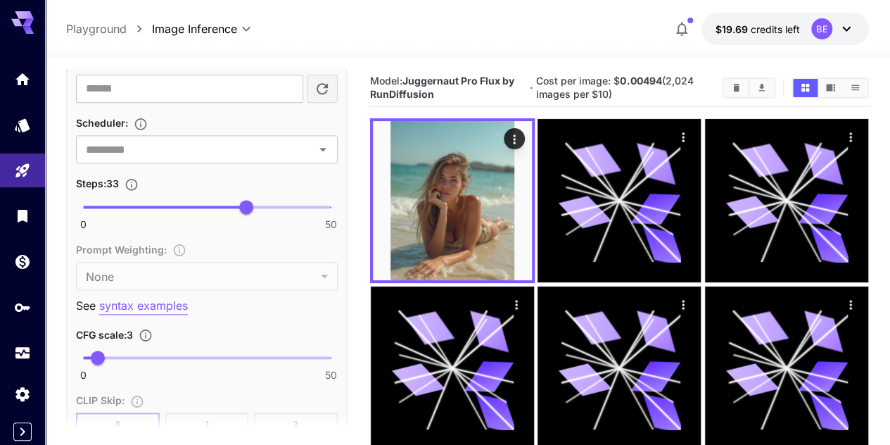
scroll to position [915, 0]
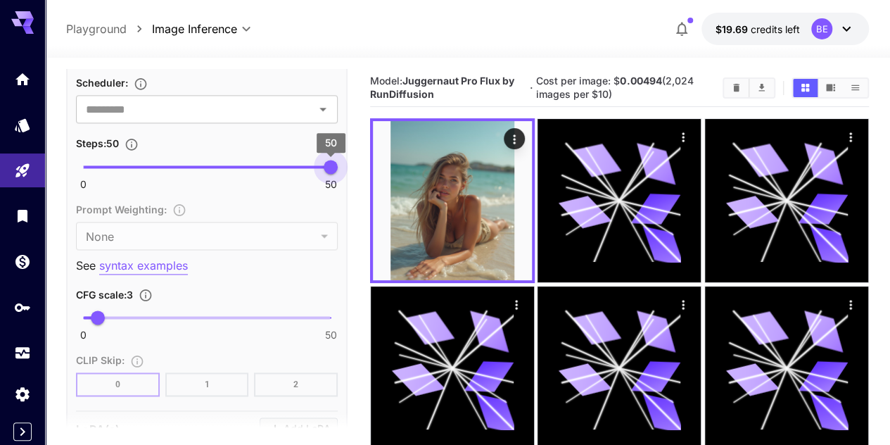
drag, startPoint x: 250, startPoint y: 165, endPoint x: 332, endPoint y: 168, distance: 82.4
click at [332, 168] on span "50" at bounding box center [331, 167] width 14 height 14
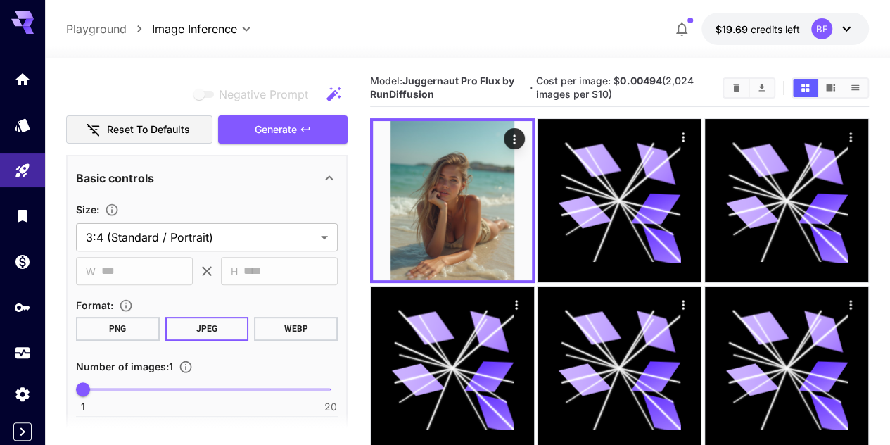
scroll to position [141, 0]
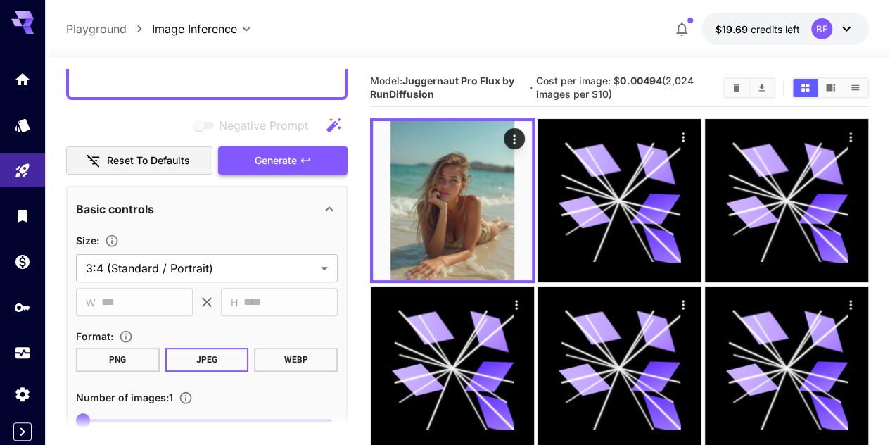
click at [320, 153] on button "Generate" at bounding box center [282, 160] width 129 height 29
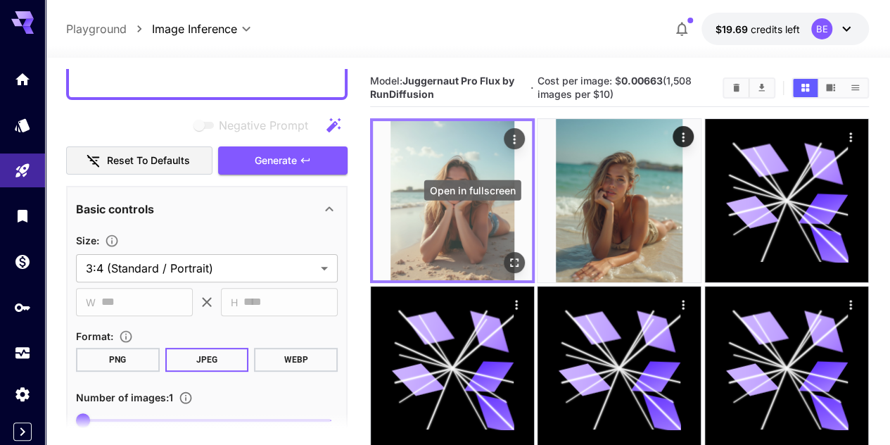
click at [507, 256] on icon "Open in fullscreen" at bounding box center [514, 263] width 14 height 14
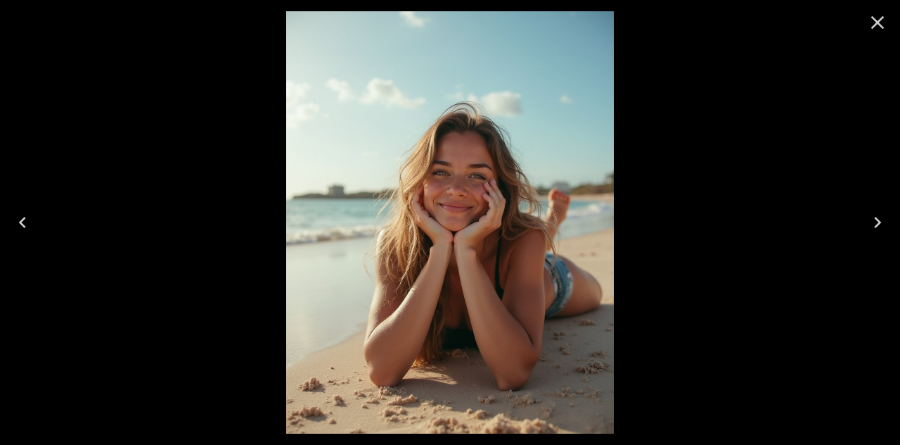
click at [881, 25] on icon "Close" at bounding box center [878, 22] width 13 height 13
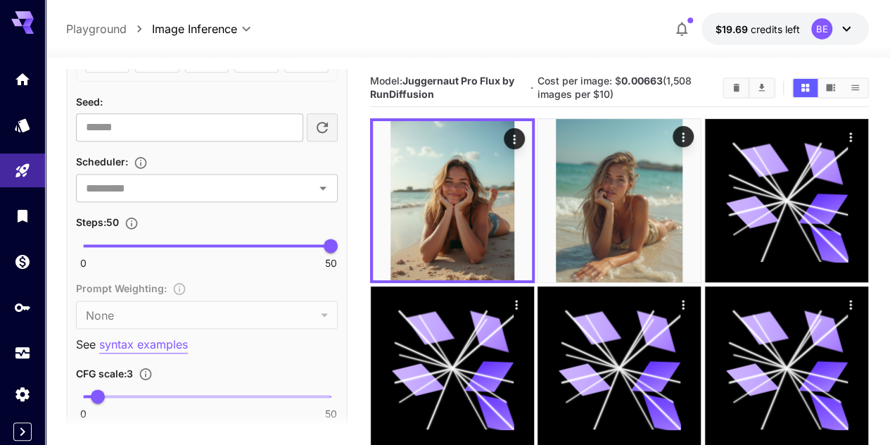
scroll to position [844, 0]
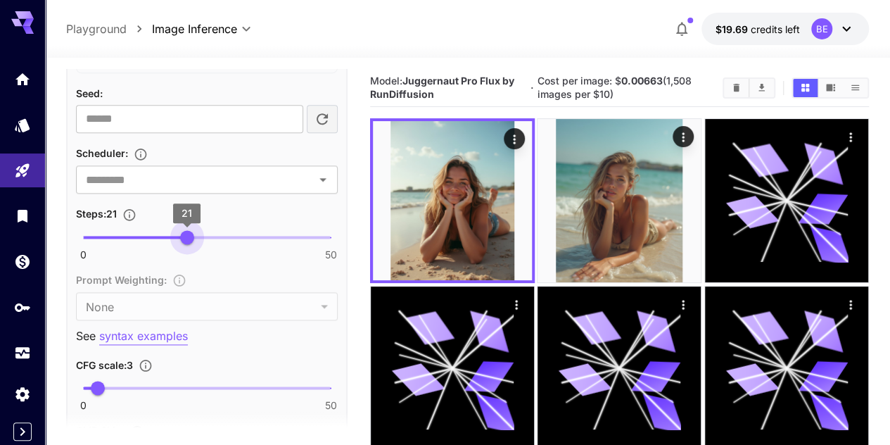
type input "**"
drag, startPoint x: 333, startPoint y: 237, endPoint x: 183, endPoint y: 239, distance: 149.9
click at [183, 239] on span "20" at bounding box center [182, 237] width 14 height 14
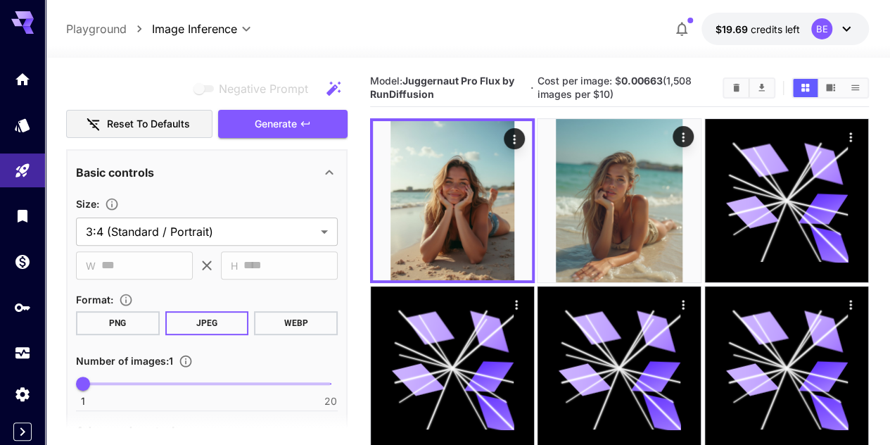
scroll to position [70, 0]
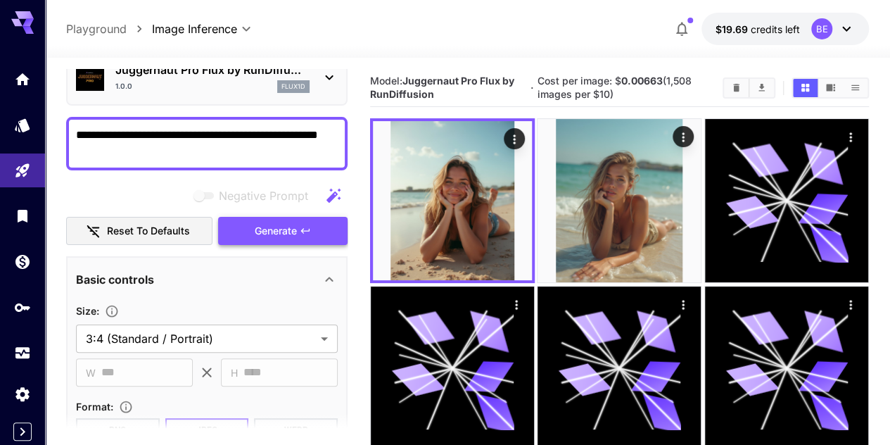
click at [304, 235] on icon "button" at bounding box center [305, 230] width 11 height 11
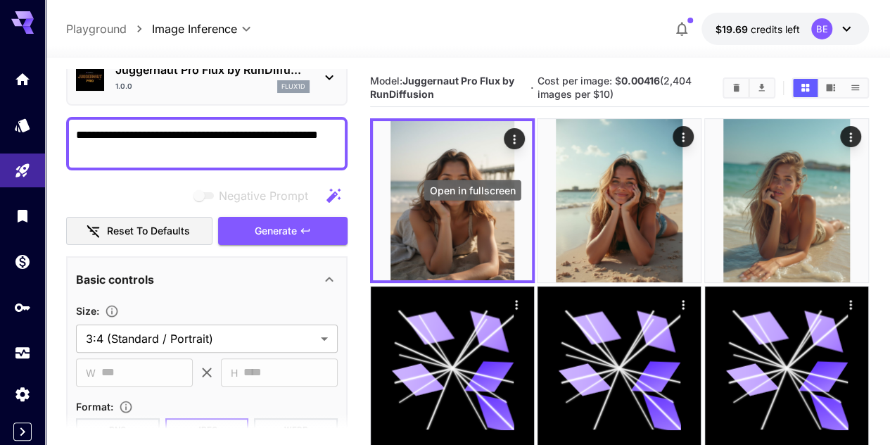
click at [0, 0] on icon "Open in fullscreen" at bounding box center [0, 0] width 0 height 0
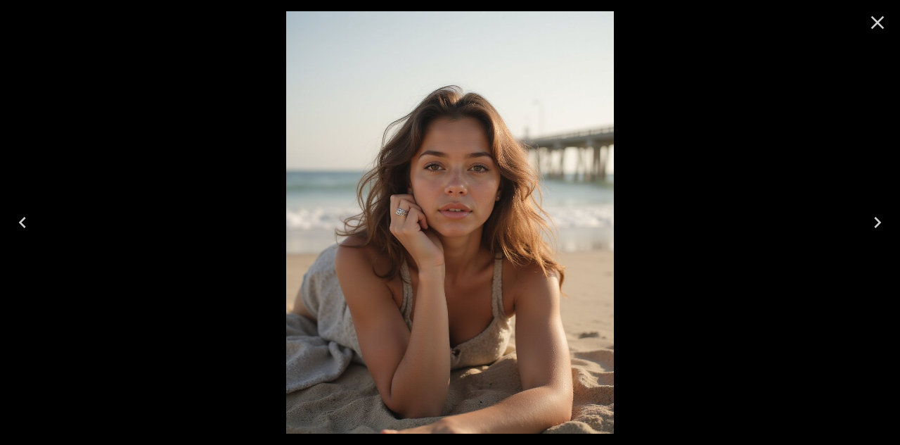
drag, startPoint x: 877, startPoint y: 22, endPoint x: 112, endPoint y: 327, distance: 823.4
click at [877, 22] on icon "Close" at bounding box center [878, 22] width 13 height 13
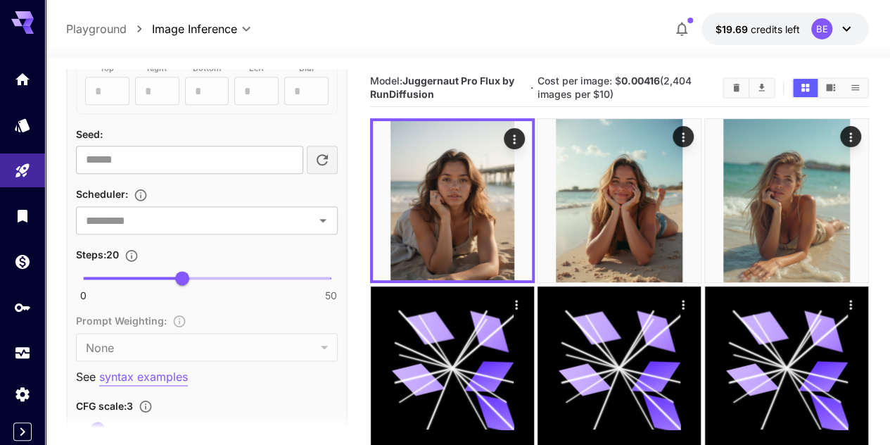
scroll to position [915, 0]
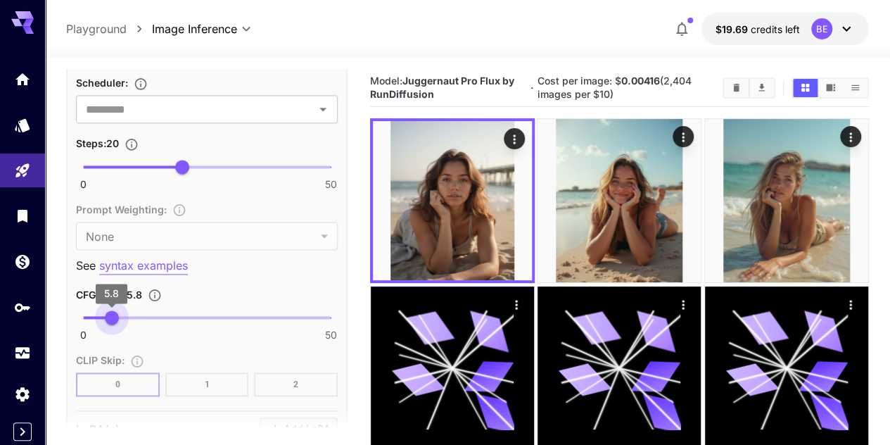
type input "*"
drag, startPoint x: 100, startPoint y: 314, endPoint x: 113, endPoint y: 319, distance: 13.3
click at [113, 319] on span "6" at bounding box center [113, 317] width 14 height 14
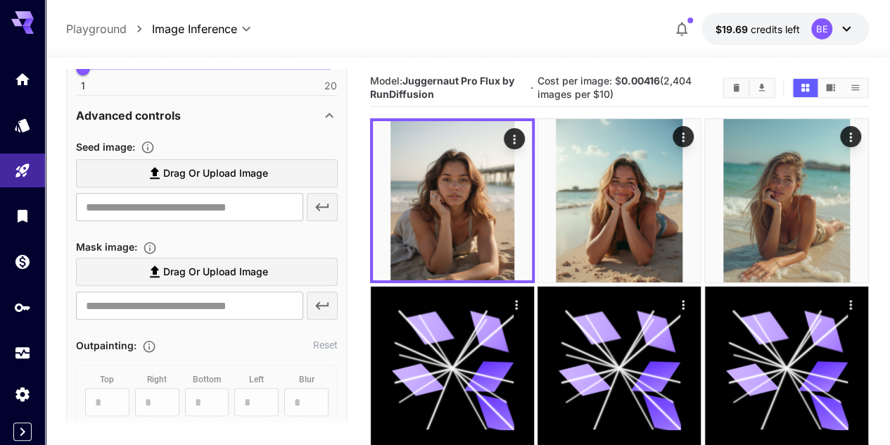
scroll to position [70, 0]
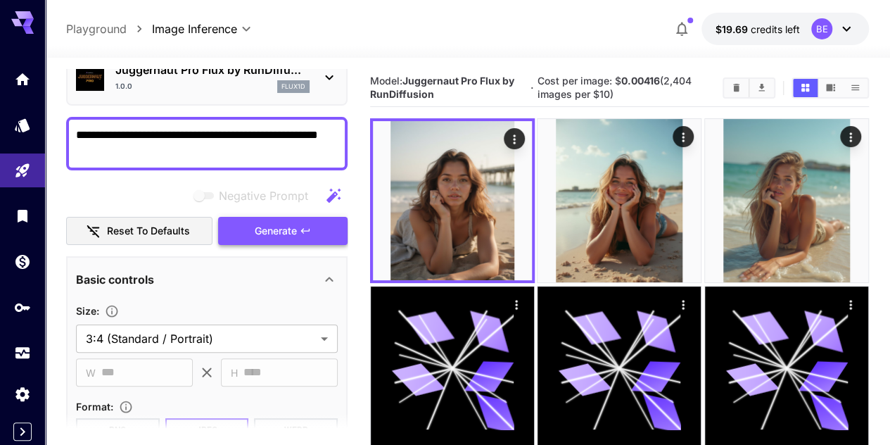
click at [302, 235] on icon "button" at bounding box center [305, 230] width 11 height 11
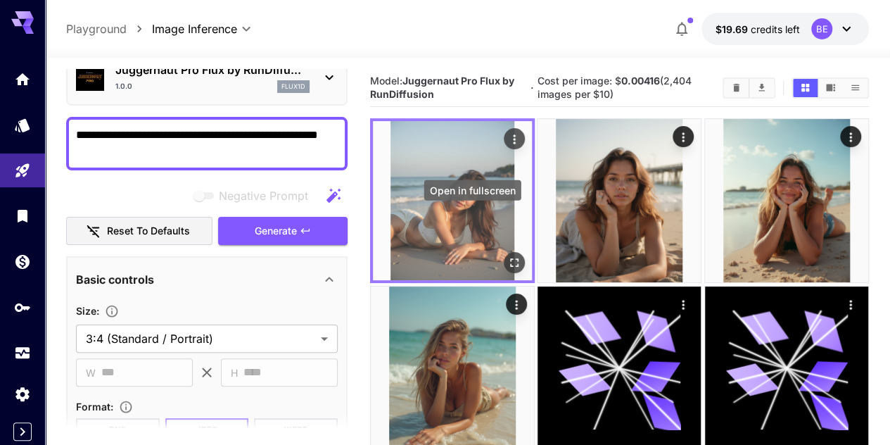
click at [507, 256] on icon "Open in fullscreen" at bounding box center [514, 263] width 14 height 14
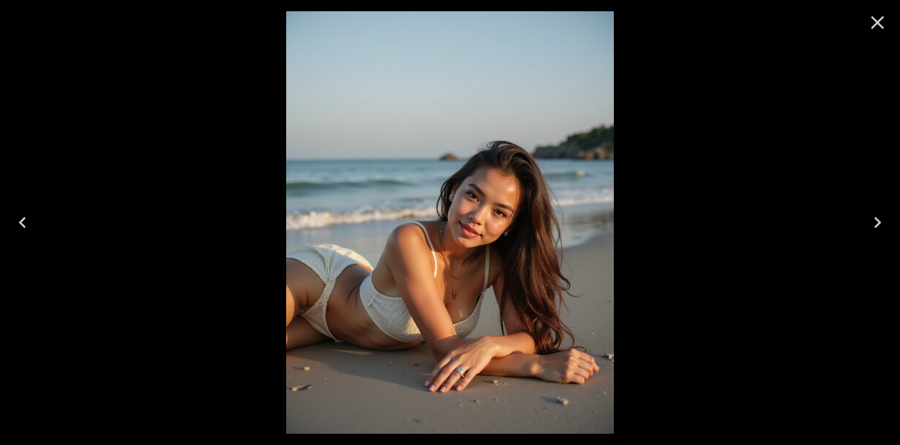
click at [874, 25] on icon "Close" at bounding box center [878, 22] width 13 height 13
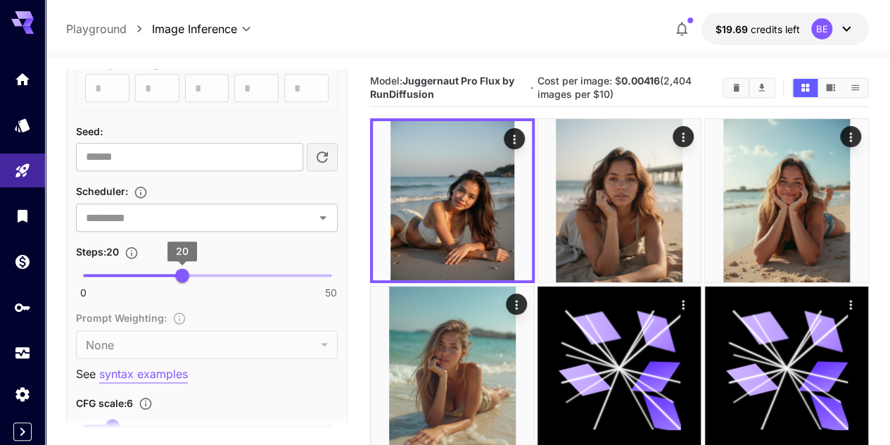
scroll to position [844, 0]
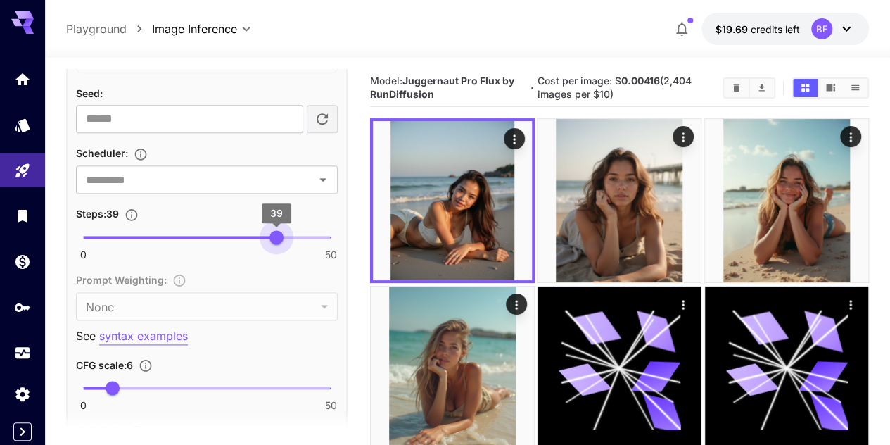
type input "**"
drag, startPoint x: 184, startPoint y: 230, endPoint x: 279, endPoint y: 242, distance: 96.4
click at [279, 242] on span "40" at bounding box center [281, 237] width 14 height 14
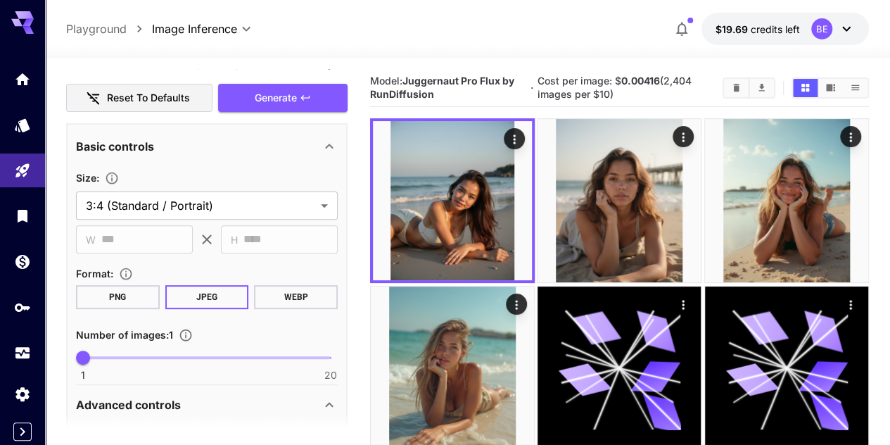
scroll to position [70, 0]
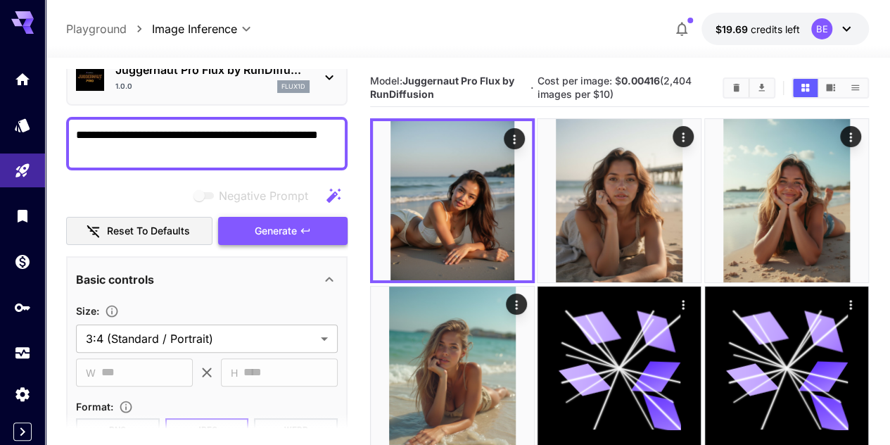
click at [285, 243] on button "Generate" at bounding box center [282, 231] width 129 height 29
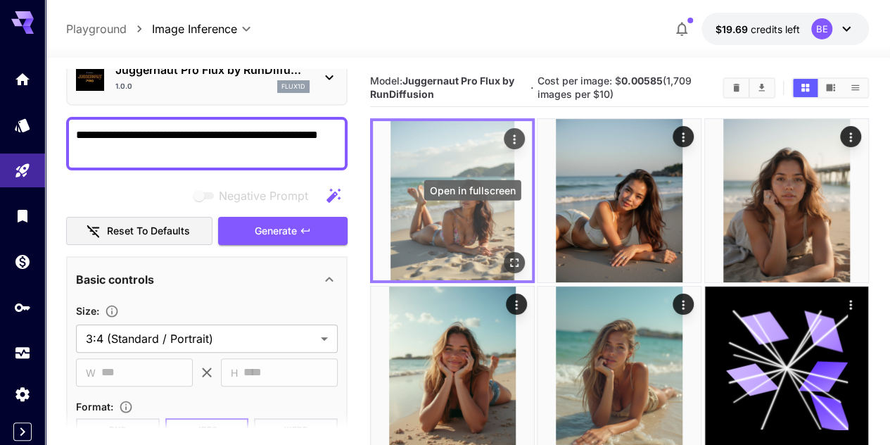
click at [507, 256] on icon "Open in fullscreen" at bounding box center [514, 263] width 14 height 14
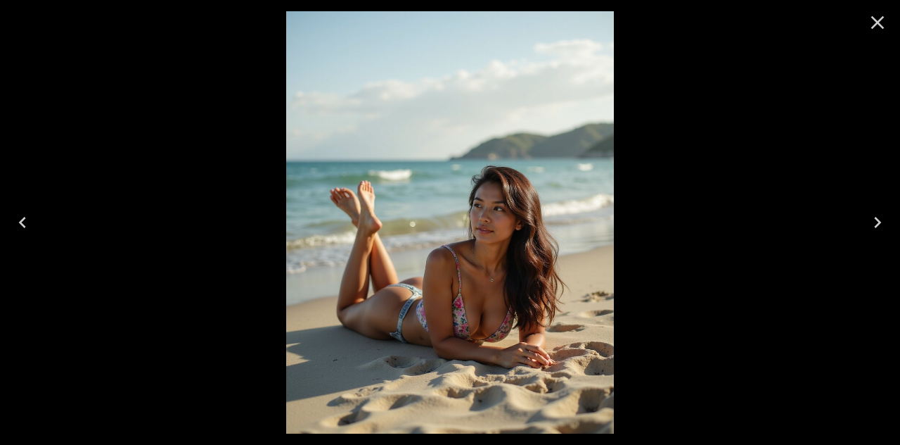
drag, startPoint x: 879, startPoint y: 20, endPoint x: 478, endPoint y: 146, distance: 420.1
click at [879, 20] on icon "Close" at bounding box center [878, 22] width 13 height 13
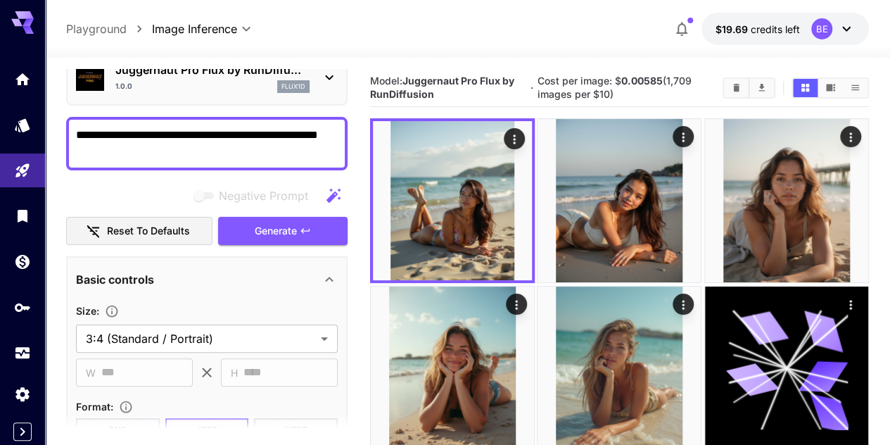
click at [129, 151] on textarea "**********" at bounding box center [207, 144] width 262 height 34
type textarea "**********"
click at [260, 224] on span "Generate" at bounding box center [276, 231] width 42 height 18
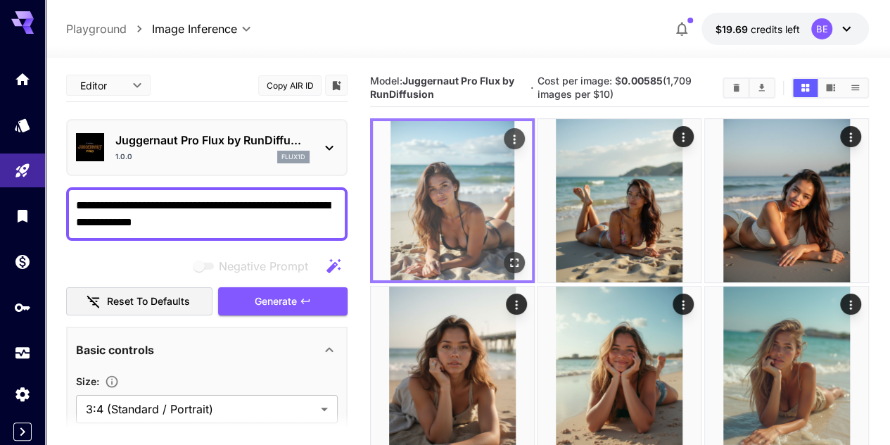
scroll to position [70, 0]
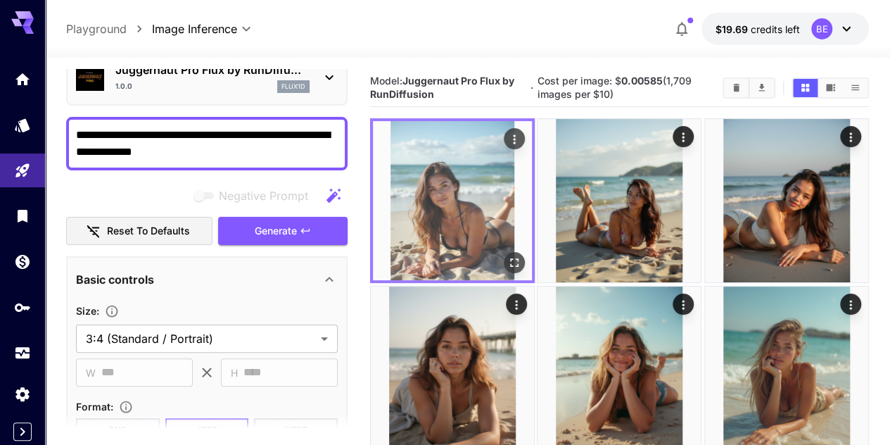
click at [507, 256] on icon "Open in fullscreen" at bounding box center [514, 263] width 14 height 14
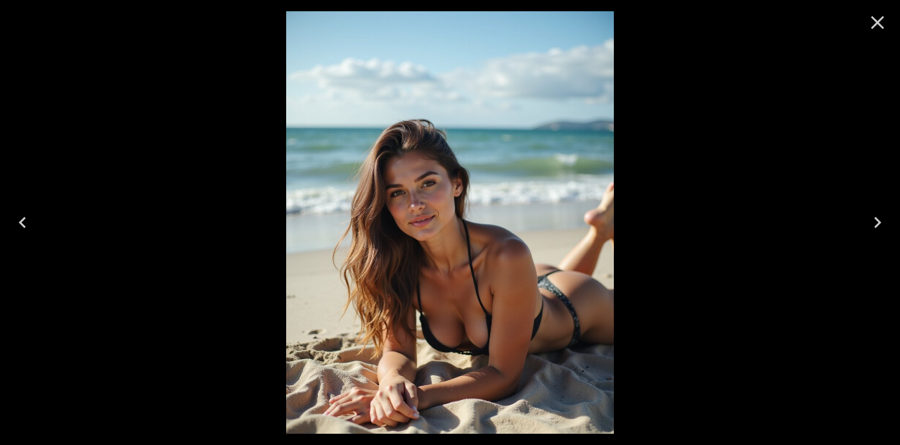
drag, startPoint x: 880, startPoint y: 20, endPoint x: 466, endPoint y: 179, distance: 443.6
click at [880, 20] on icon "Close" at bounding box center [878, 22] width 13 height 13
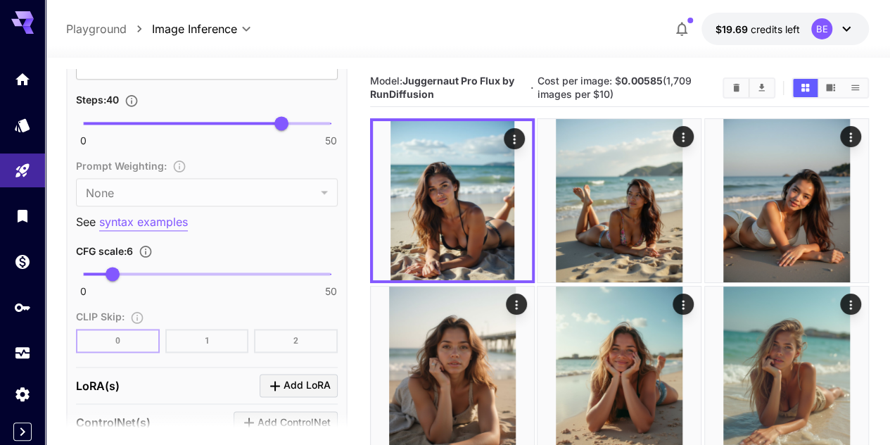
scroll to position [985, 0]
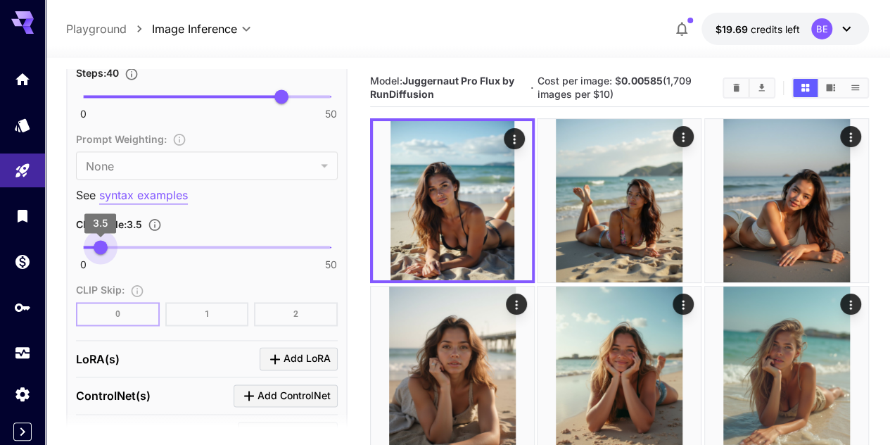
type input "***"
click at [96, 247] on span "2.6" at bounding box center [96, 247] width 14 height 14
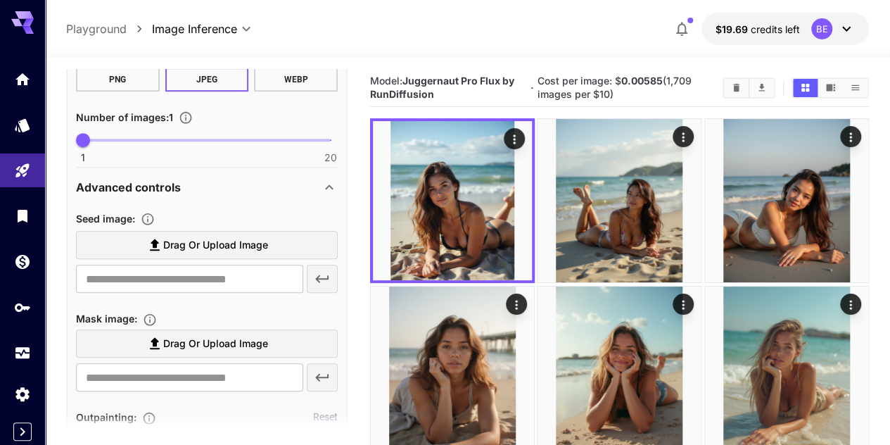
scroll to position [141, 0]
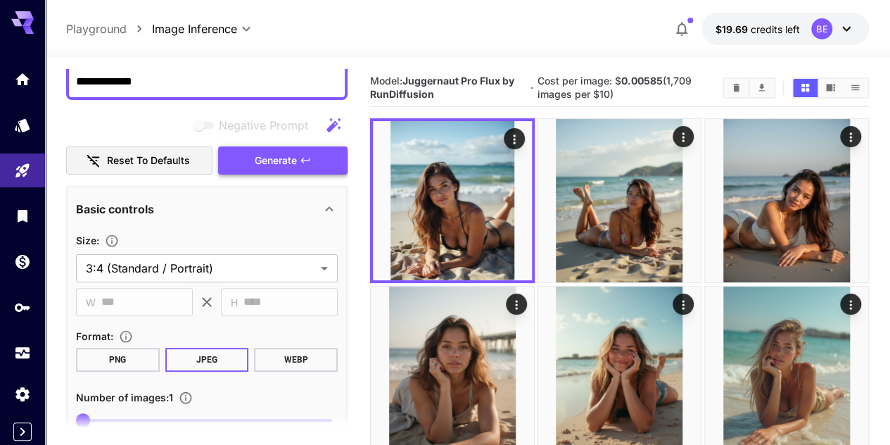
click at [305, 168] on button "Generate" at bounding box center [282, 160] width 129 height 29
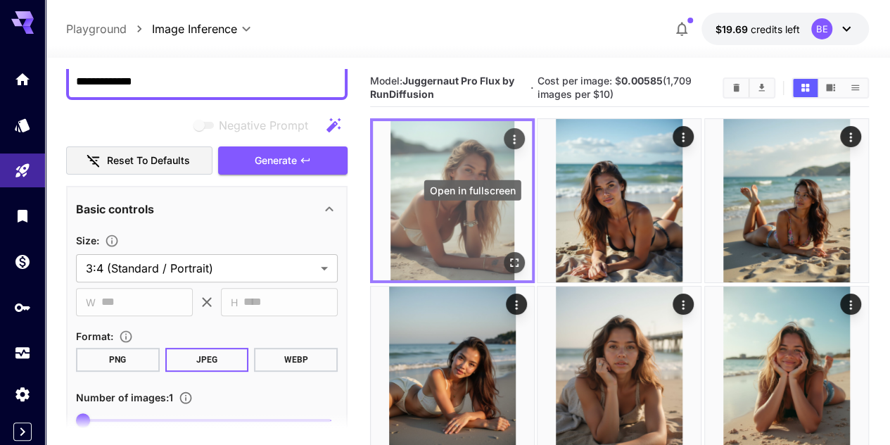
click at [507, 256] on icon "Open in fullscreen" at bounding box center [514, 263] width 14 height 14
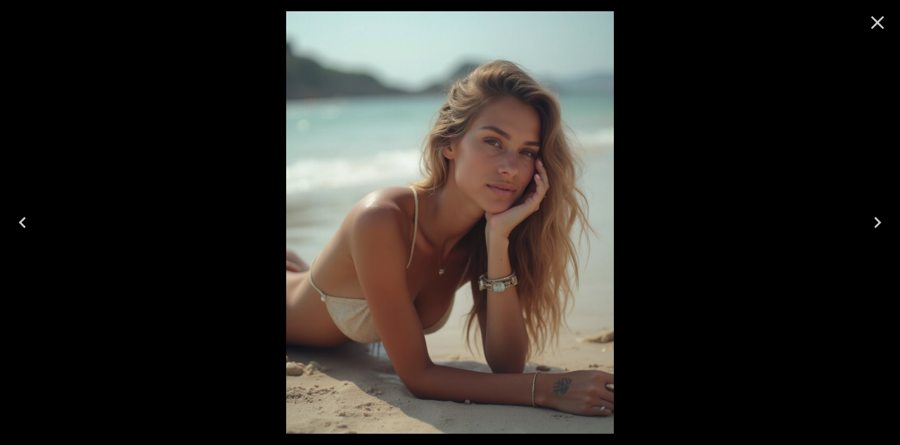
click at [876, 24] on icon "Close" at bounding box center [878, 22] width 13 height 13
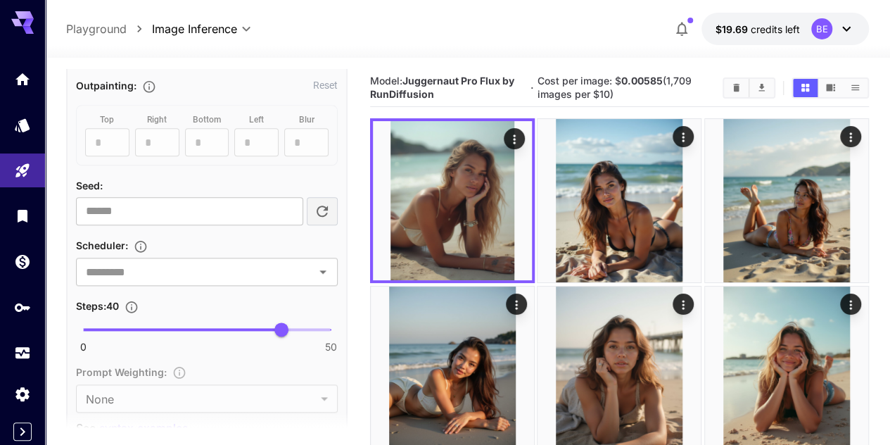
scroll to position [774, 0]
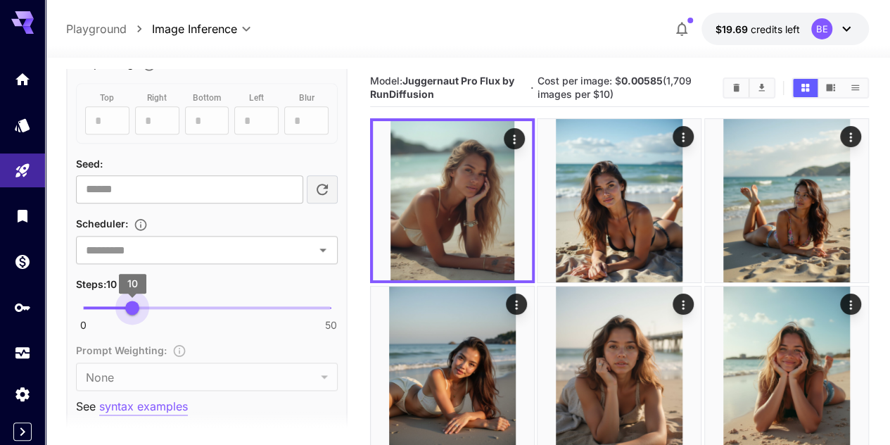
drag, startPoint x: 281, startPoint y: 301, endPoint x: 132, endPoint y: 309, distance: 149.3
click at [132, 309] on span "10" at bounding box center [132, 307] width 14 height 14
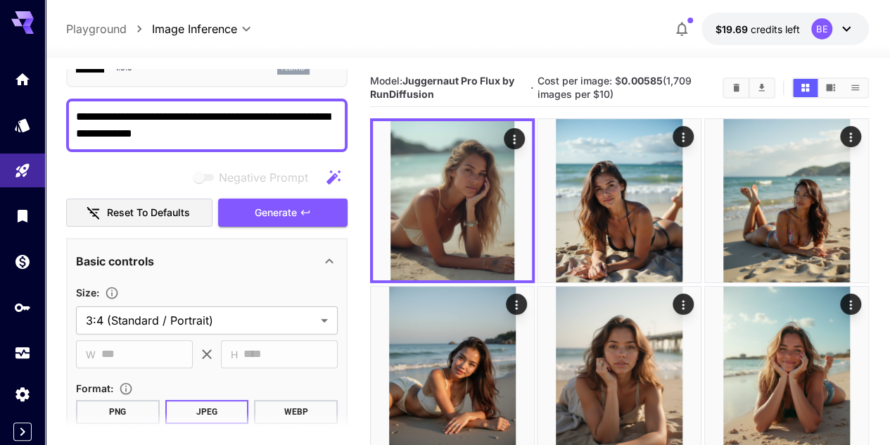
scroll to position [70, 0]
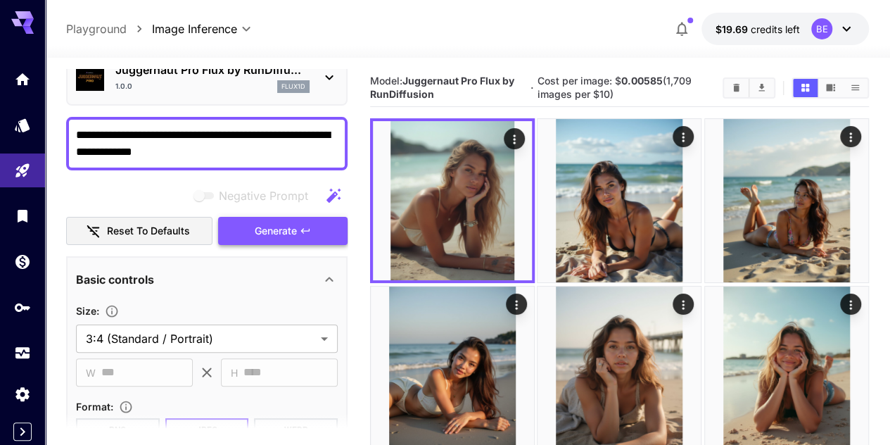
click at [330, 240] on button "Generate" at bounding box center [282, 231] width 129 height 29
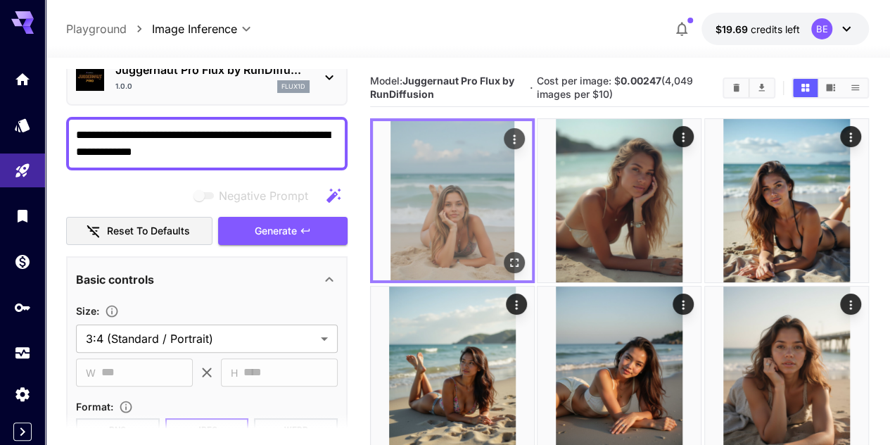
click at [507, 256] on icon "Open in fullscreen" at bounding box center [514, 263] width 14 height 14
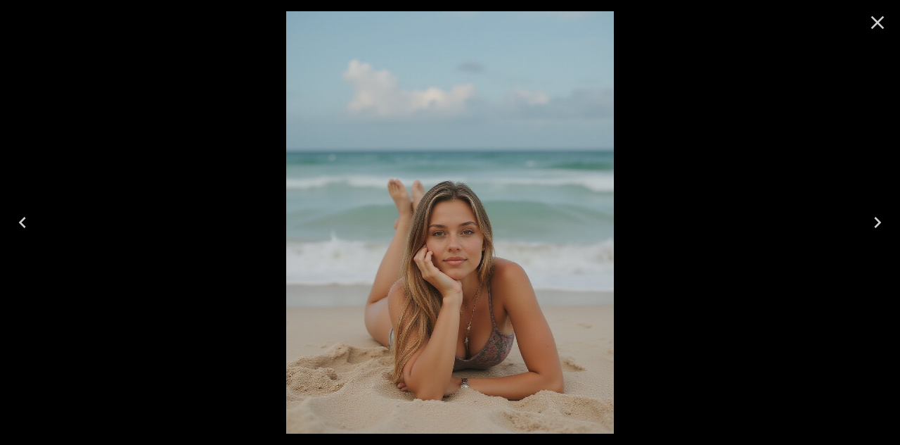
drag, startPoint x: 869, startPoint y: 23, endPoint x: 126, endPoint y: 379, distance: 823.8
click at [869, 23] on icon "Close" at bounding box center [878, 22] width 23 height 23
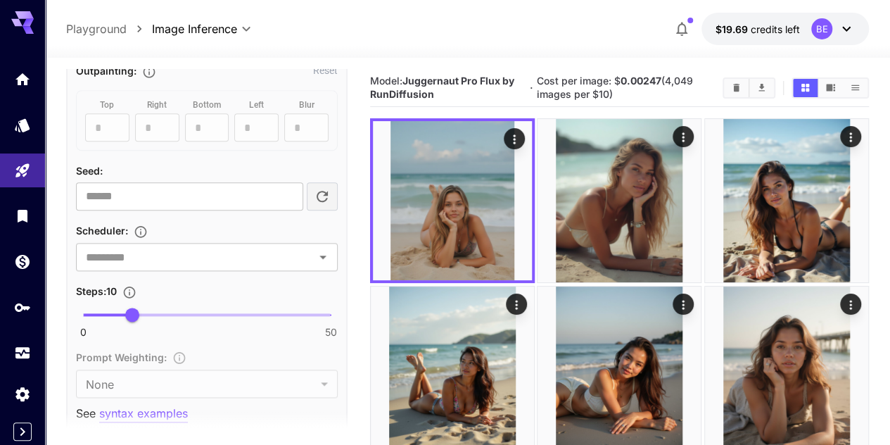
scroll to position [774, 0]
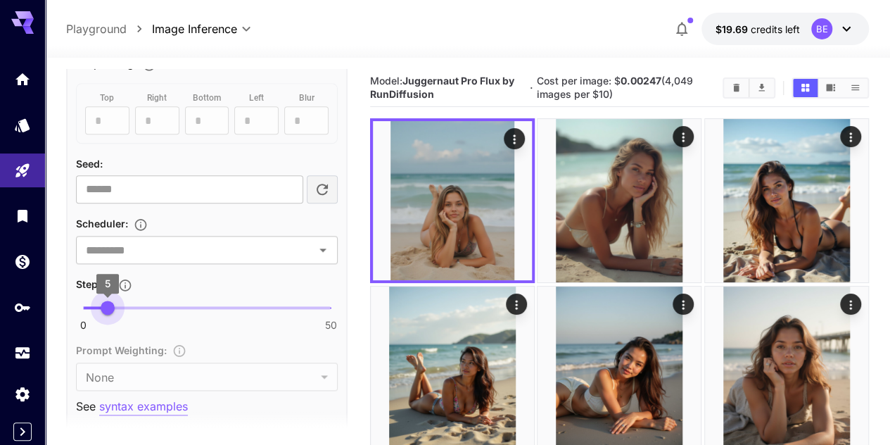
drag, startPoint x: 127, startPoint y: 302, endPoint x: 109, endPoint y: 305, distance: 17.8
click at [109, 305] on span "5" at bounding box center [108, 307] width 14 height 14
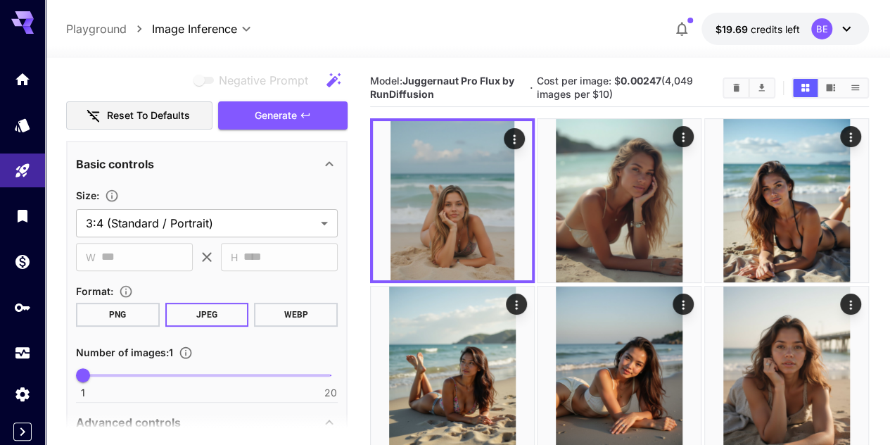
scroll to position [70, 0]
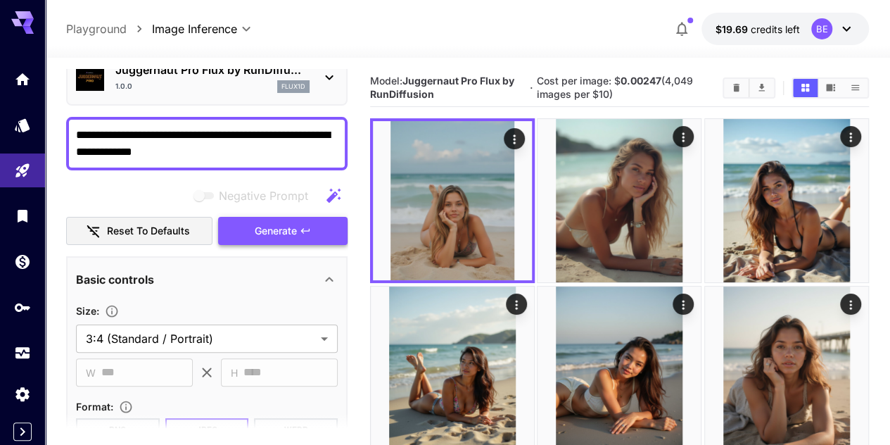
click at [304, 233] on icon "button" at bounding box center [305, 230] width 8 height 5
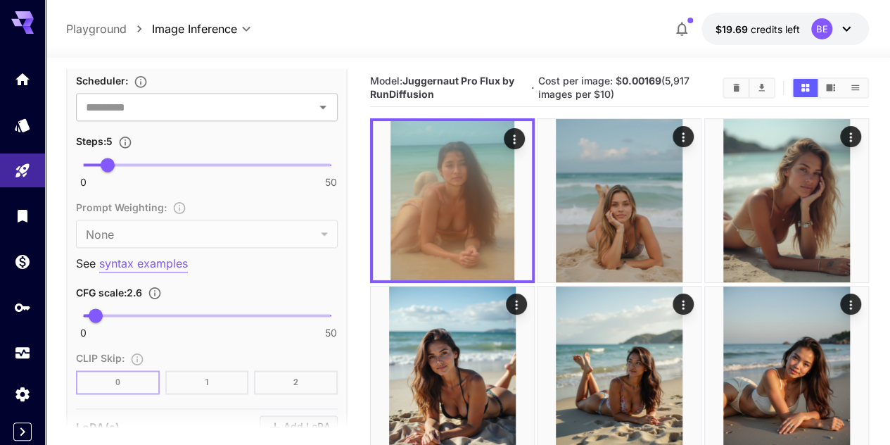
scroll to position [915, 0]
type input "**"
drag, startPoint x: 111, startPoint y: 163, endPoint x: 157, endPoint y: 165, distance: 45.8
click at [157, 165] on span "15" at bounding box center [158, 167] width 14 height 14
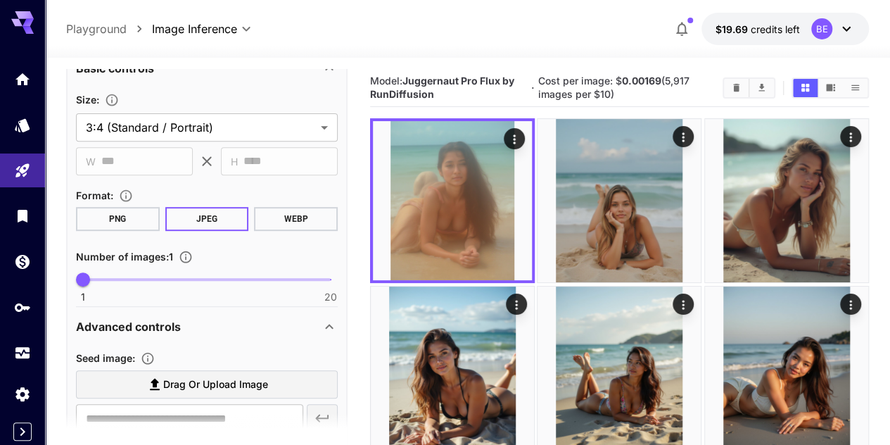
scroll to position [0, 0]
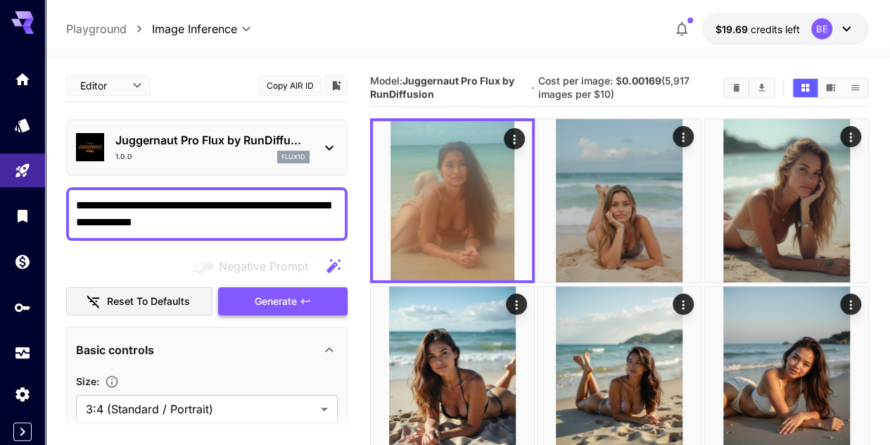
click at [312, 302] on button "Generate" at bounding box center [282, 301] width 129 height 29
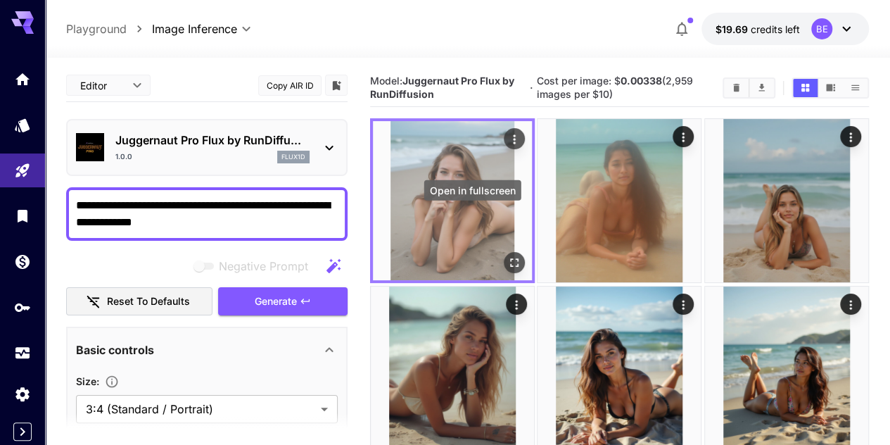
click at [507, 256] on icon "Open in fullscreen" at bounding box center [514, 263] width 14 height 14
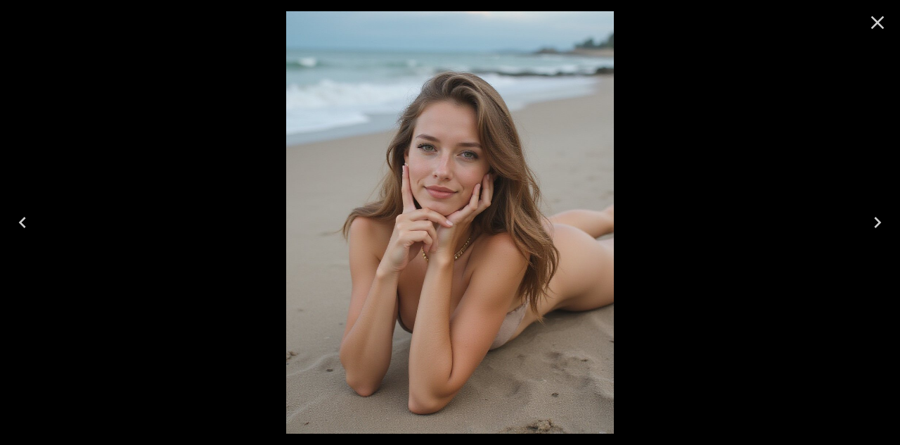
click at [876, 18] on icon "Close" at bounding box center [878, 22] width 23 height 23
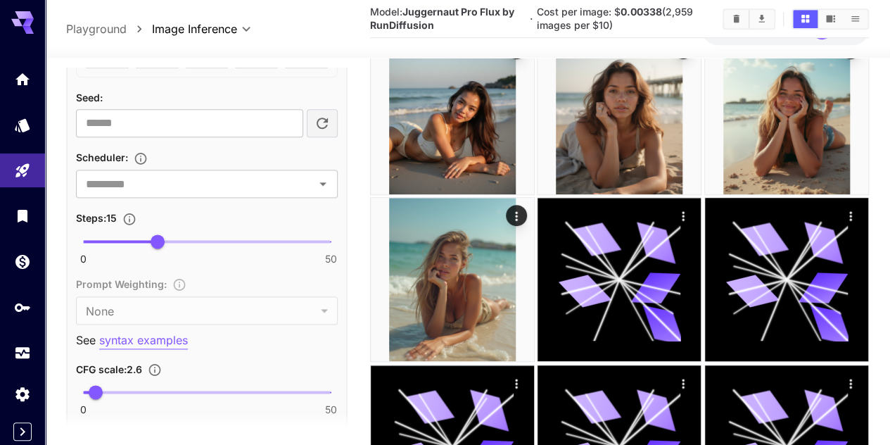
scroll to position [844, 0]
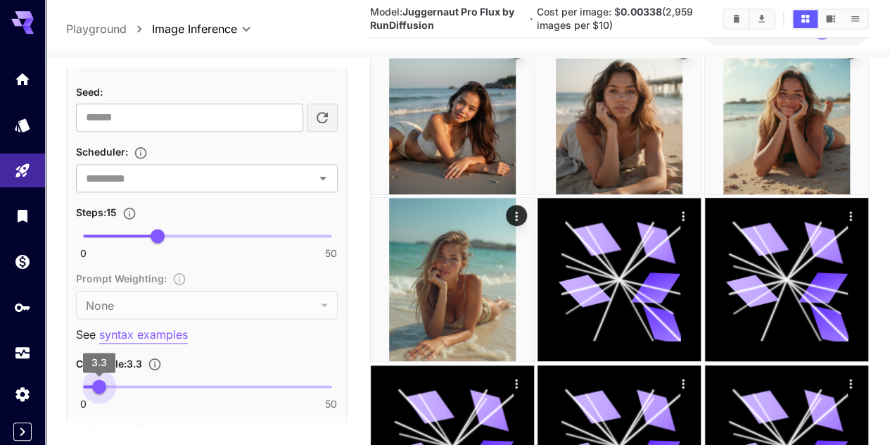
click at [99, 386] on span "3.3" at bounding box center [99, 386] width 14 height 14
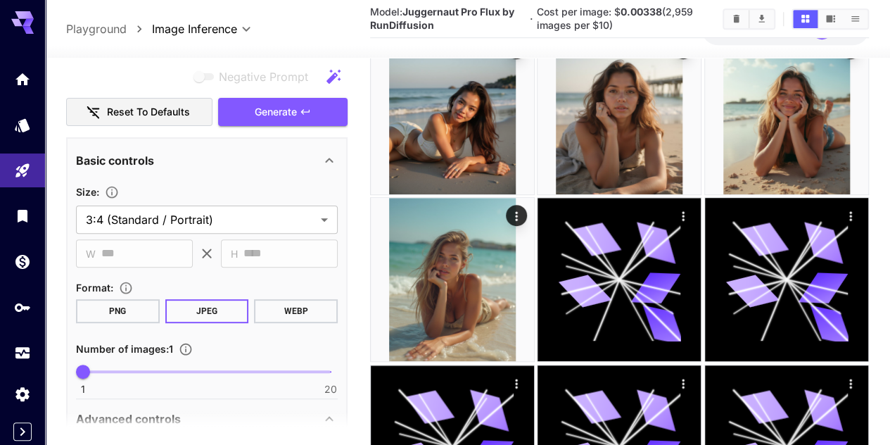
scroll to position [0, 0]
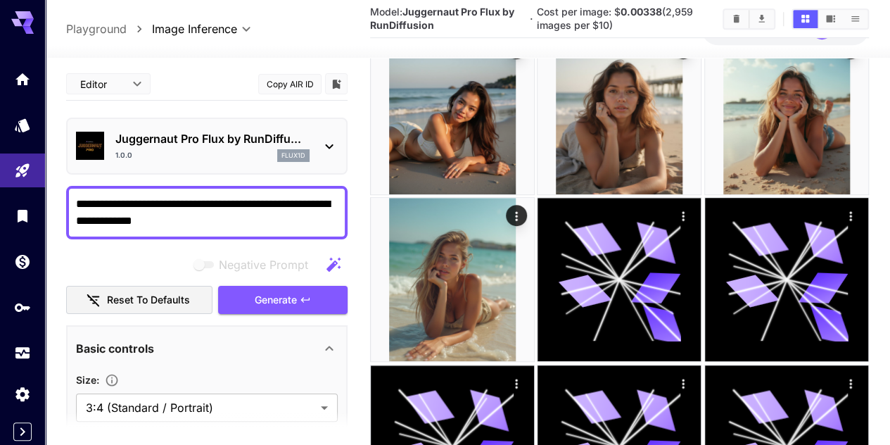
click at [275, 304] on span "Generate" at bounding box center [276, 300] width 42 height 18
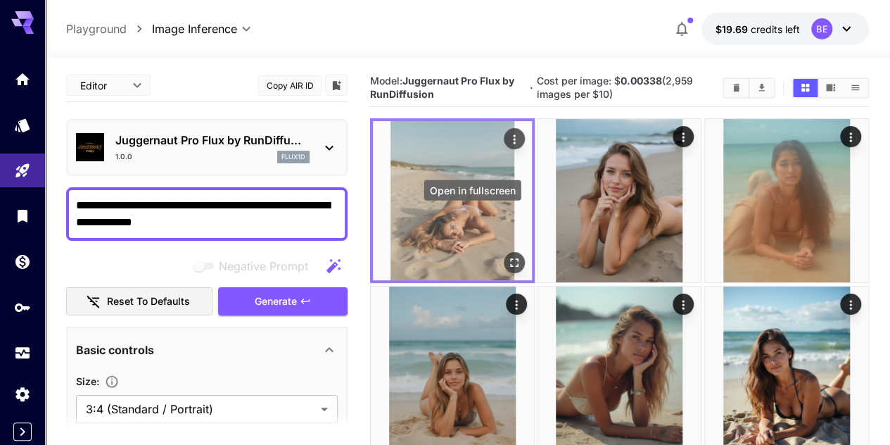
click at [510, 259] on icon "Open in fullscreen" at bounding box center [514, 263] width 8 height 8
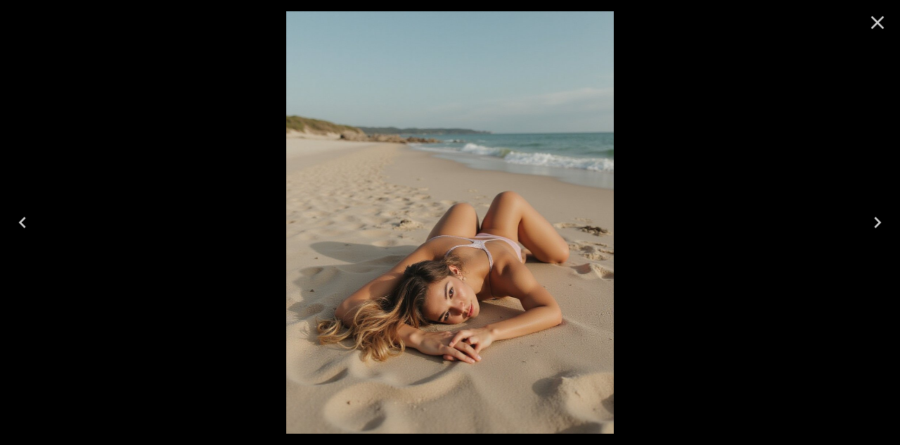
click at [886, 25] on icon "Close" at bounding box center [878, 22] width 23 height 23
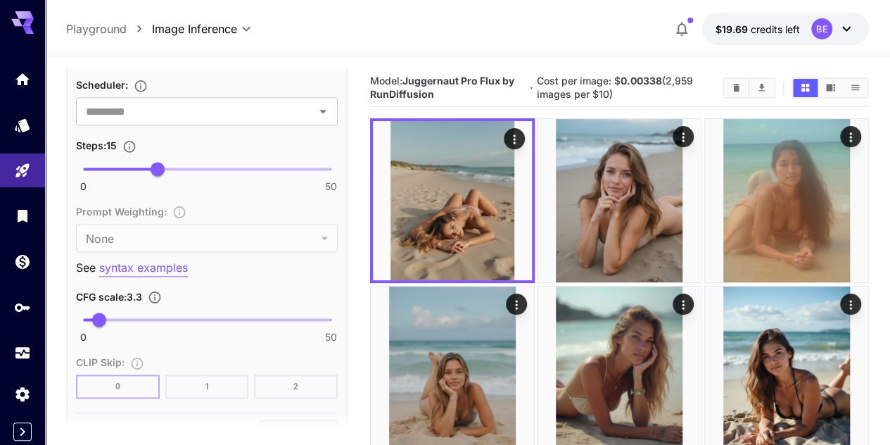
scroll to position [915, 0]
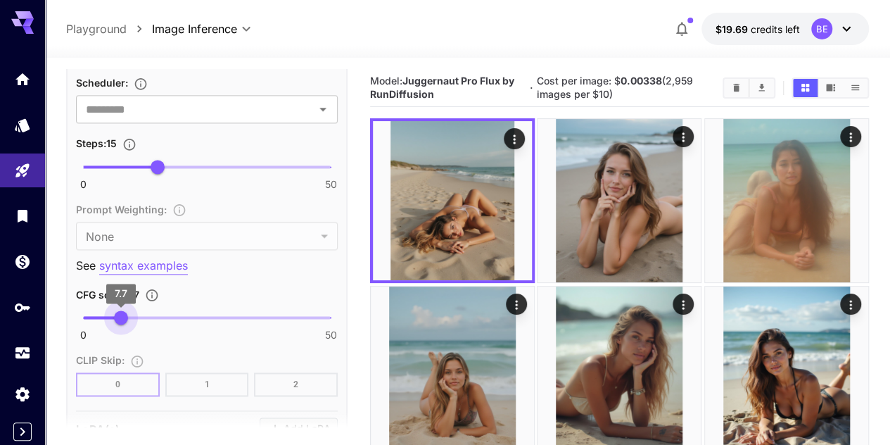
type input "***"
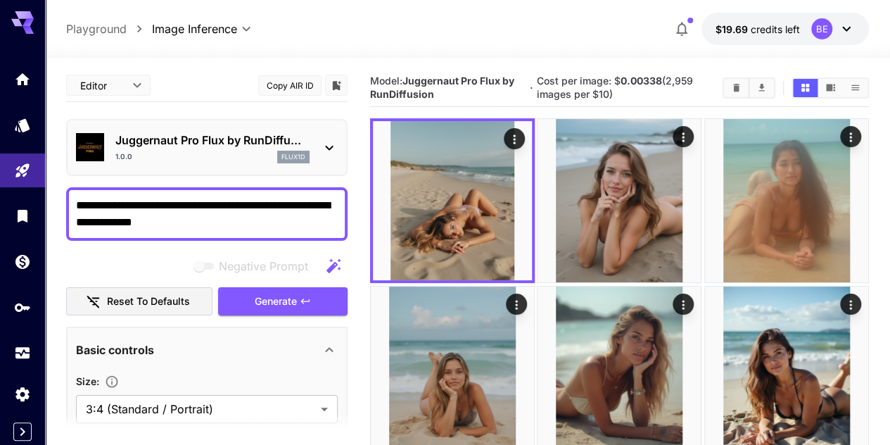
type input "*"
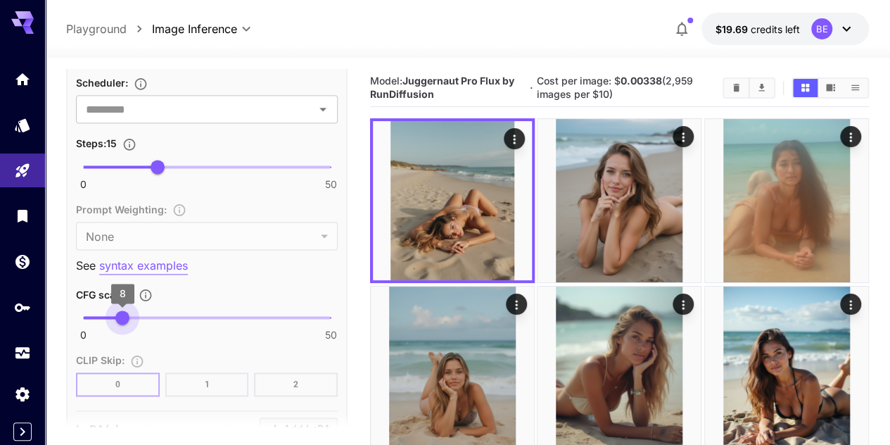
click at [122, 317] on span "8" at bounding box center [122, 317] width 14 height 14
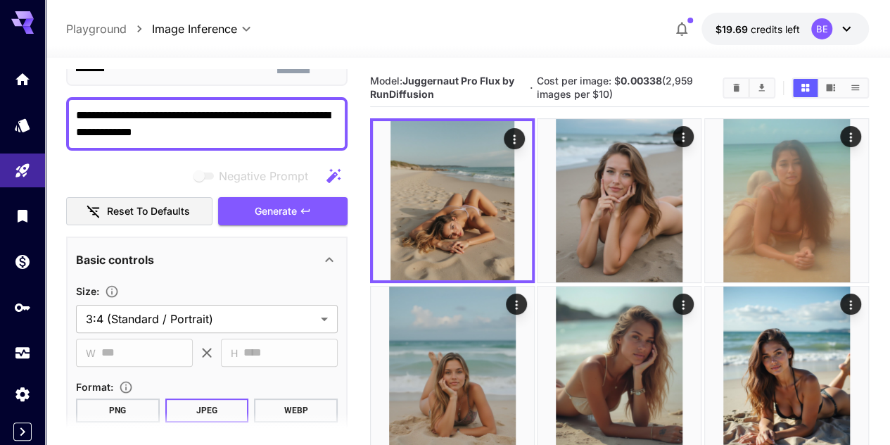
scroll to position [70, 0]
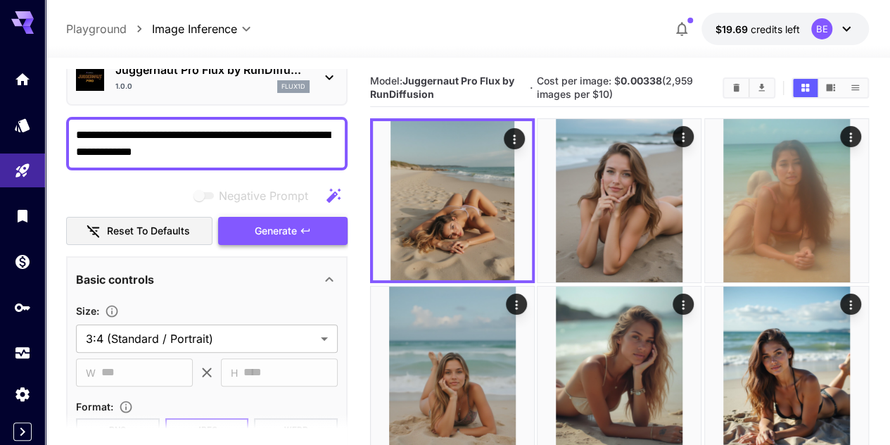
click at [293, 239] on button "Generate" at bounding box center [282, 231] width 129 height 29
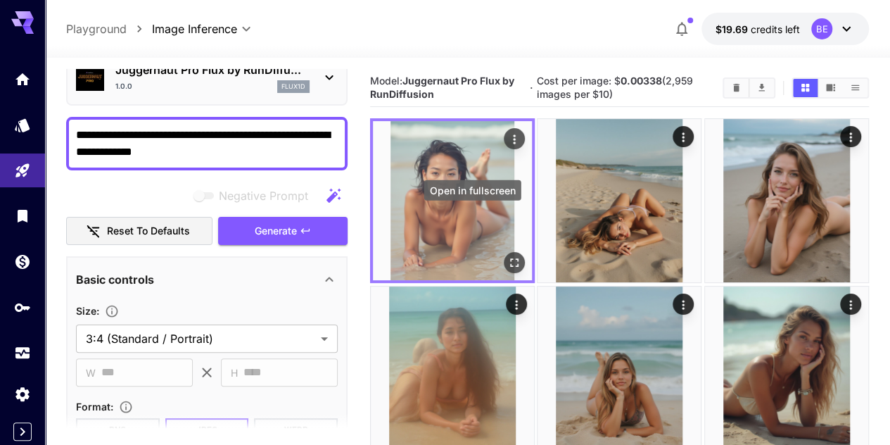
click at [510, 259] on icon "Open in fullscreen" at bounding box center [514, 263] width 8 height 8
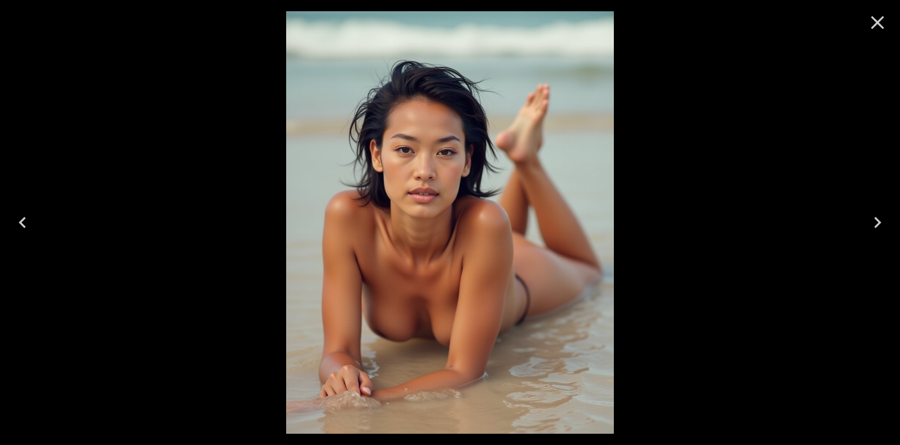
click at [873, 23] on icon "Close" at bounding box center [878, 22] width 23 height 23
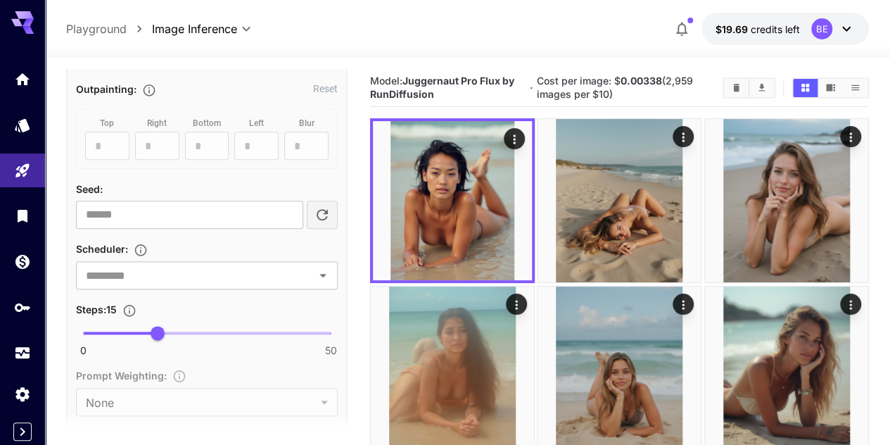
scroll to position [774, 0]
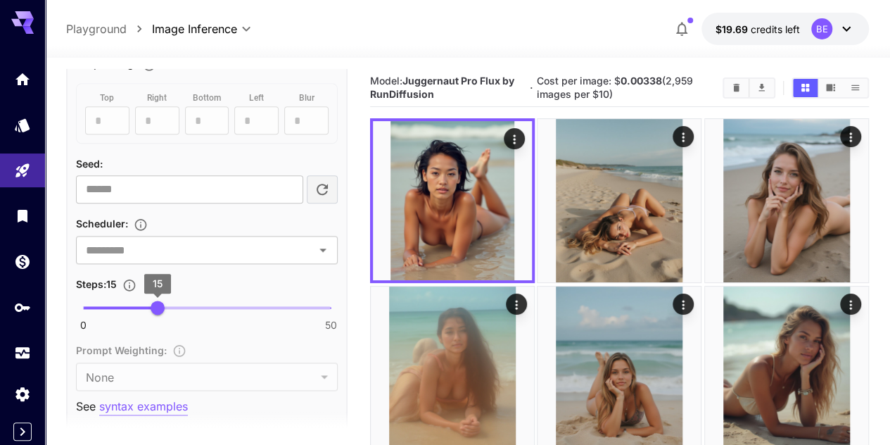
click at [162, 309] on span "15" at bounding box center [158, 307] width 14 height 14
type input "**"
drag, startPoint x: 162, startPoint y: 309, endPoint x: 134, endPoint y: 313, distance: 28.5
click at [134, 313] on span "10" at bounding box center [132, 307] width 14 height 14
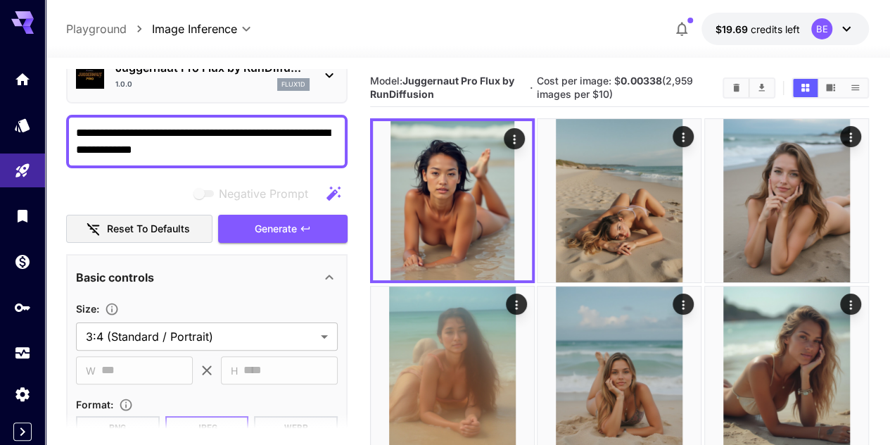
scroll to position [70, 0]
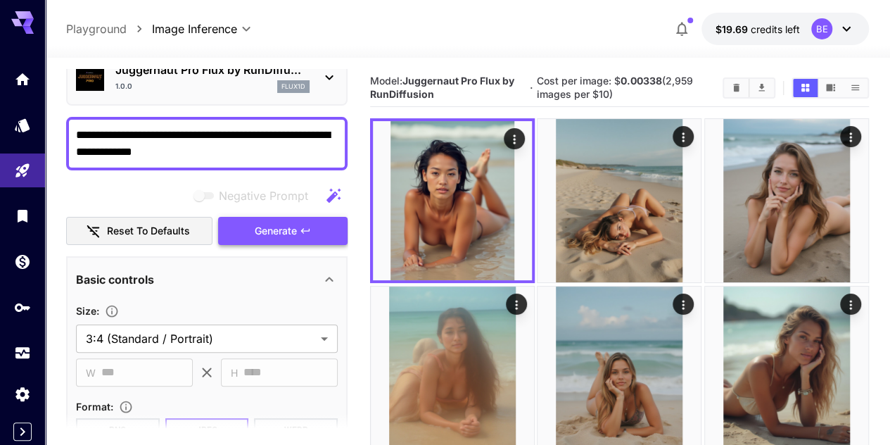
click at [291, 230] on span "Generate" at bounding box center [276, 231] width 42 height 18
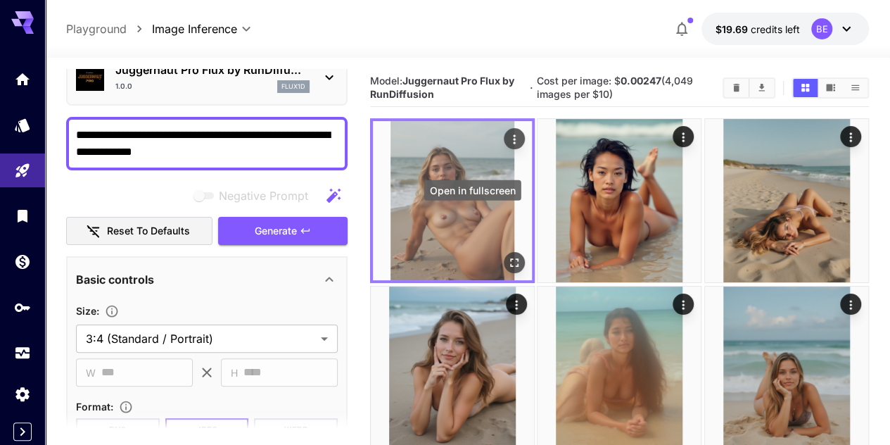
click at [507, 256] on icon "Open in fullscreen" at bounding box center [514, 263] width 14 height 14
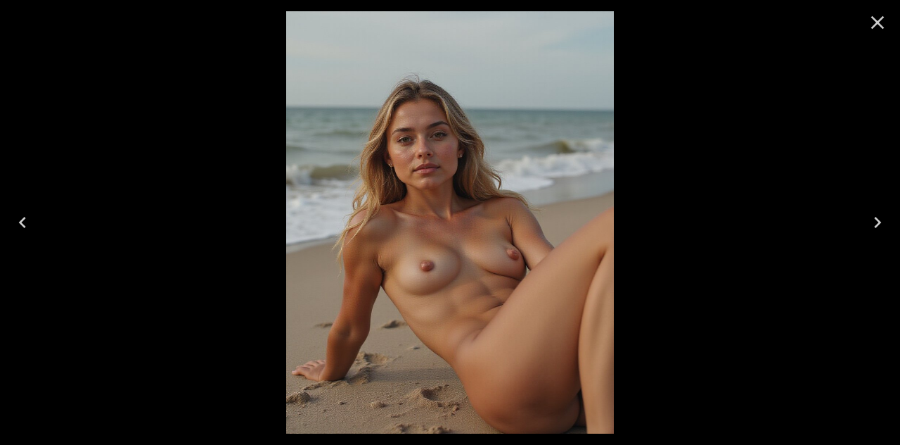
click at [878, 21] on icon "Close" at bounding box center [878, 22] width 13 height 13
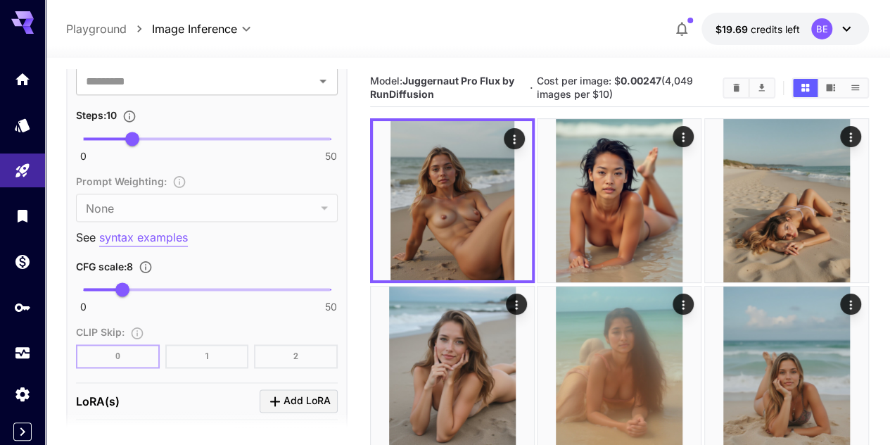
scroll to position [1055, 0]
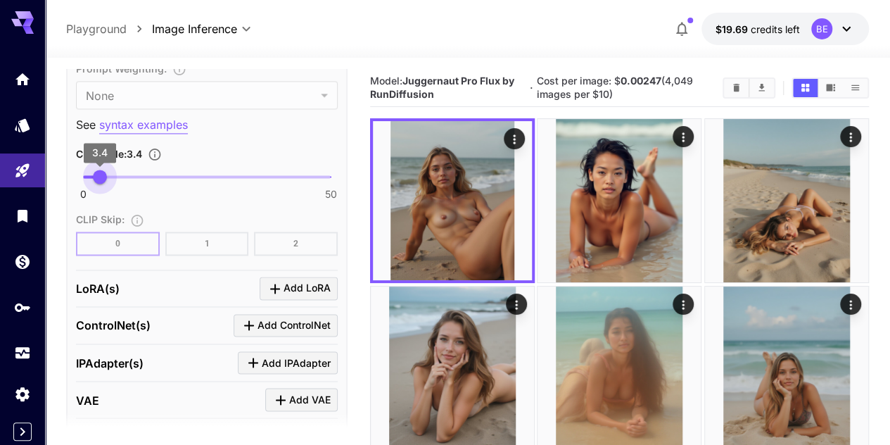
drag, startPoint x: 122, startPoint y: 178, endPoint x: 100, endPoint y: 179, distance: 22.6
click at [100, 179] on span "3.4" at bounding box center [100, 177] width 14 height 14
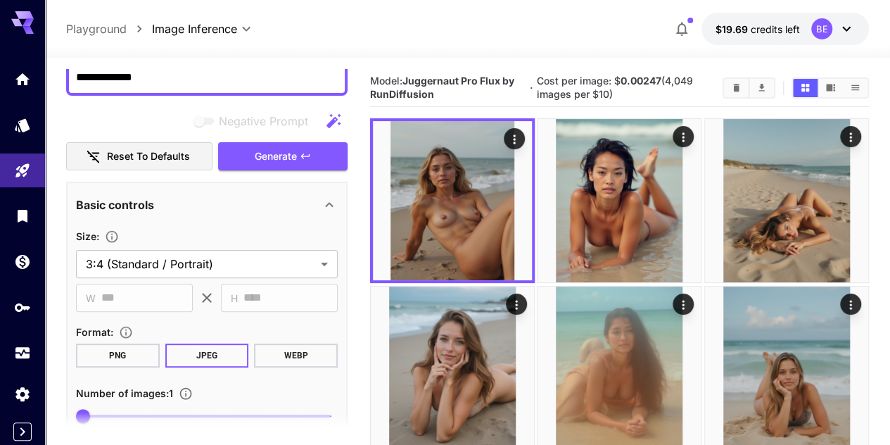
scroll to position [0, 0]
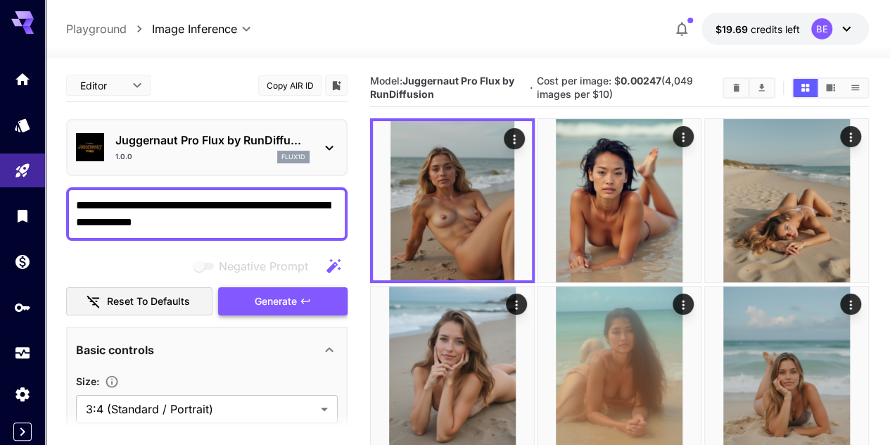
click at [300, 307] on button "Generate" at bounding box center [282, 301] width 129 height 29
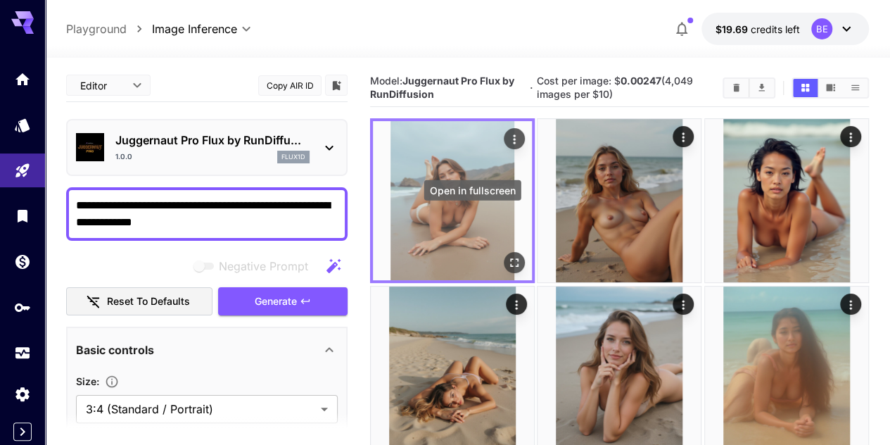
click at [507, 256] on icon "Open in fullscreen" at bounding box center [514, 263] width 14 height 14
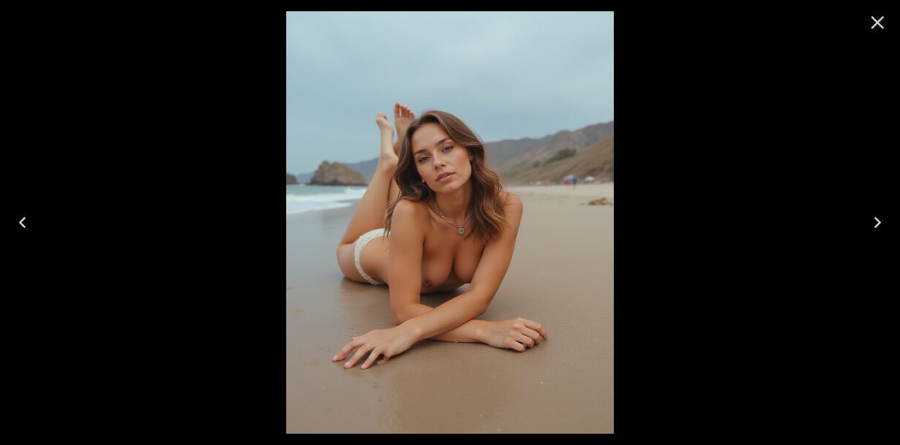
click at [884, 25] on icon "Close" at bounding box center [878, 22] width 23 height 23
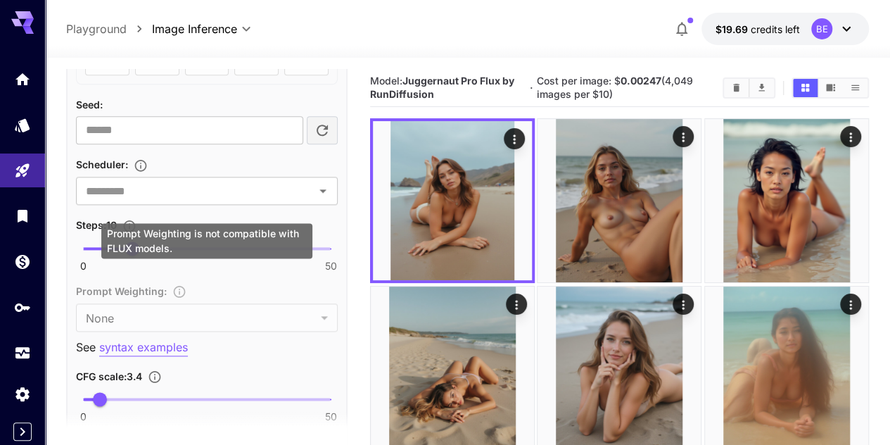
scroll to position [844, 0]
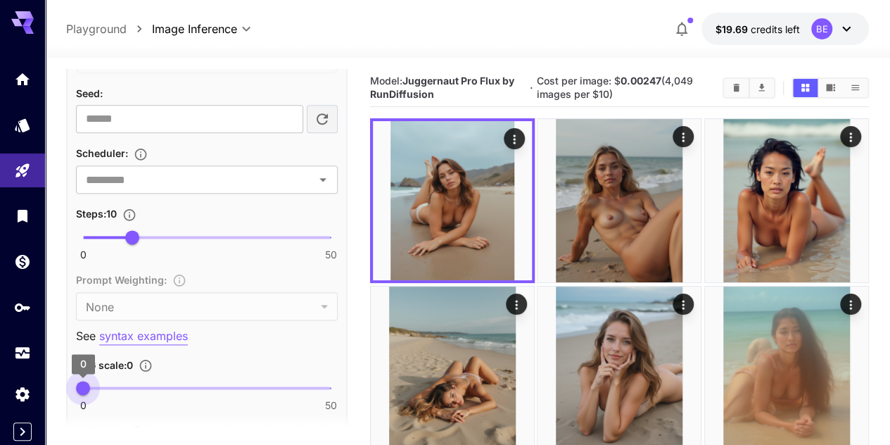
drag, startPoint x: 100, startPoint y: 381, endPoint x: 74, endPoint y: 383, distance: 26.1
click at [76, 383] on span "0" at bounding box center [83, 388] width 14 height 14
drag, startPoint x: 80, startPoint y: 386, endPoint x: 88, endPoint y: 388, distance: 8.2
click at [88, 388] on span "1" at bounding box center [88, 388] width 14 height 14
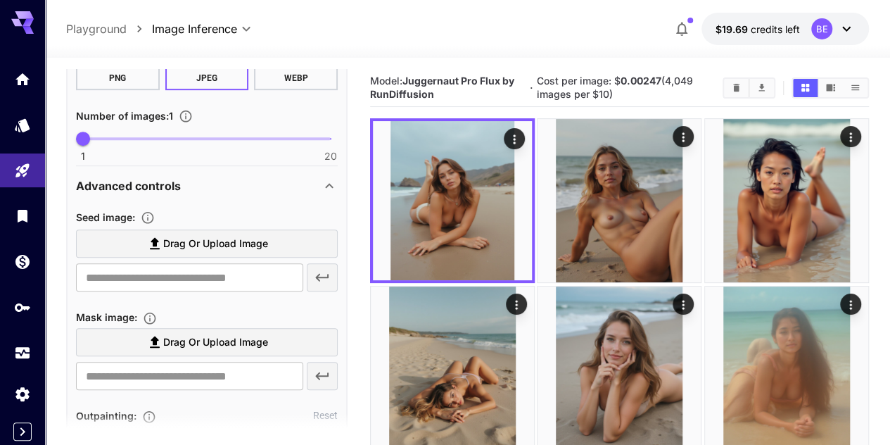
scroll to position [141, 0]
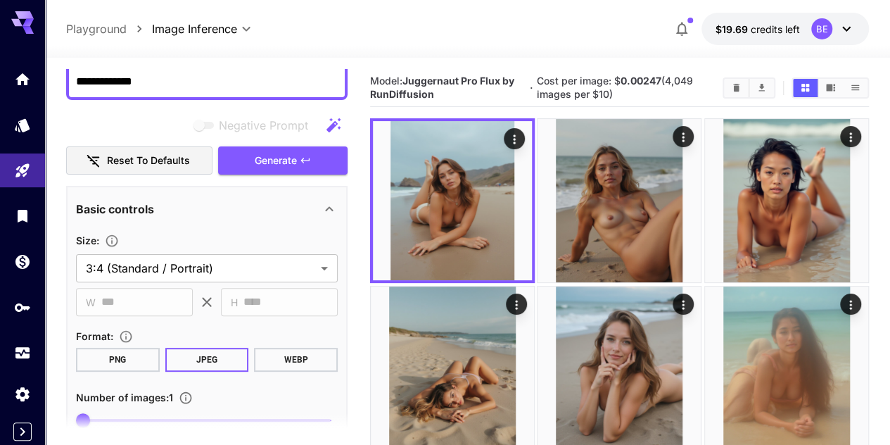
click at [309, 165] on icon "button" at bounding box center [305, 160] width 11 height 11
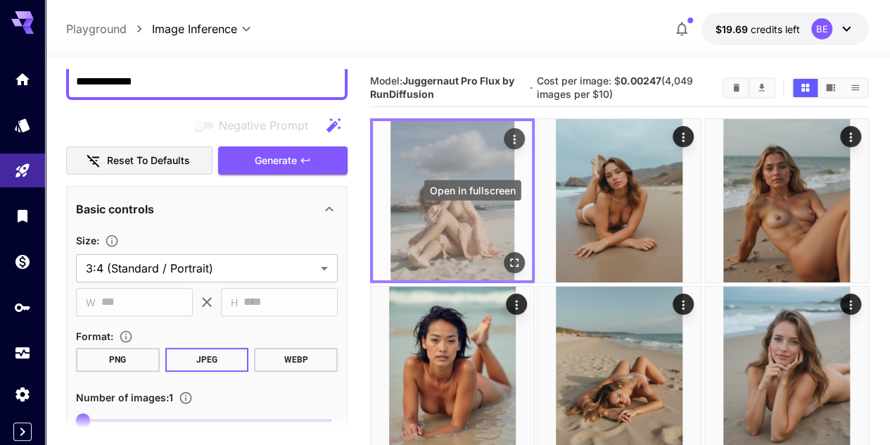
click at [507, 256] on icon "Open in fullscreen" at bounding box center [514, 263] width 14 height 14
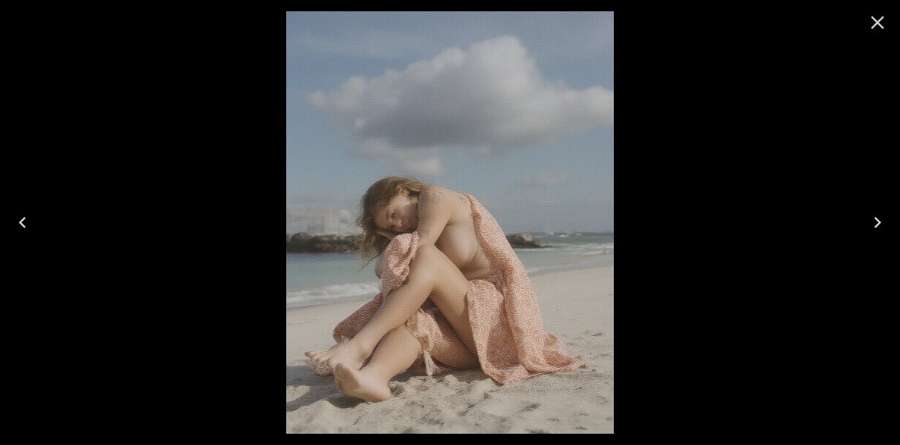
click at [882, 16] on icon "Close" at bounding box center [878, 22] width 23 height 23
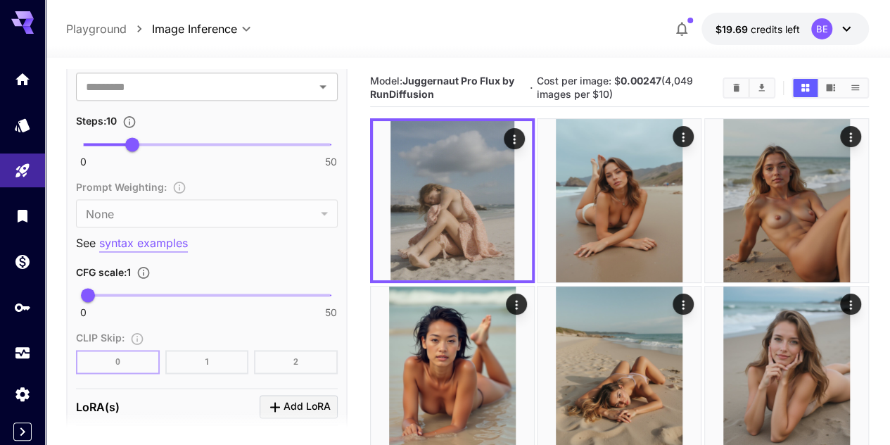
scroll to position [985, 0]
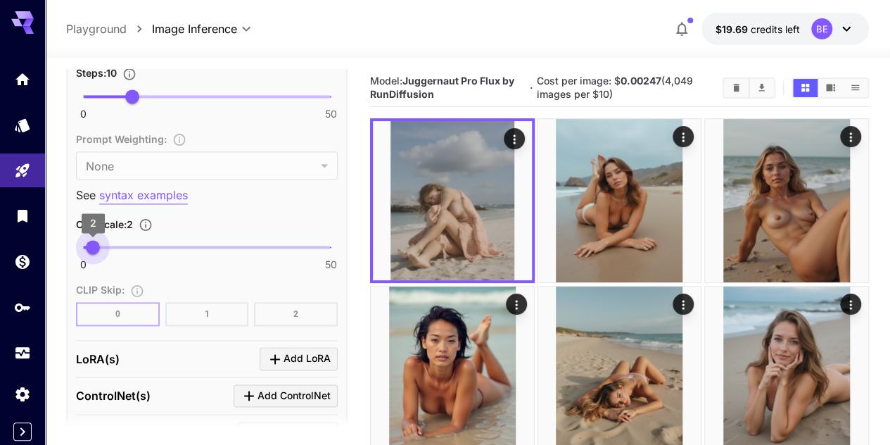
click at [93, 248] on span "2" at bounding box center [93, 247] width 14 height 14
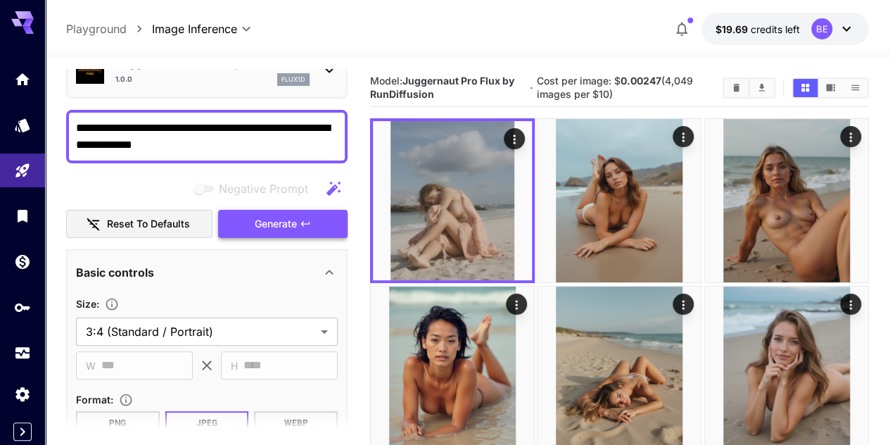
scroll to position [70, 0]
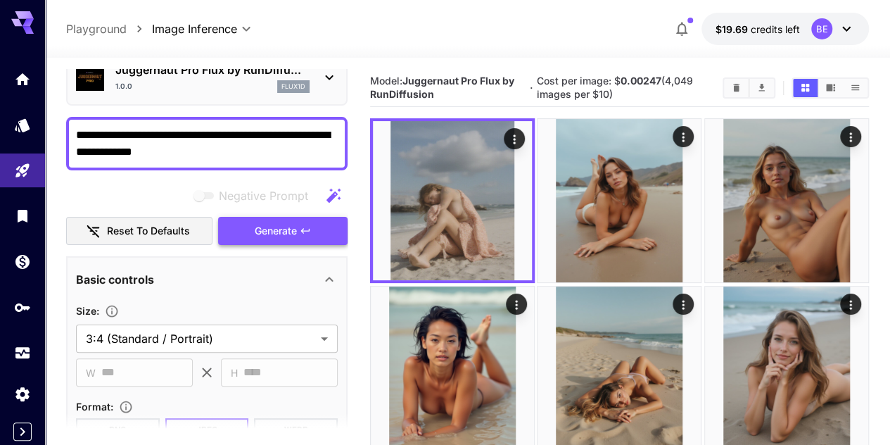
click at [281, 226] on span "Generate" at bounding box center [276, 231] width 42 height 18
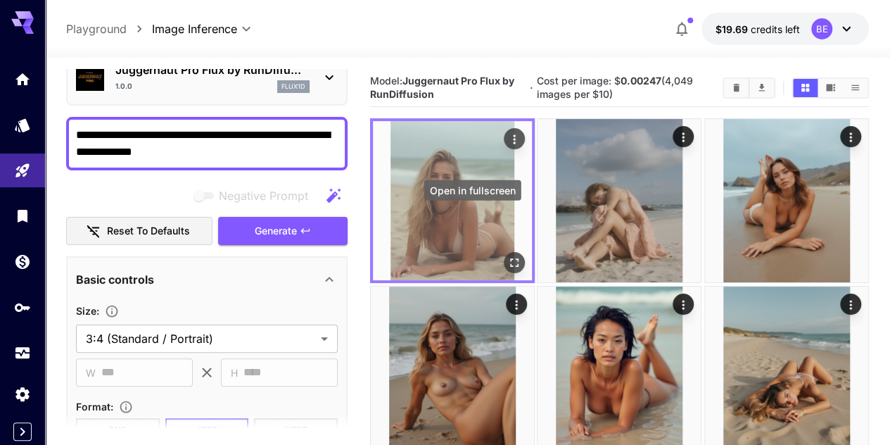
click at [507, 256] on icon "Open in fullscreen" at bounding box center [514, 263] width 14 height 14
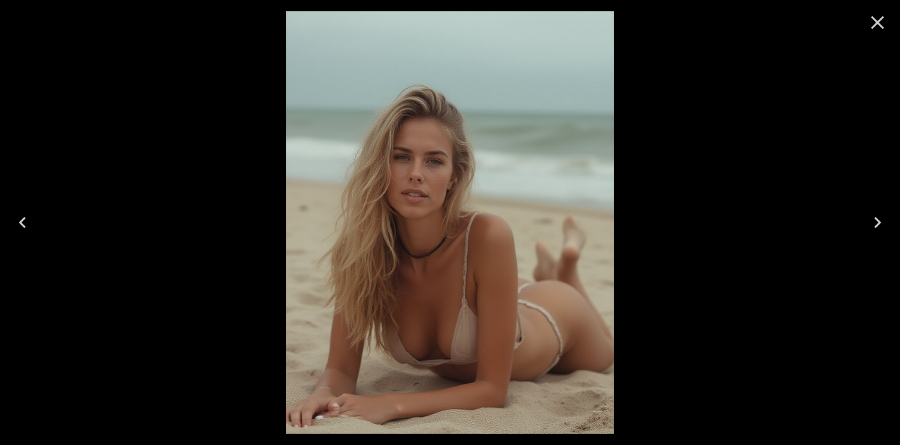
click at [877, 22] on icon "Close" at bounding box center [878, 22] width 13 height 13
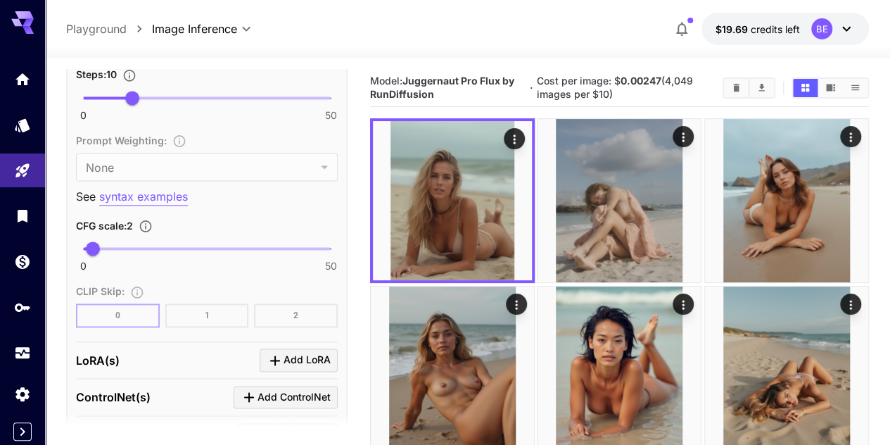
scroll to position [985, 0]
type input "***"
drag, startPoint x: 95, startPoint y: 243, endPoint x: 99, endPoint y: 265, distance: 22.2
click at [99, 265] on div "0 50 3.3" at bounding box center [207, 252] width 262 height 33
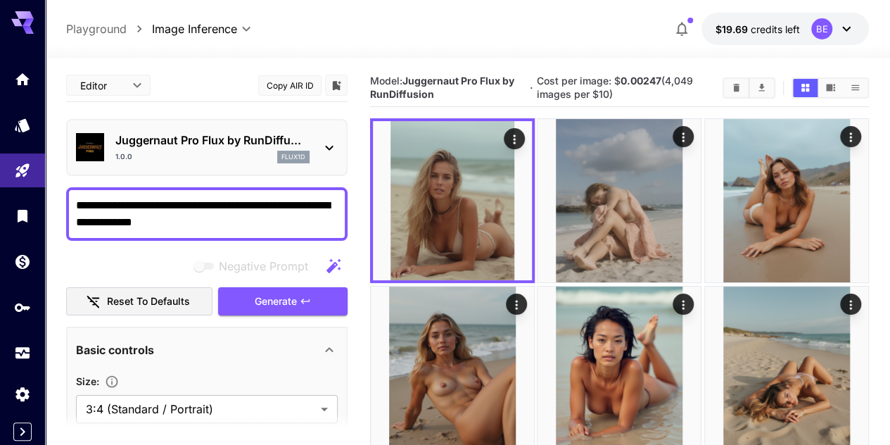
scroll to position [141, 0]
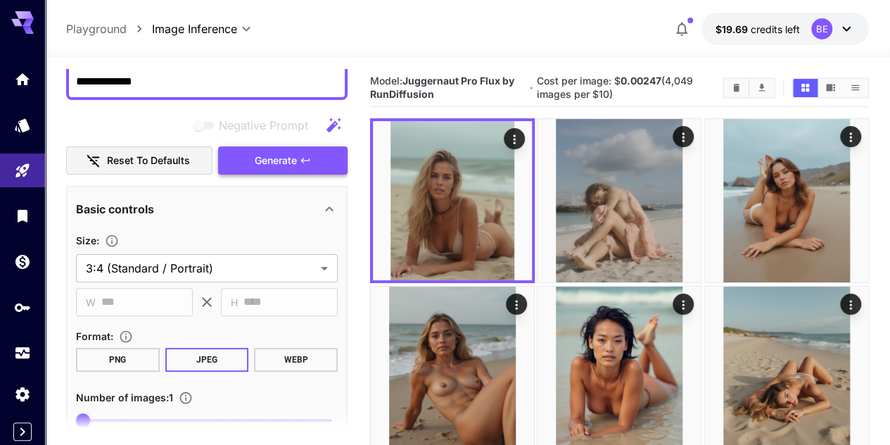
click at [310, 167] on button "Generate" at bounding box center [282, 160] width 129 height 29
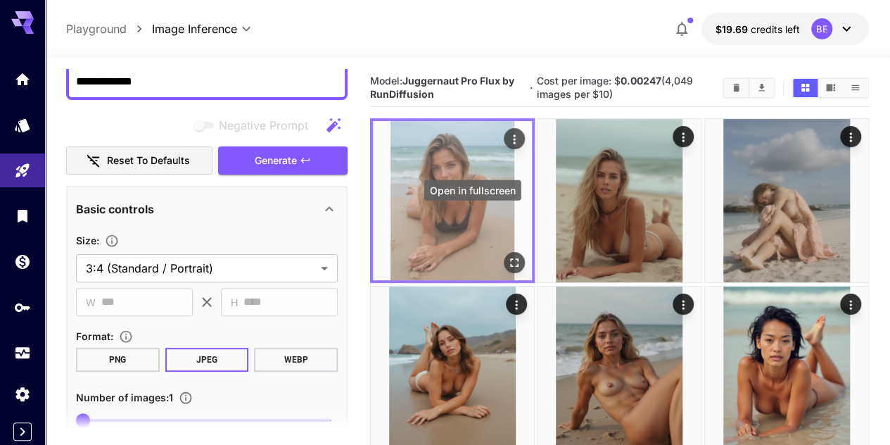
click at [507, 256] on icon "Open in fullscreen" at bounding box center [514, 263] width 14 height 14
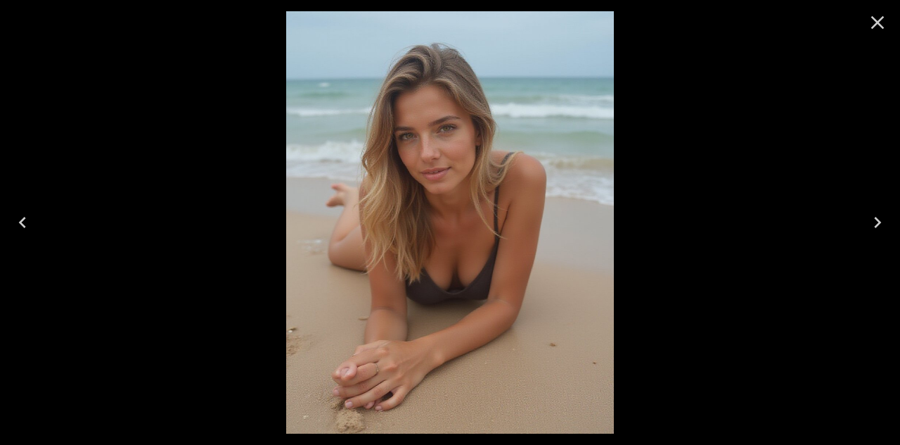
click at [878, 13] on icon "Close" at bounding box center [878, 22] width 23 height 23
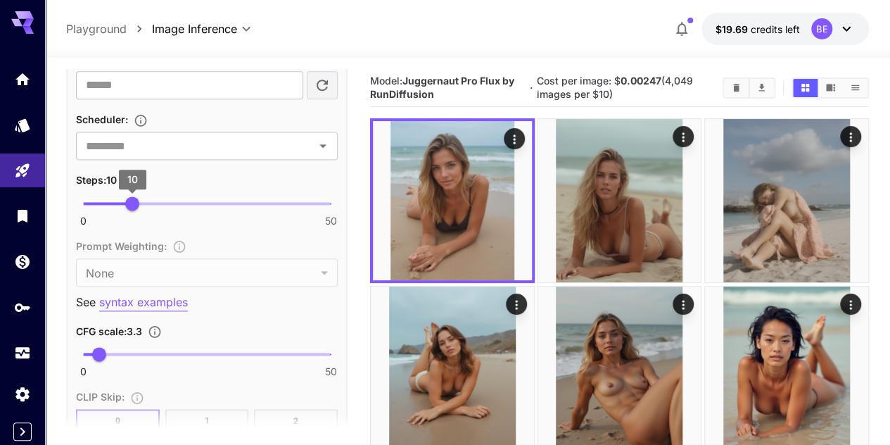
scroll to position [985, 0]
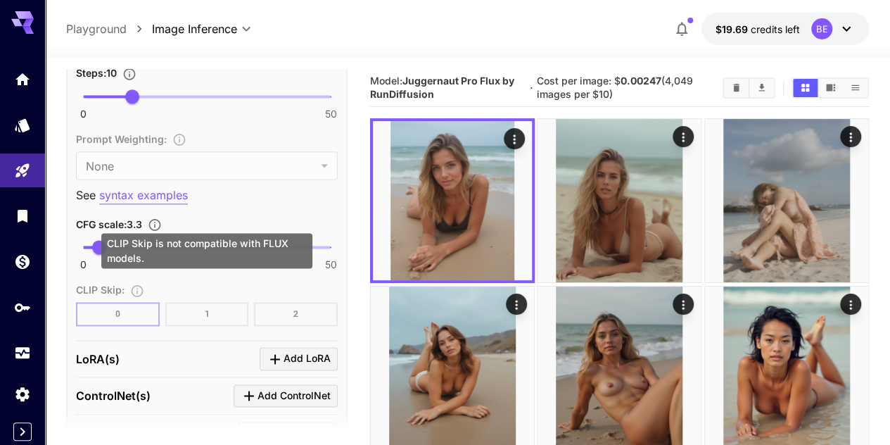
click at [107, 247] on div "CLIP Skip is not compatible with FLUX models." at bounding box center [206, 250] width 211 height 35
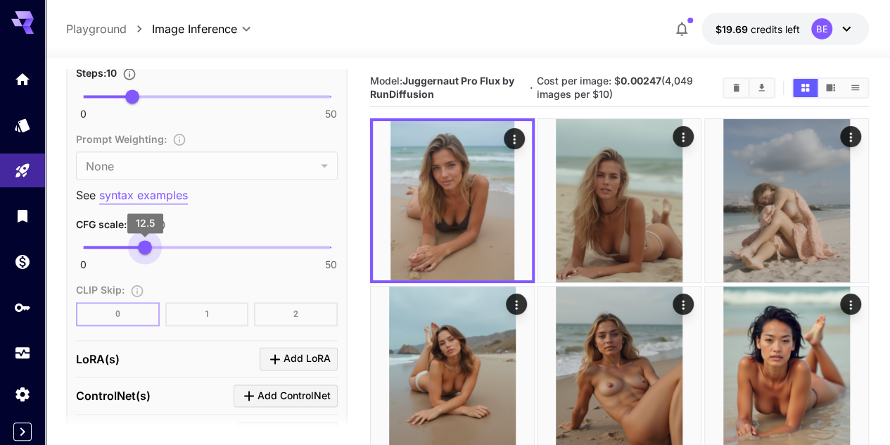
drag, startPoint x: 100, startPoint y: 246, endPoint x: 145, endPoint y: 275, distance: 53.5
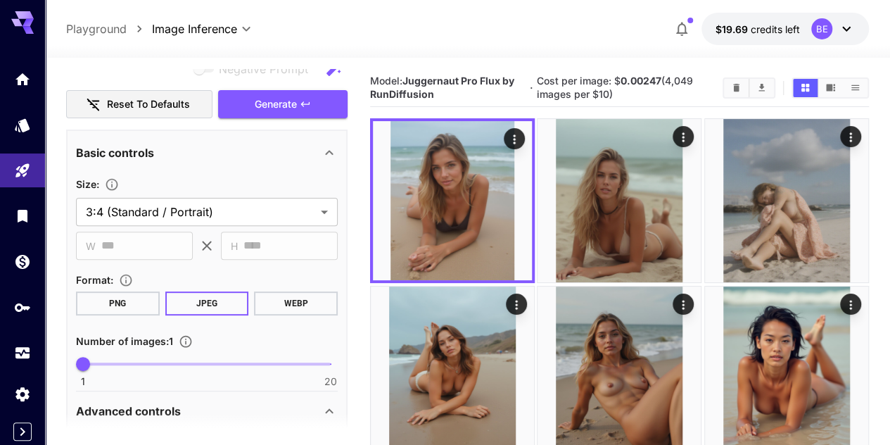
scroll to position [141, 0]
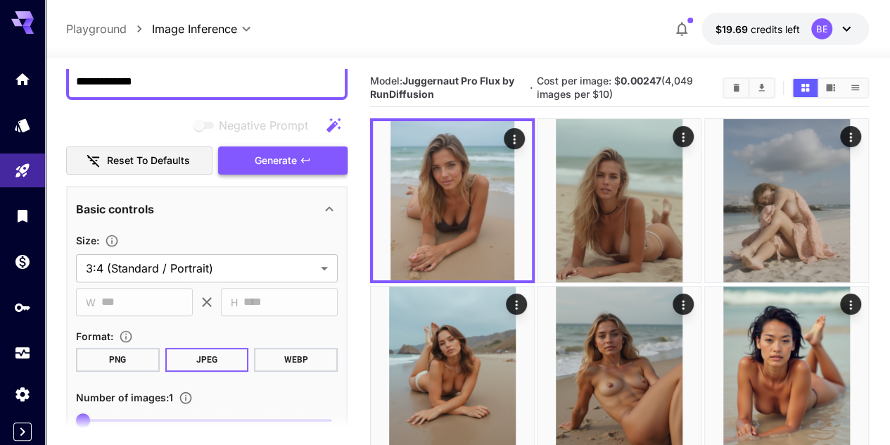
click at [293, 163] on span "Generate" at bounding box center [276, 161] width 42 height 18
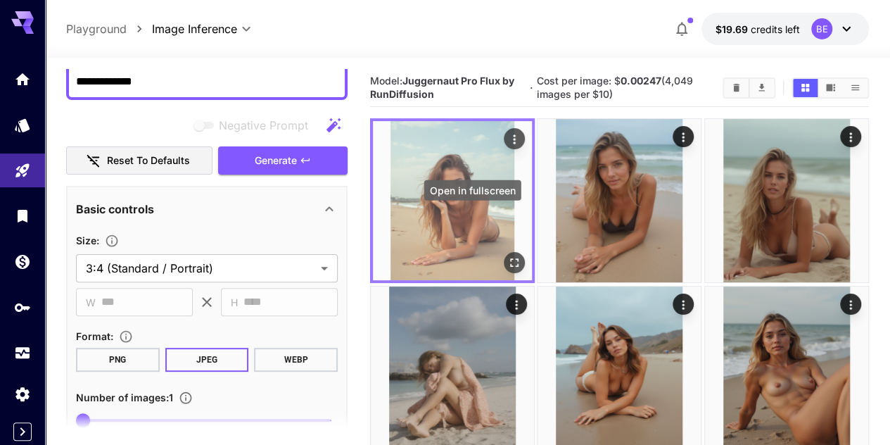
click at [507, 256] on icon "Open in fullscreen" at bounding box center [514, 263] width 14 height 14
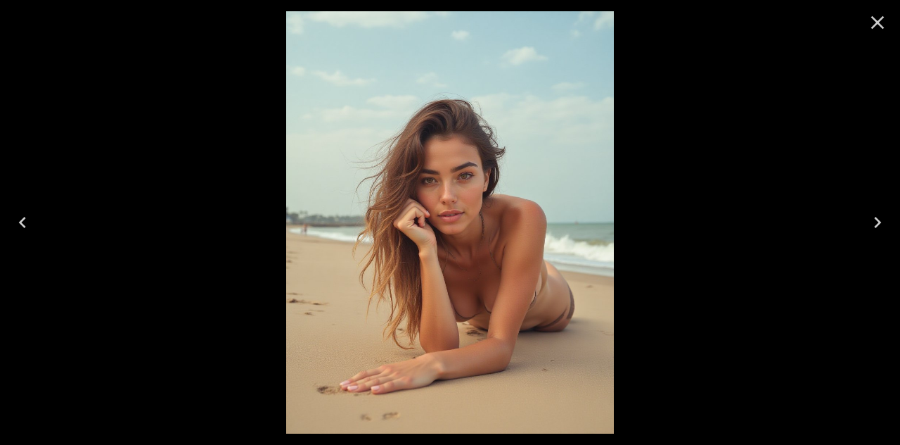
click at [881, 20] on icon "Close" at bounding box center [878, 22] width 13 height 13
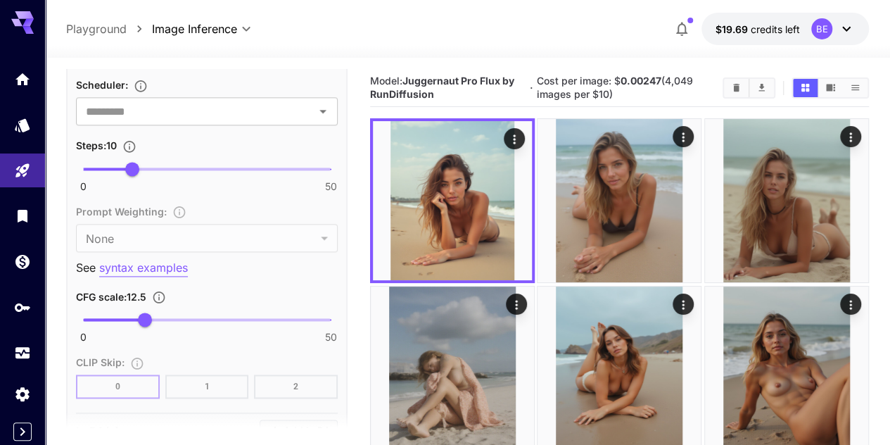
scroll to position [915, 0]
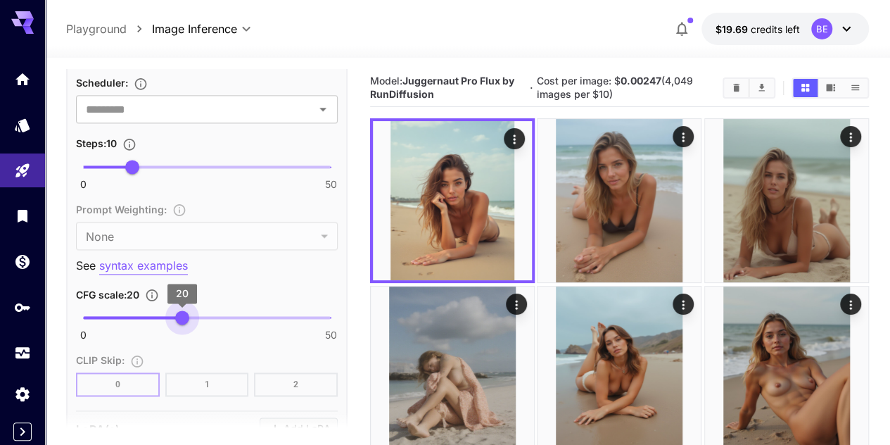
drag, startPoint x: 168, startPoint y: 315, endPoint x: 182, endPoint y: 319, distance: 14.5
click at [182, 319] on span "20" at bounding box center [182, 317] width 14 height 14
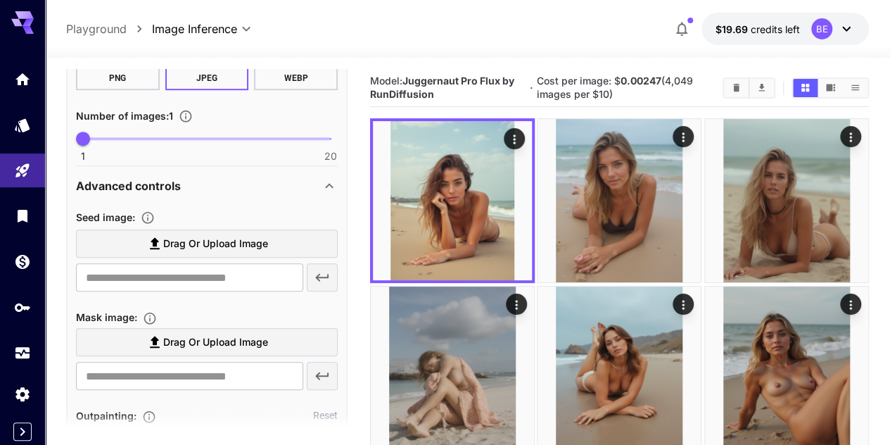
scroll to position [0, 0]
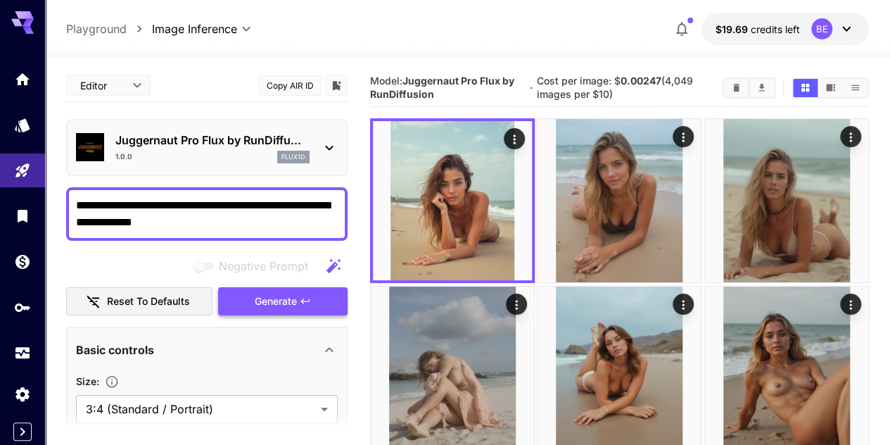
click at [298, 311] on button "Generate" at bounding box center [282, 301] width 129 height 29
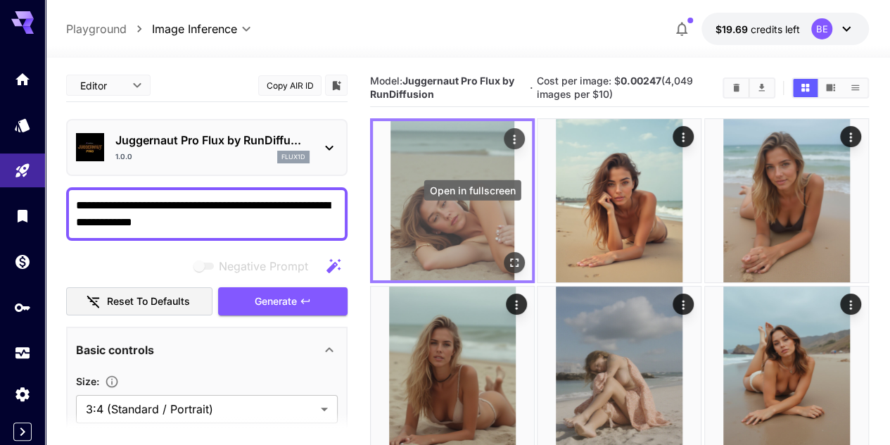
click at [507, 256] on icon "Open in fullscreen" at bounding box center [514, 263] width 14 height 14
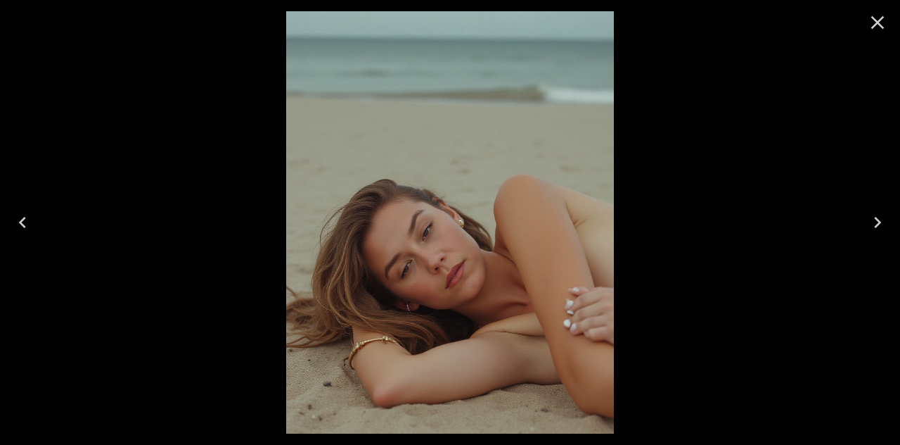
drag, startPoint x: 879, startPoint y: 20, endPoint x: 153, endPoint y: 329, distance: 789.6
click at [879, 20] on icon "Close" at bounding box center [878, 22] width 13 height 13
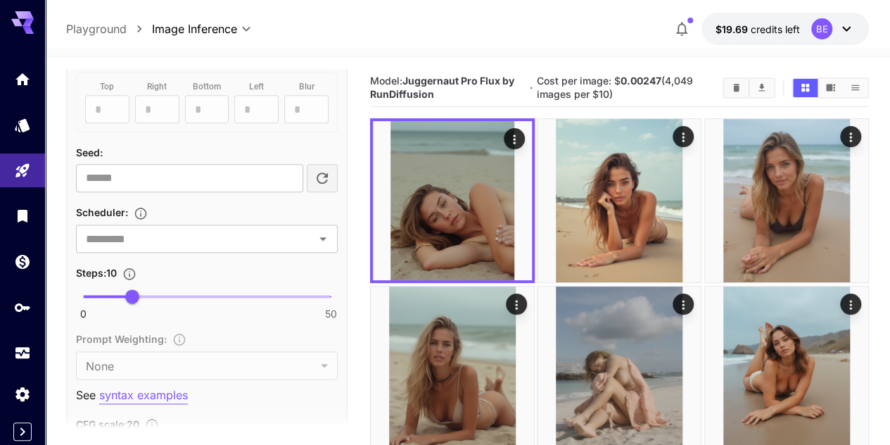
scroll to position [915, 0]
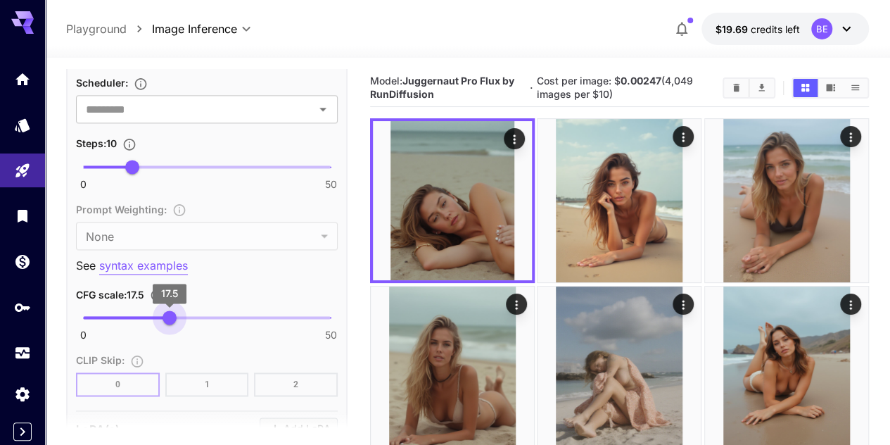
drag, startPoint x: 179, startPoint y: 319, endPoint x: 170, endPoint y: 324, distance: 10.7
click at [170, 324] on span "17.5" at bounding box center [170, 317] width 14 height 14
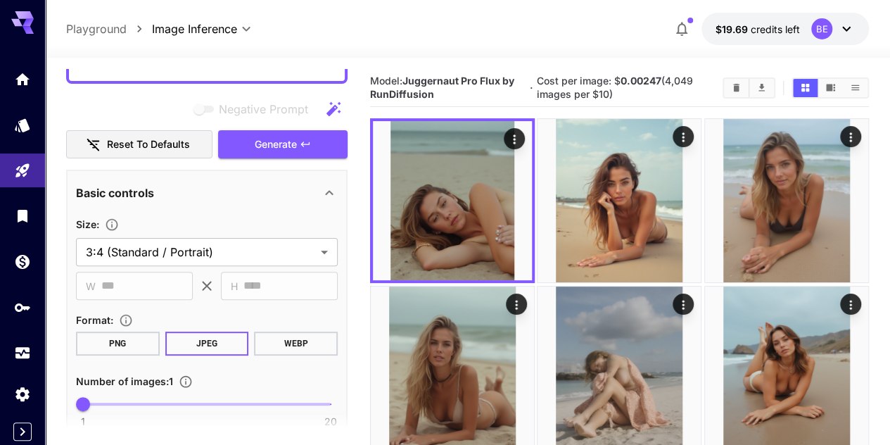
scroll to position [70, 0]
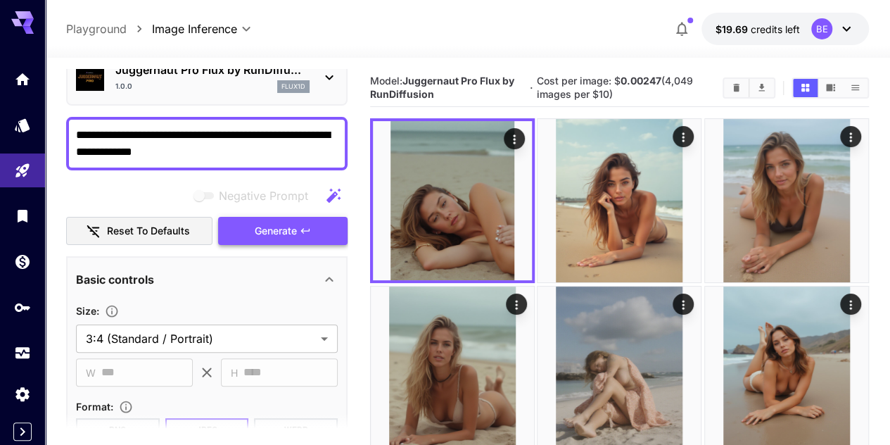
click at [311, 234] on button "Generate" at bounding box center [282, 231] width 129 height 29
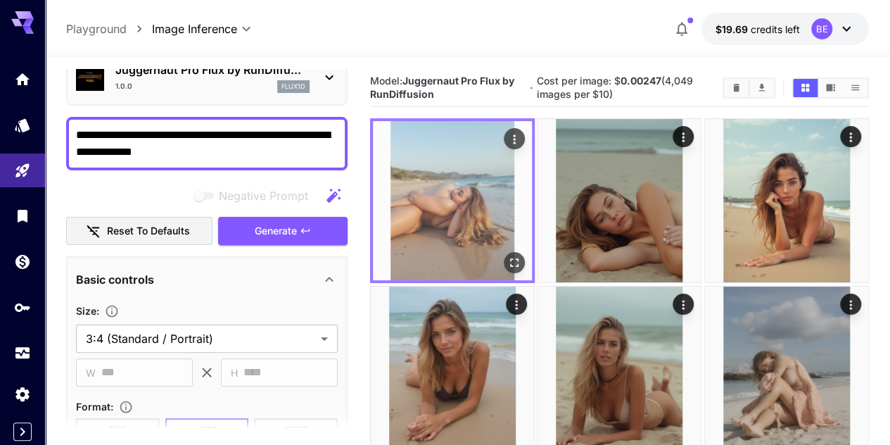
click at [507, 256] on icon "Open in fullscreen" at bounding box center [514, 263] width 14 height 14
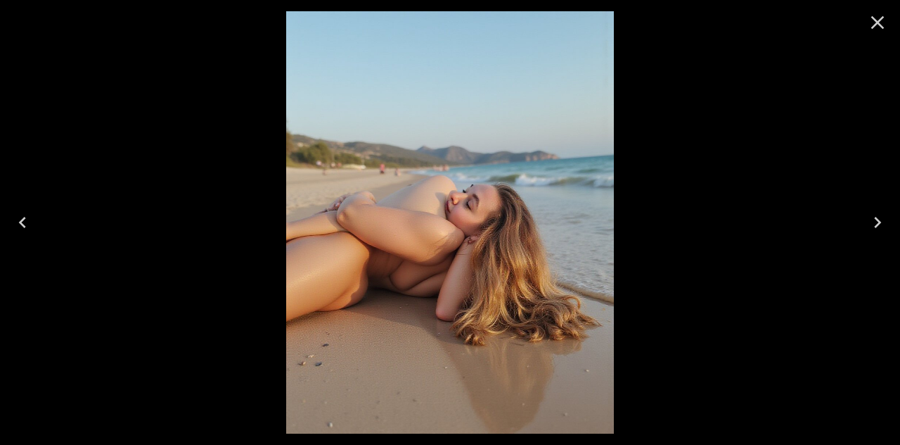
click at [884, 23] on icon "Close" at bounding box center [878, 22] width 23 height 23
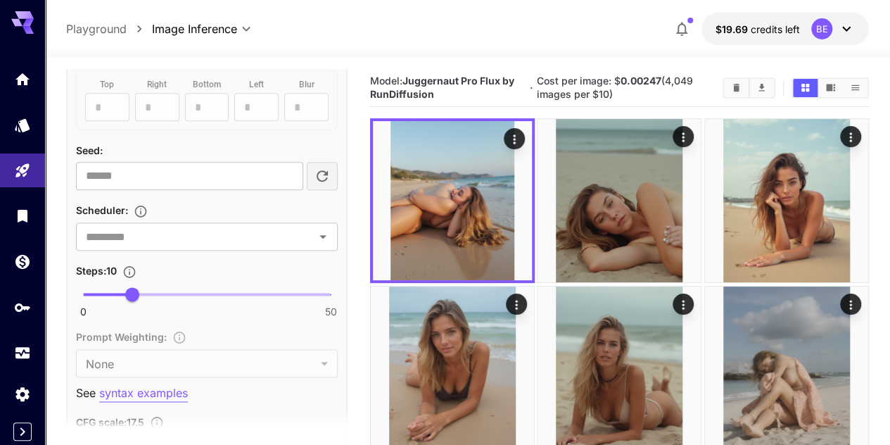
scroll to position [844, 0]
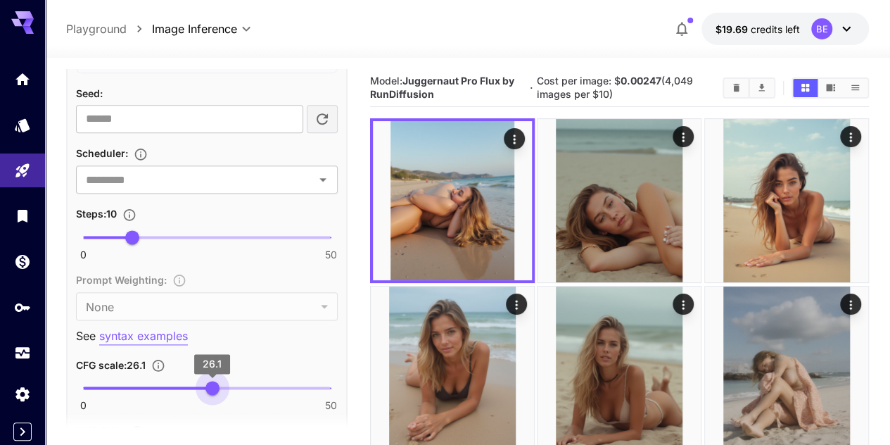
click at [212, 388] on span "0 50 26.1" at bounding box center [207, 387] width 248 height 21
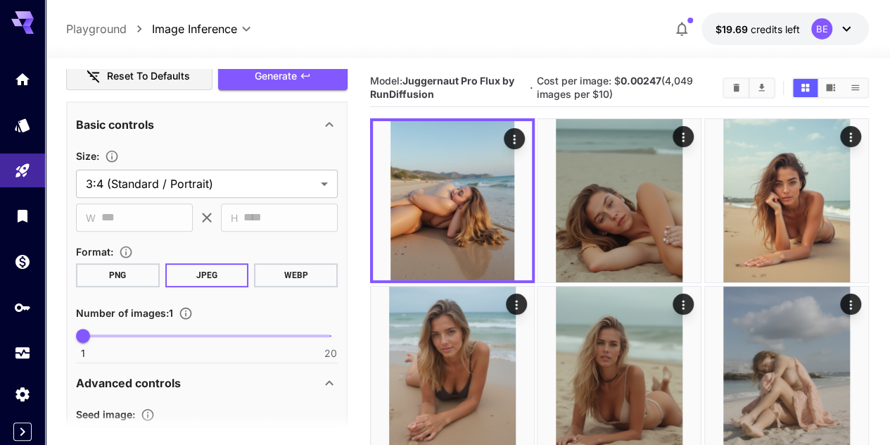
scroll to position [141, 0]
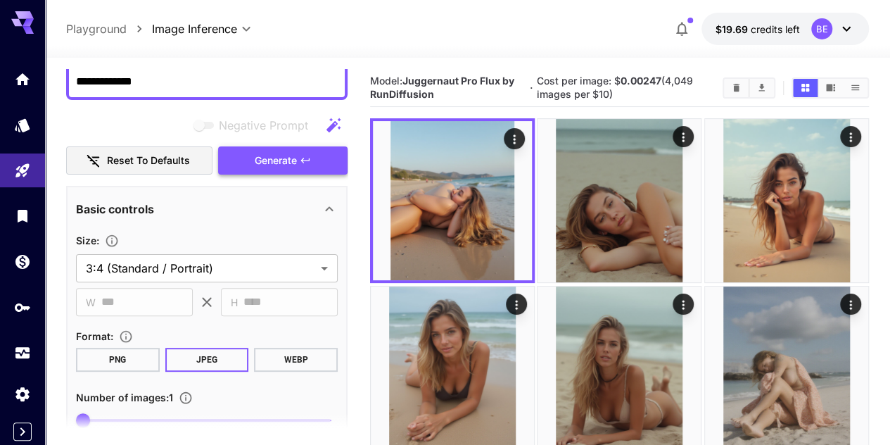
click at [297, 158] on button "Generate" at bounding box center [282, 160] width 129 height 29
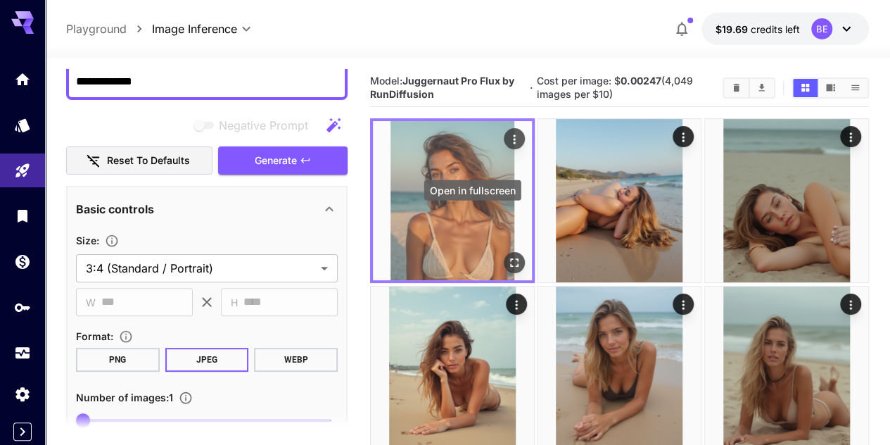
click at [507, 256] on icon "Open in fullscreen" at bounding box center [514, 263] width 14 height 14
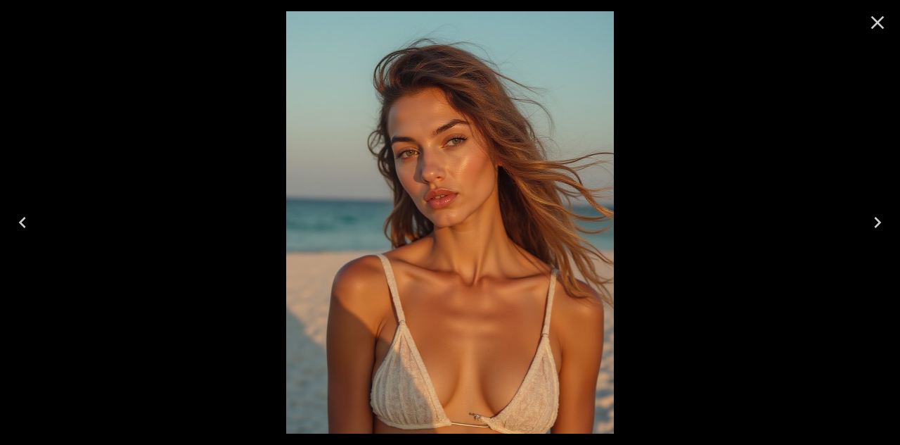
click at [881, 25] on icon "Close" at bounding box center [878, 22] width 13 height 13
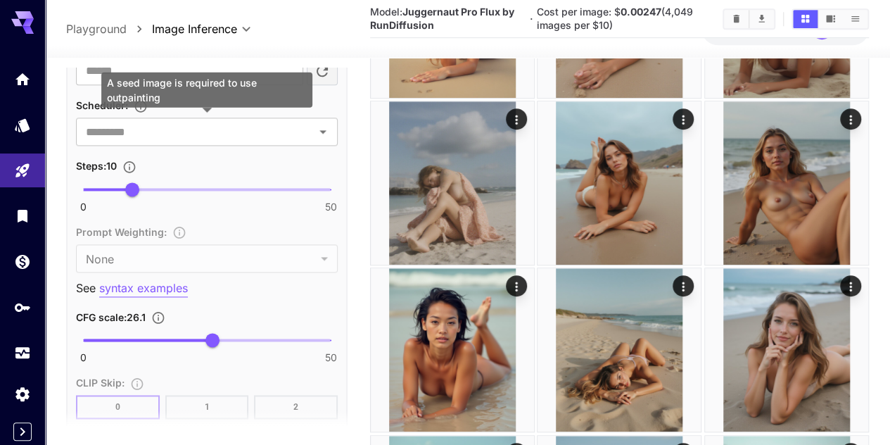
scroll to position [915, 0]
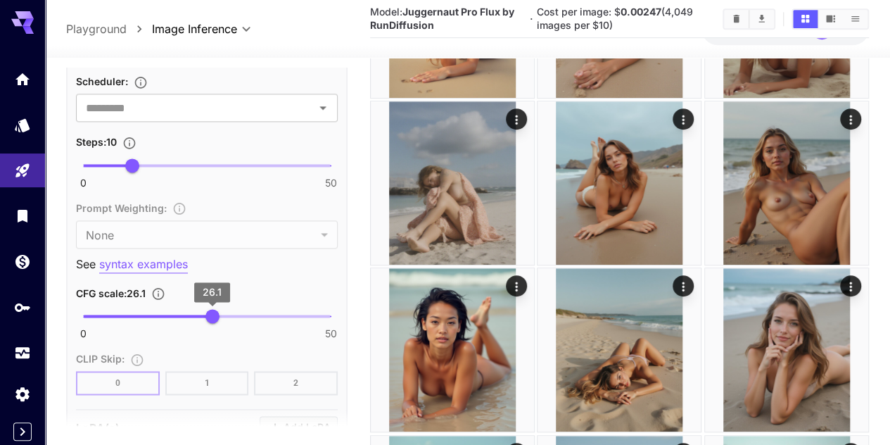
click at [249, 321] on span "0 50 26.1" at bounding box center [207, 315] width 248 height 21
type input "****"
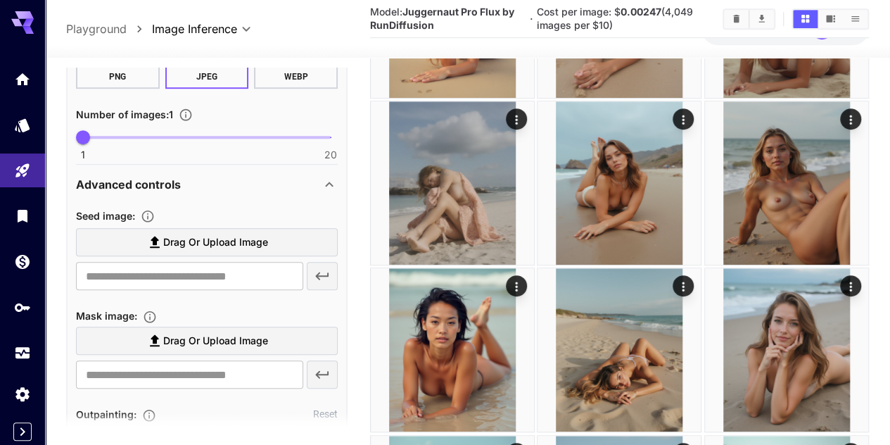
scroll to position [0, 0]
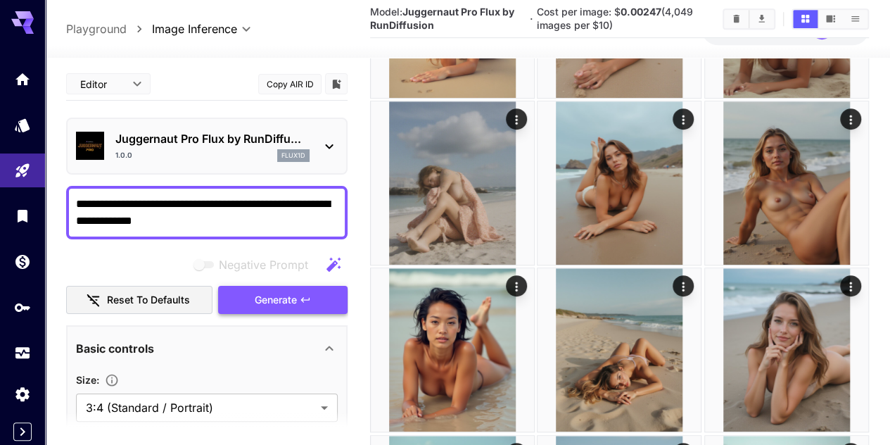
click at [297, 296] on button "Generate" at bounding box center [282, 300] width 129 height 29
